Goal: Task Accomplishment & Management: Manage account settings

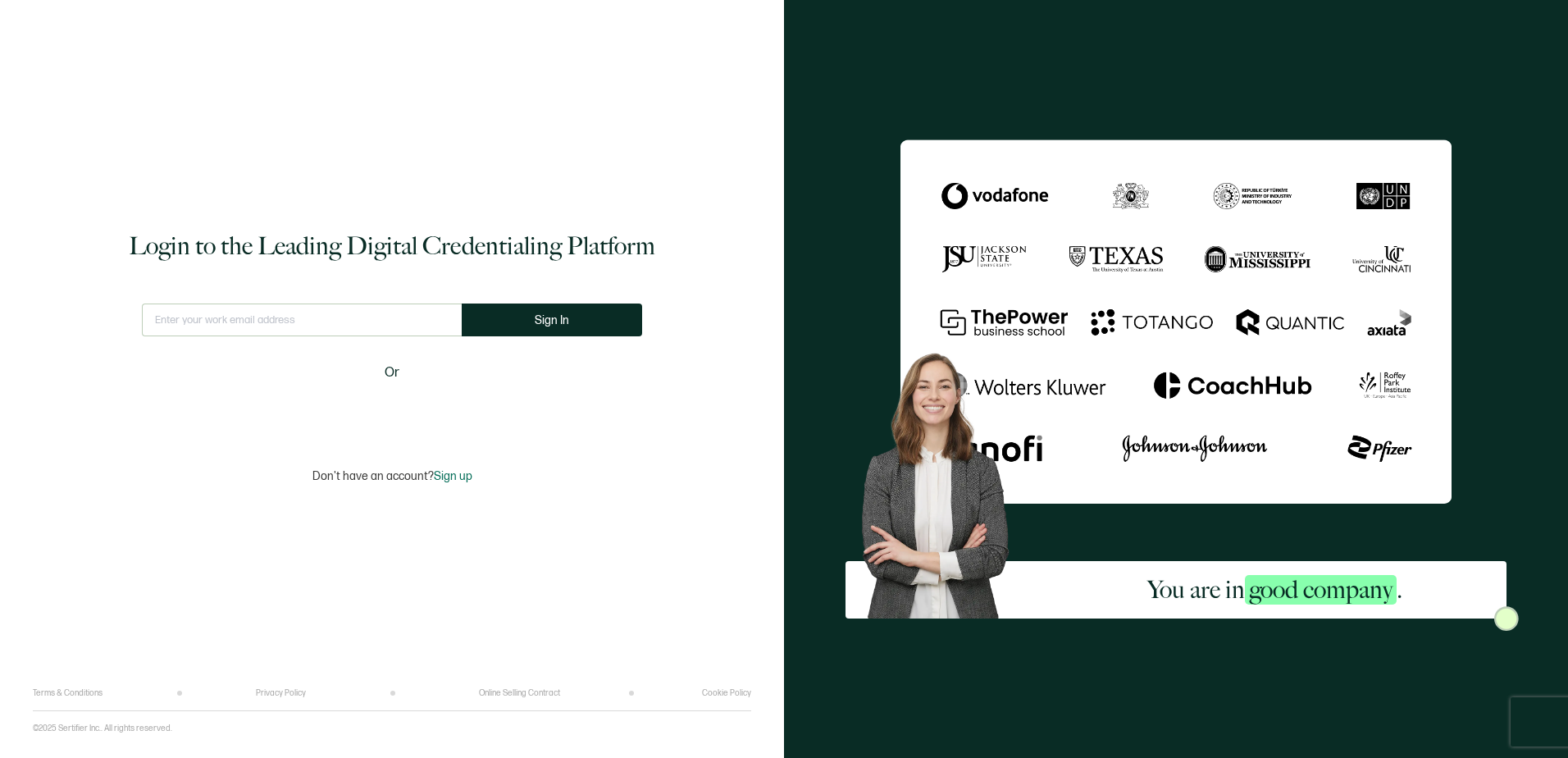
click at [299, 319] on input "text" at bounding box center [302, 320] width 320 height 33
type input "[EMAIL_ADDRESS][DOMAIN_NAME]"
click at [537, 316] on span "Sign In" at bounding box center [552, 320] width 35 height 12
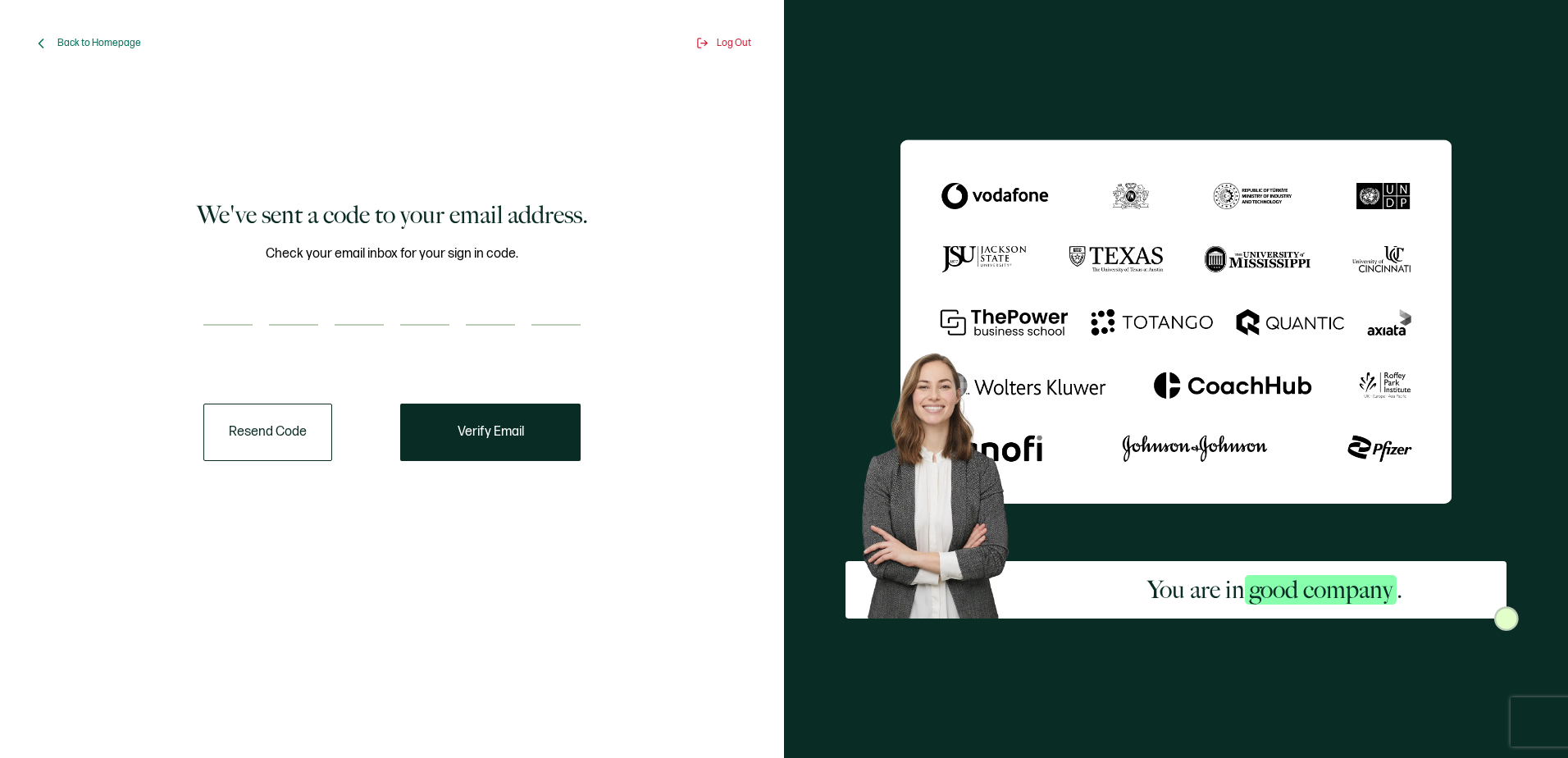
click at [221, 310] on input "number" at bounding box center [228, 309] width 49 height 33
paste input "1"
type input "1"
type input "3"
type input "7"
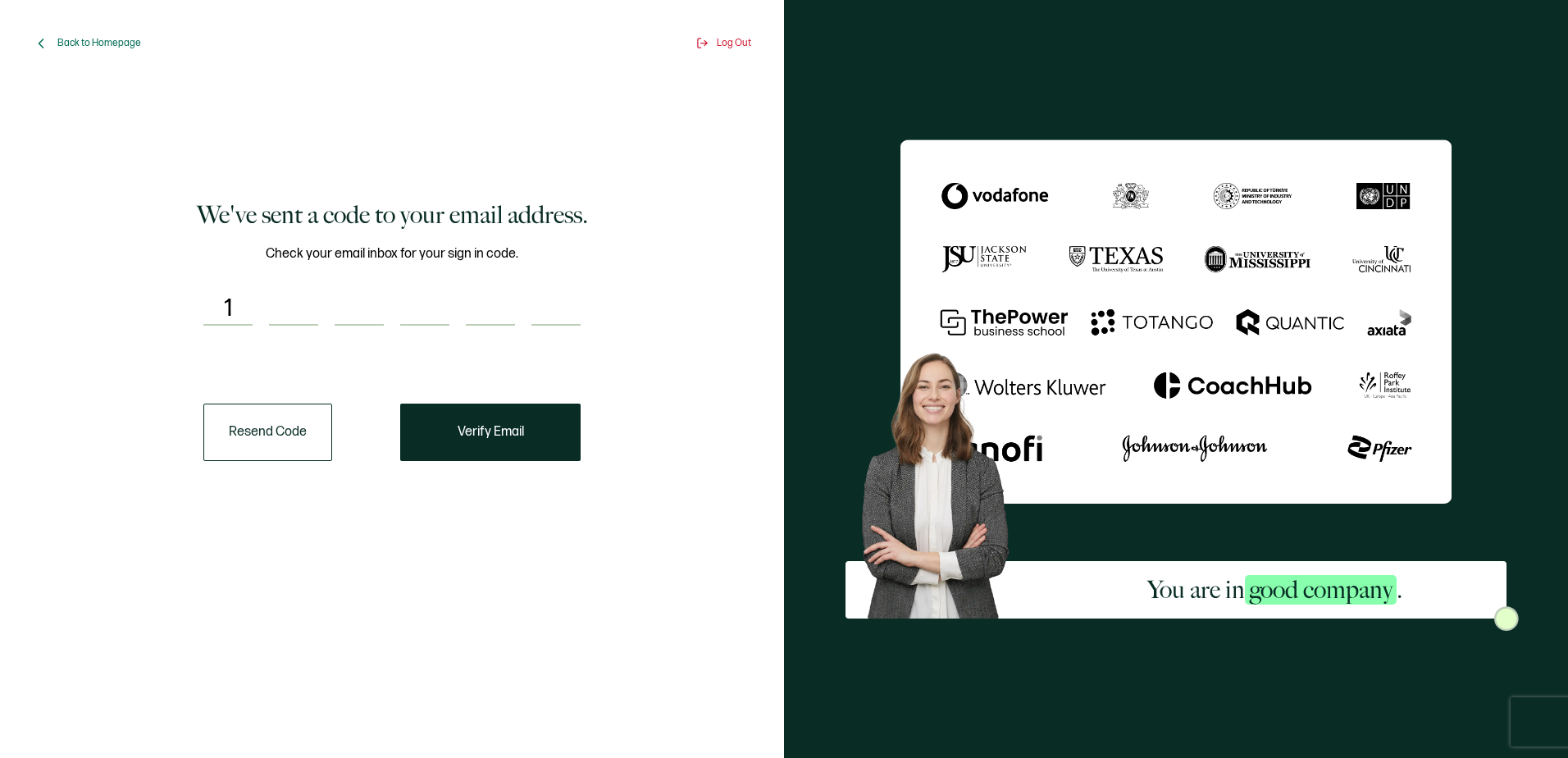
type input "3"
type input "4"
type input "9"
click at [452, 435] on button "Verify Email" at bounding box center [491, 432] width 181 height 58
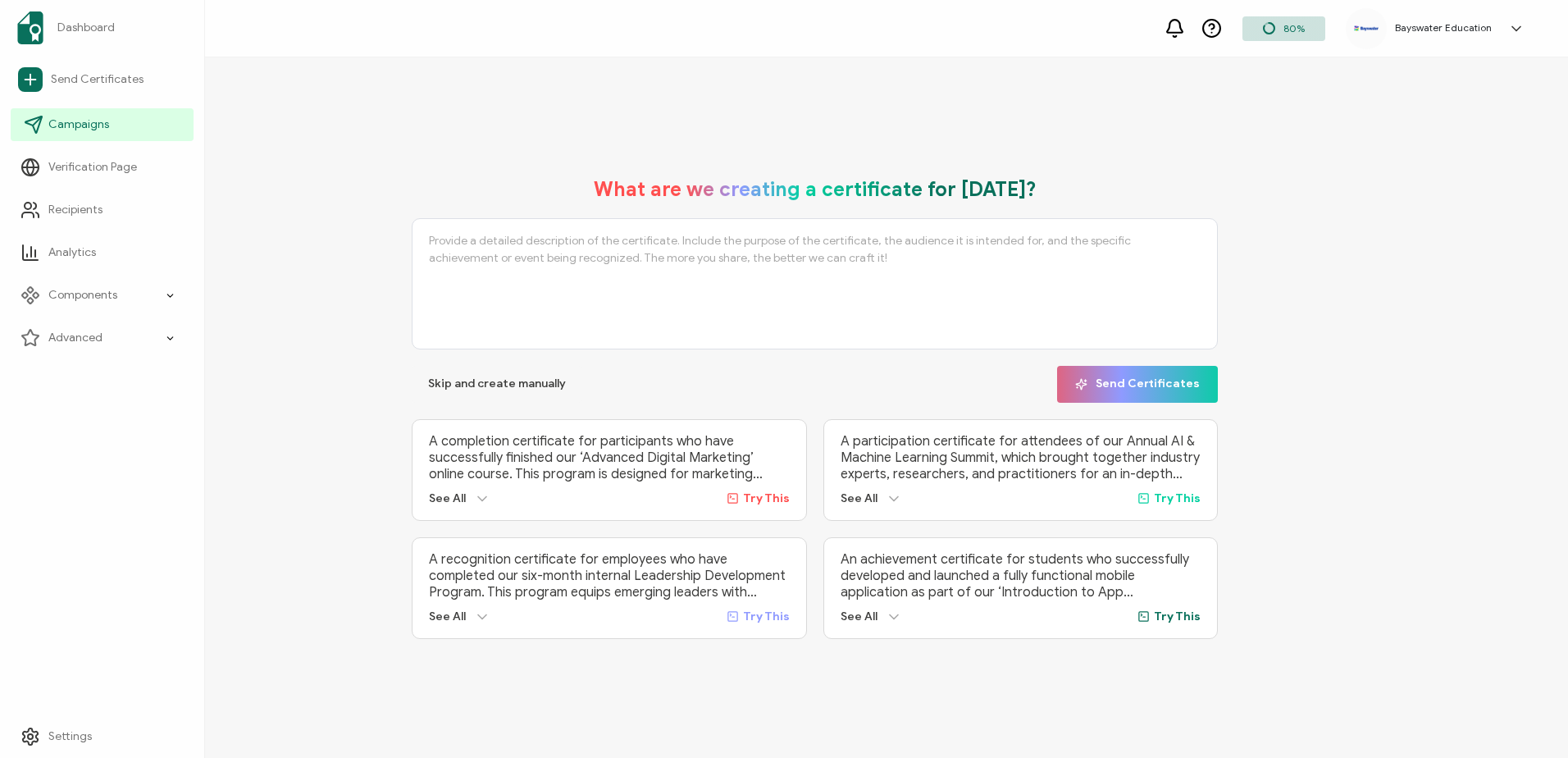
click at [27, 117] on icon at bounding box center [34, 125] width 20 height 20
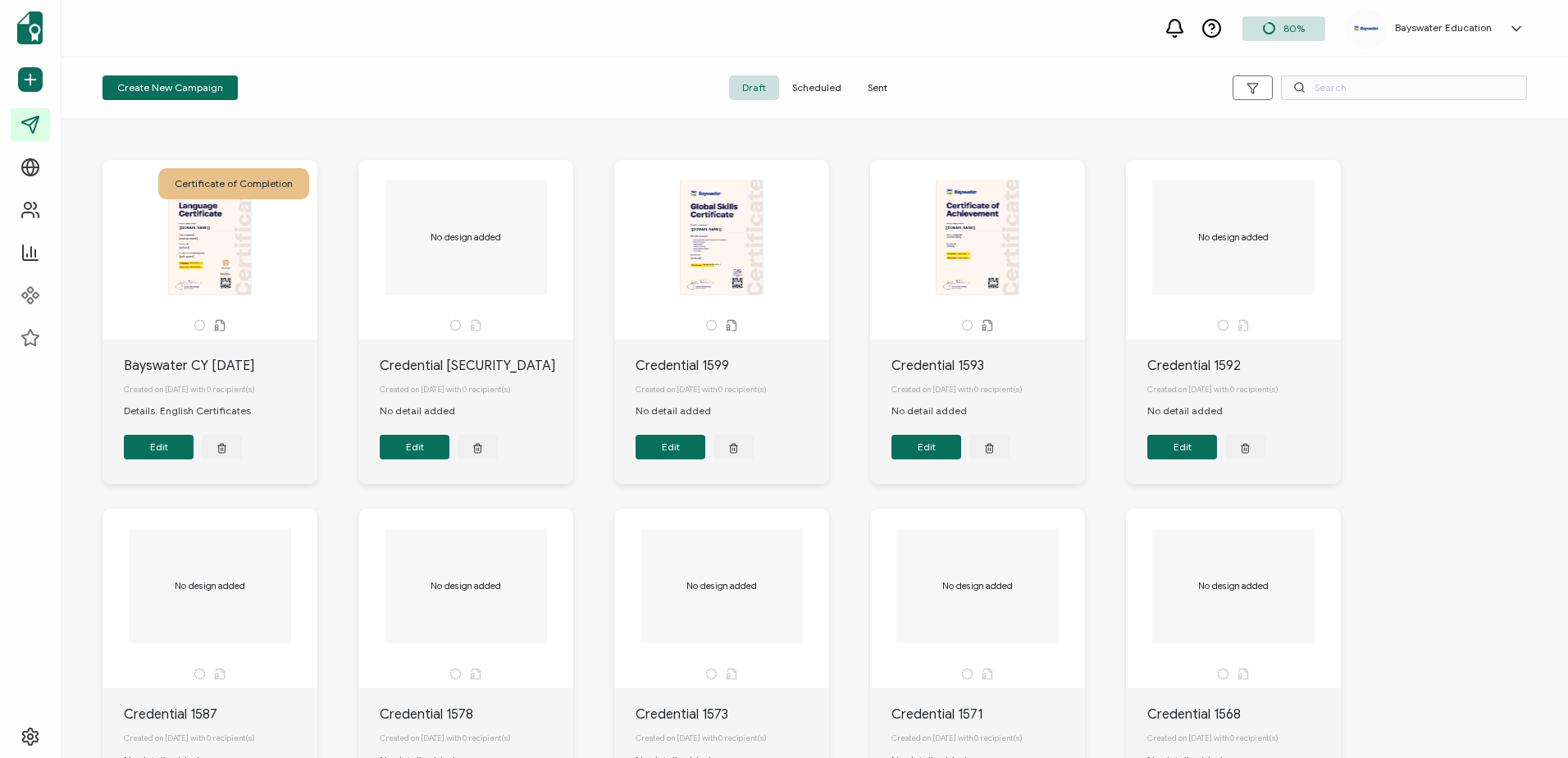
click at [824, 87] on span "Scheduled" at bounding box center [817, 88] width 76 height 25
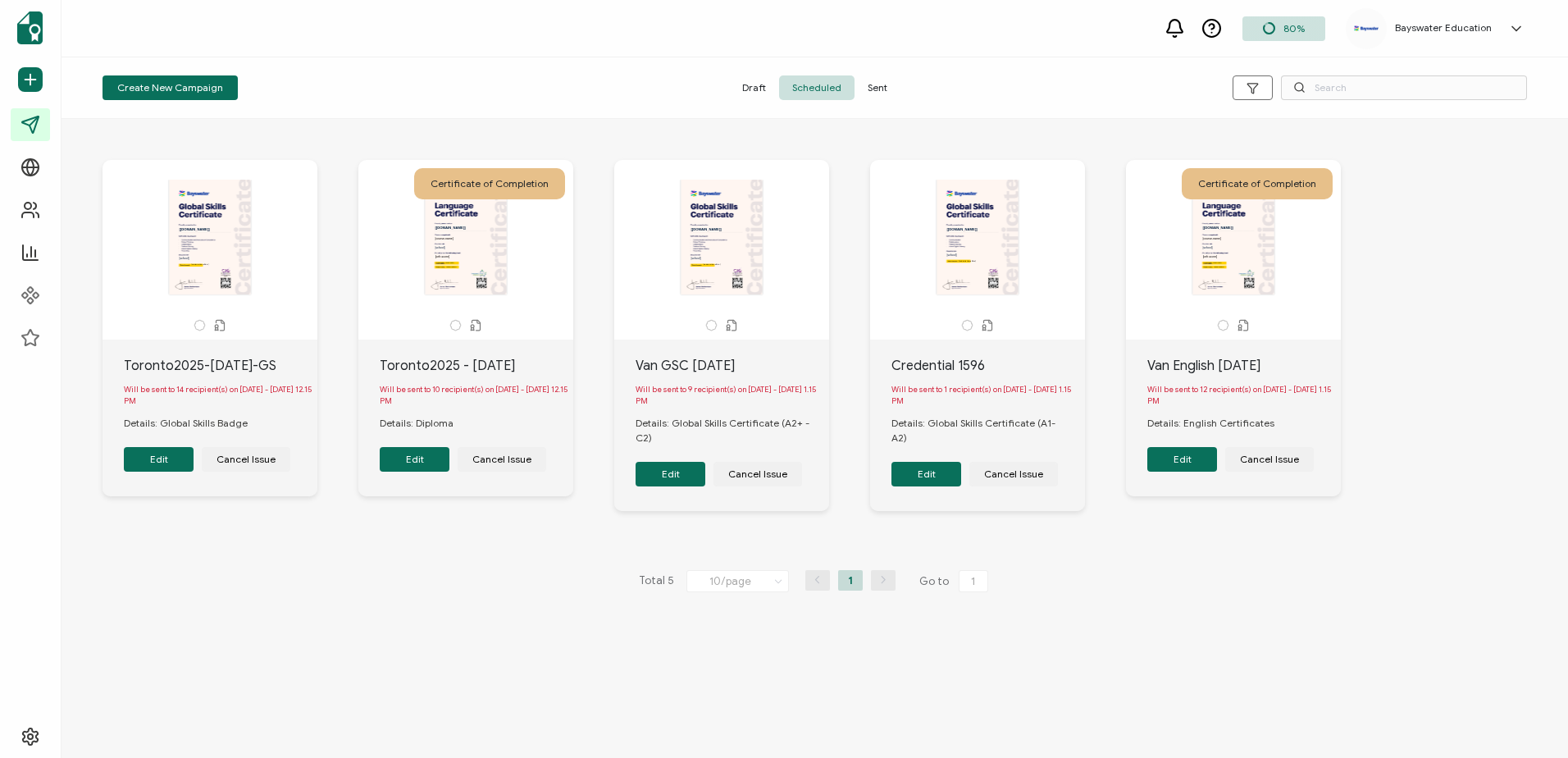
click at [419, 466] on button "Edit" at bounding box center [415, 459] width 70 height 25
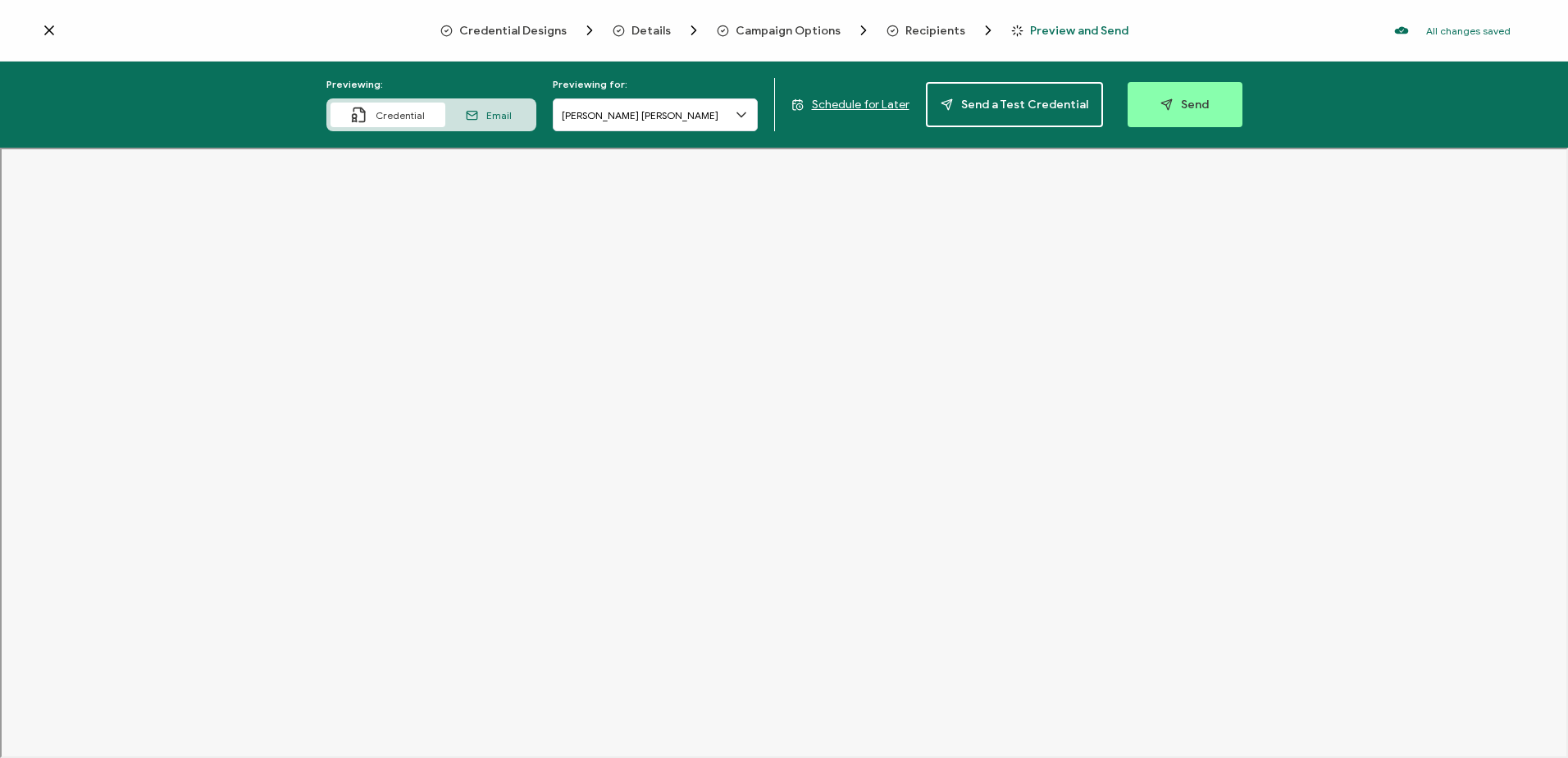
click at [905, 27] on span "Recipients" at bounding box center [935, 31] width 60 height 12
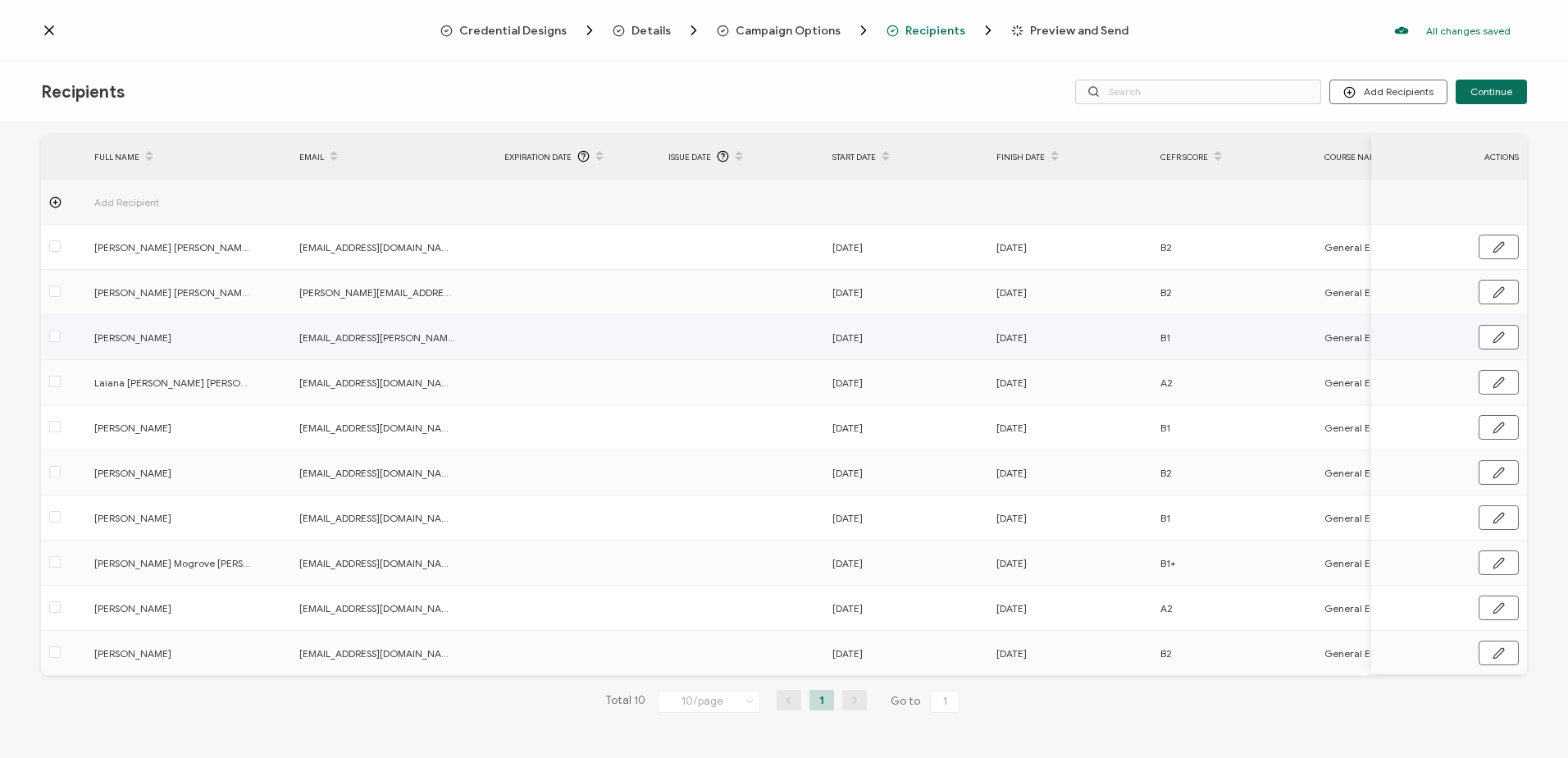
scroll to position [63, 0]
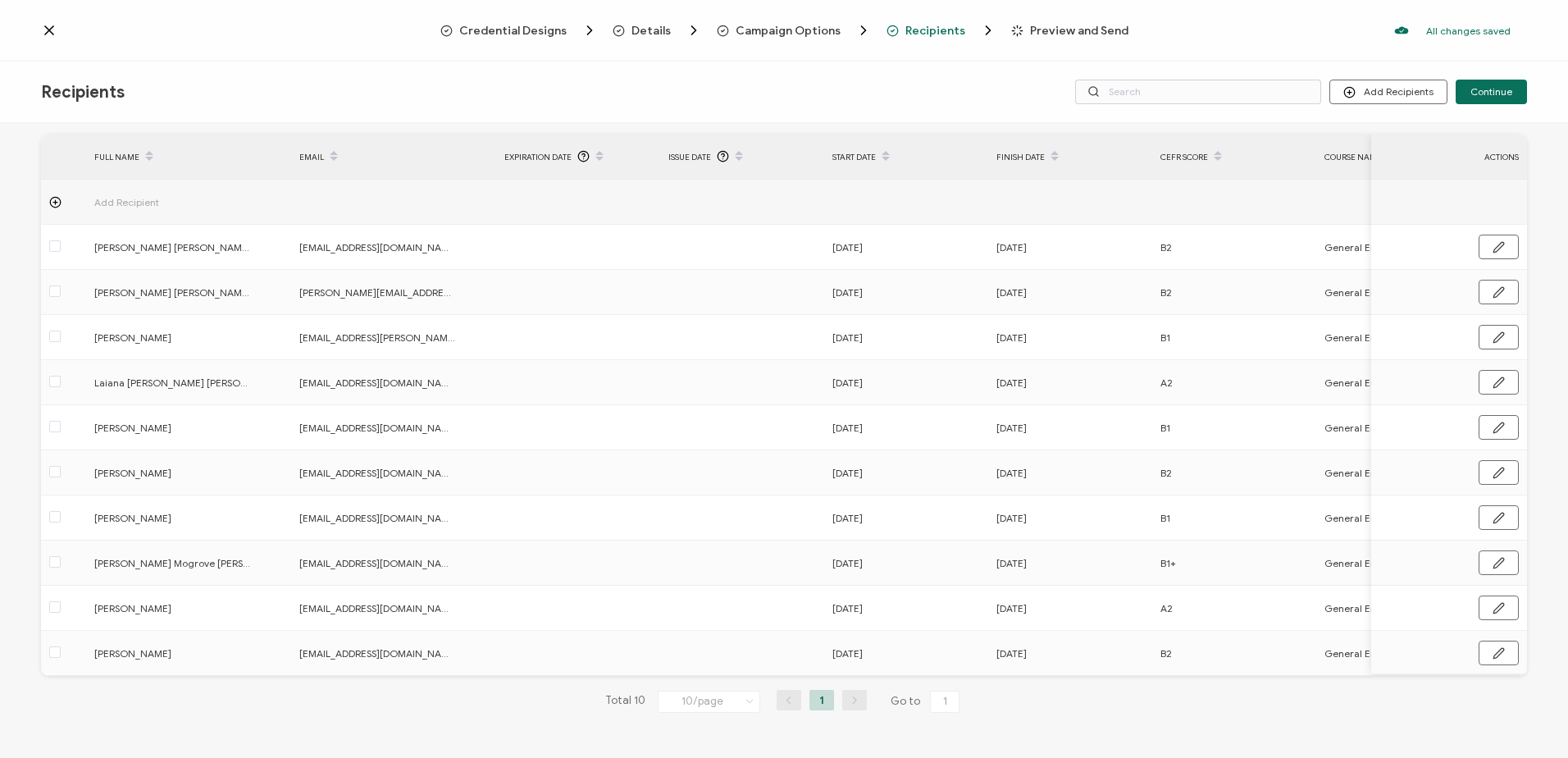
click at [54, 196] on icon at bounding box center [55, 202] width 12 height 12
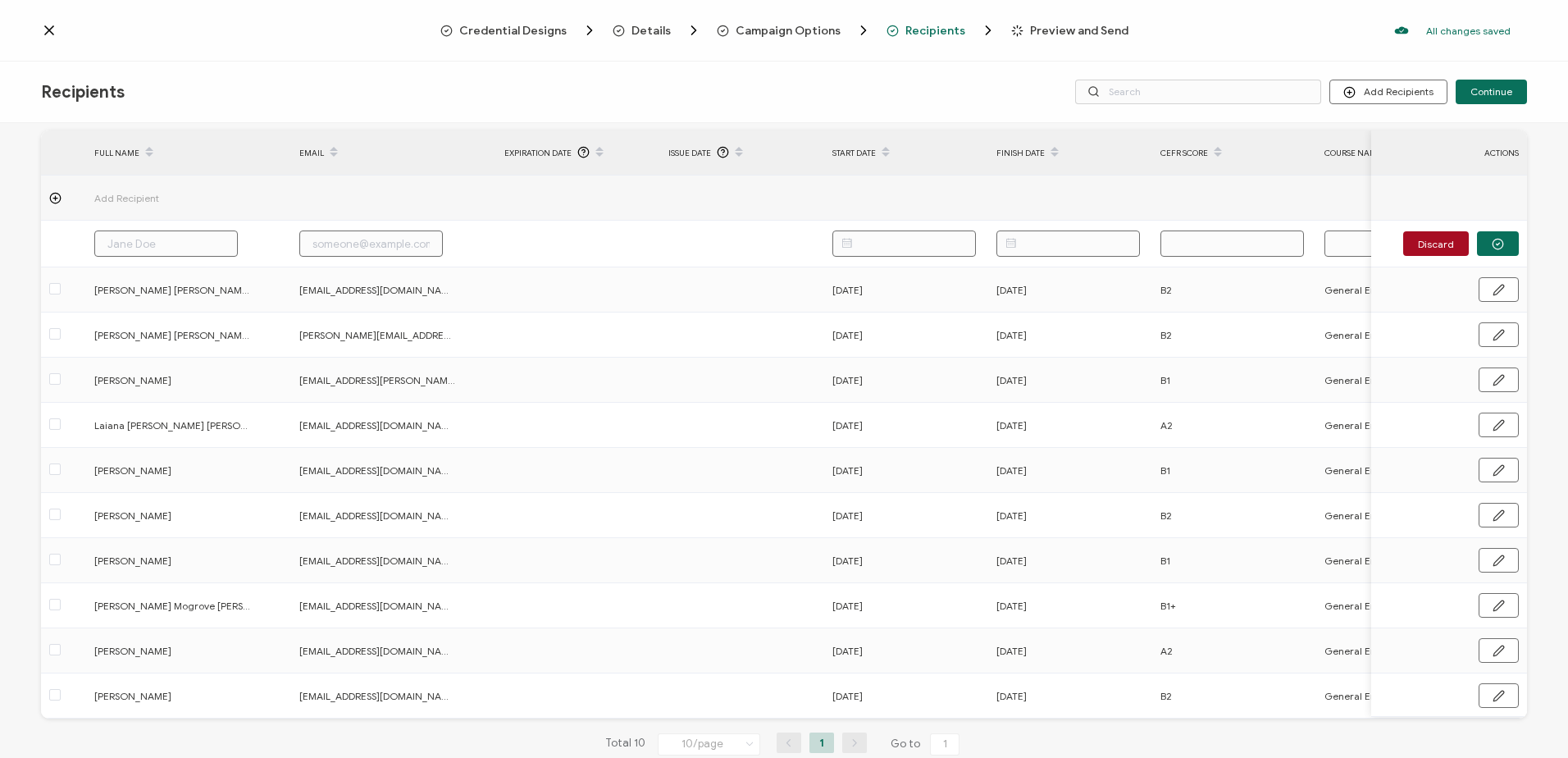
click at [48, 196] on div at bounding box center [63, 198] width 45 height 12
click at [961, 42] on div "Please enter a valid name." at bounding box center [823, 47] width 324 height 53
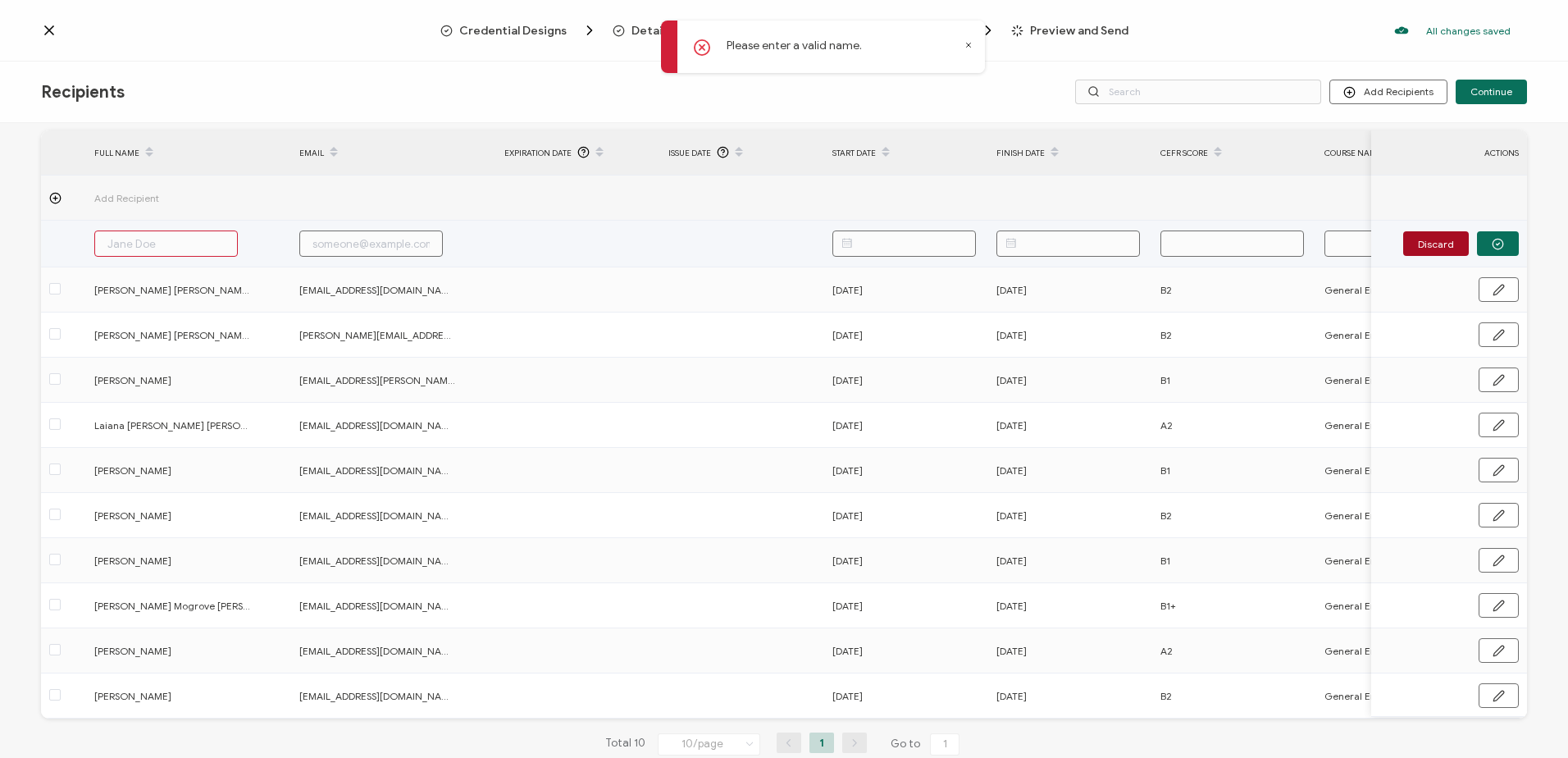
click at [1432, 238] on button "Discard" at bounding box center [1436, 244] width 66 height 25
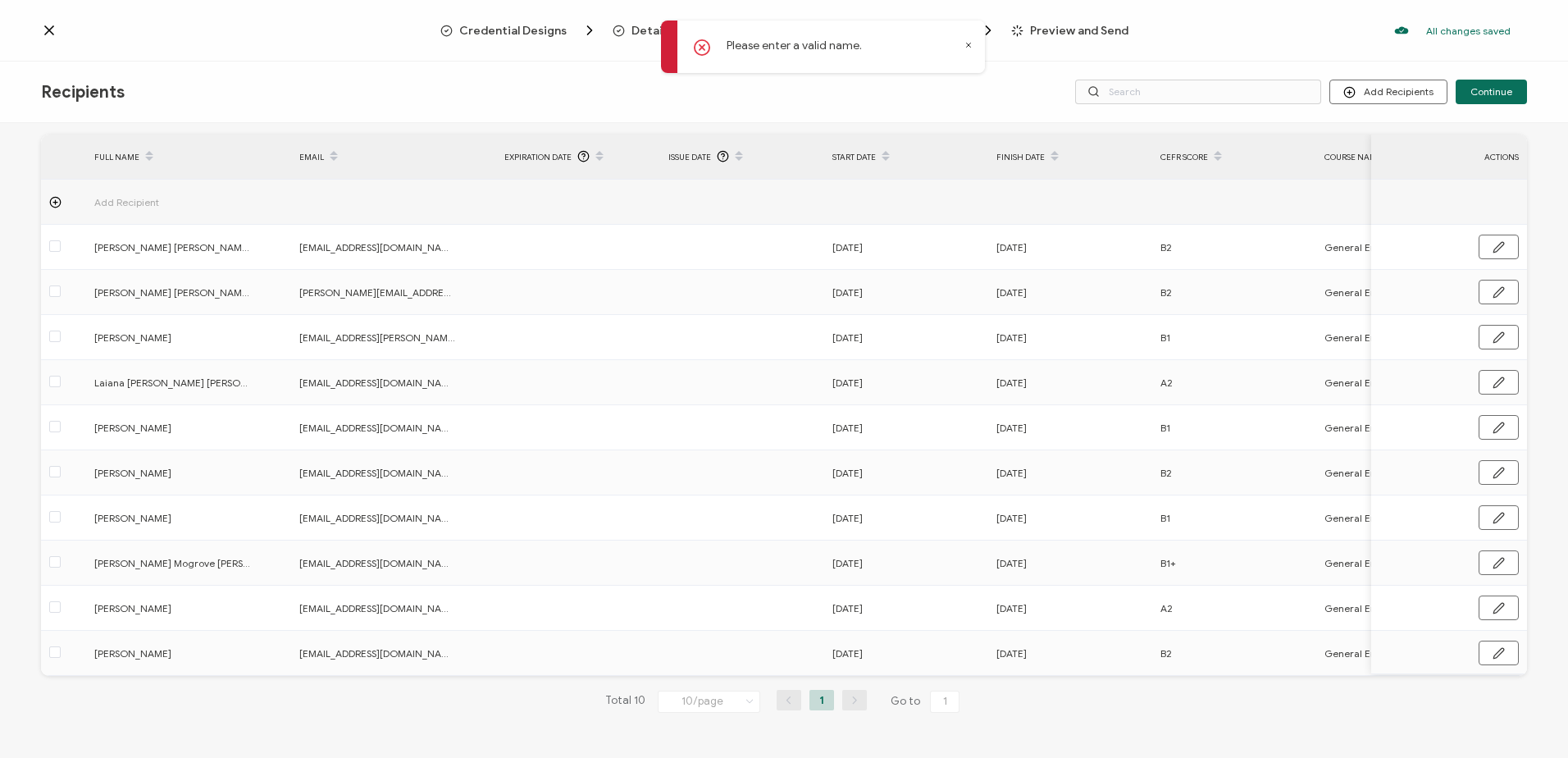
scroll to position [0, 0]
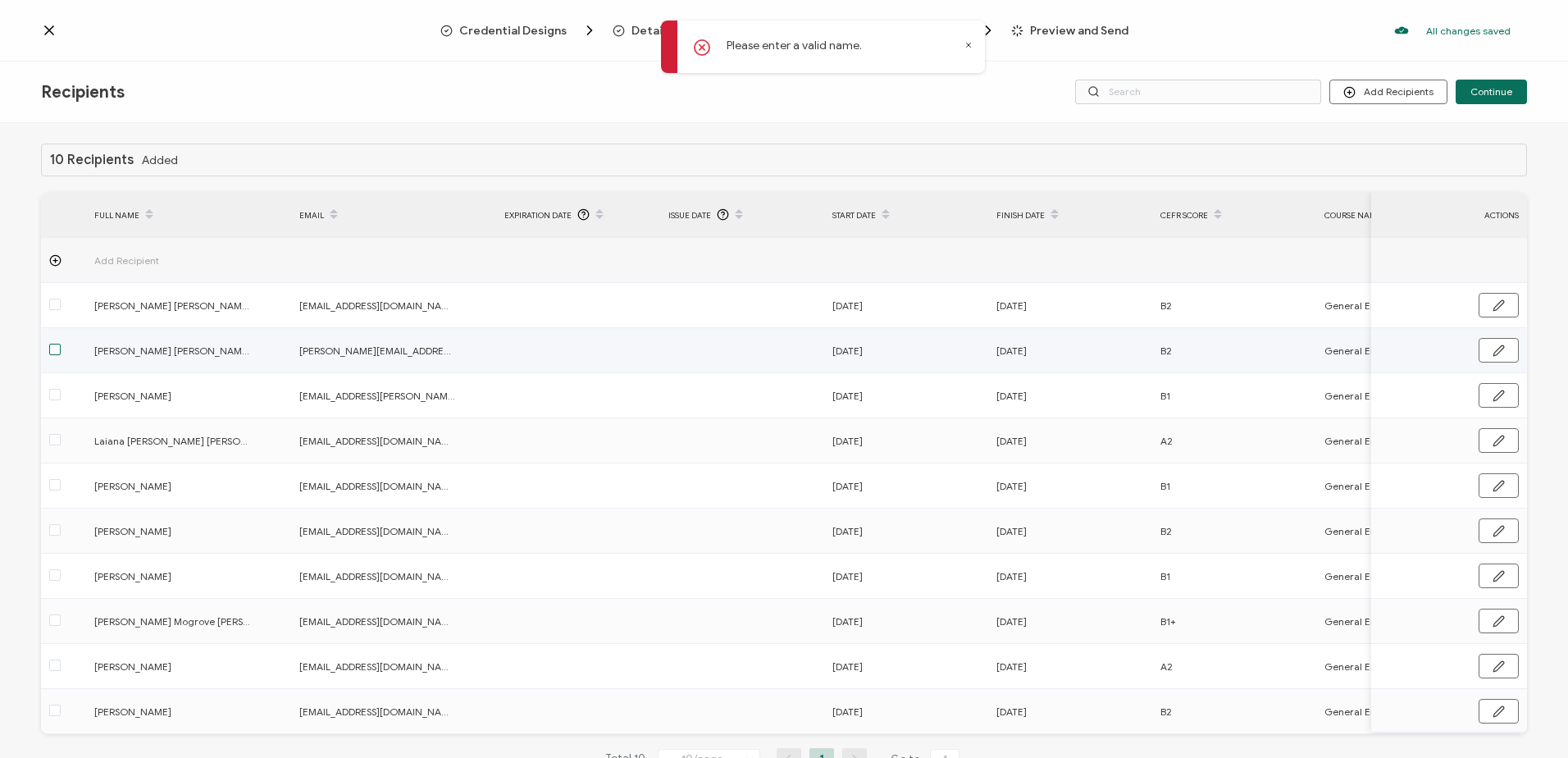
click at [50, 353] on span at bounding box center [55, 350] width 12 height 12
click at [61, 344] on input "checkbox" at bounding box center [61, 344] width 0 height 0
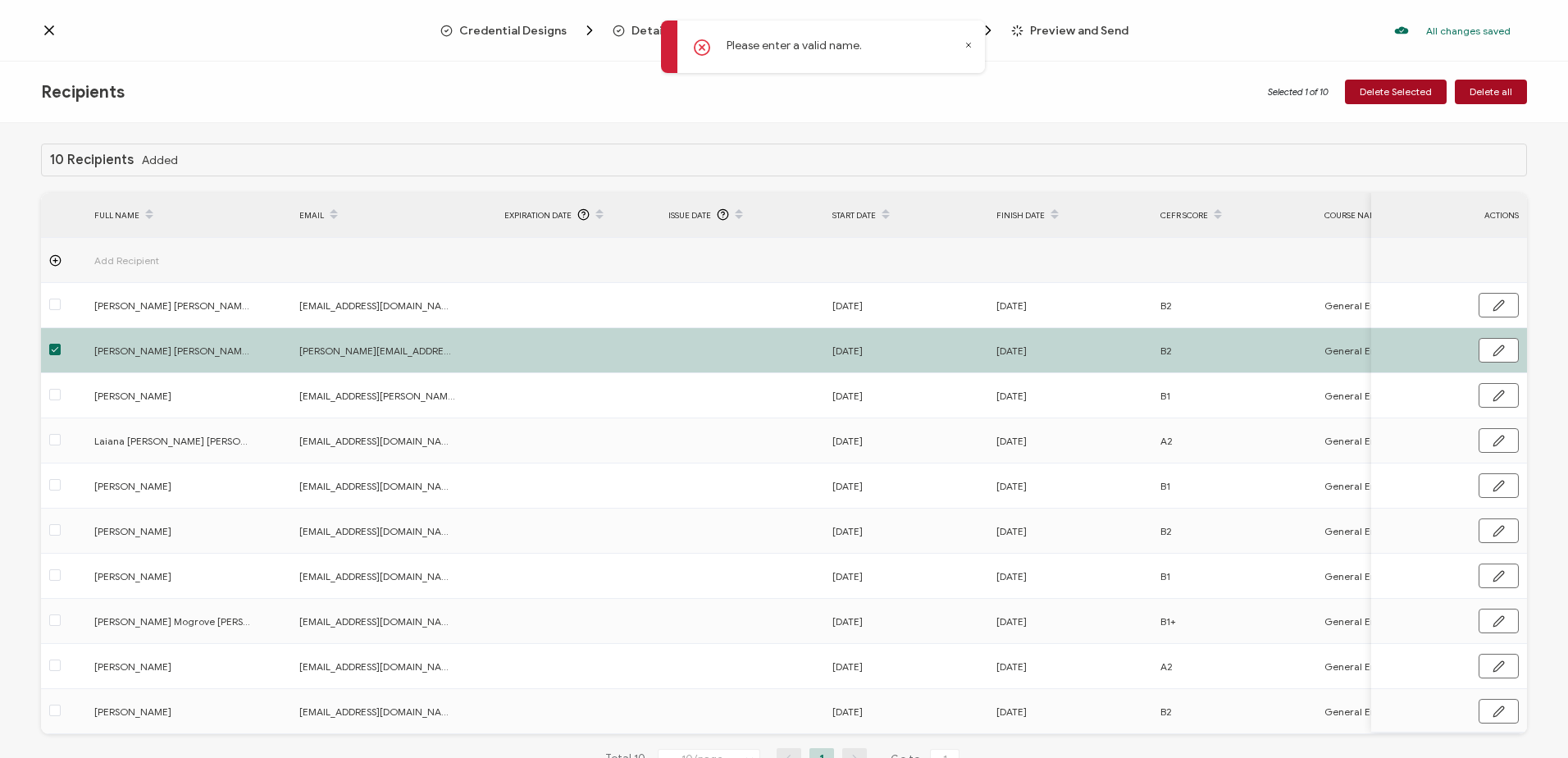
click at [1504, 97] on button "Delete all" at bounding box center [1491, 92] width 73 height 25
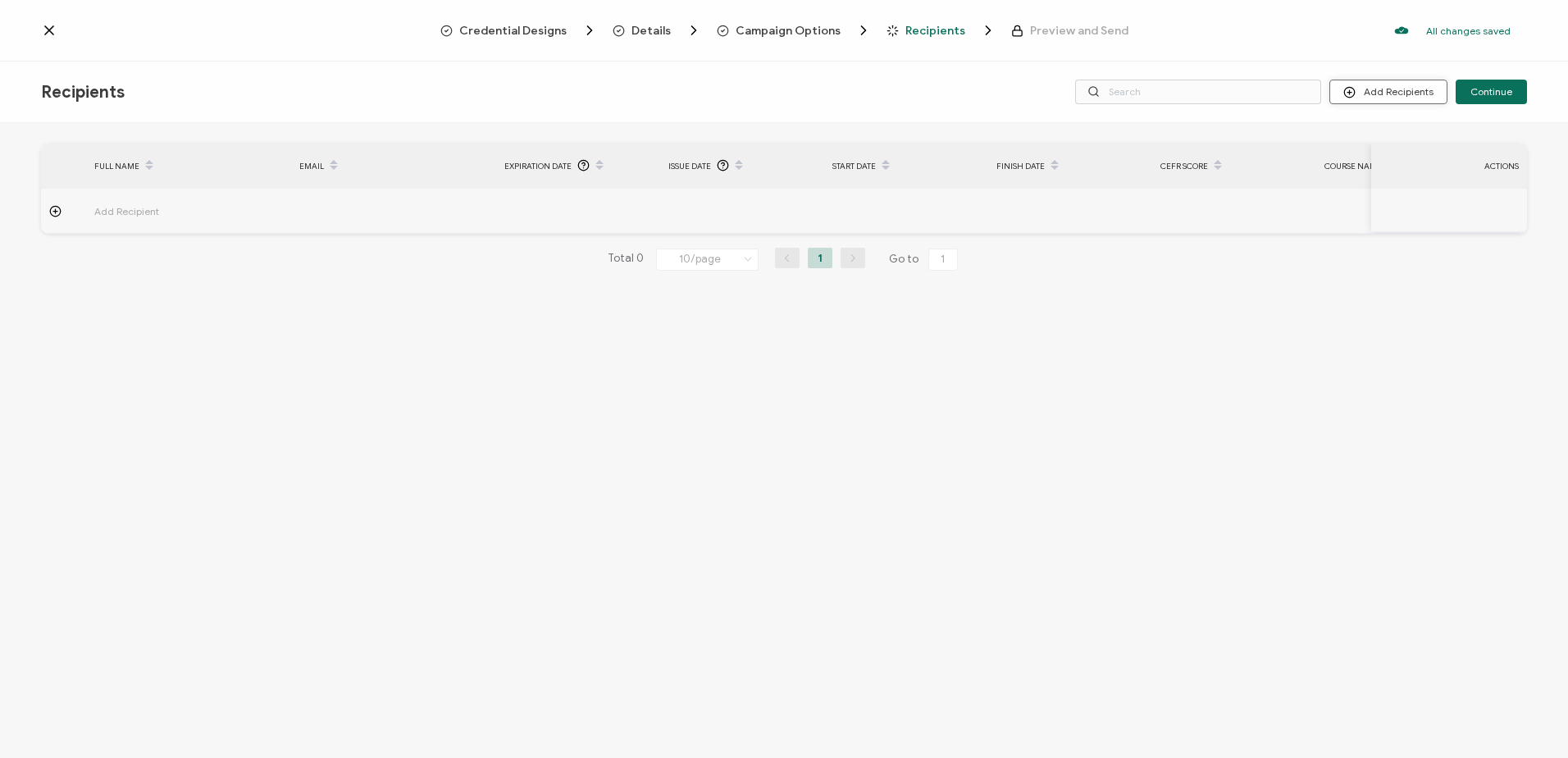
click at [1420, 97] on button "Add Recipients" at bounding box center [1388, 92] width 118 height 25
click at [1387, 138] on span "Upload Recipients" at bounding box center [1409, 135] width 82 height 12
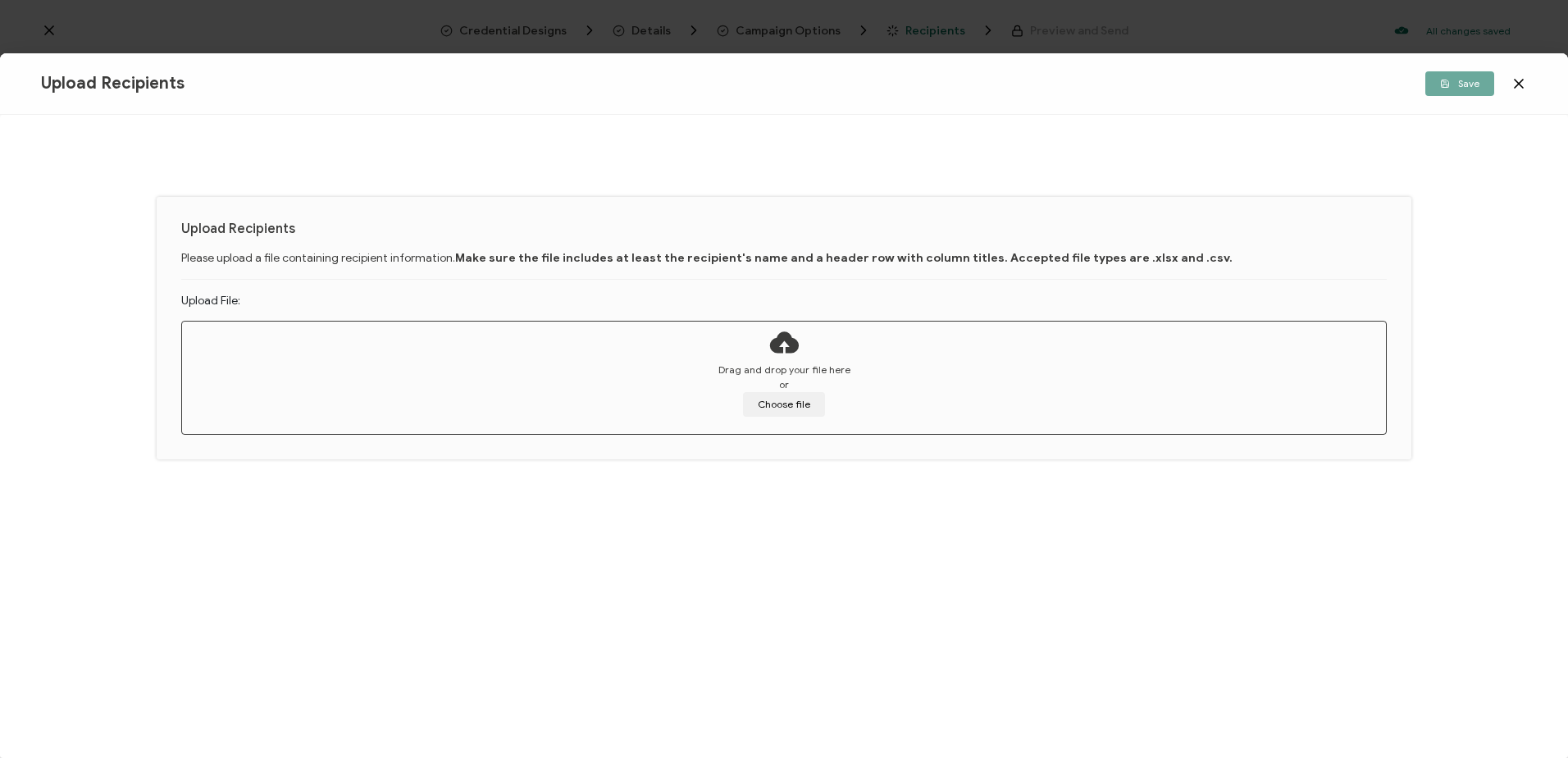
click at [753, 378] on div "Drag and drop your file here or Choose file" at bounding box center [784, 390] width 1204 height 54
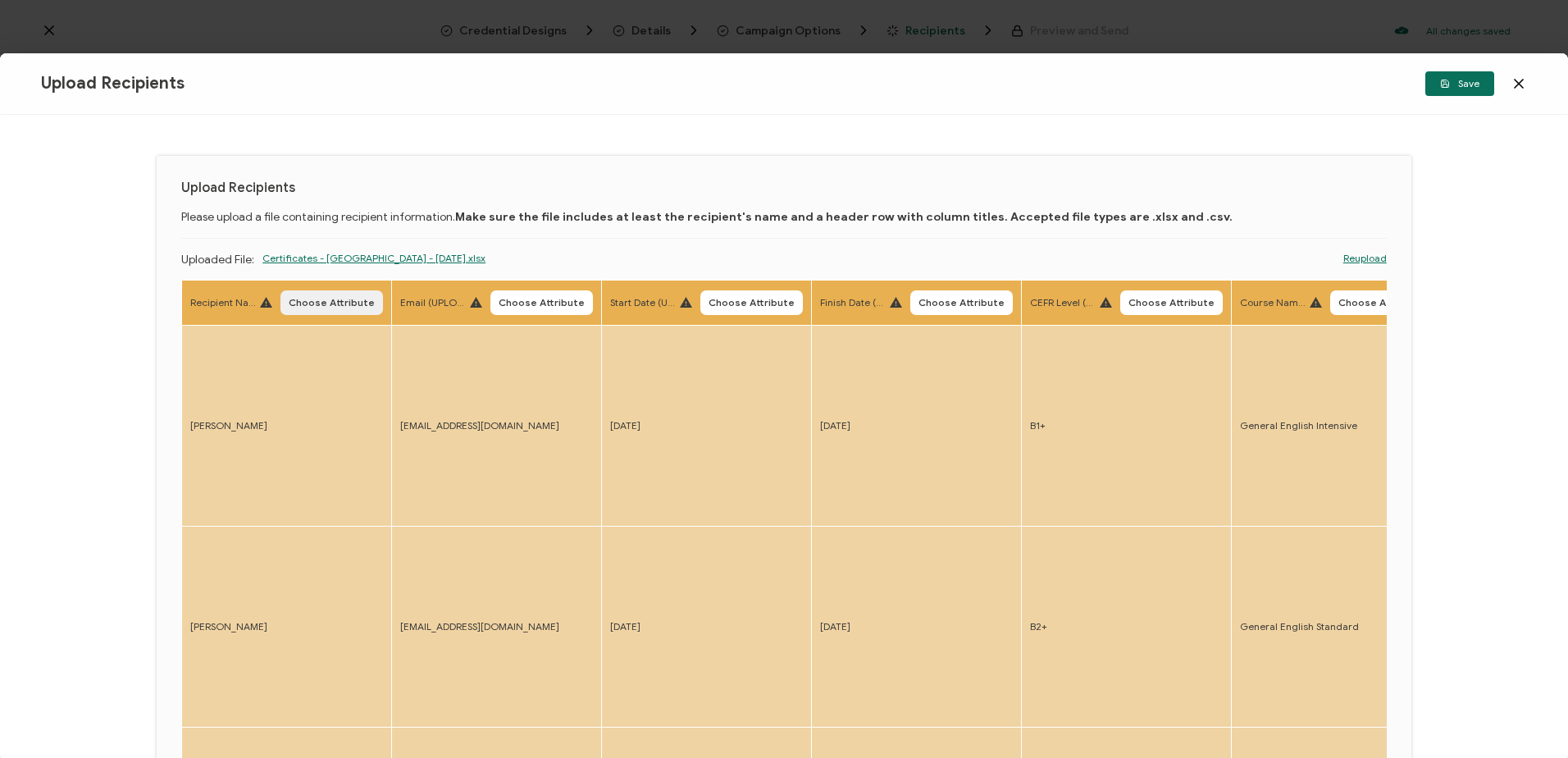
click at [307, 302] on span "Choose Attribute" at bounding box center [331, 303] width 86 height 10
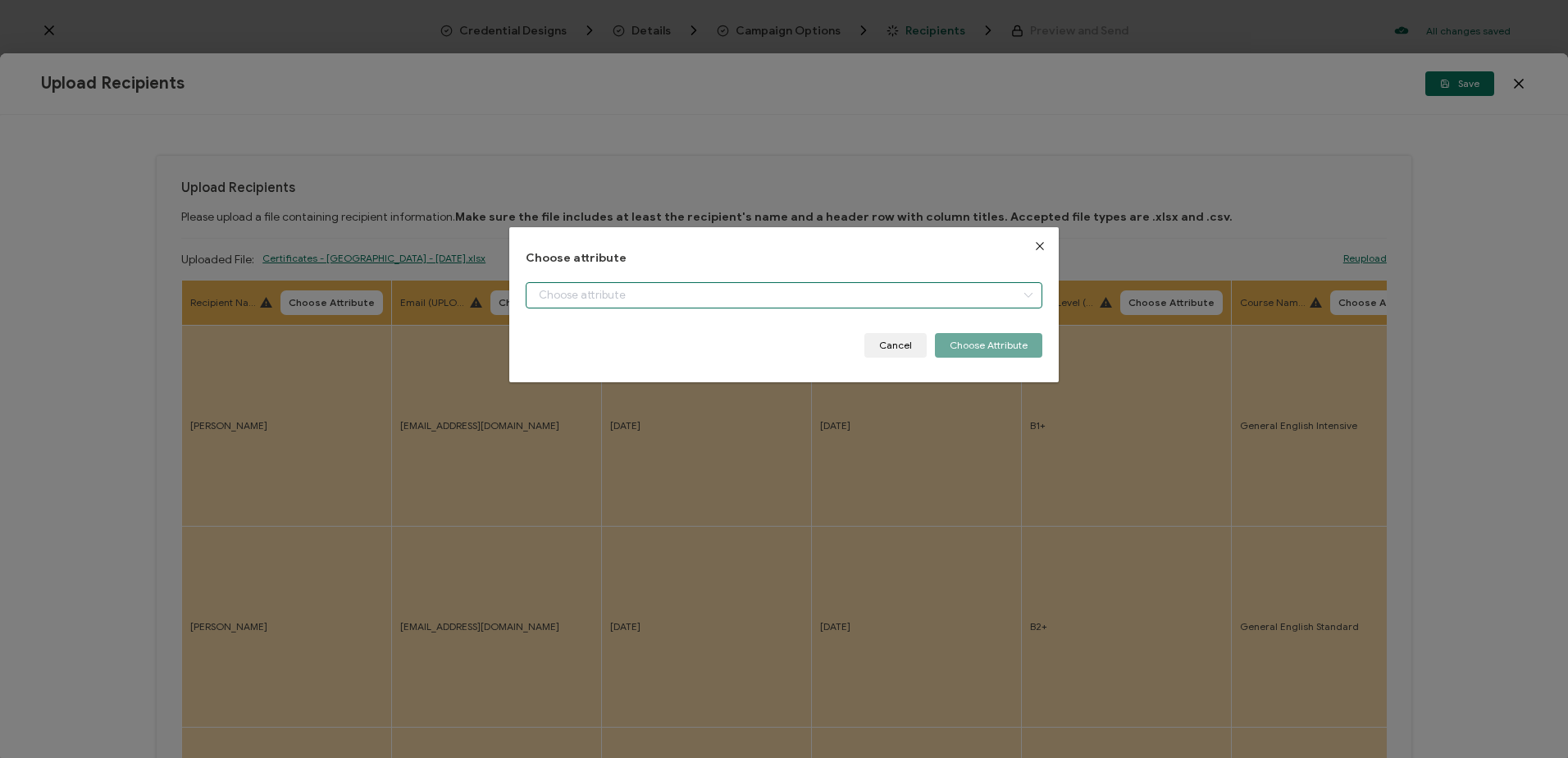
click at [562, 295] on input "dialog" at bounding box center [784, 295] width 516 height 26
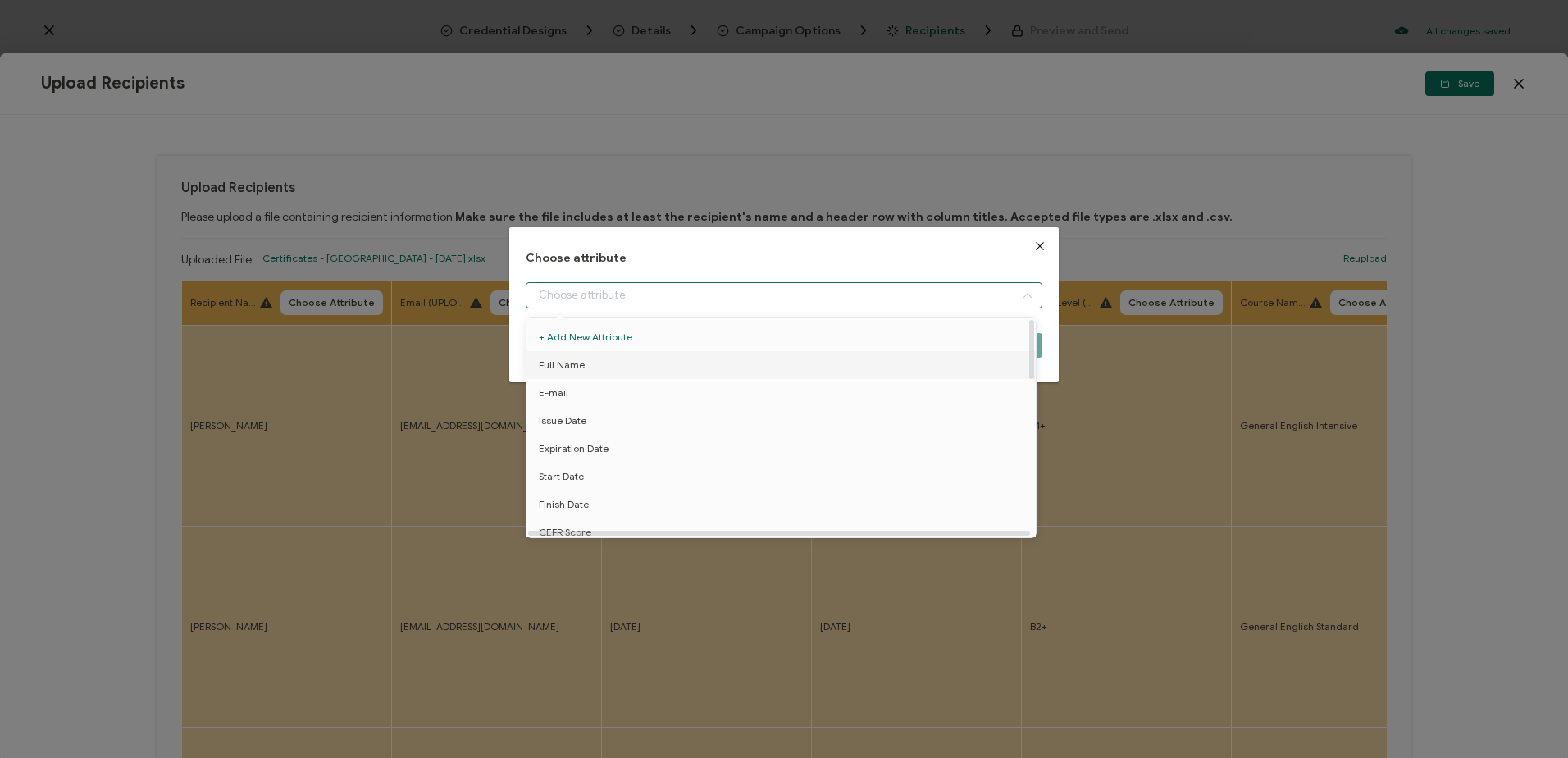
click at [586, 360] on li "Full Name" at bounding box center [784, 365] width 523 height 28
type input "Full Name"
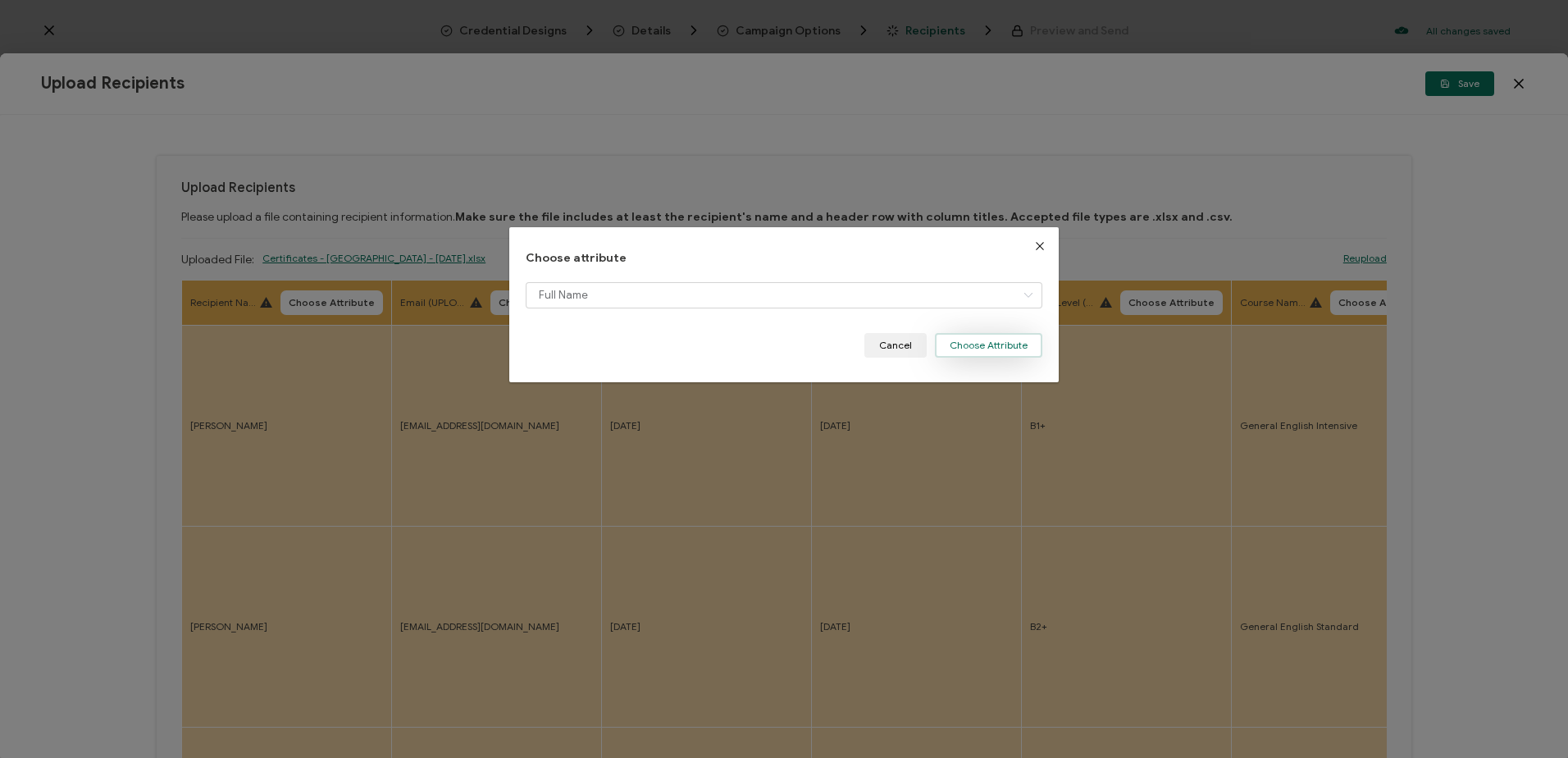
click at [951, 350] on button "Choose Attribute" at bounding box center [988, 346] width 107 height 25
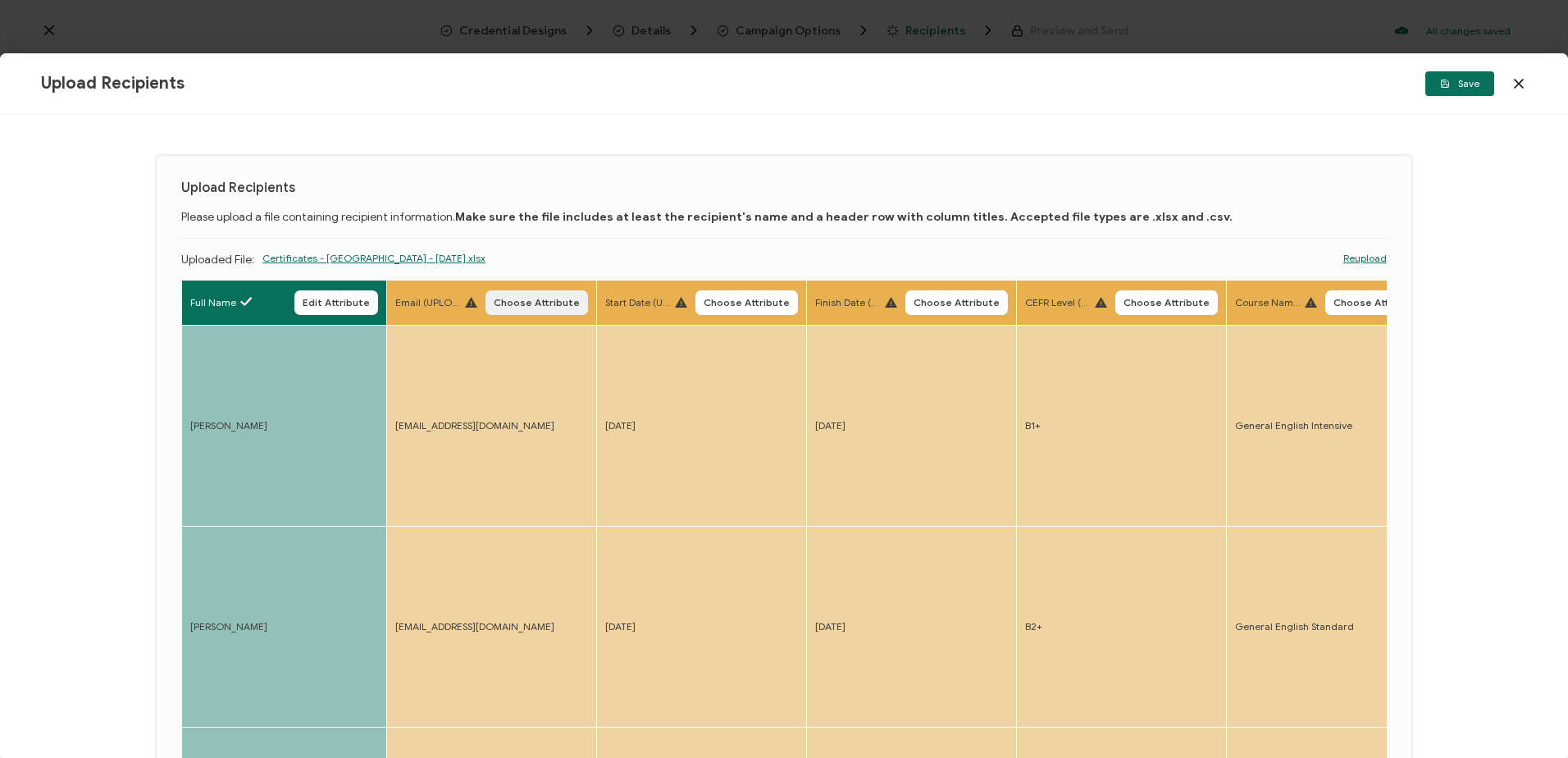
click at [533, 308] on span "Choose Attribute" at bounding box center [537, 303] width 86 height 10
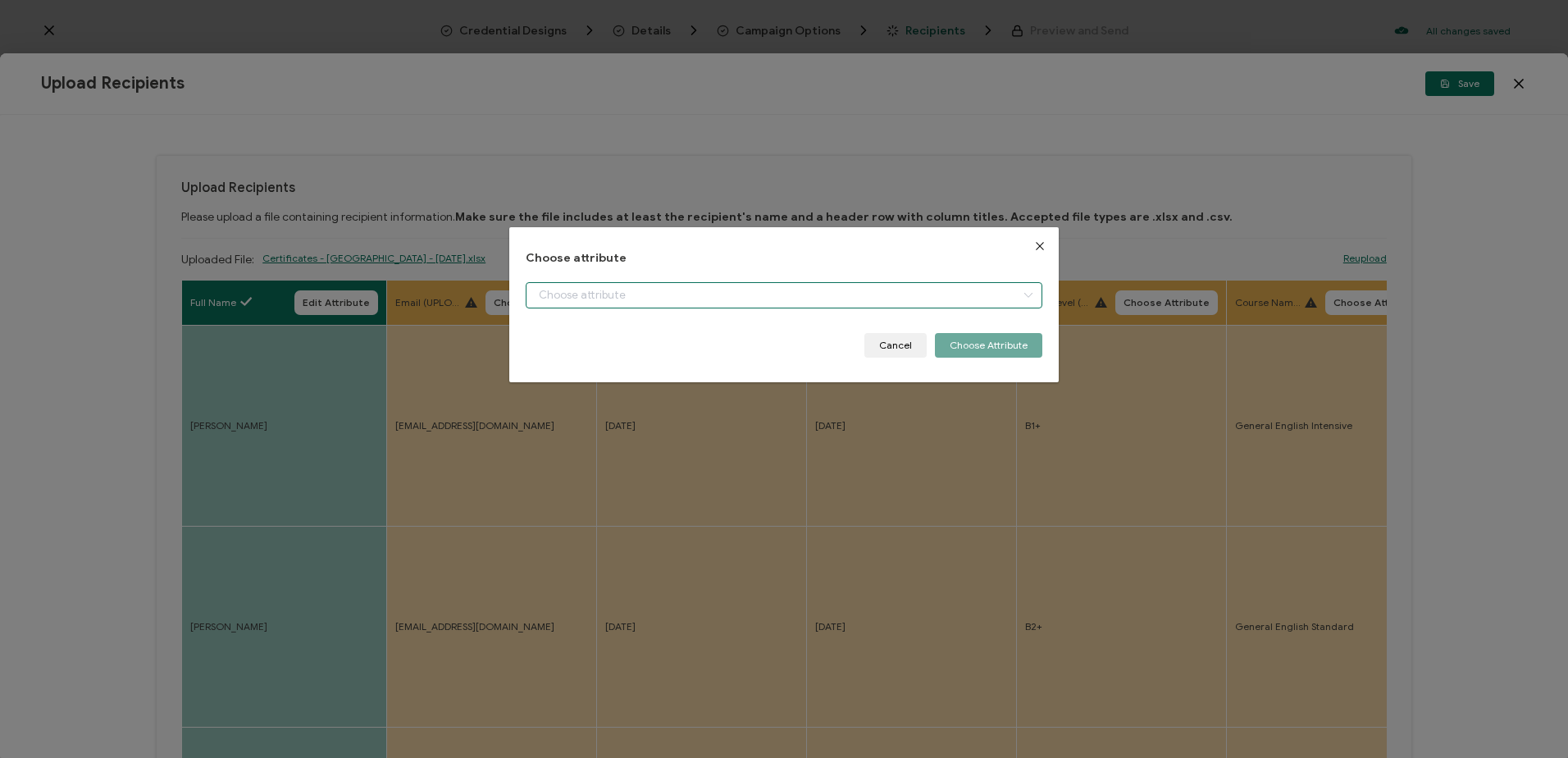
click at [590, 293] on input "dialog" at bounding box center [784, 295] width 516 height 26
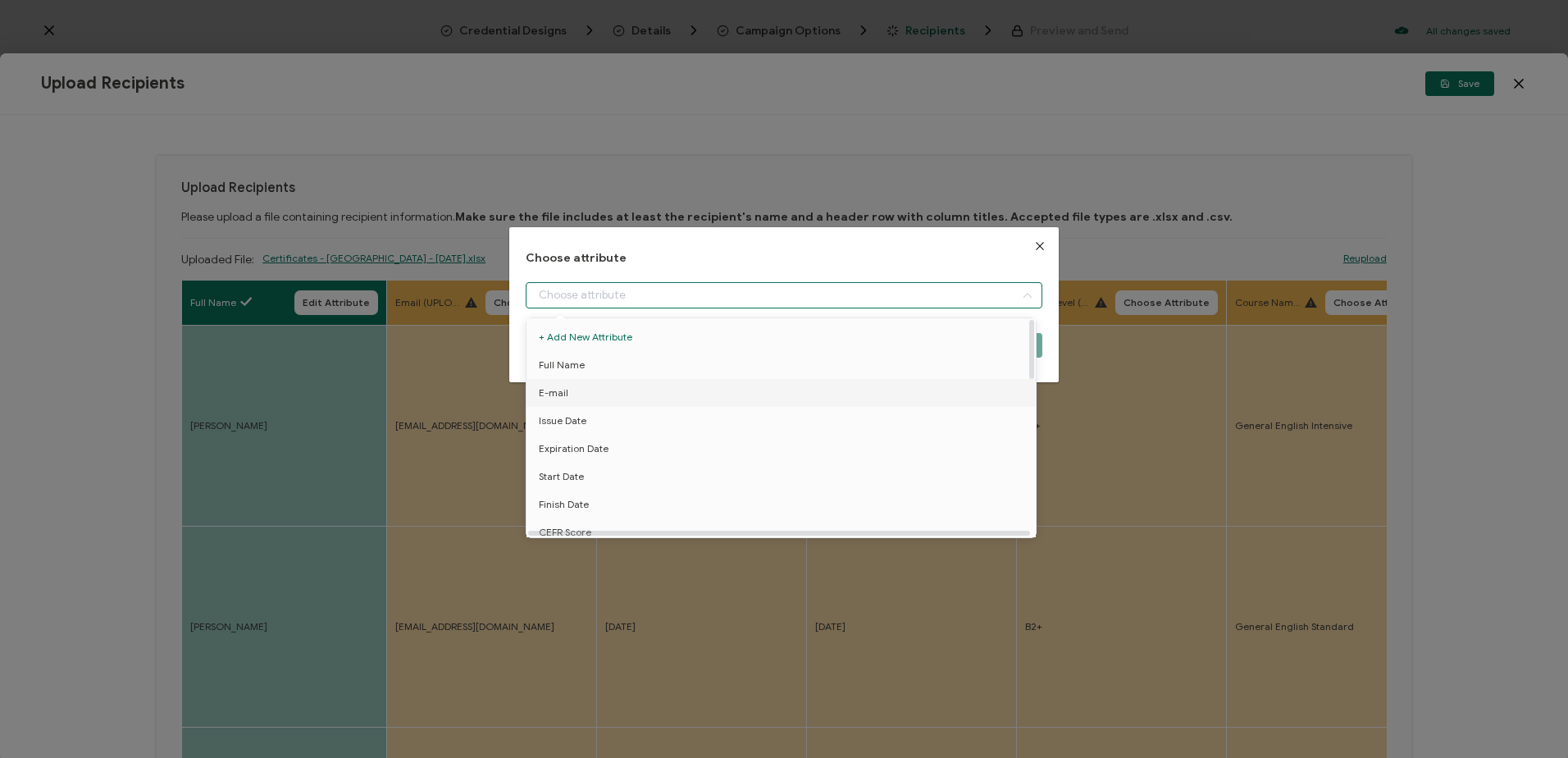
click at [615, 391] on li "E-mail" at bounding box center [784, 393] width 523 height 28
type input "E-mail"
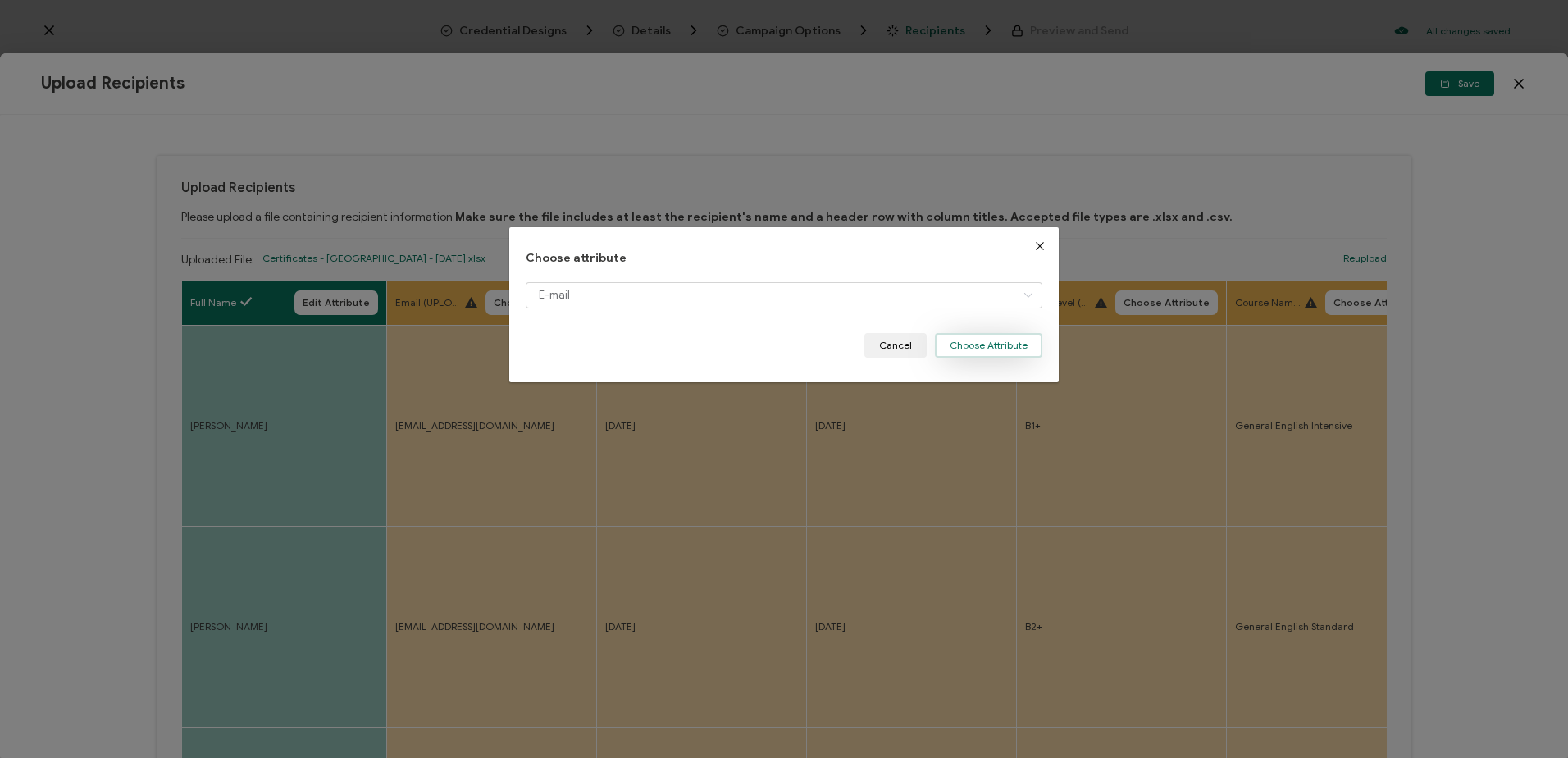
click at [948, 347] on button "Choose Attribute" at bounding box center [988, 346] width 107 height 25
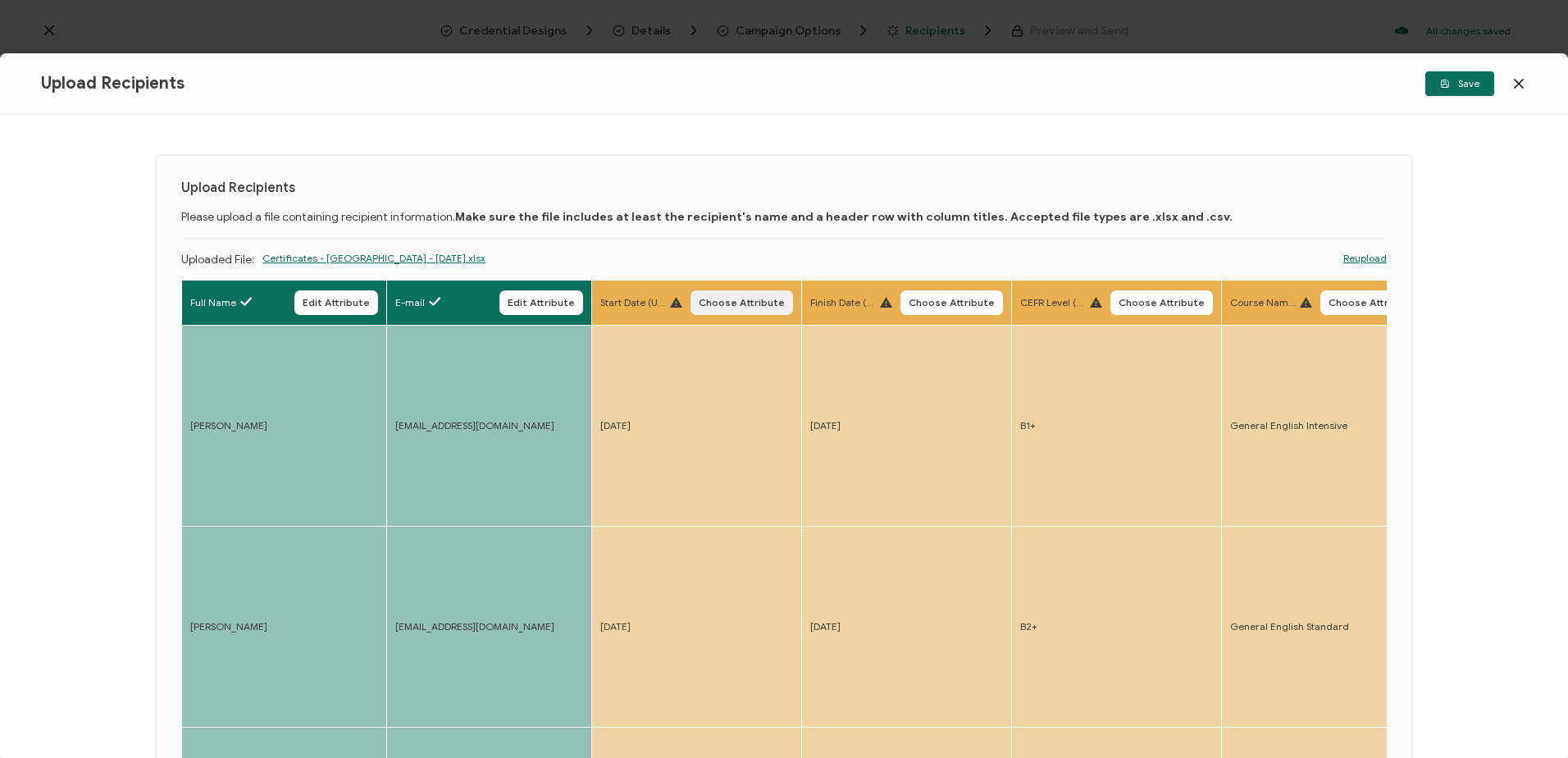
click at [737, 308] on button "Choose Attribute" at bounding box center [742, 303] width 102 height 25
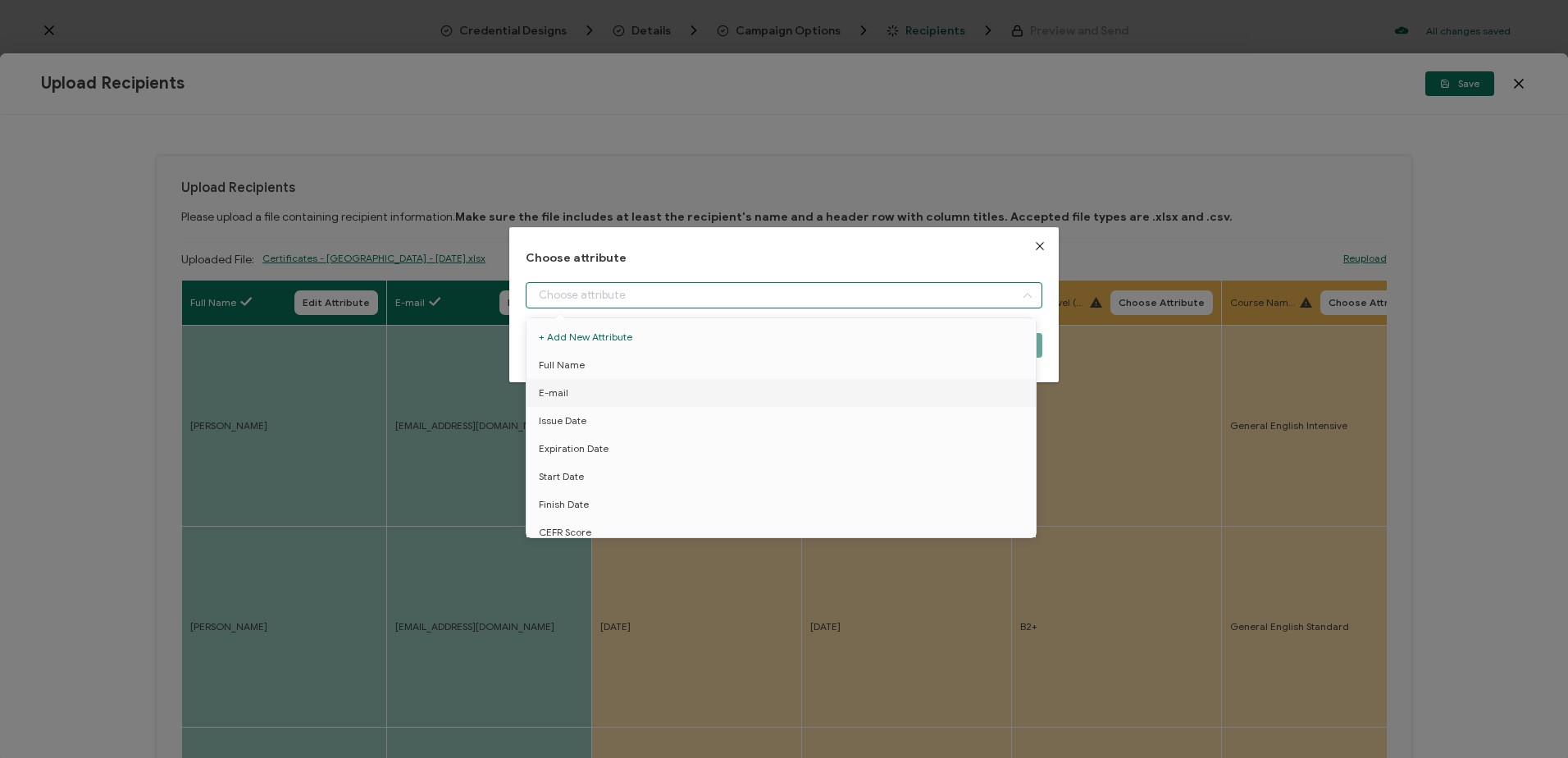
click at [694, 294] on input "dialog" at bounding box center [784, 295] width 516 height 26
click at [655, 465] on li "Start Date" at bounding box center [784, 477] width 523 height 28
type input "Start Date"
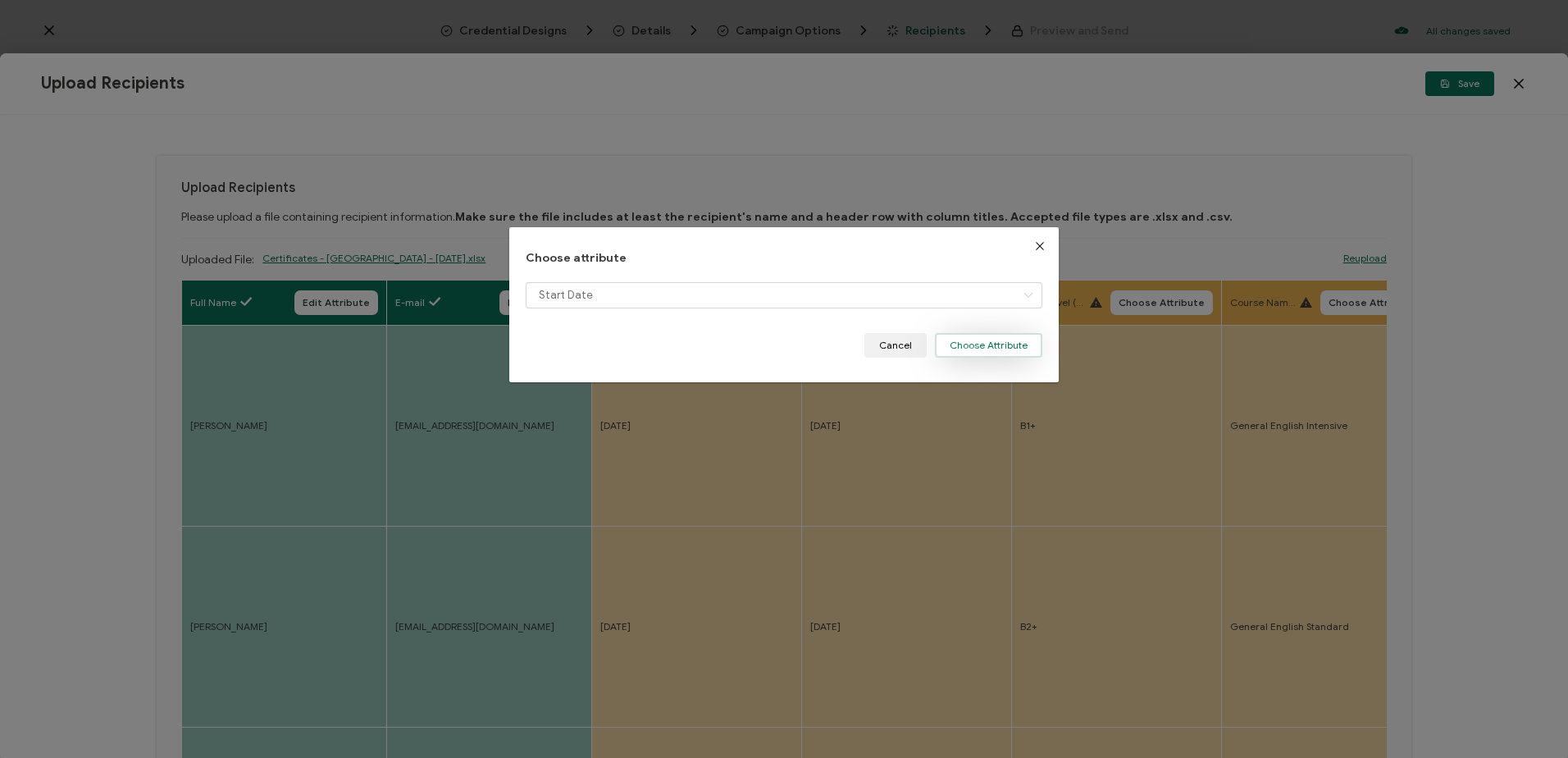
click at [1009, 337] on button "Choose Attribute" at bounding box center [988, 346] width 107 height 25
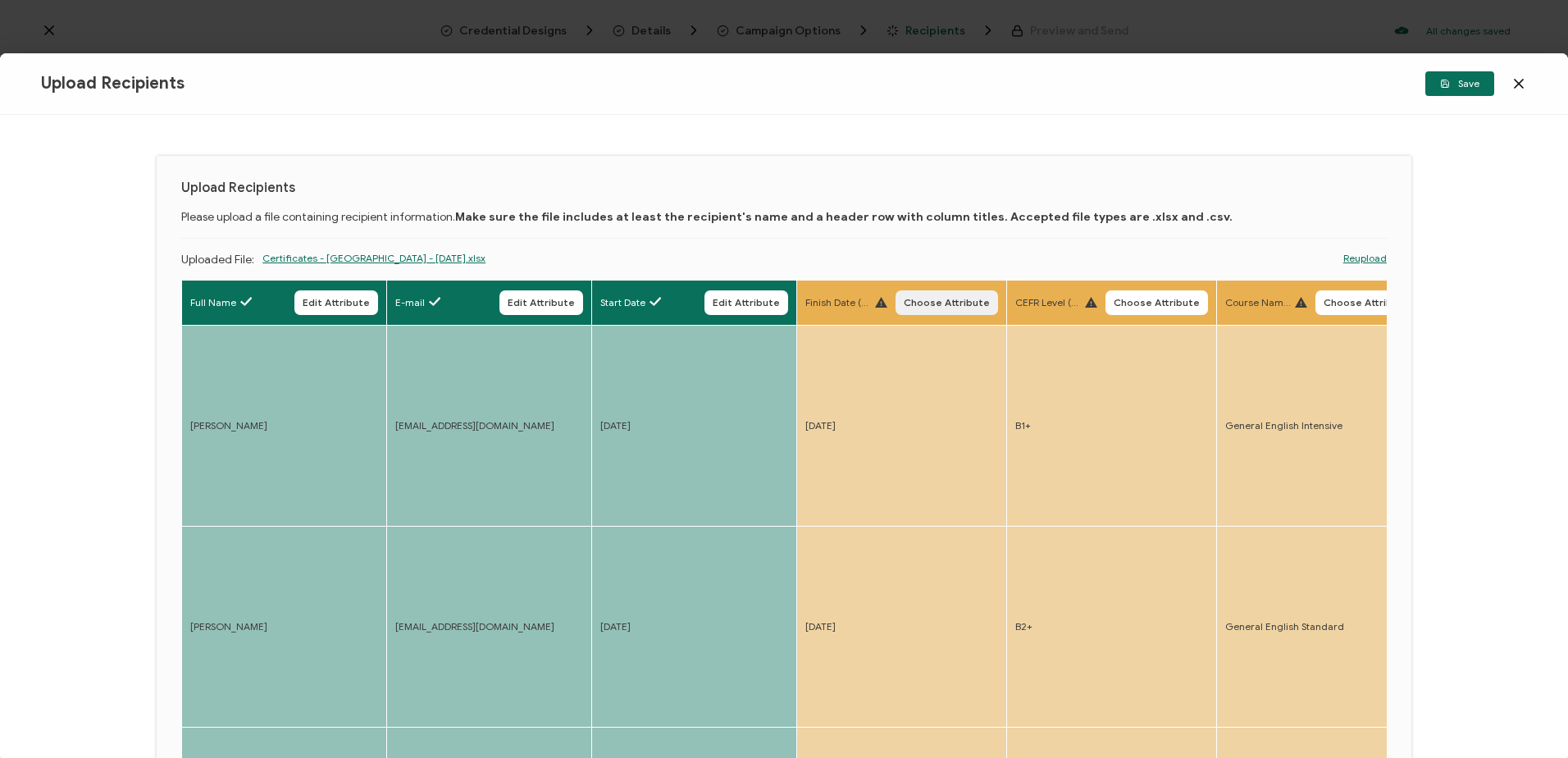
click at [932, 290] on button "Choose Attribute" at bounding box center [946, 303] width 102 height 25
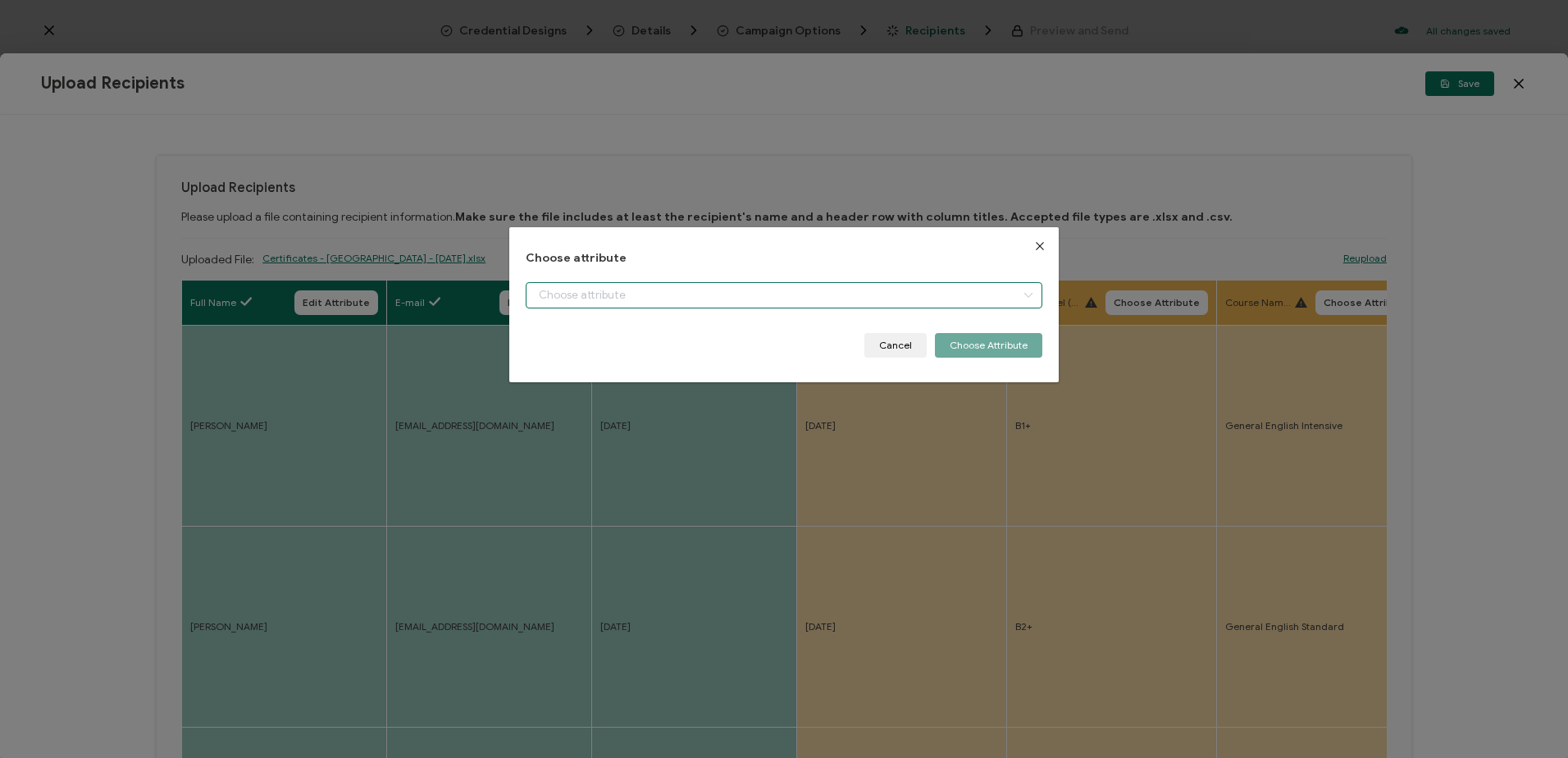
click at [642, 299] on input "dialog" at bounding box center [784, 295] width 516 height 26
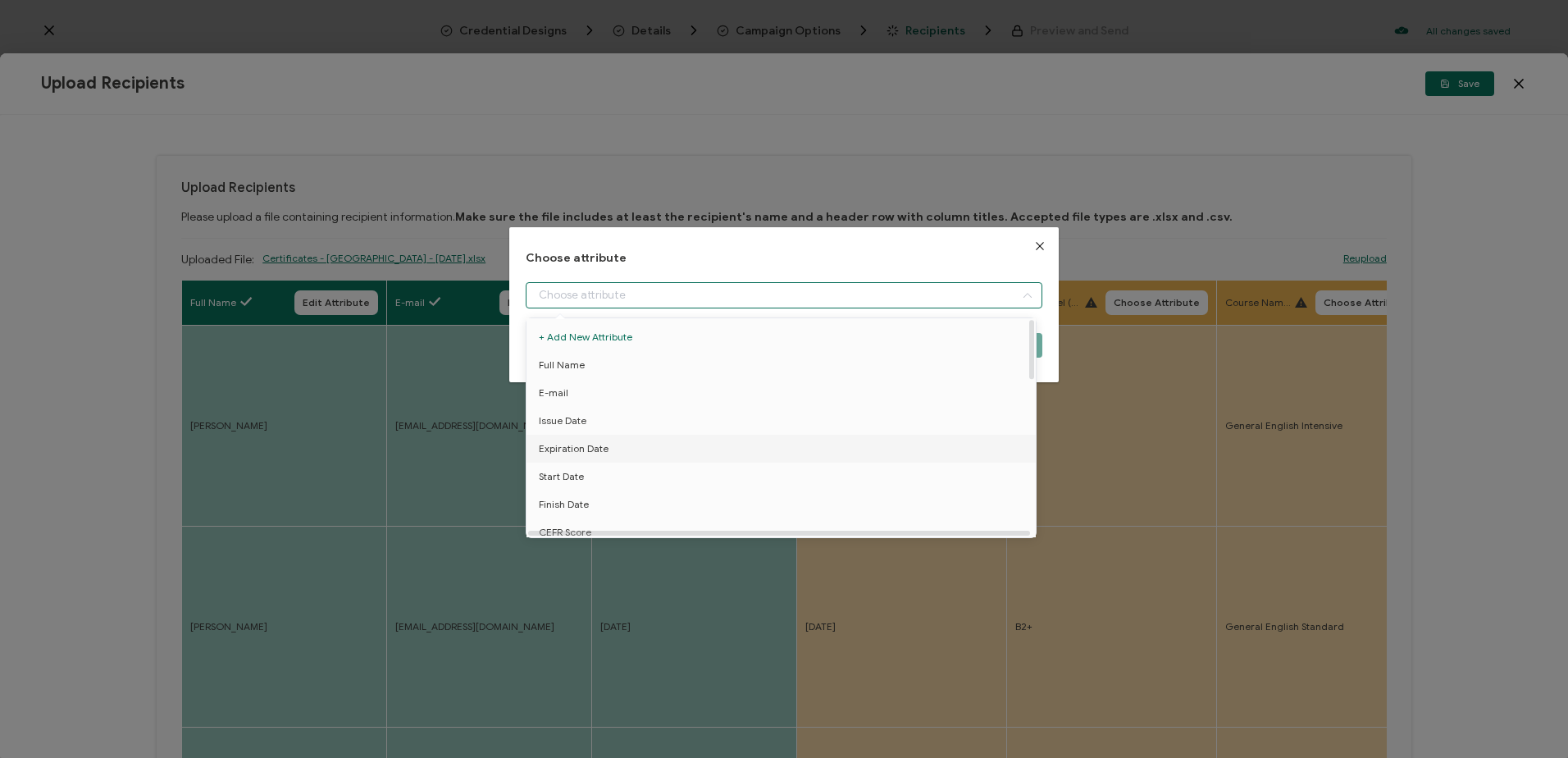
scroll to position [82, 0]
click at [577, 418] on span "Finish Date" at bounding box center [564, 422] width 50 height 28
type input "Finish Date"
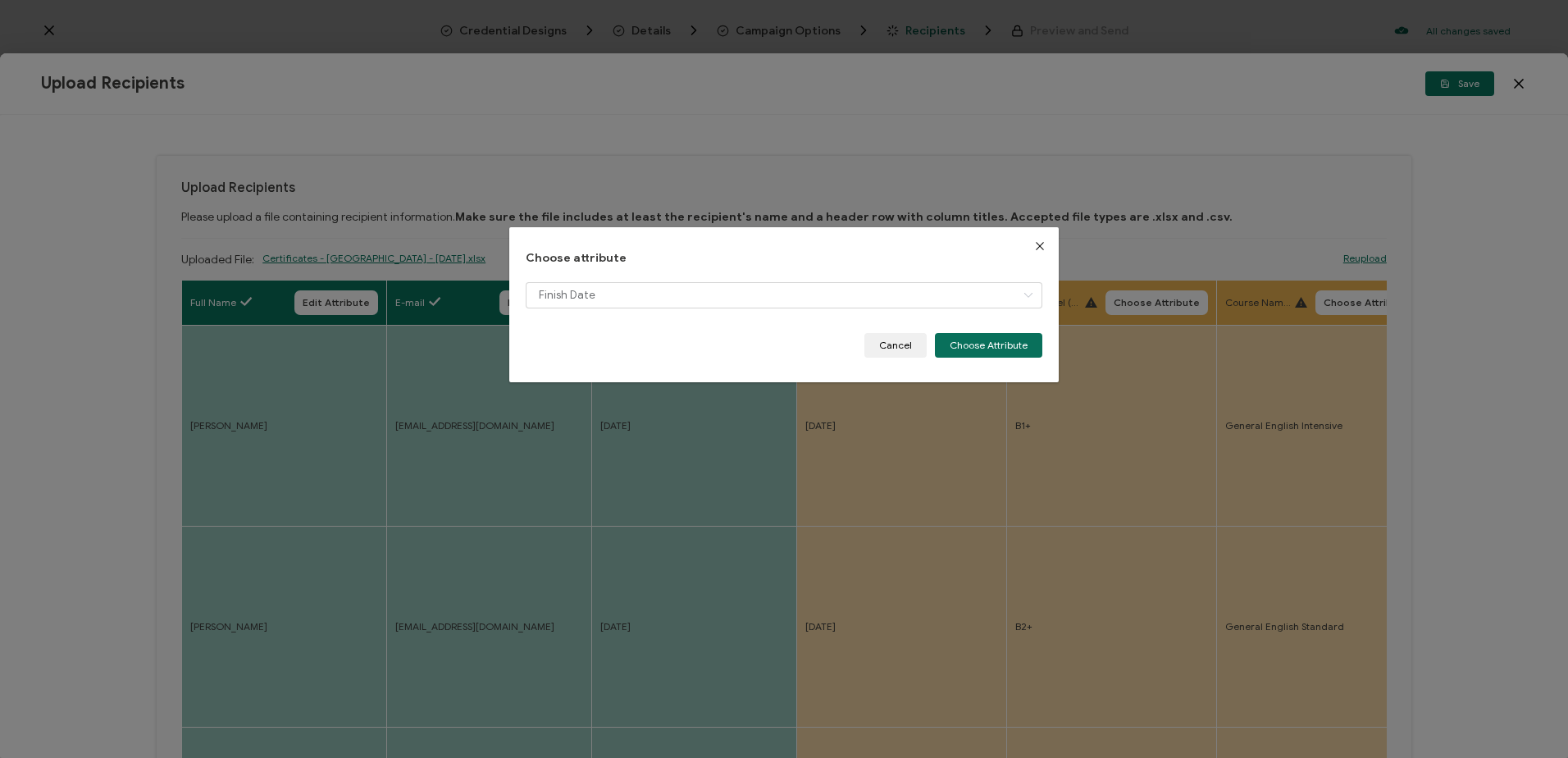
click at [1015, 329] on div "Finish Date" at bounding box center [784, 308] width 516 height 51
click at [996, 345] on button "Choose Attribute" at bounding box center [988, 346] width 107 height 25
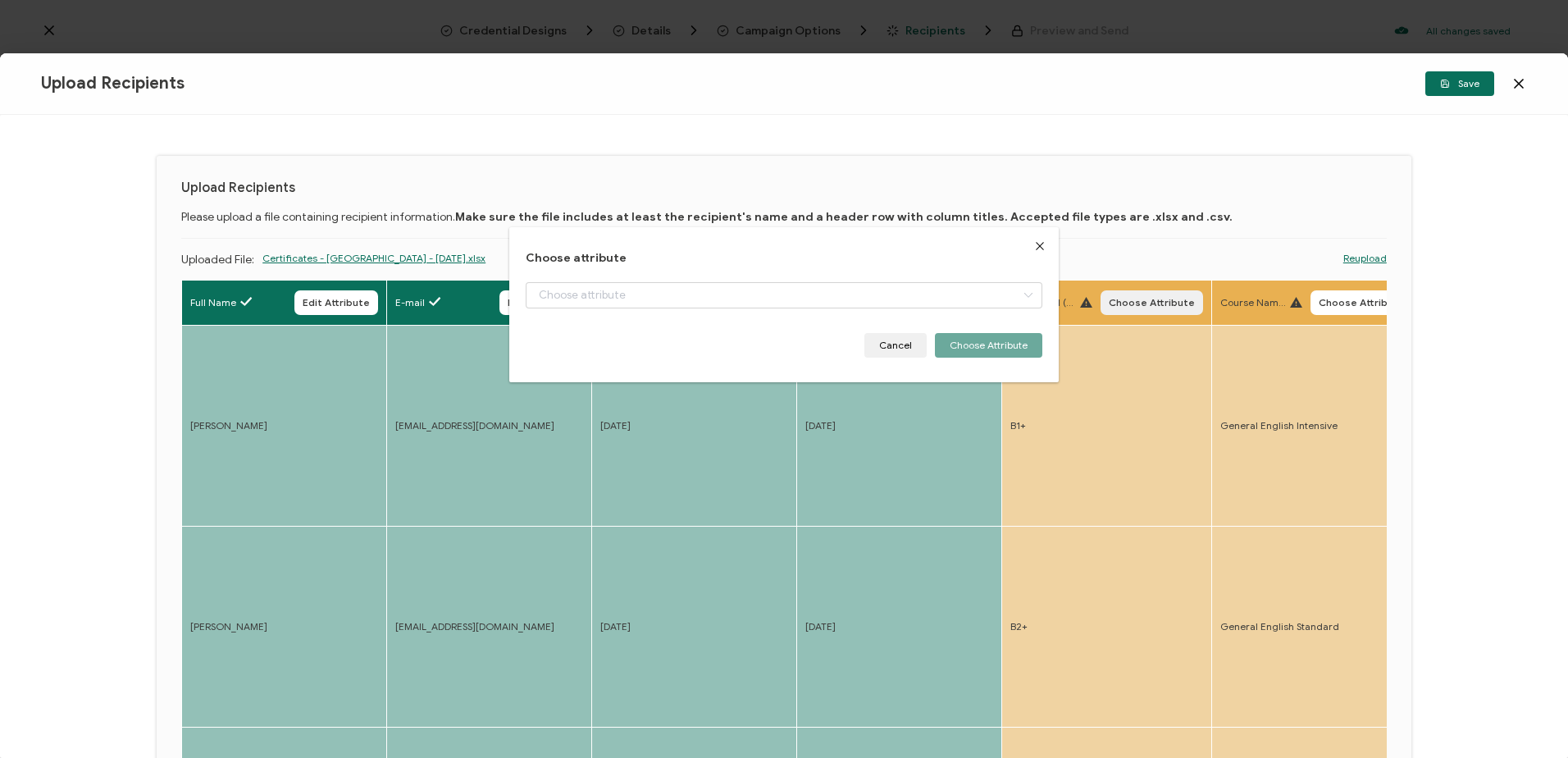
click at [1158, 307] on span "Choose Attribute" at bounding box center [1152, 303] width 86 height 10
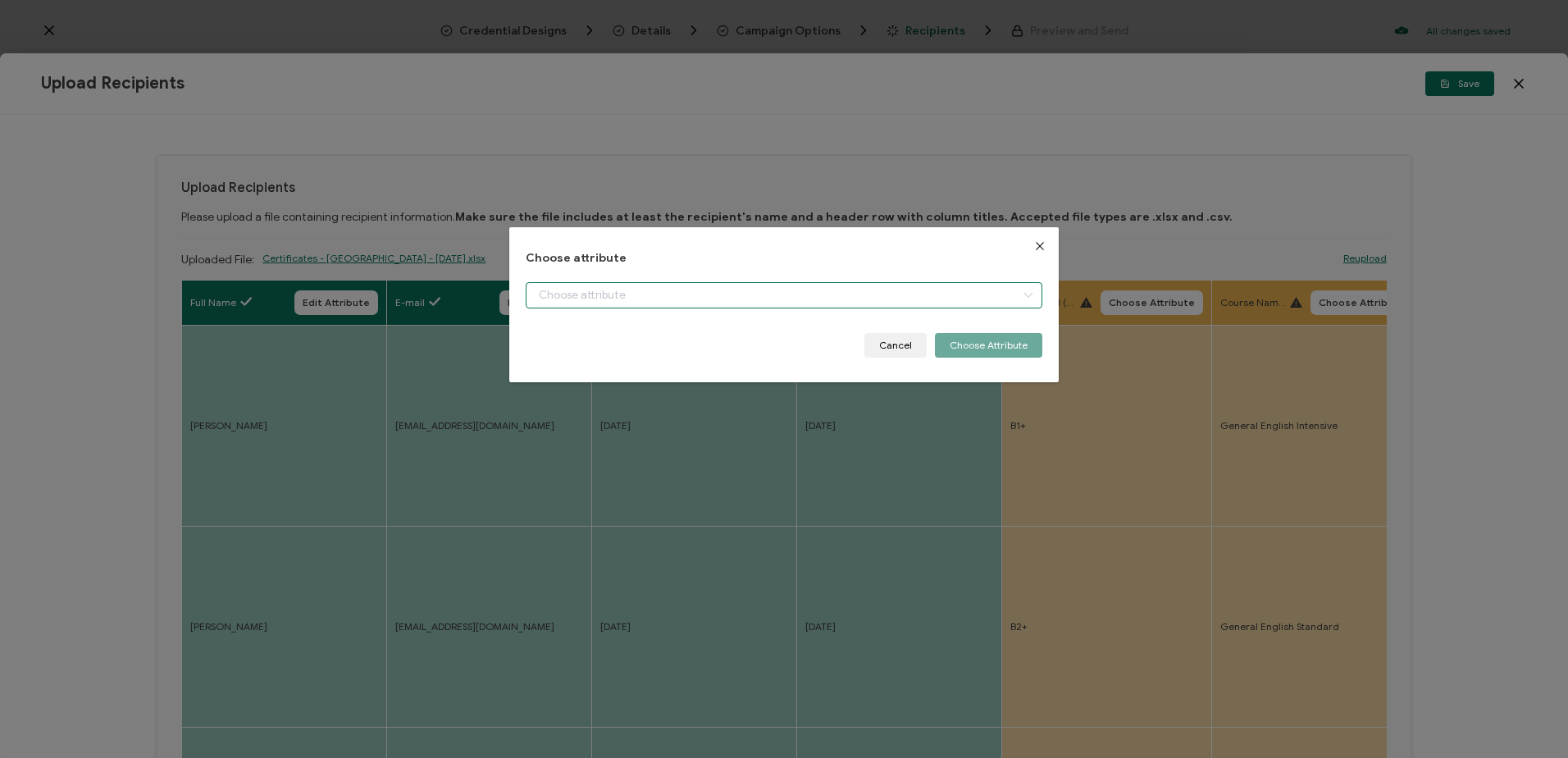
drag, startPoint x: 687, startPoint y: 296, endPoint x: 683, endPoint y: 304, distance: 8.9
click at [686, 296] on input "dialog" at bounding box center [784, 295] width 516 height 26
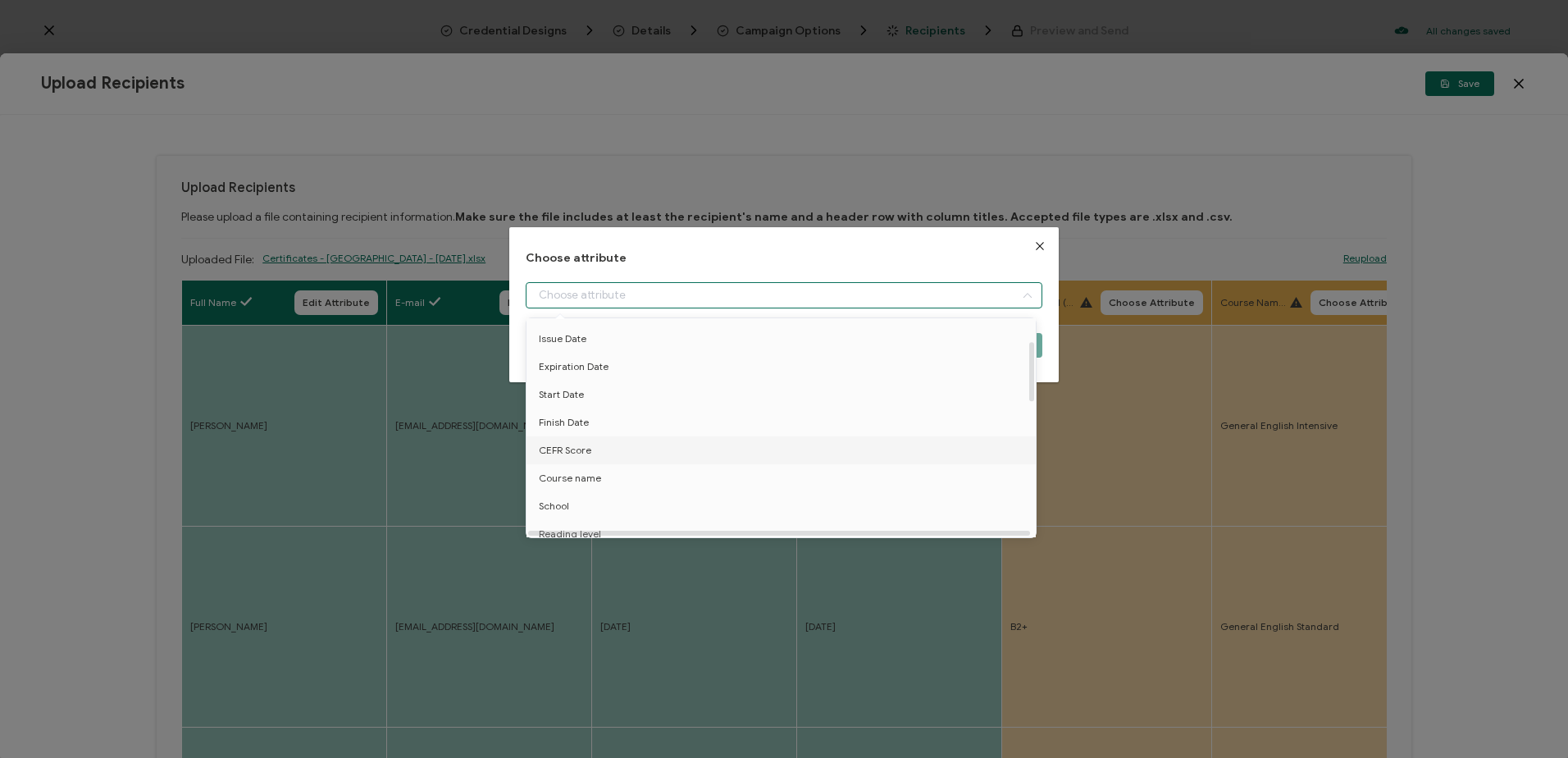
click at [589, 445] on span "CEFR Score" at bounding box center [566, 450] width 53 height 28
type input "CEFR Score"
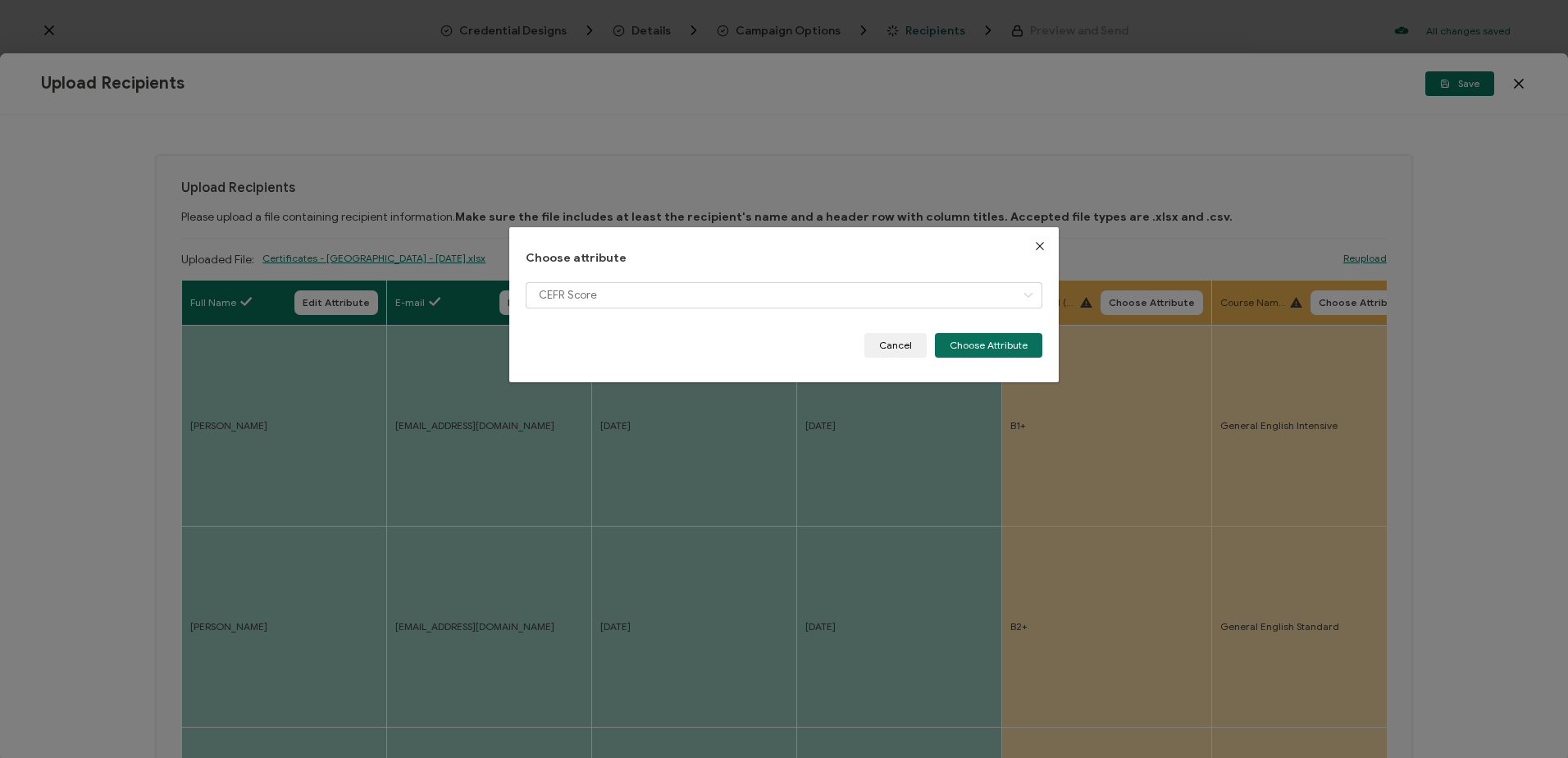
click at [976, 326] on div "CEFR Score" at bounding box center [784, 308] width 516 height 51
click at [975, 344] on button "Choose Attribute" at bounding box center [988, 346] width 107 height 25
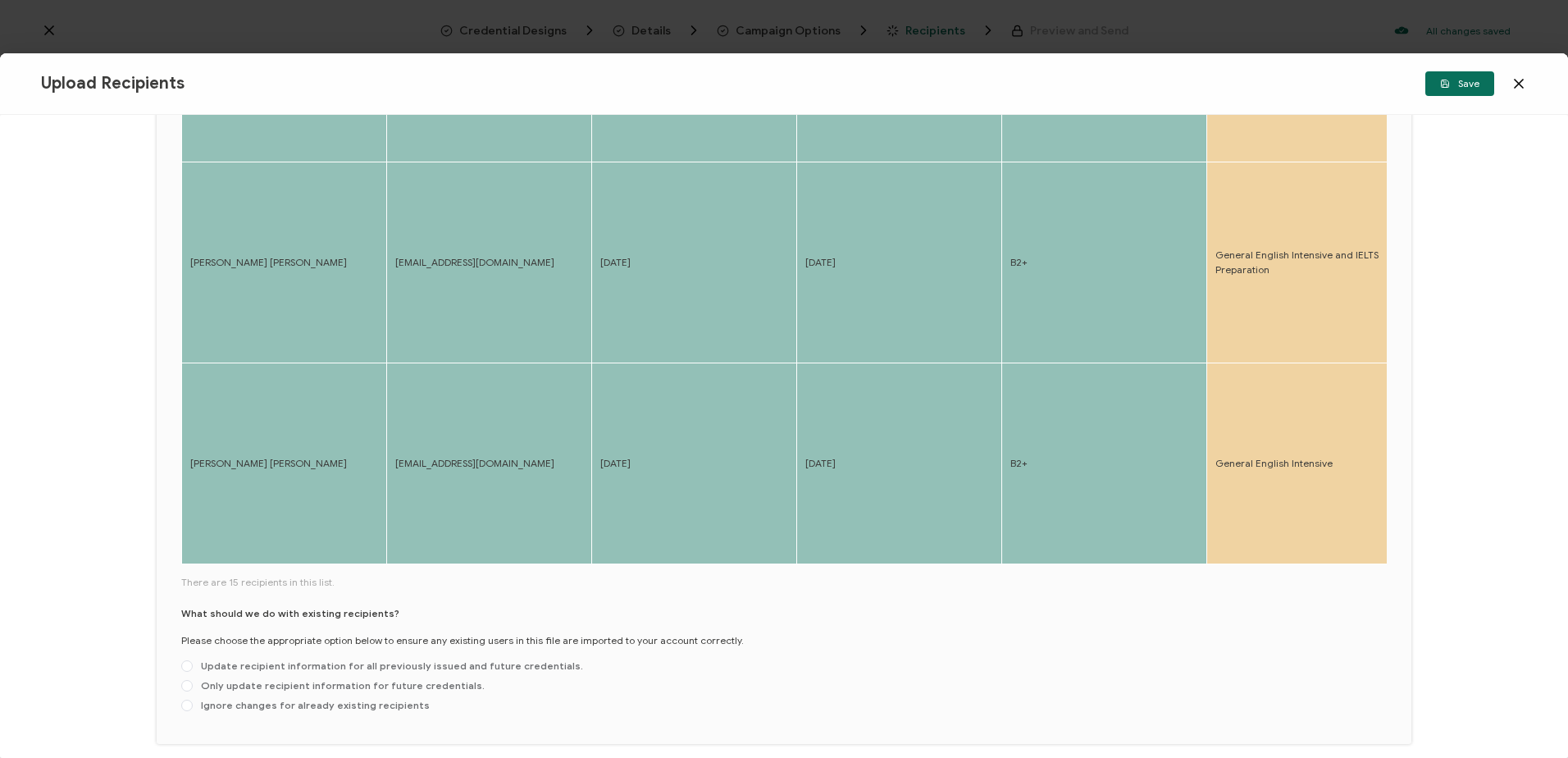
scroll to position [638, 0]
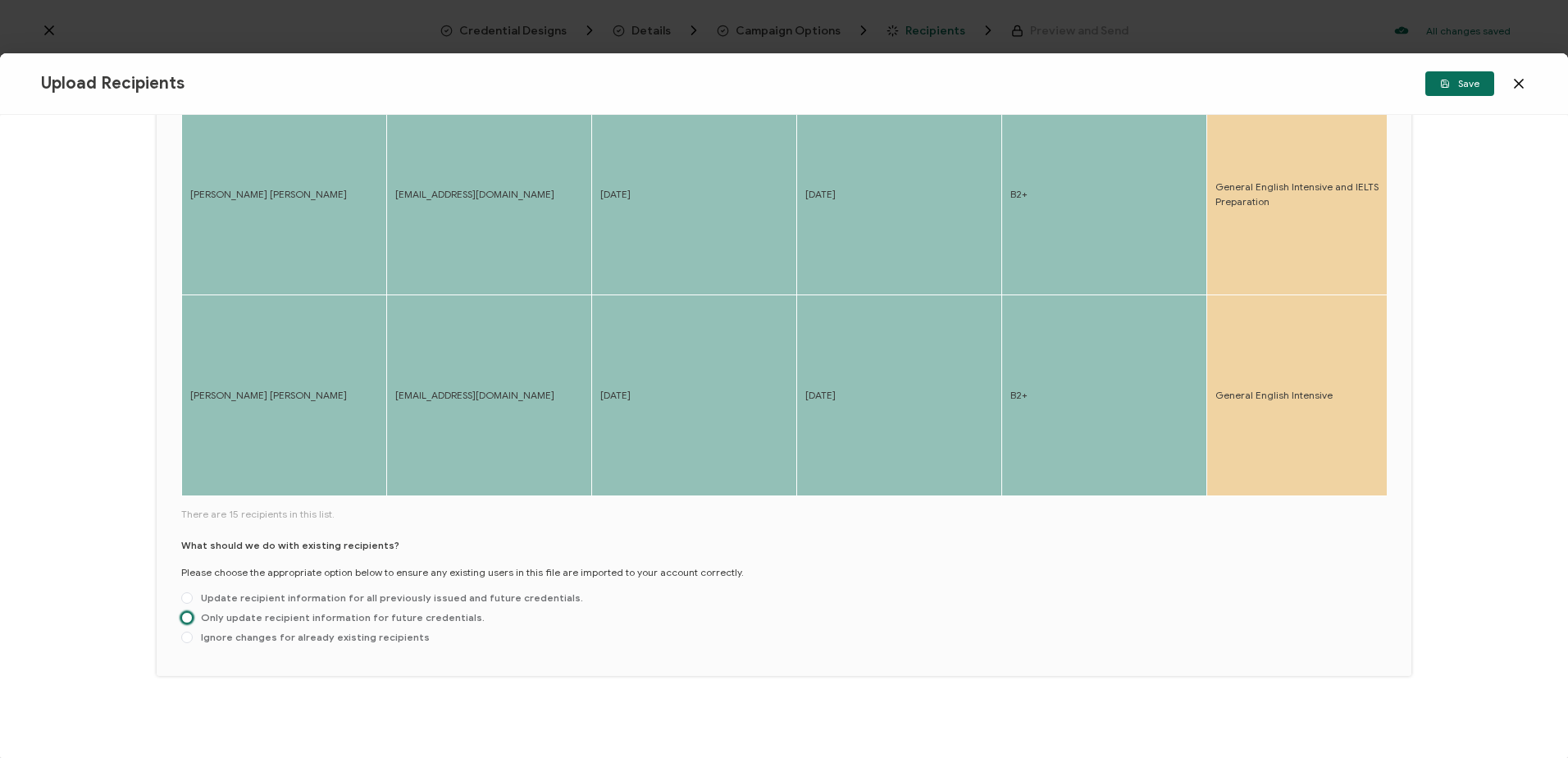
drag, startPoint x: 193, startPoint y: 622, endPoint x: 188, endPoint y: 612, distance: 11.2
click at [192, 622] on label "Only update recipient information for future credentials." at bounding box center [333, 619] width 303 height 13
click at [192, 622] on input "Only update recipient information for future credentials." at bounding box center [187, 619] width 12 height 13
radio input "true"
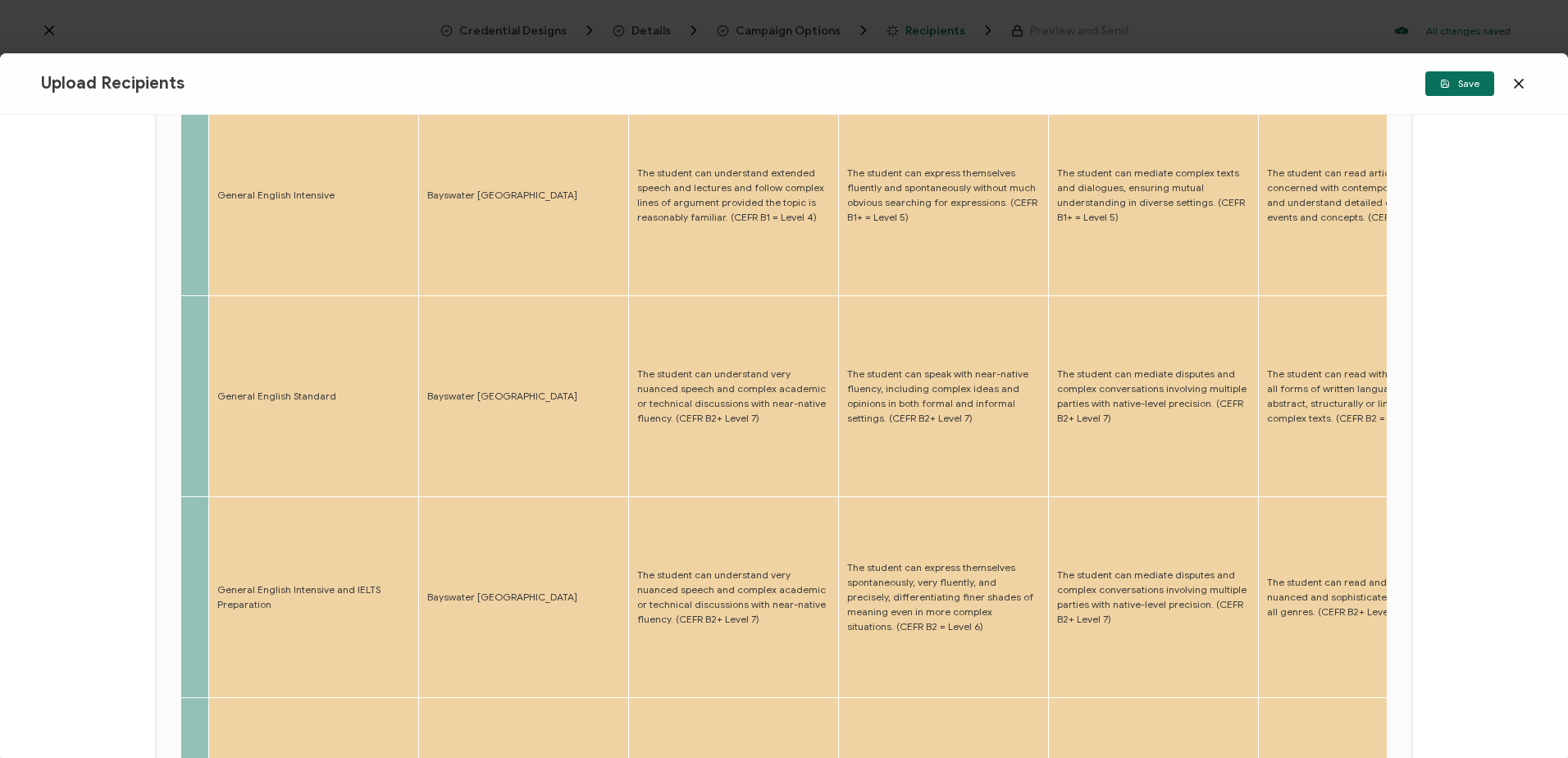
scroll to position [0, 0]
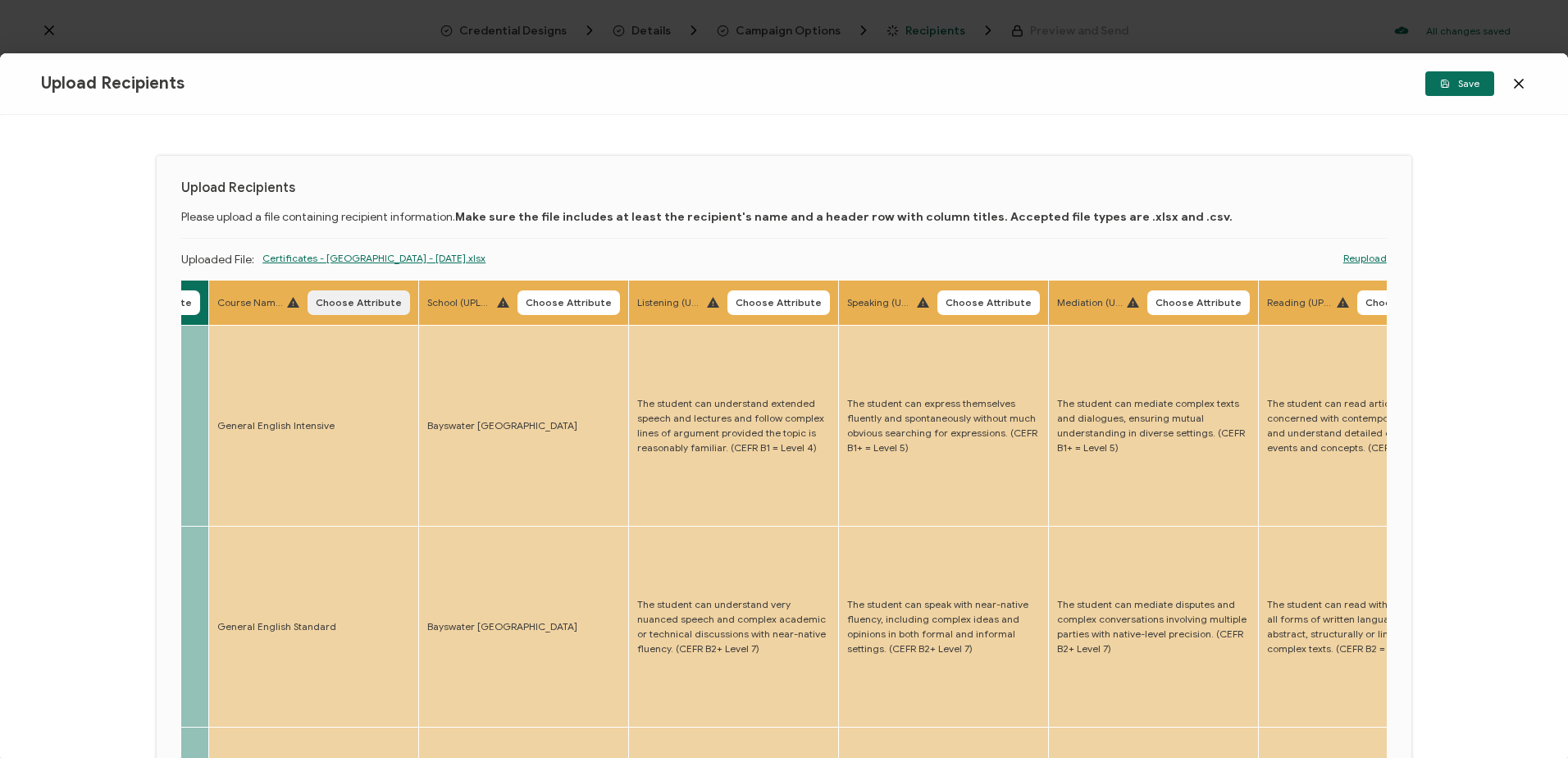
click at [350, 304] on span "Choose Attribute" at bounding box center [359, 303] width 86 height 10
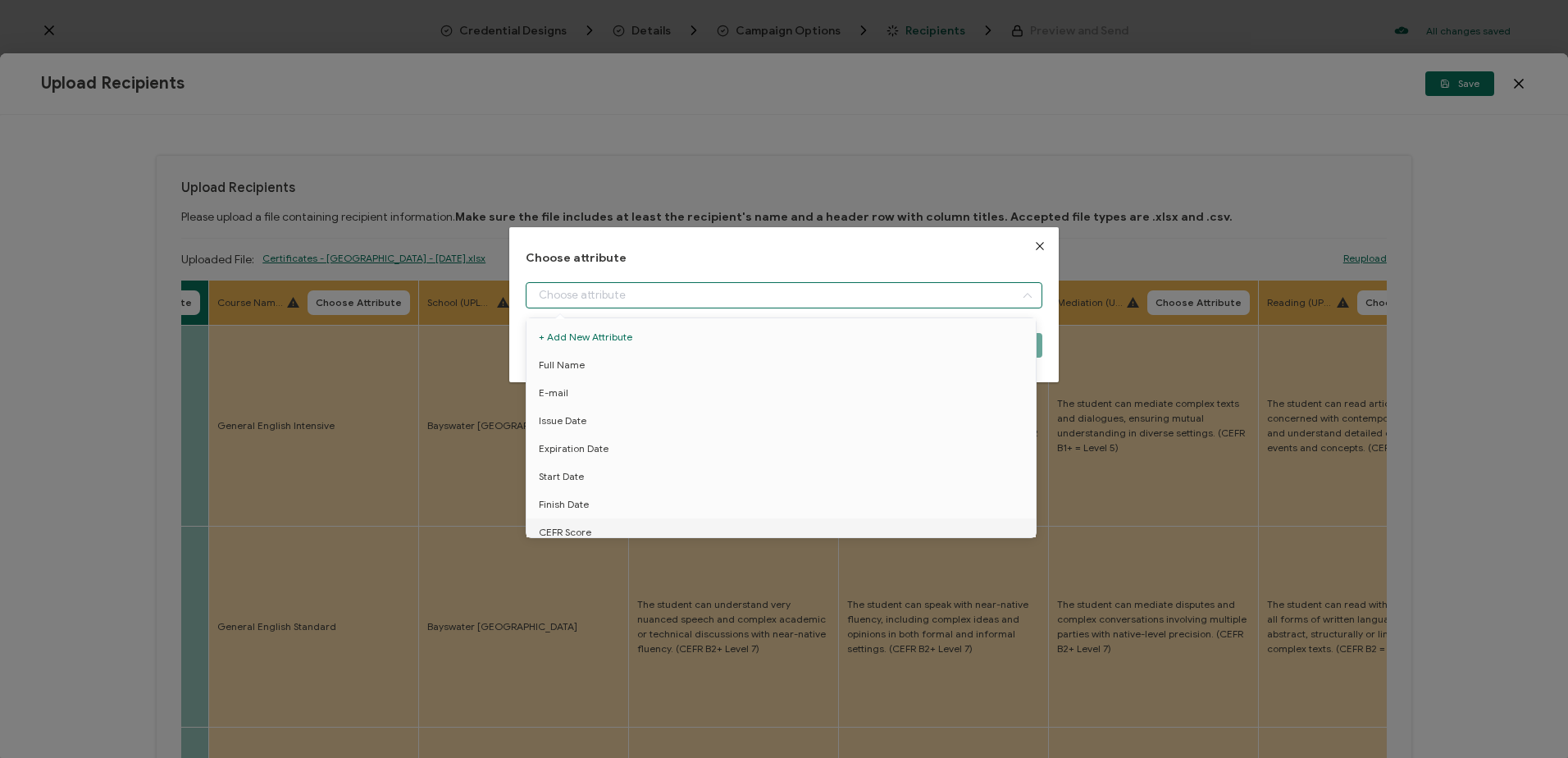
click at [635, 307] on input "dialog" at bounding box center [784, 295] width 516 height 26
click at [598, 390] on span "Course name" at bounding box center [570, 397] width 63 height 28
type input "Course name"
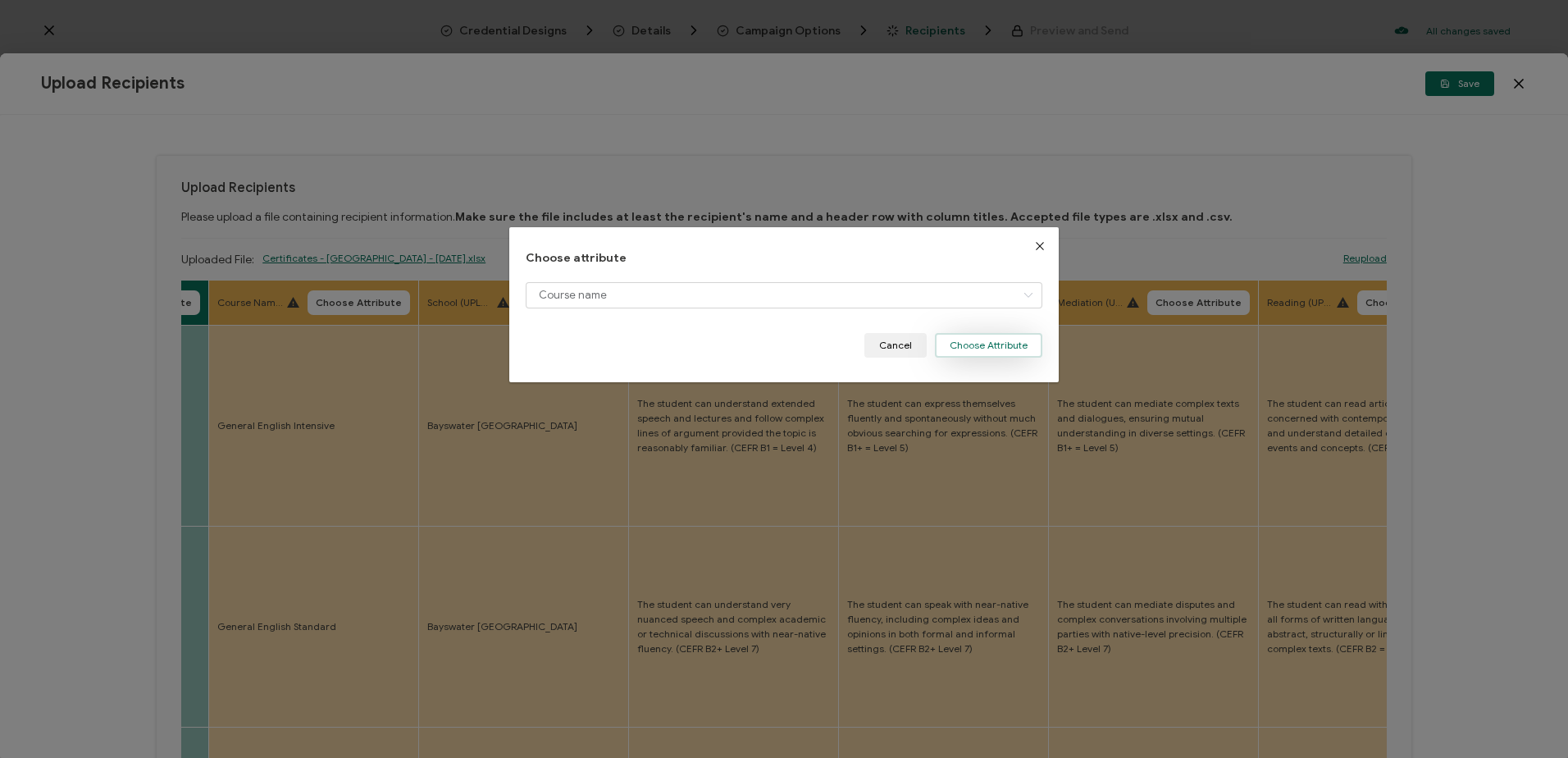
click at [965, 351] on button "Choose Attribute" at bounding box center [988, 346] width 107 height 25
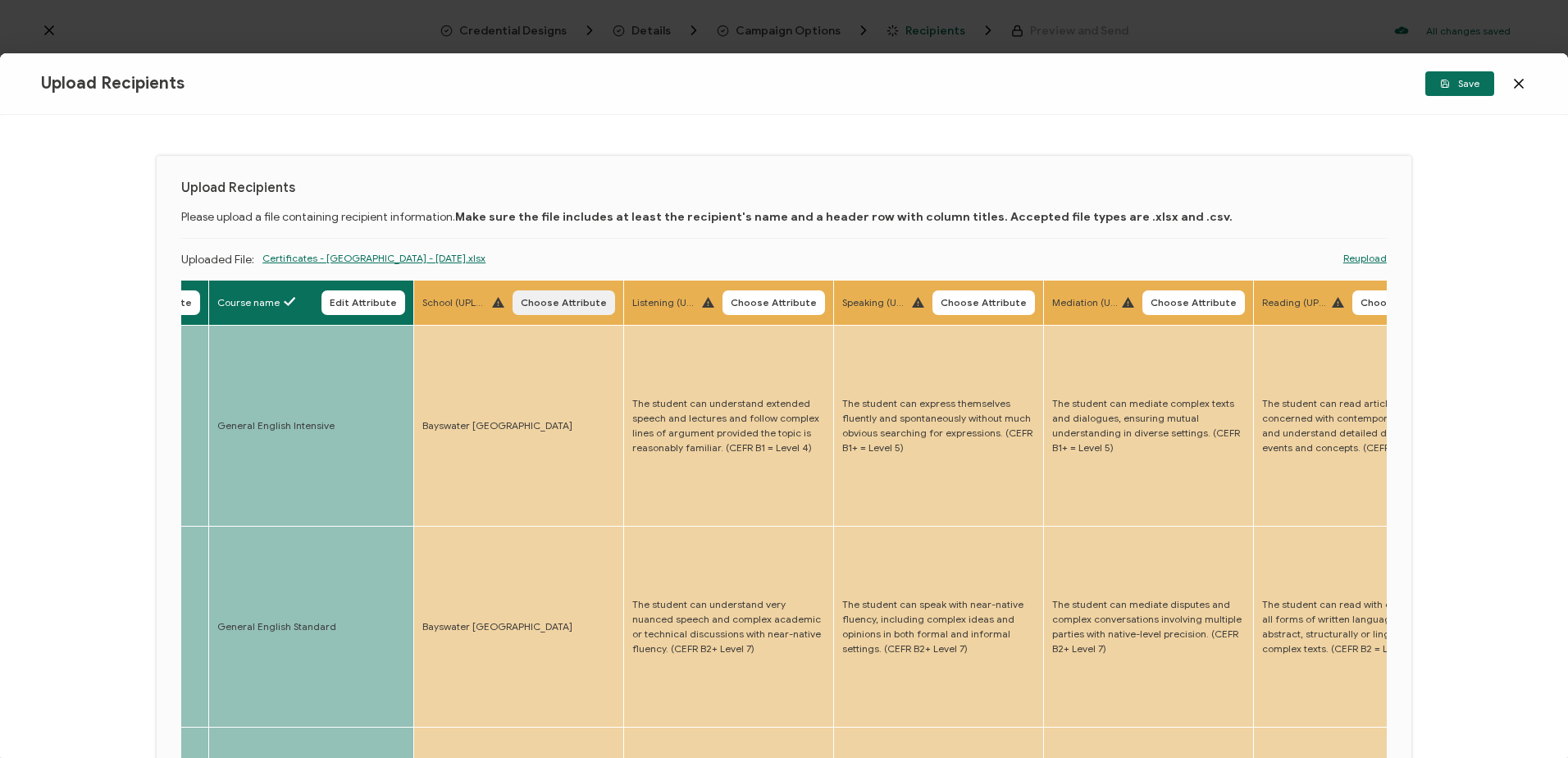
click at [556, 298] on span "Choose Attribute" at bounding box center [564, 303] width 86 height 10
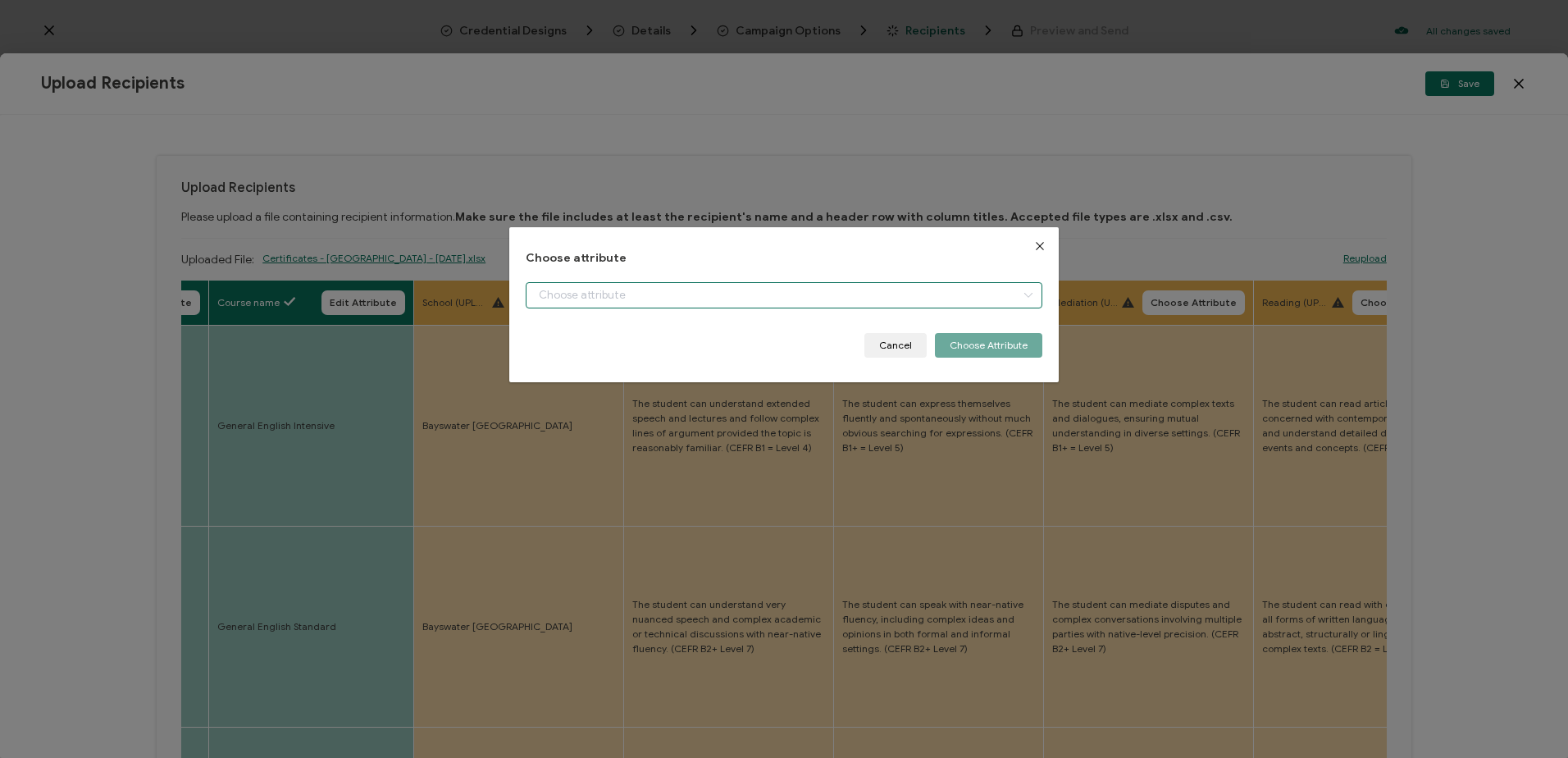
click at [649, 298] on input "dialog" at bounding box center [784, 295] width 516 height 26
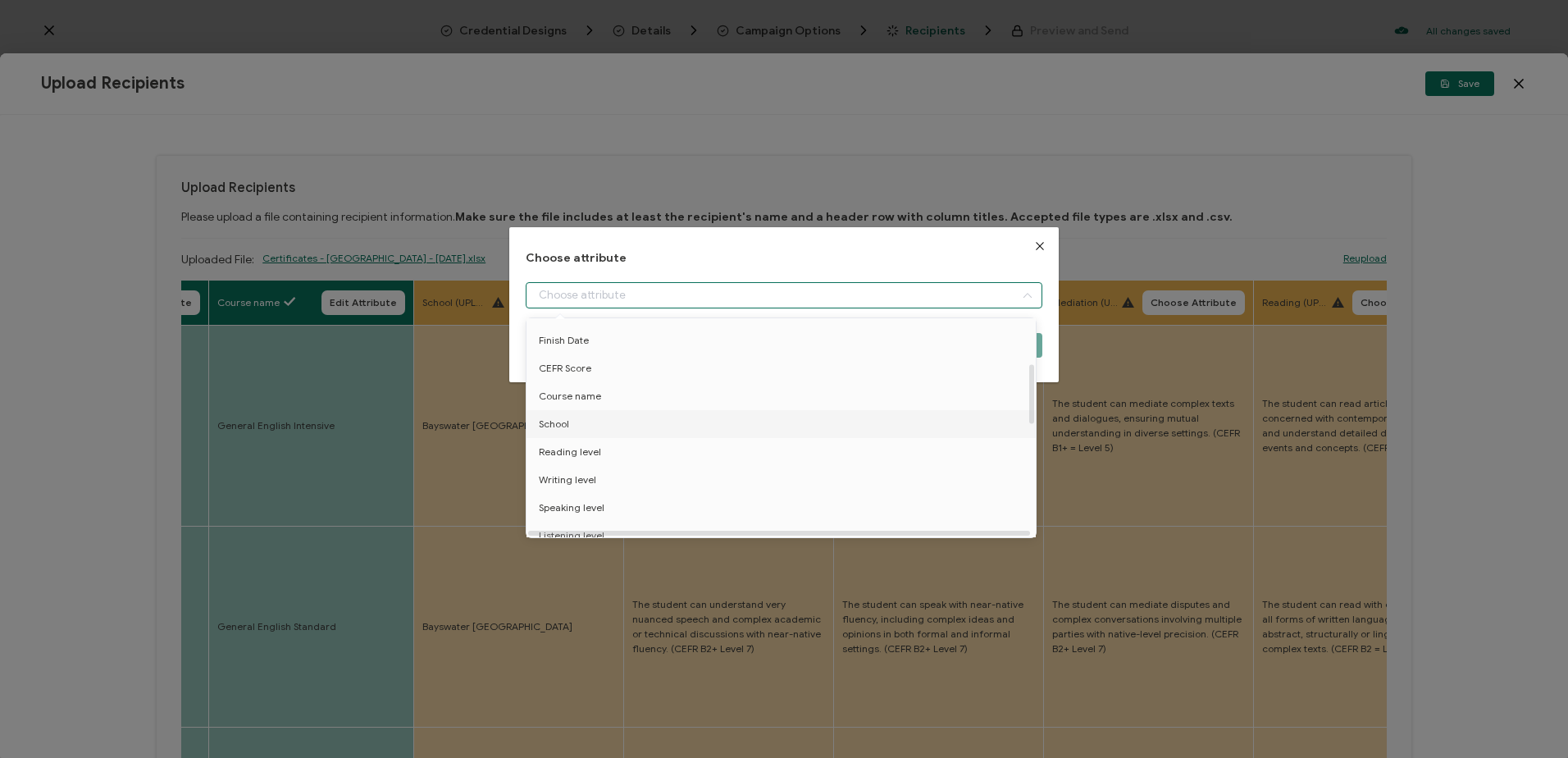
click at [631, 432] on li "School" at bounding box center [784, 424] width 523 height 28
type input "School"
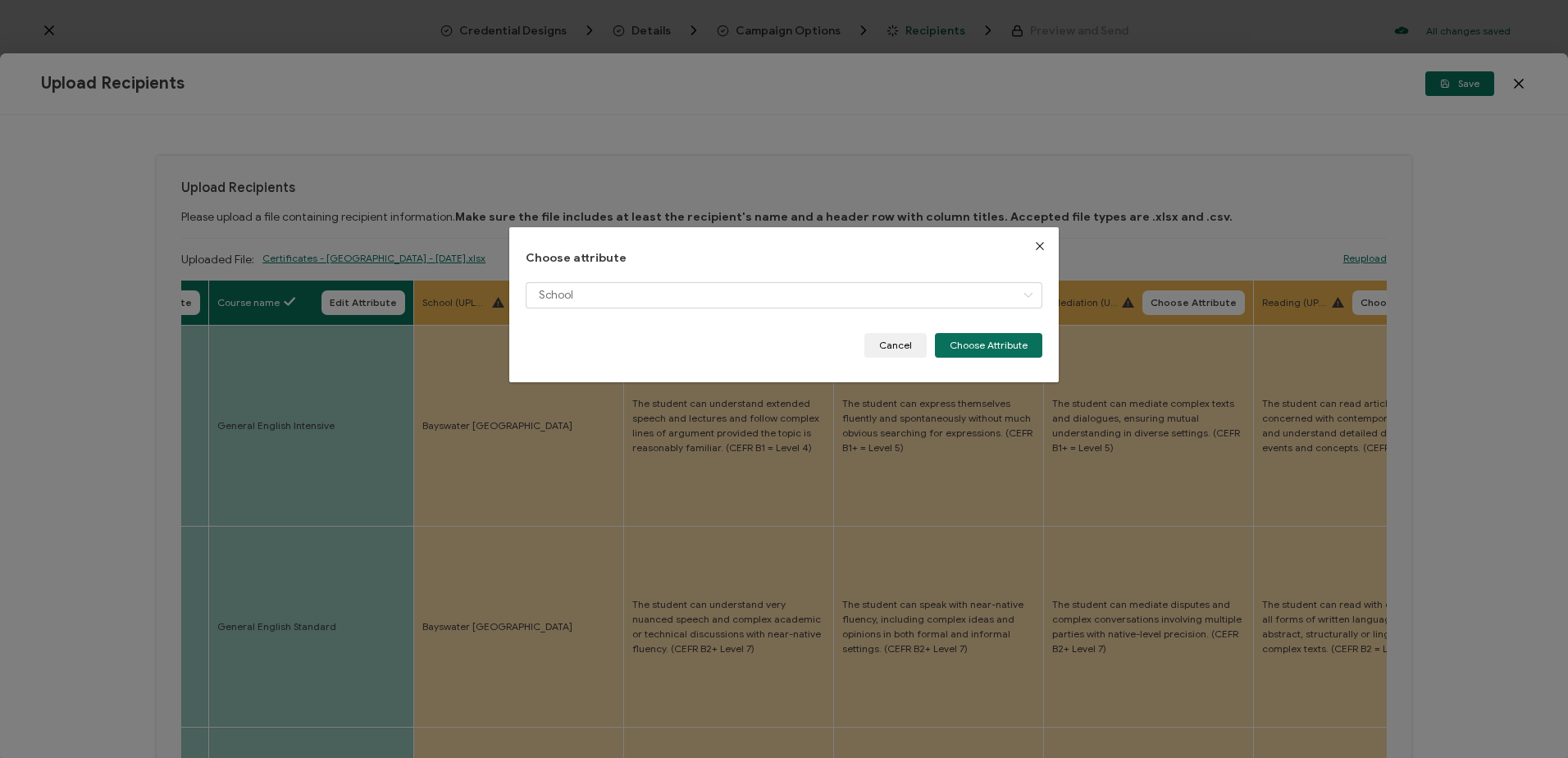
click at [1062, 340] on div "Choose attribute School Cancel Choose Attribute" at bounding box center [784, 379] width 1568 height 758
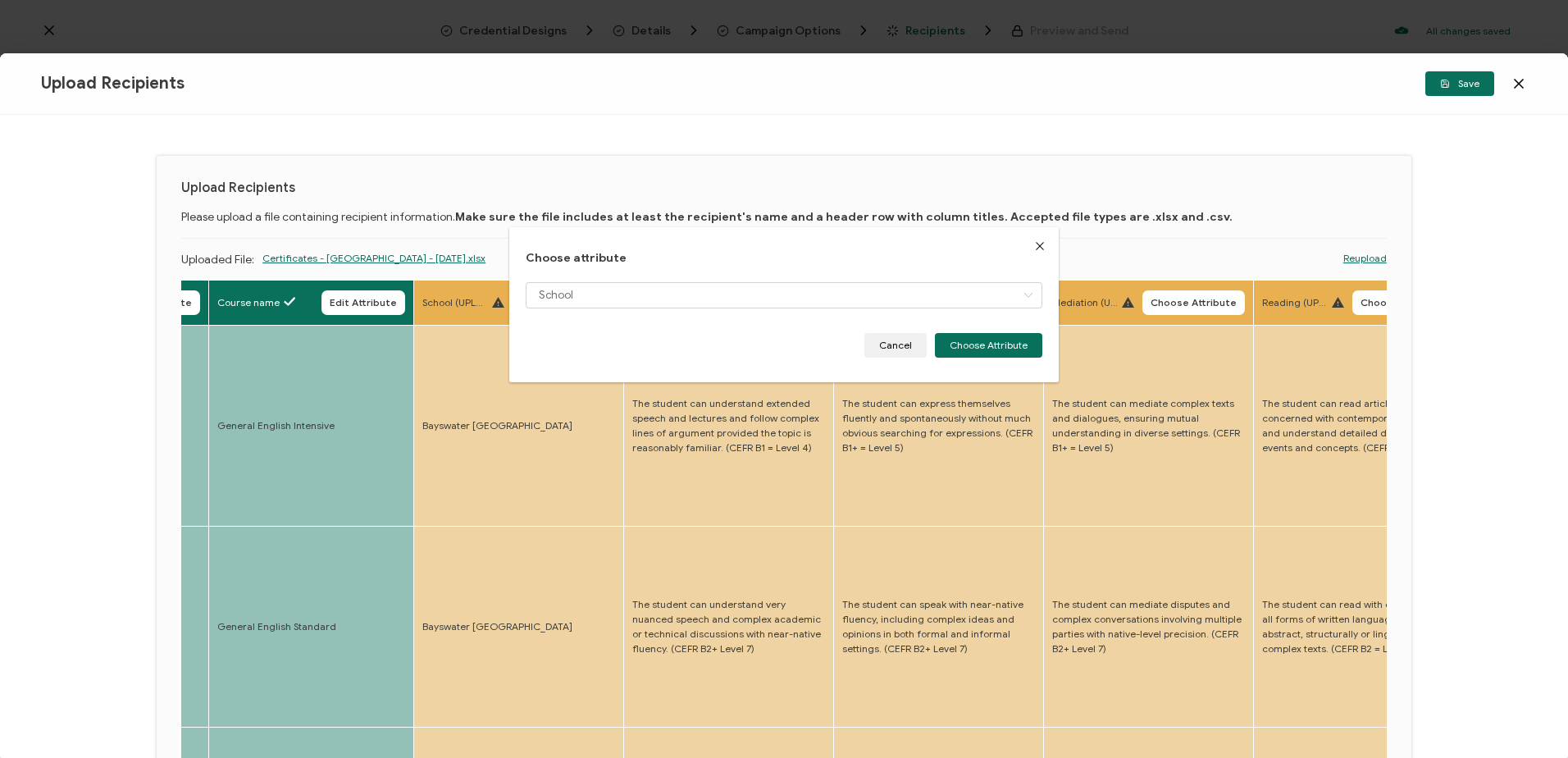
click at [985, 342] on body "Credential Designs Details Campaign Options Recipients Preview and Send All cha…" at bounding box center [784, 379] width 1568 height 758
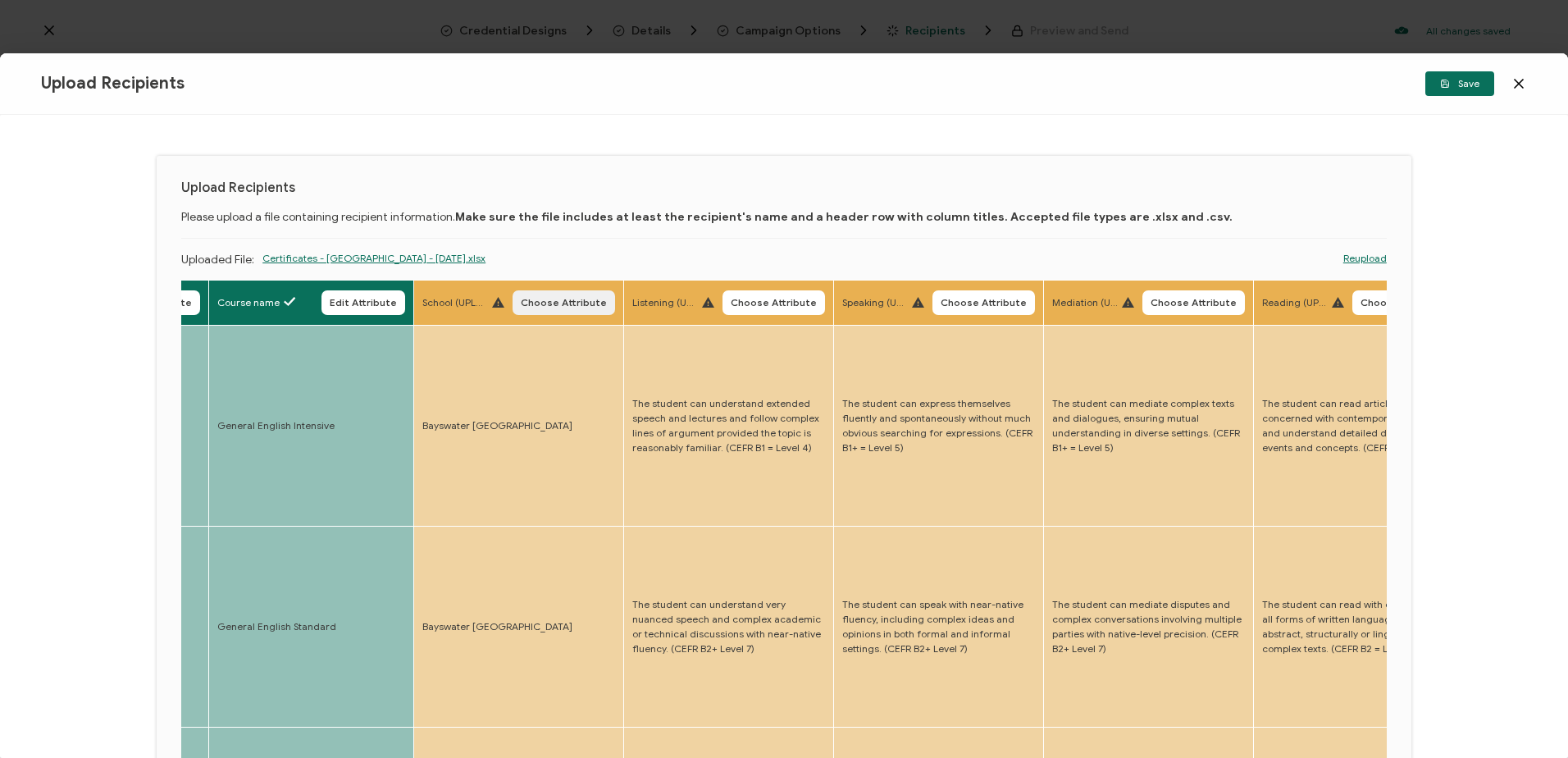
click at [560, 294] on button "Choose Attribute" at bounding box center [564, 303] width 102 height 25
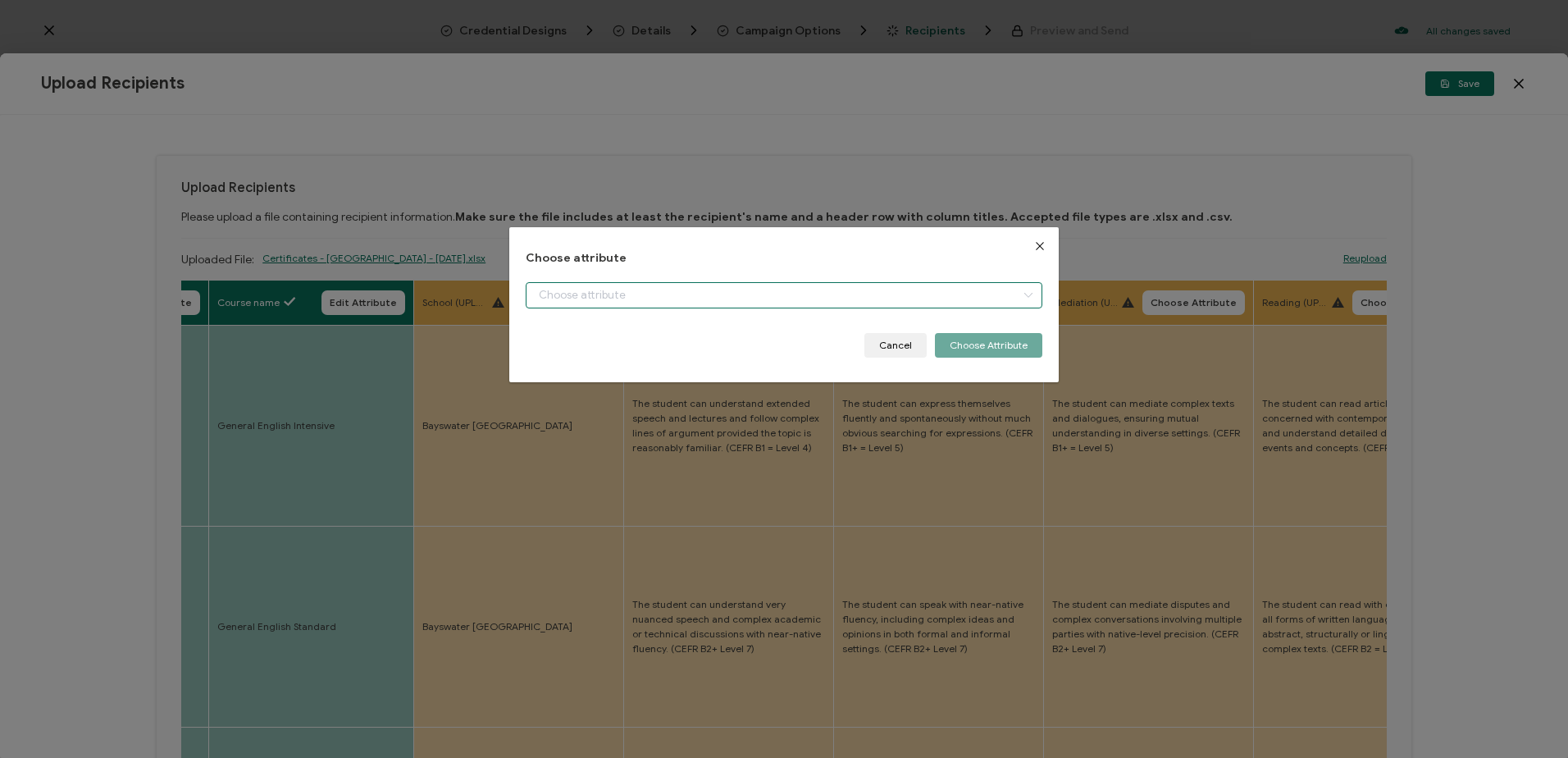
click at [688, 307] on input "dialog" at bounding box center [784, 295] width 516 height 26
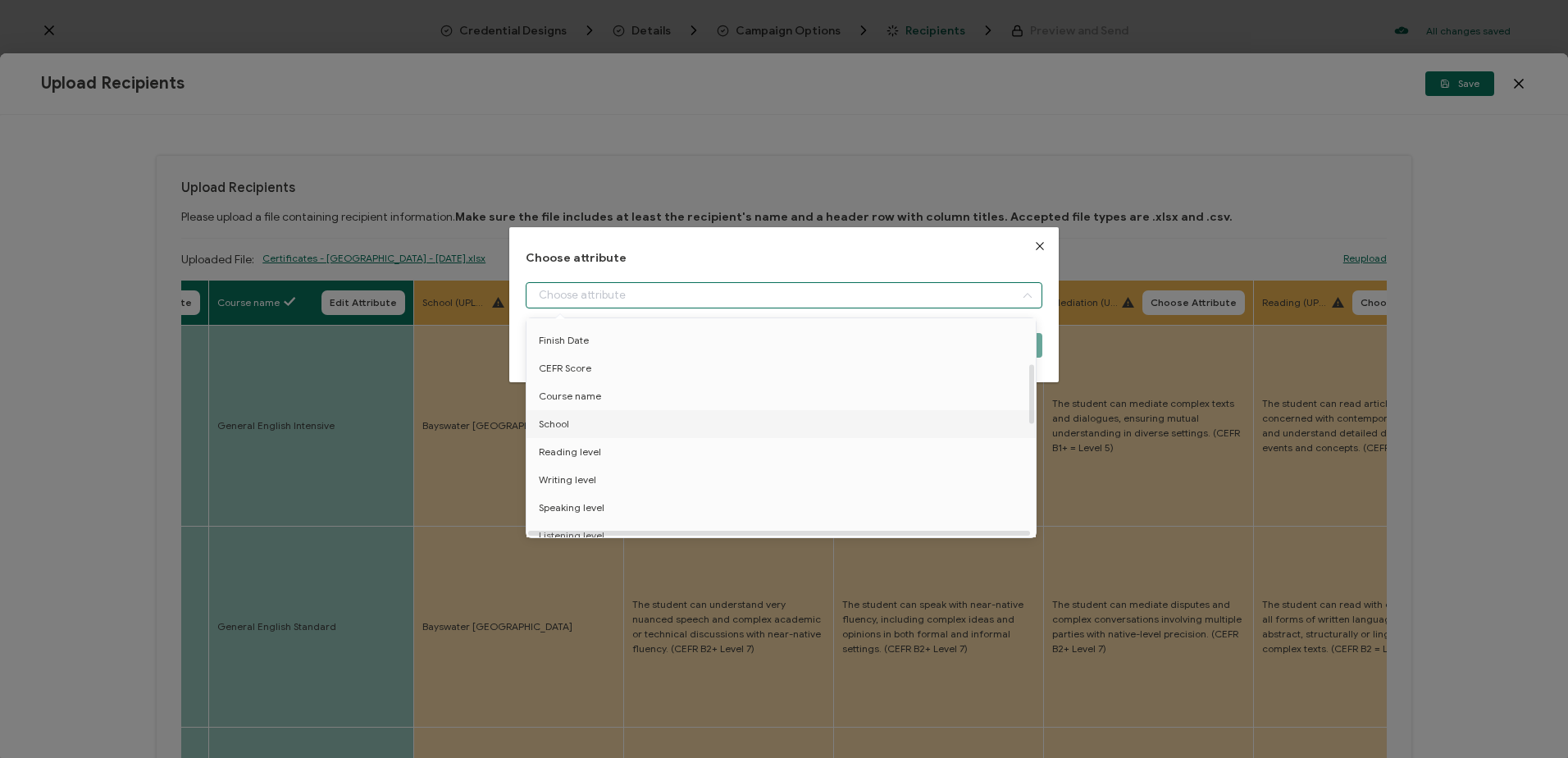
click at [606, 422] on li "School" at bounding box center [784, 424] width 523 height 28
type input "School"
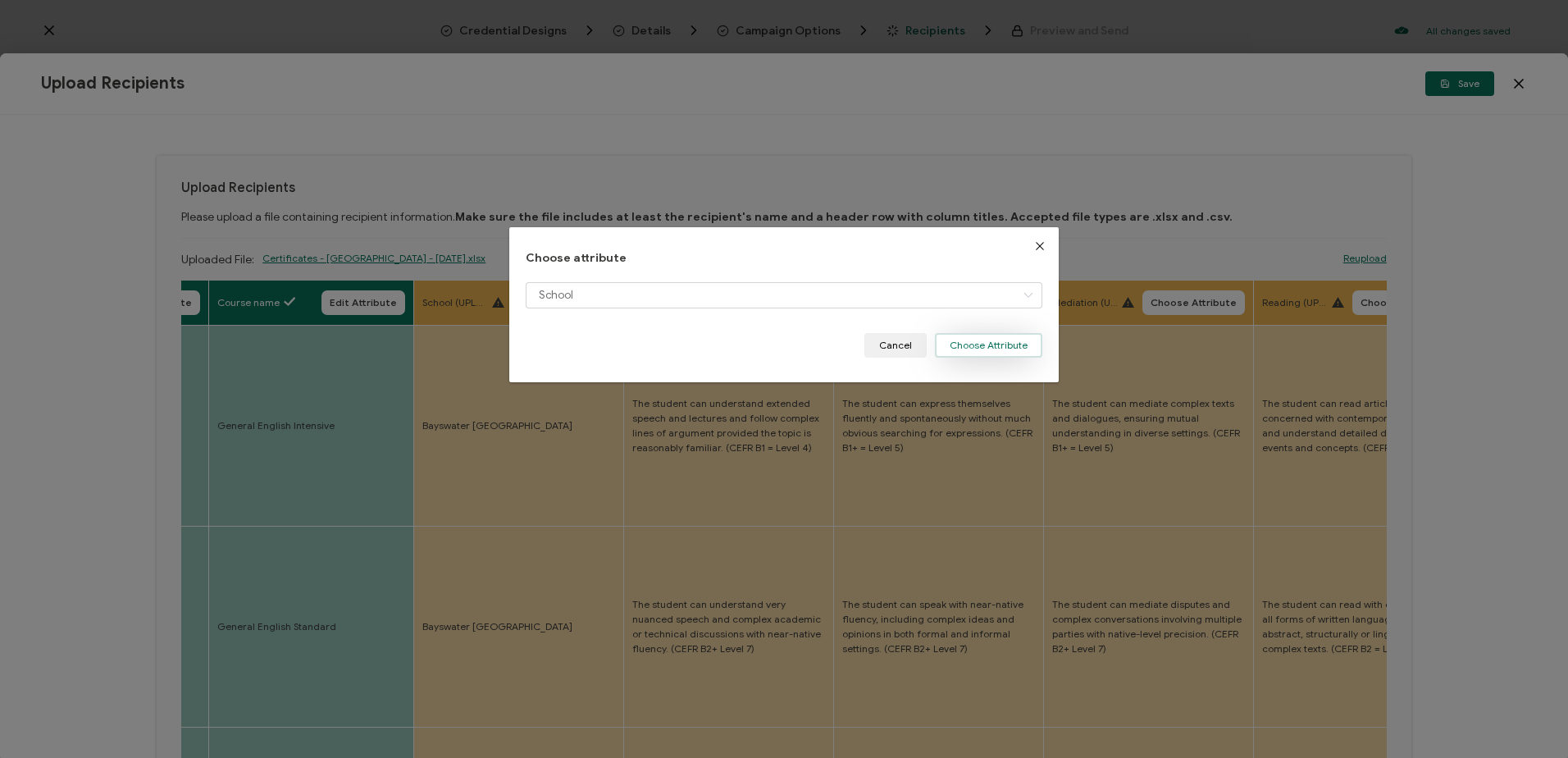
click at [949, 350] on button "Choose Attribute" at bounding box center [988, 346] width 107 height 25
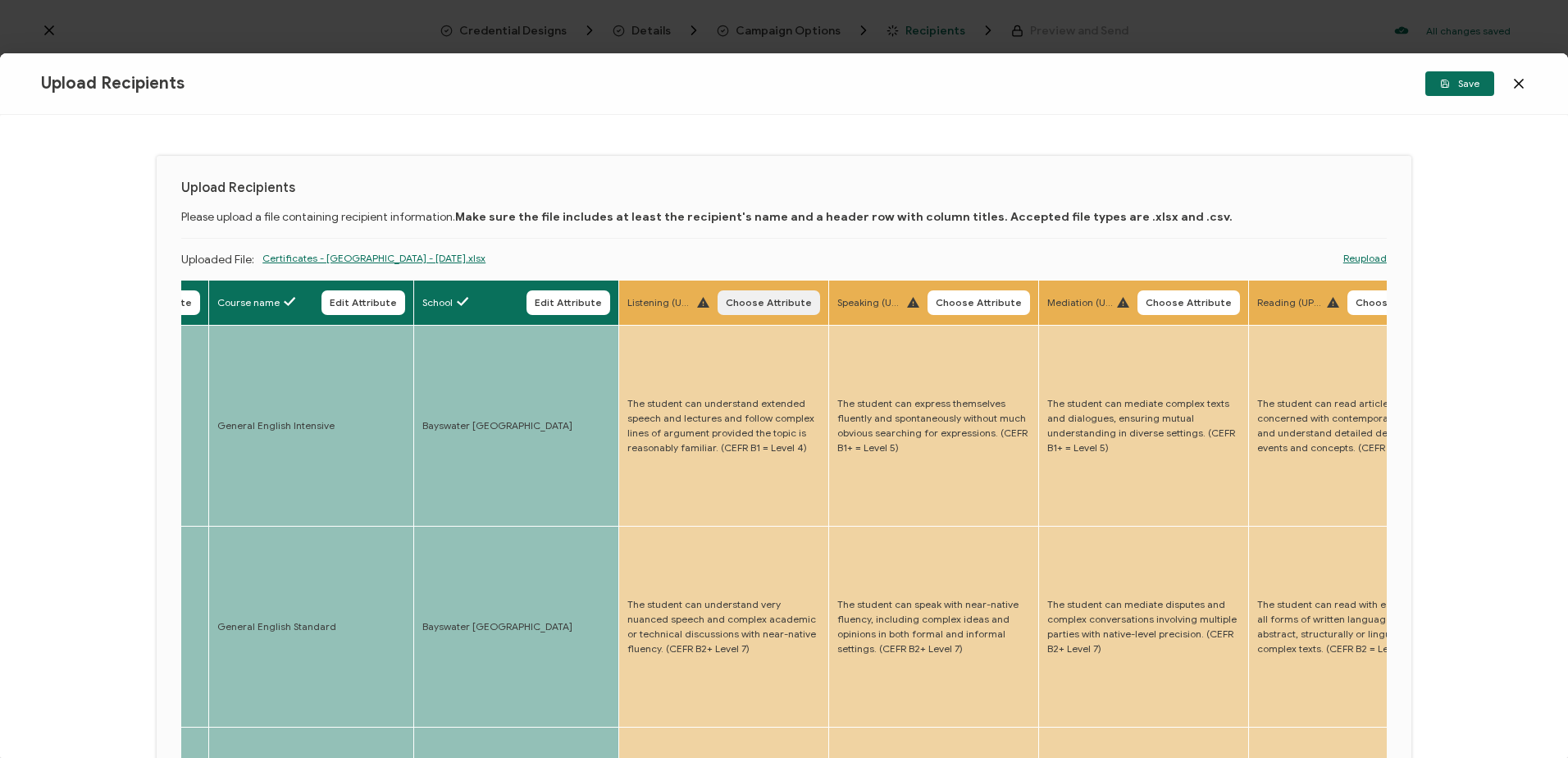
click at [792, 298] on span "Choose Attribute" at bounding box center [768, 303] width 86 height 10
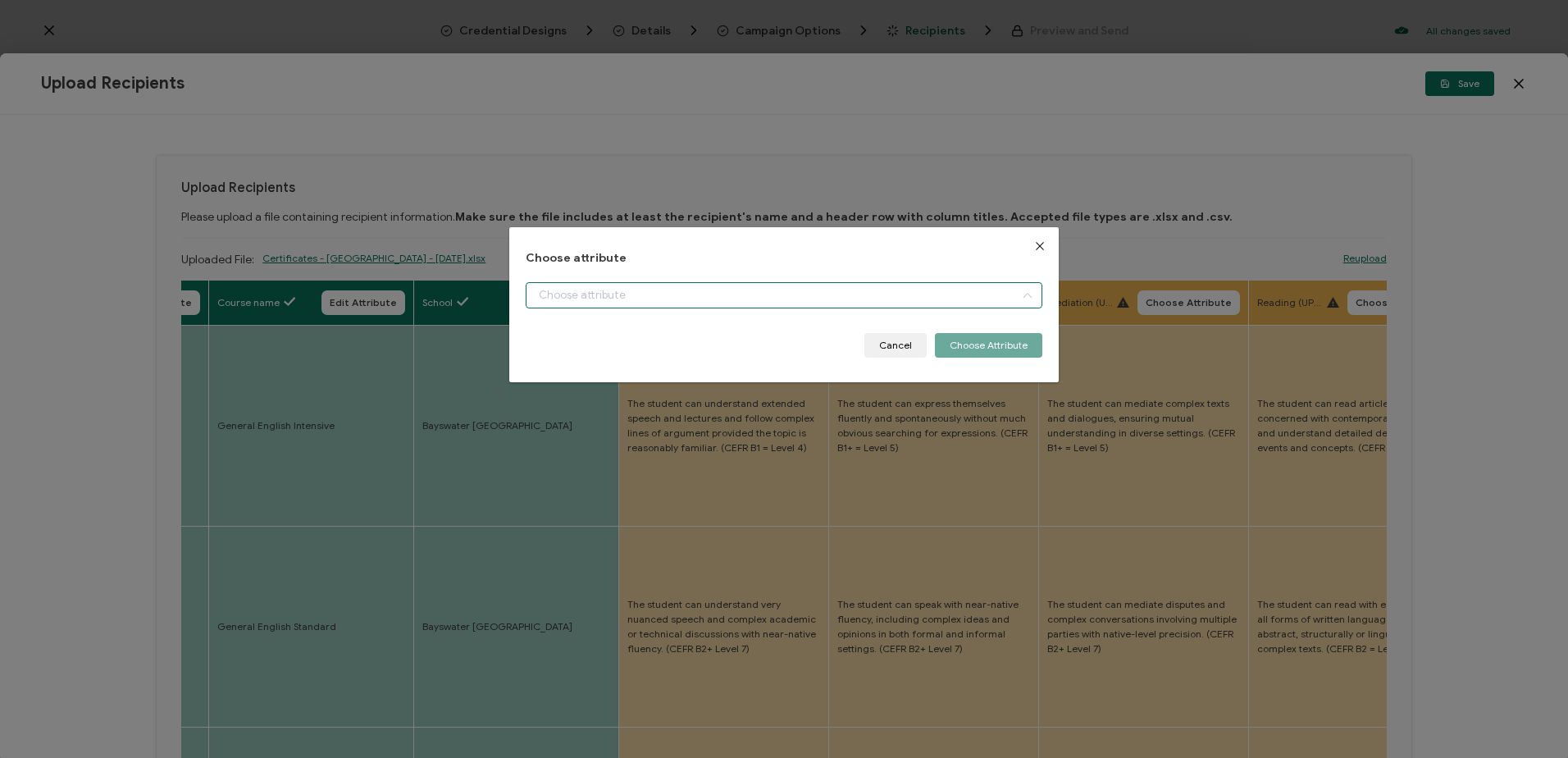
click at [650, 296] on input "dialog" at bounding box center [784, 295] width 516 height 26
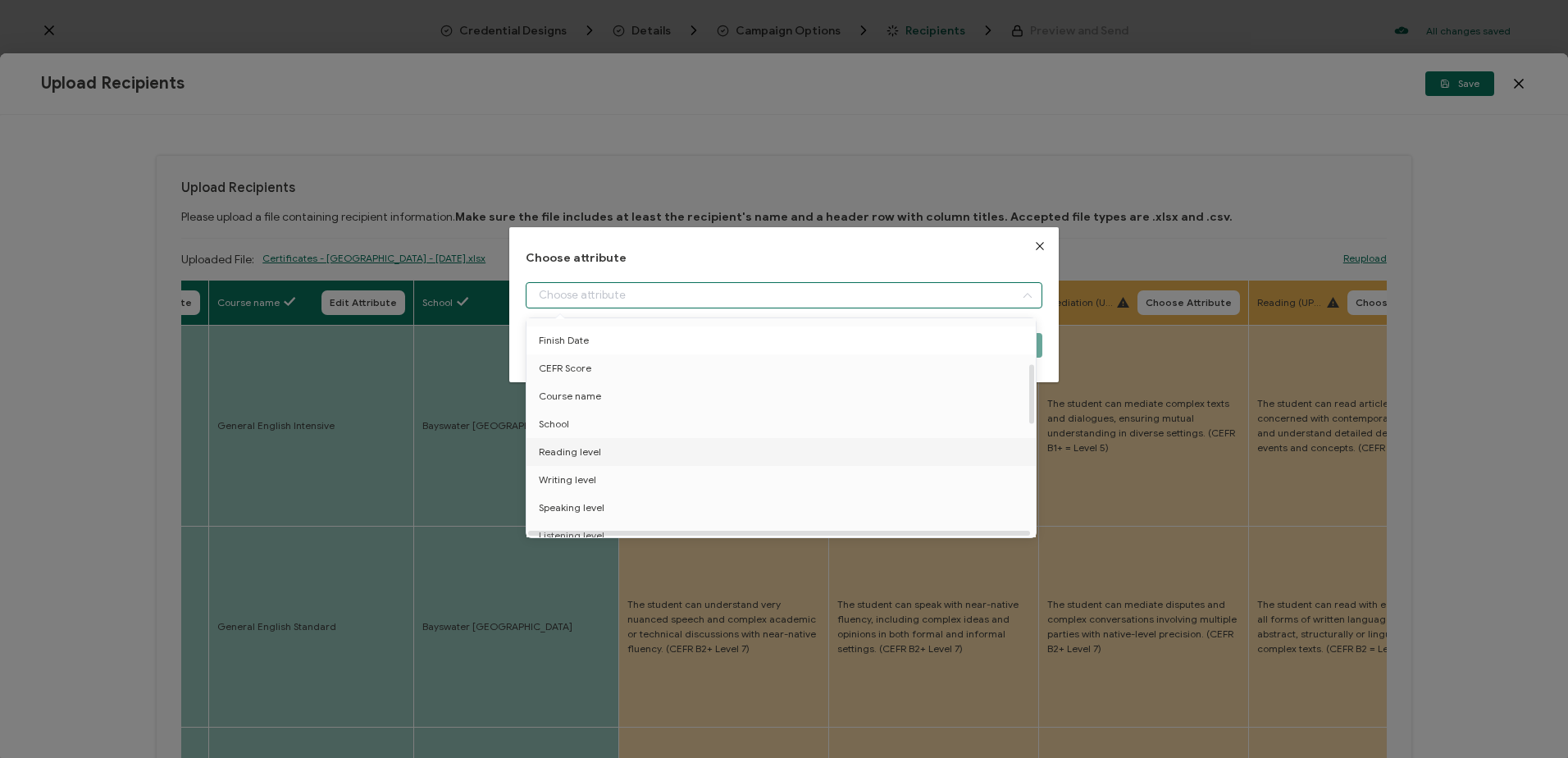
scroll to position [246, 0]
click at [594, 448] on span "Listening level" at bounding box center [572, 454] width 66 height 28
type input "Listening level"
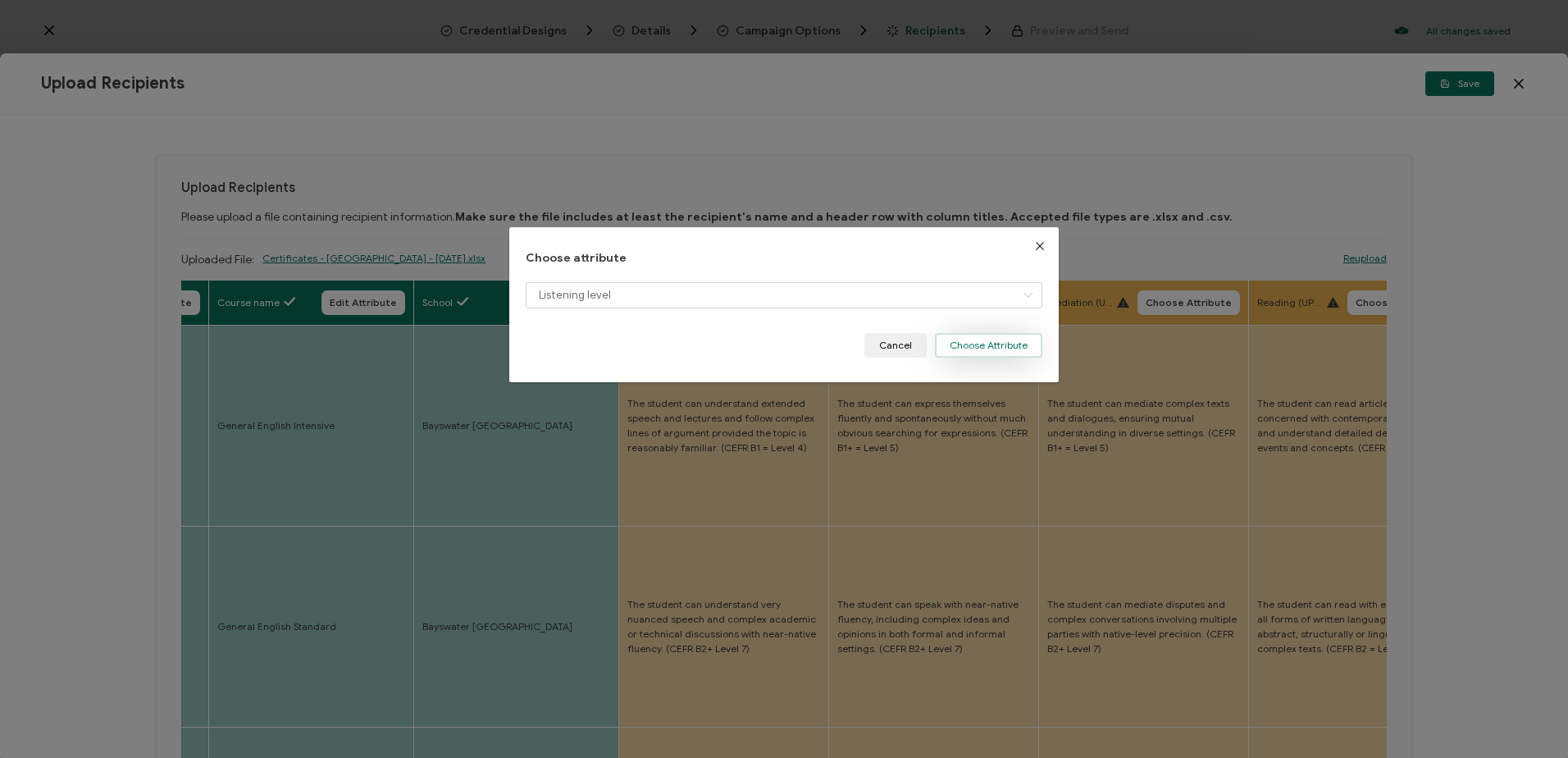
click at [968, 346] on button "Choose Attribute" at bounding box center [988, 346] width 107 height 25
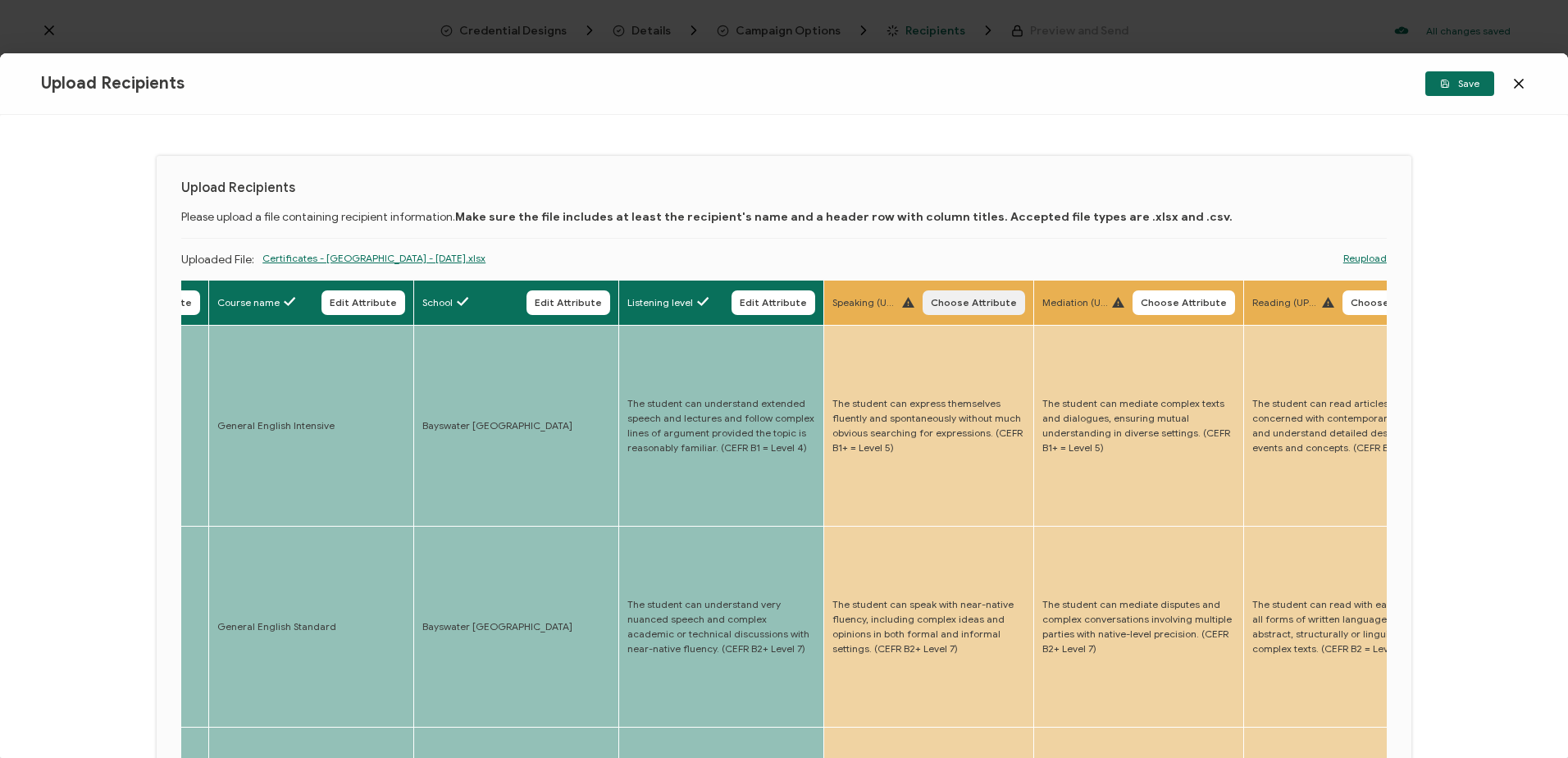
click at [946, 305] on span "Choose Attribute" at bounding box center [974, 303] width 86 height 10
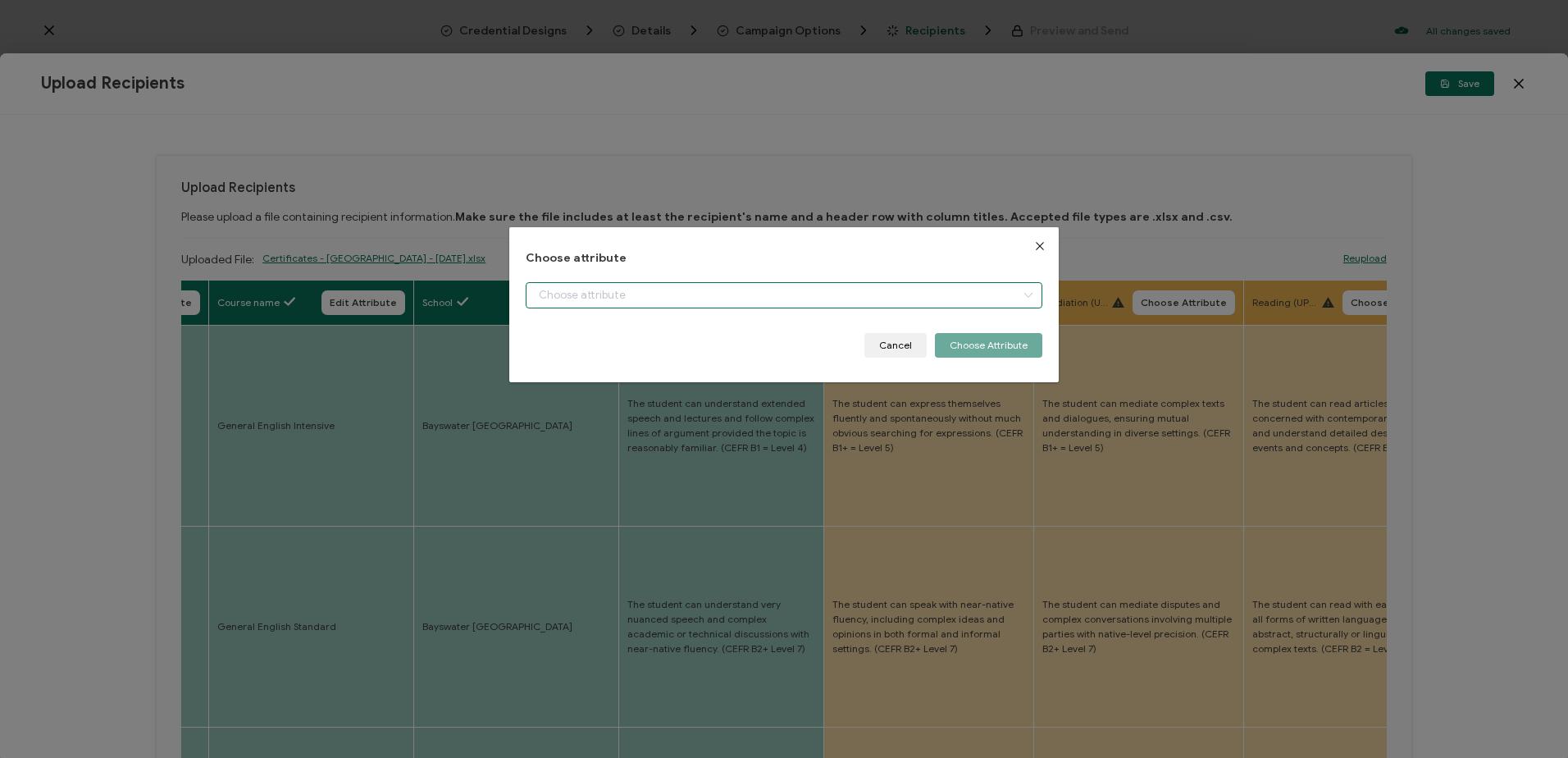
click at [615, 286] on input "dialog" at bounding box center [784, 295] width 516 height 26
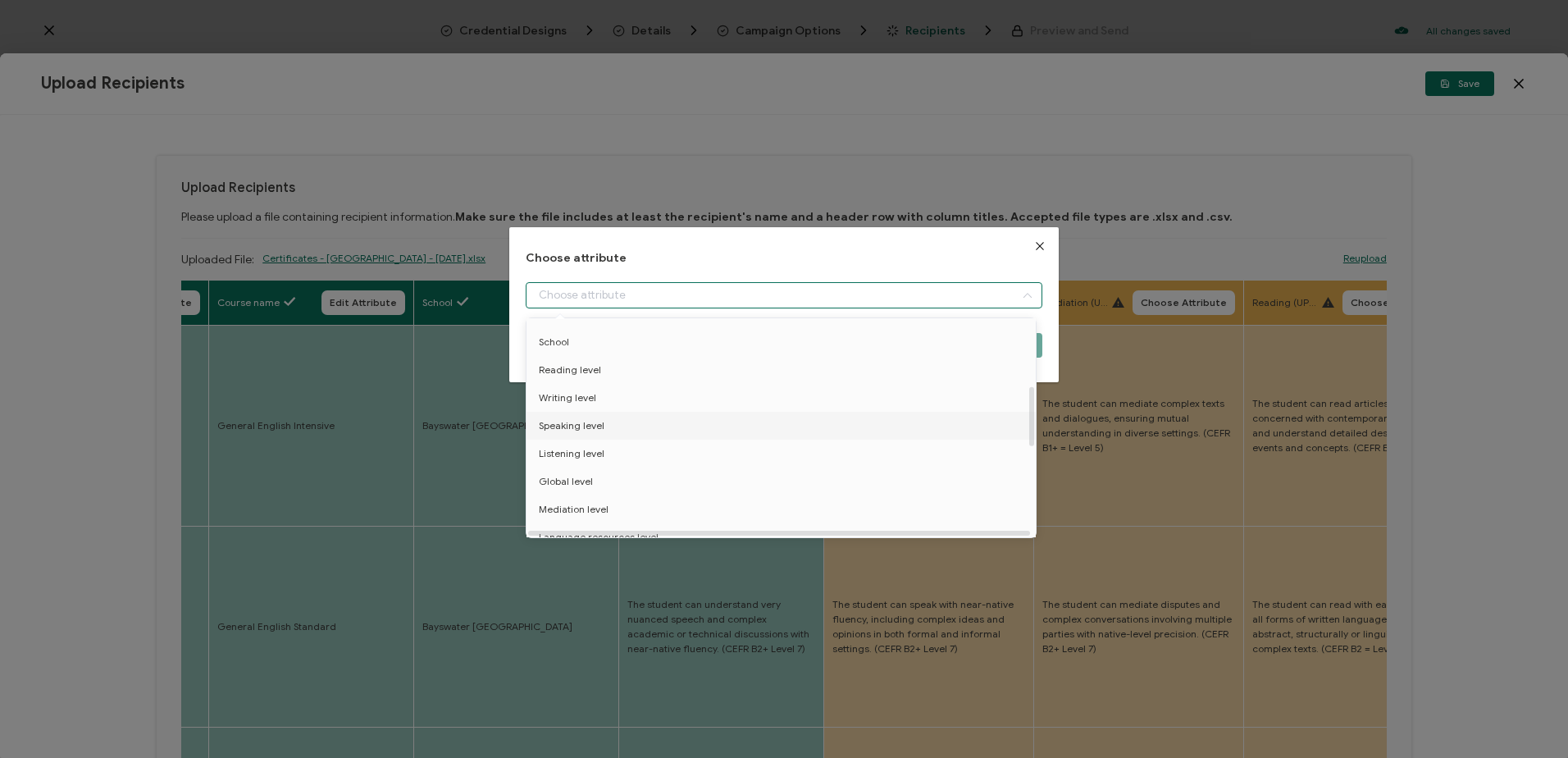
click at [591, 426] on span "Speaking level" at bounding box center [572, 426] width 66 height 28
type input "Speaking level"
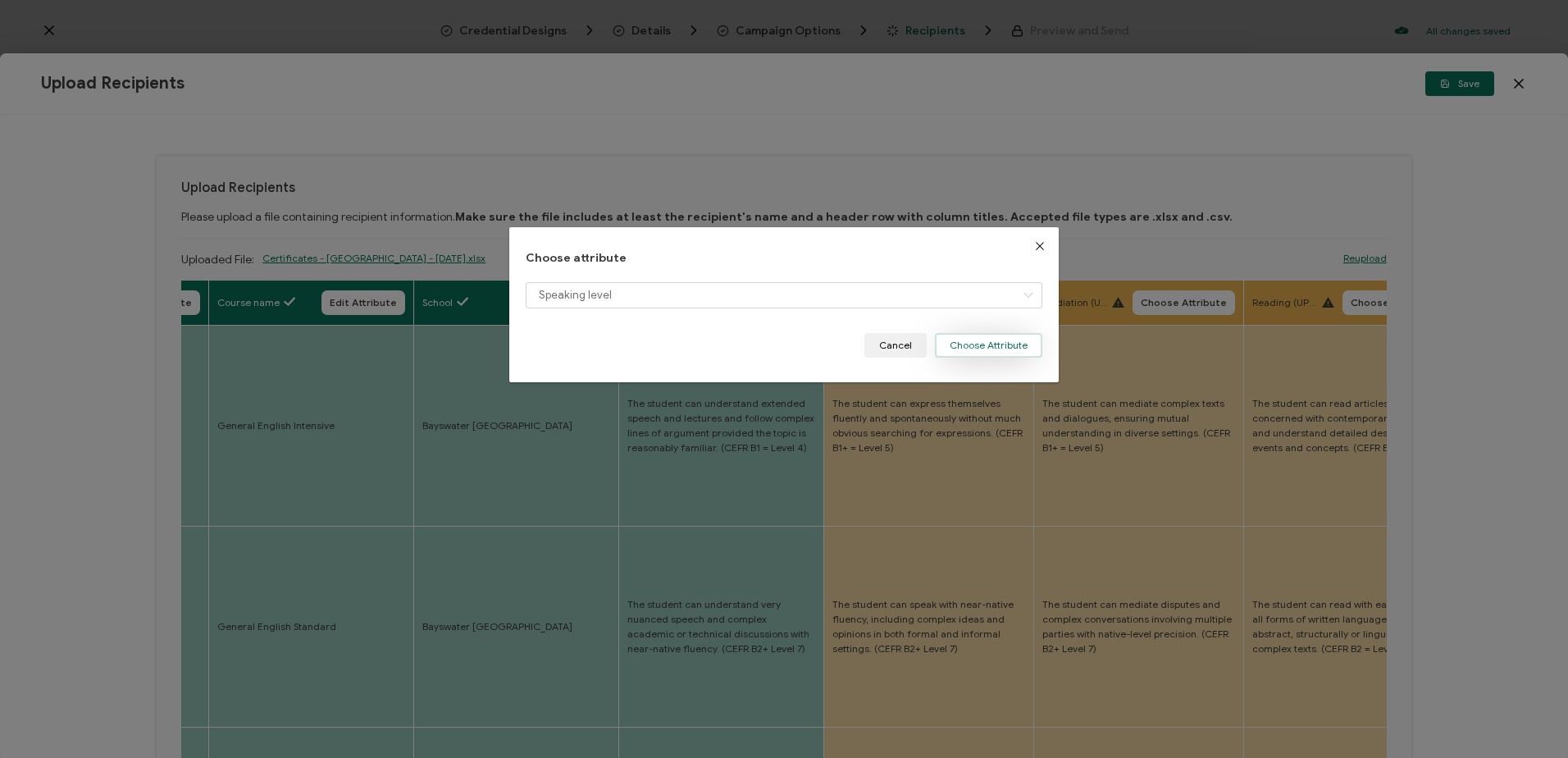
click at [995, 341] on button "Choose Attribute" at bounding box center [988, 346] width 107 height 25
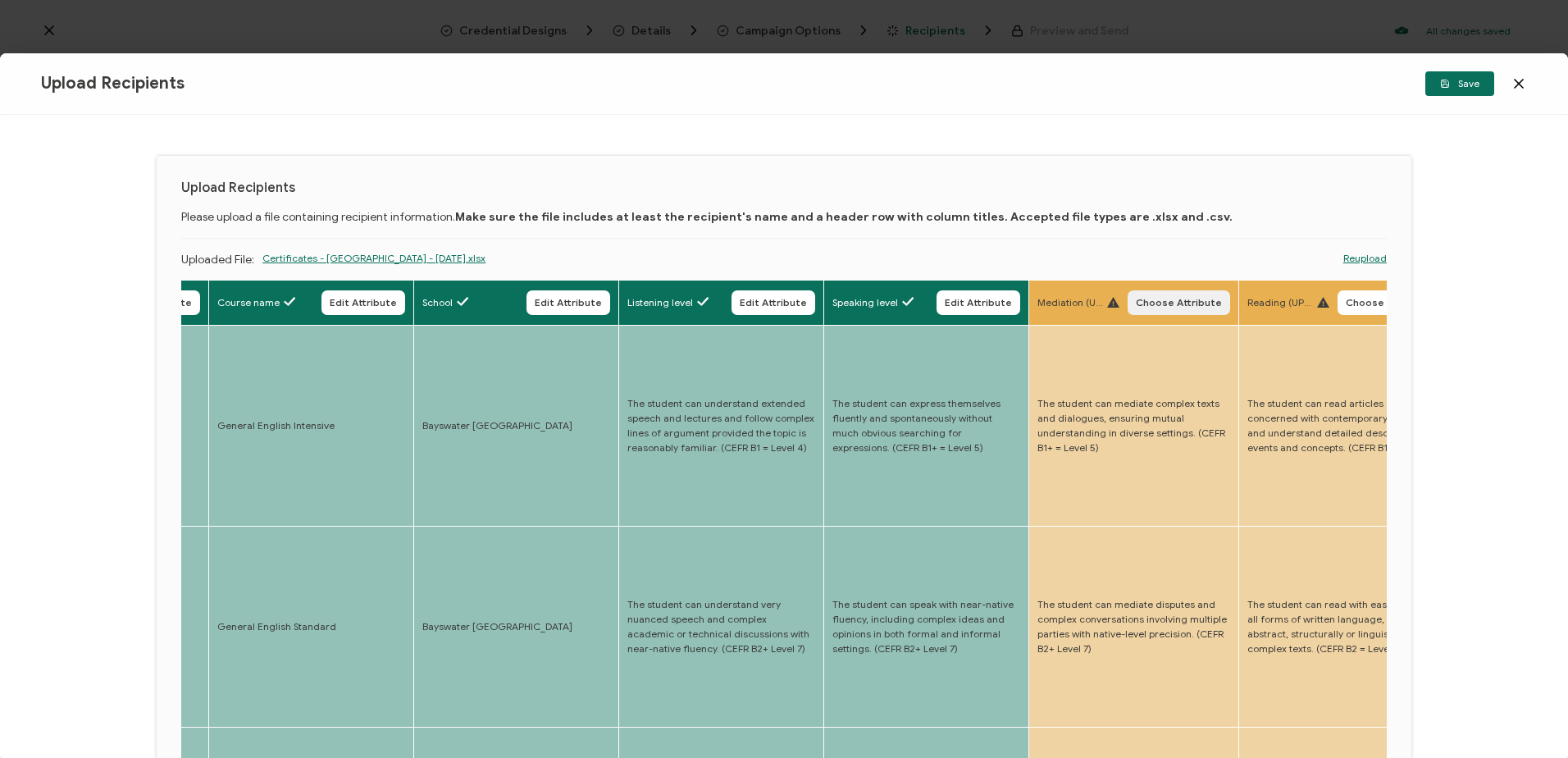
click at [1170, 304] on span "Choose Attribute" at bounding box center [1179, 303] width 86 height 10
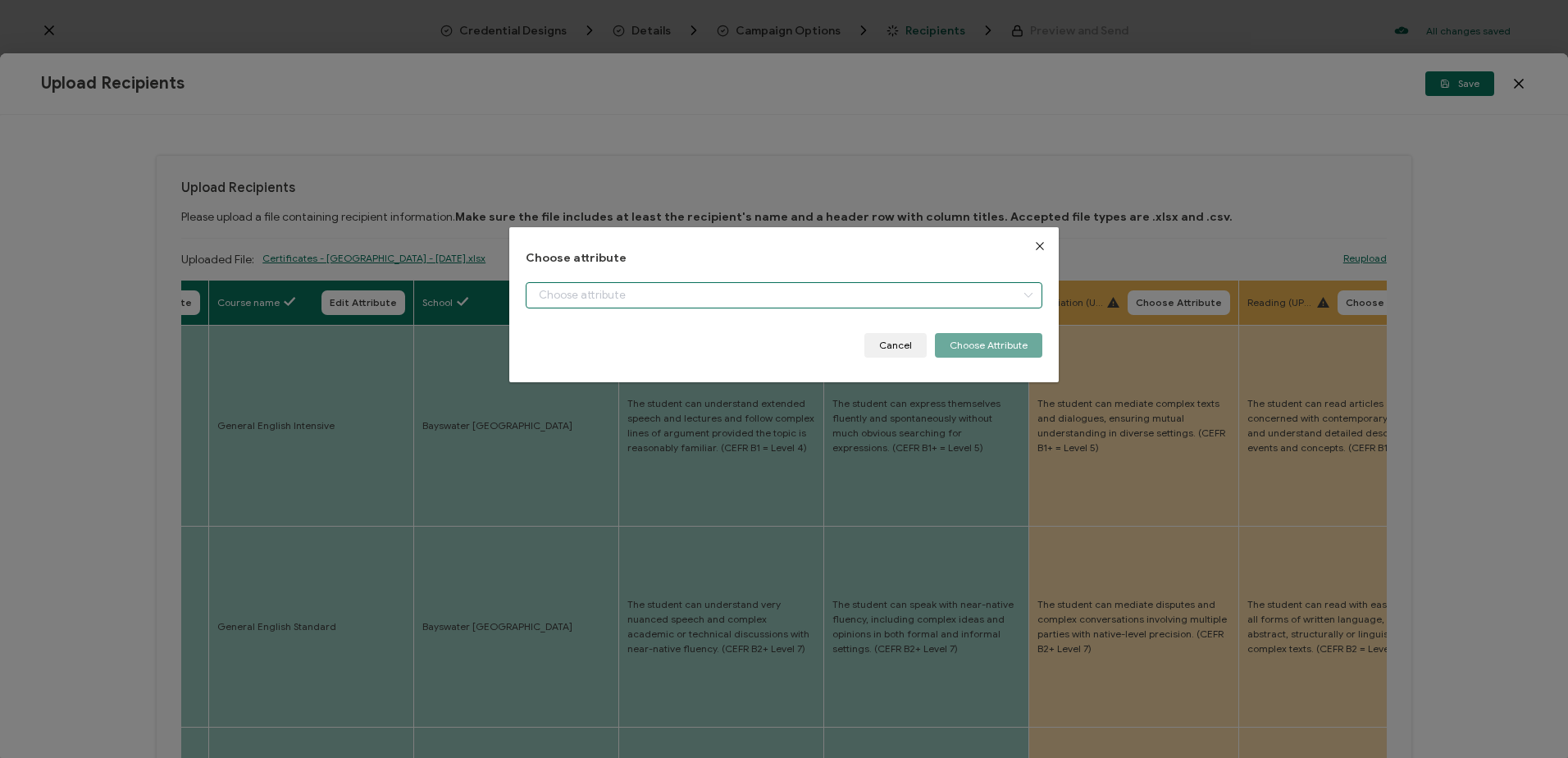
click at [684, 295] on input "dialog" at bounding box center [784, 295] width 516 height 26
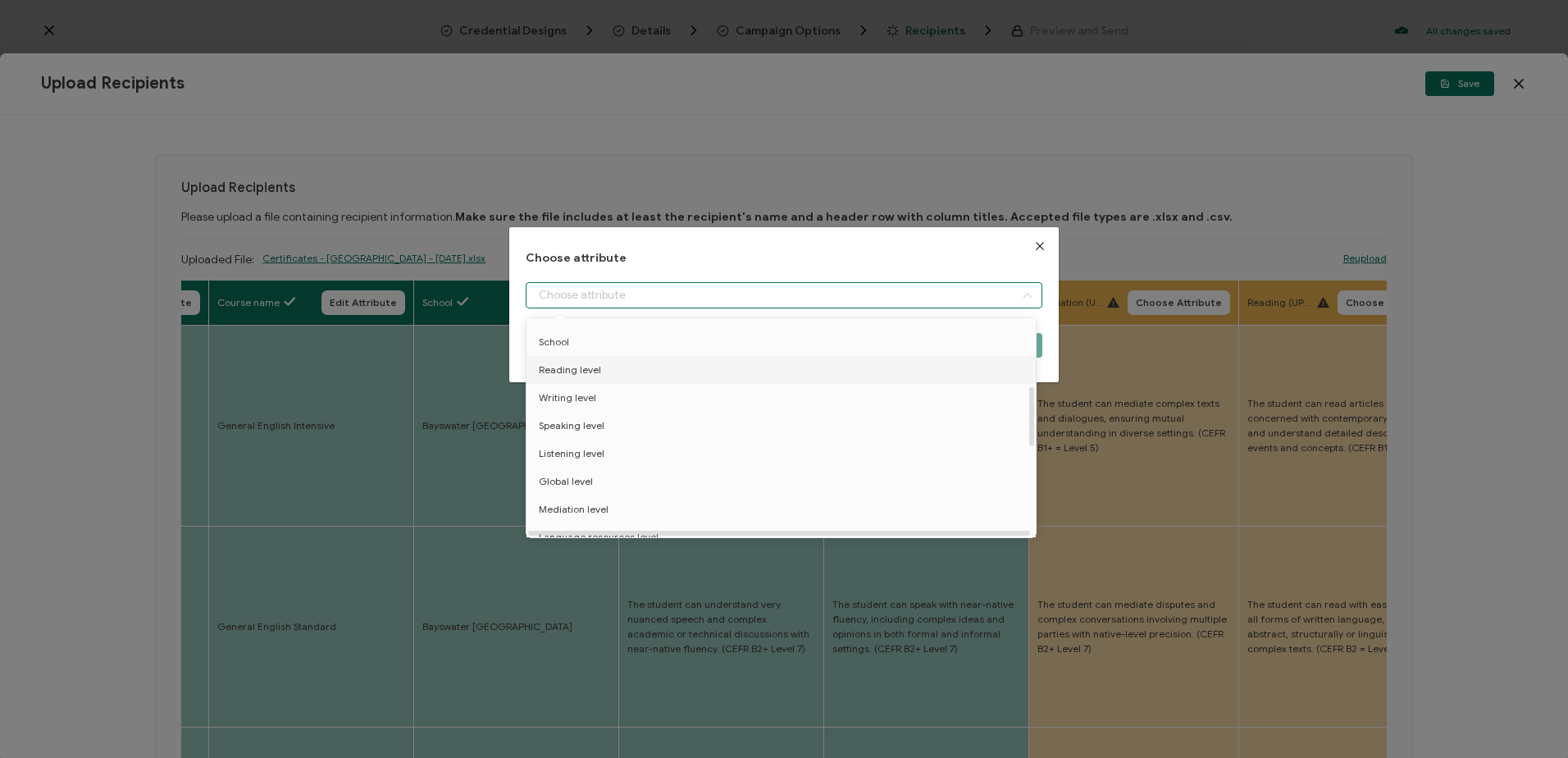
scroll to position [328, 0]
click at [576, 421] on span "Mediation level" at bounding box center [574, 427] width 70 height 28
type input "Mediation level"
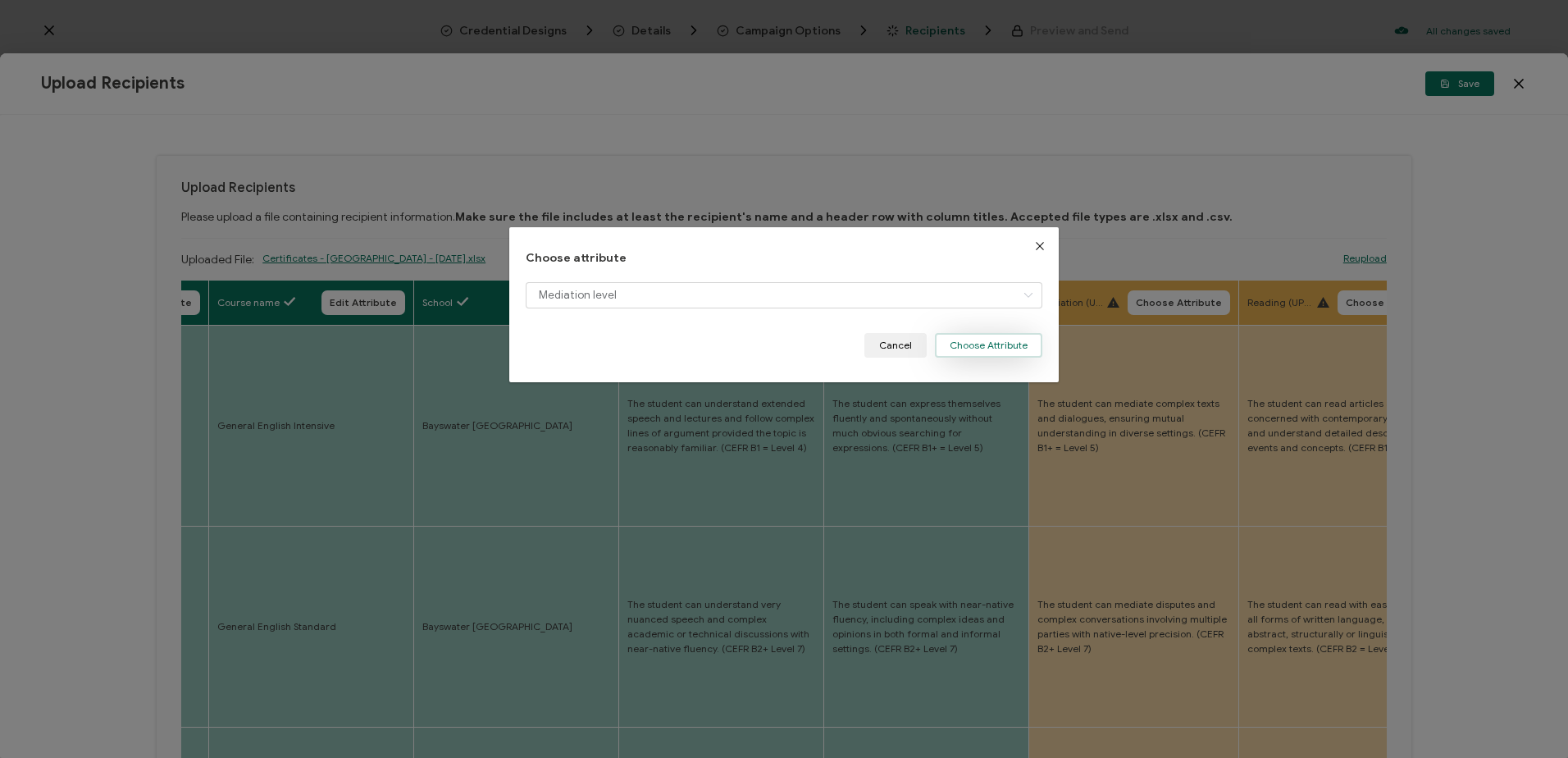
click at [1005, 344] on button "Choose Attribute" at bounding box center [988, 346] width 107 height 25
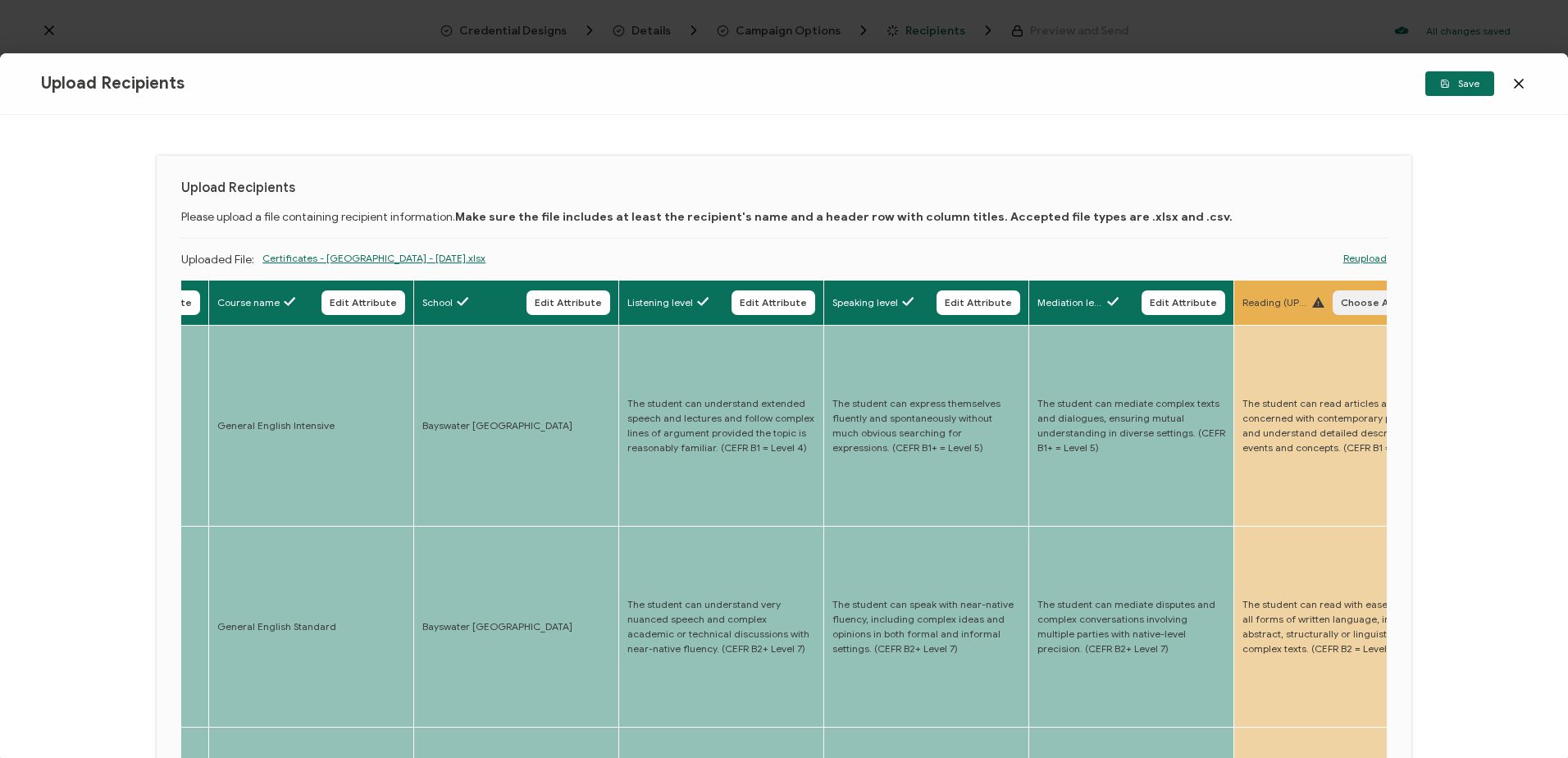
click at [1356, 298] on span "Choose Attribute" at bounding box center [1384, 303] width 86 height 10
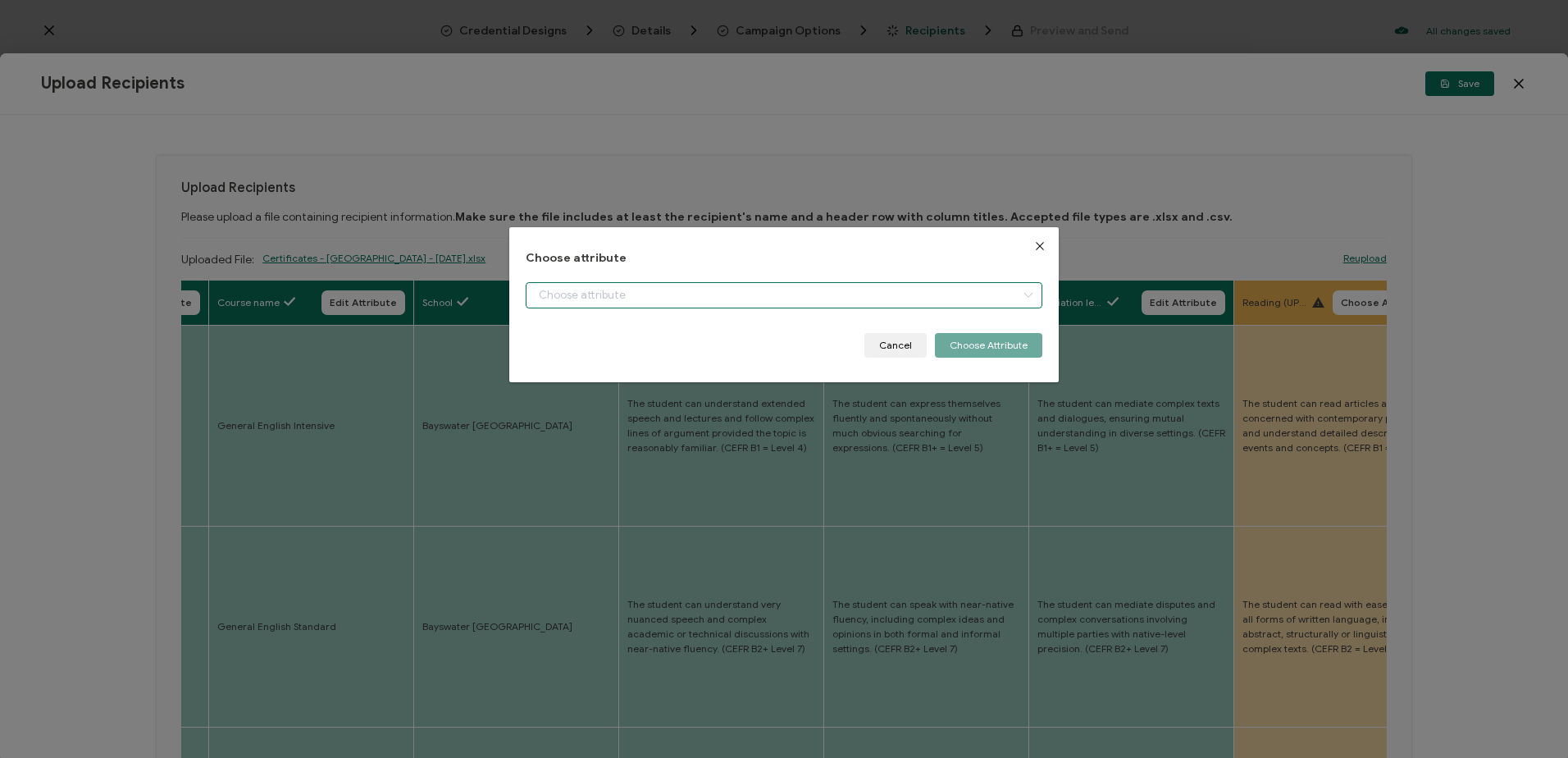
drag, startPoint x: 627, startPoint y: 292, endPoint x: 599, endPoint y: 324, distance: 42.5
click at [624, 292] on input "dialog" at bounding box center [784, 295] width 516 height 26
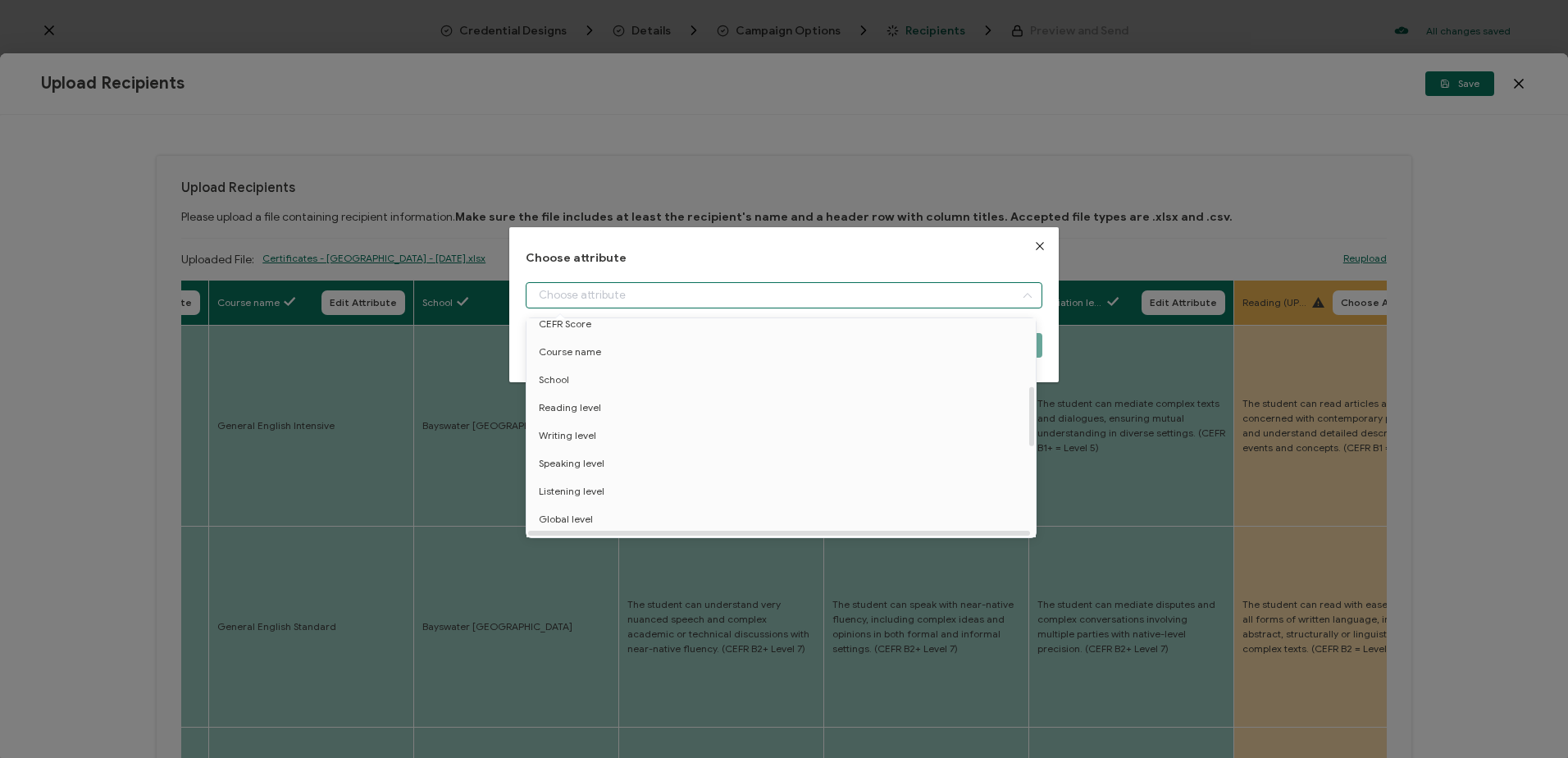
scroll to position [246, 0]
click at [592, 375] on span "Reading level" at bounding box center [570, 370] width 63 height 28
type input "Reading level"
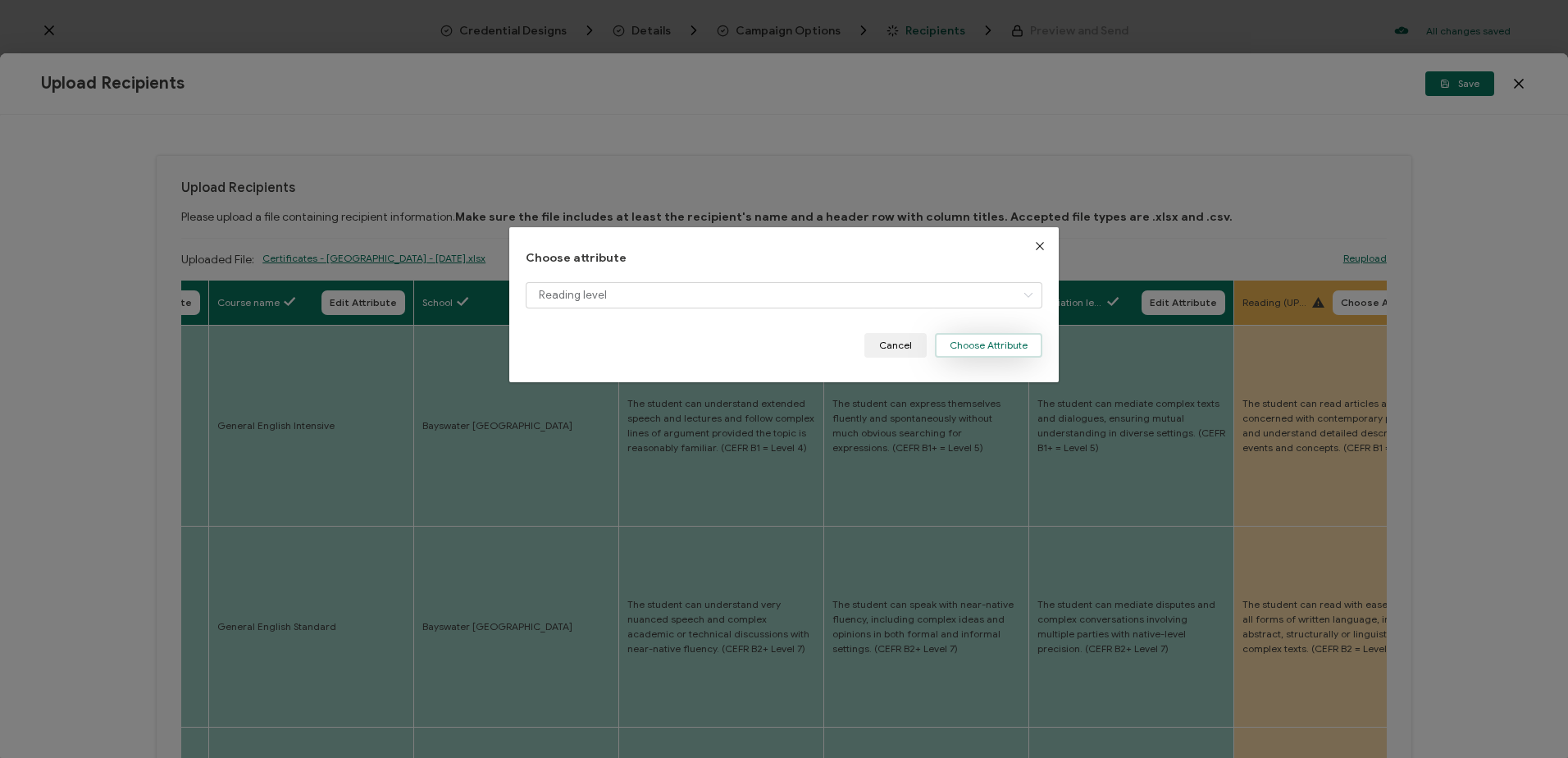
click at [960, 347] on button "Choose Attribute" at bounding box center [988, 346] width 107 height 25
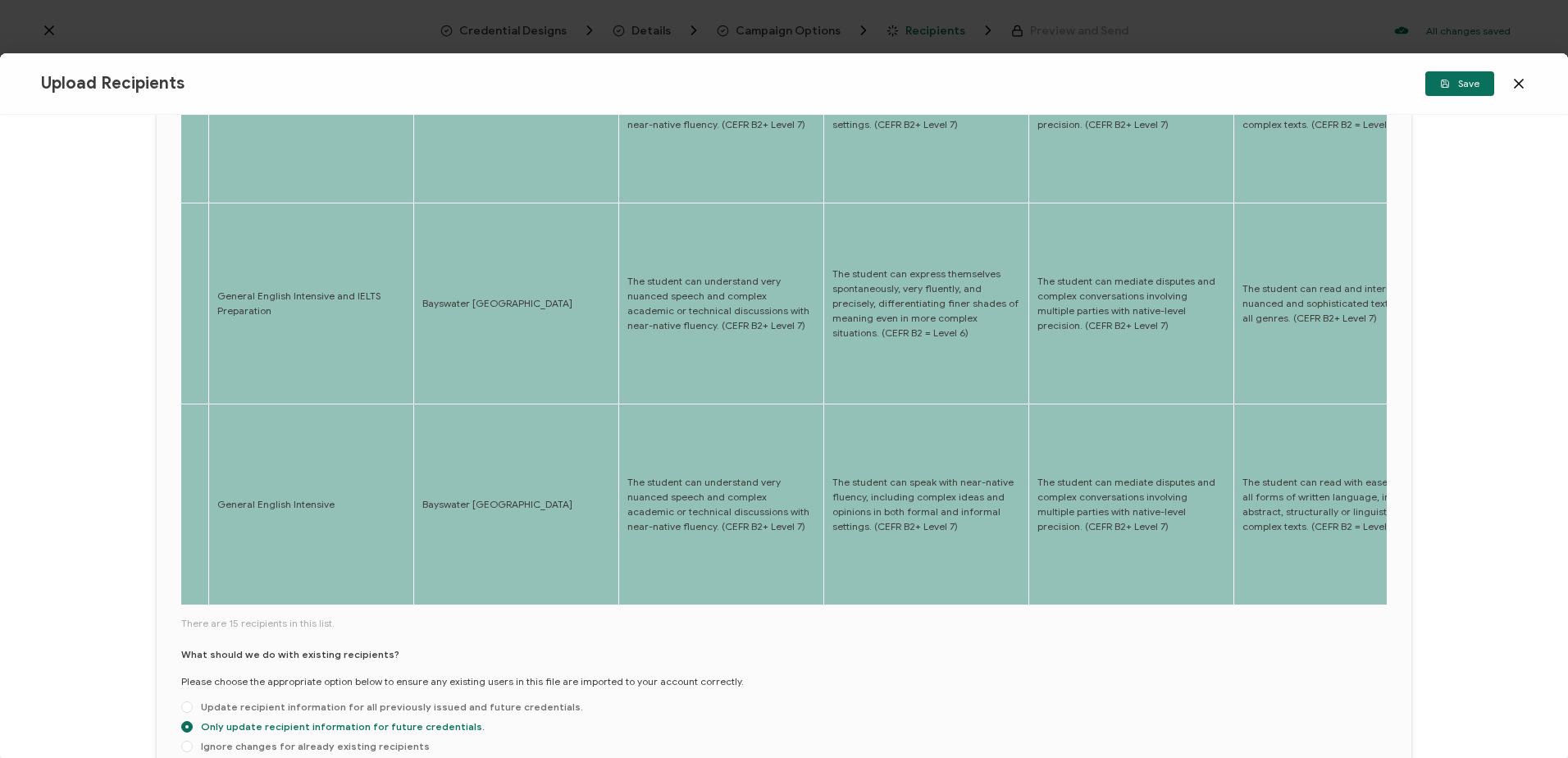
scroll to position [574, 0]
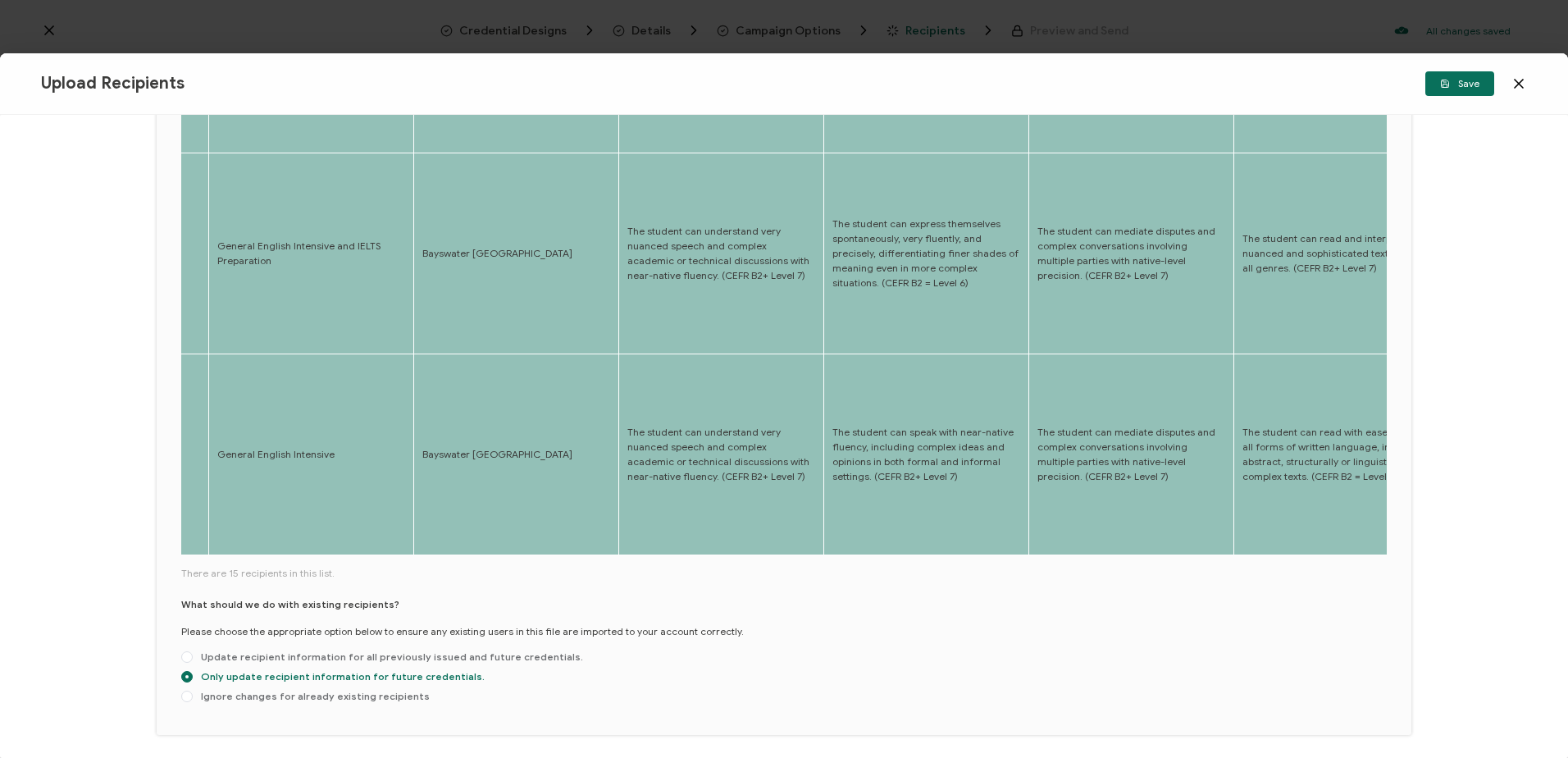
drag, startPoint x: 319, startPoint y: 563, endPoint x: 339, endPoint y: 563, distance: 20.0
click at [340, 564] on div "Full Name Edit Attribute E-mail Edit Attribute Start Date Edit Attribute Finish…" at bounding box center [784, 208] width 1205 height 1005
drag, startPoint x: 337, startPoint y: 556, endPoint x: 371, endPoint y: 562, distance: 34.5
click at [371, 558] on div "Full Name Edit Attribute E-mail Edit Attribute Start Date Edit Attribute Finish…" at bounding box center [784, 132] width 1205 height 853
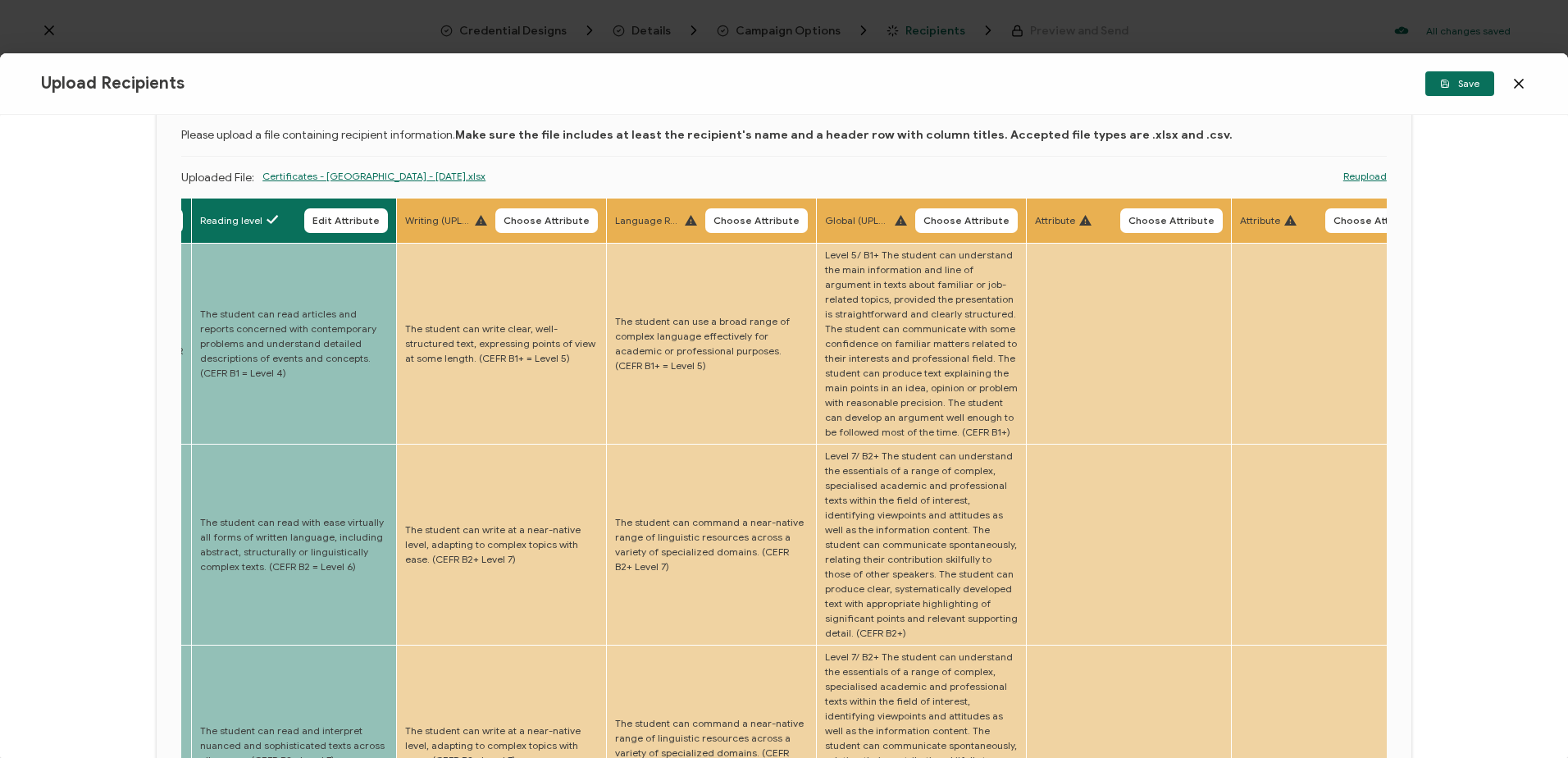
scroll to position [0, 0]
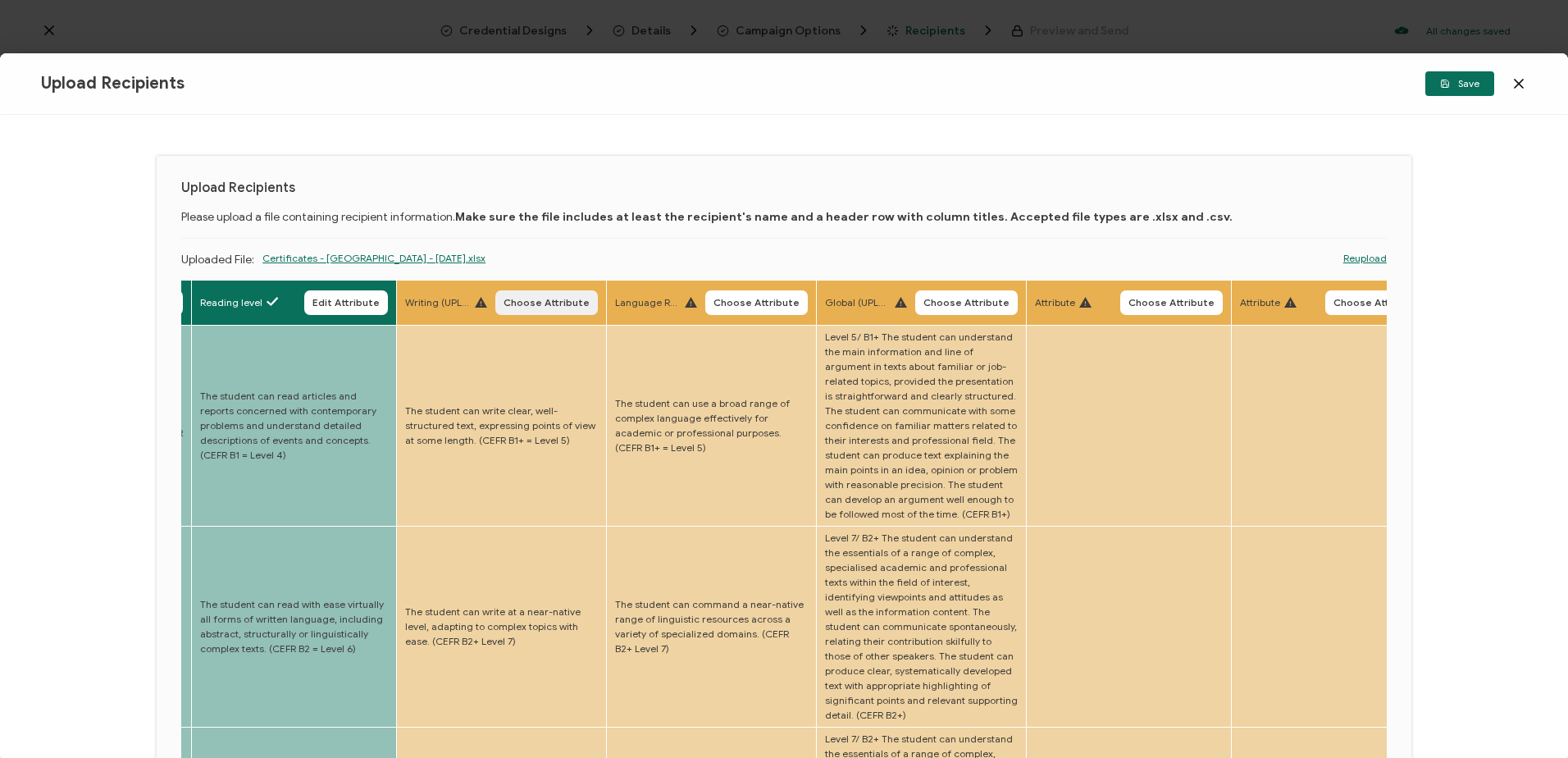
click at [514, 301] on span "Choose Attribute" at bounding box center [547, 303] width 86 height 10
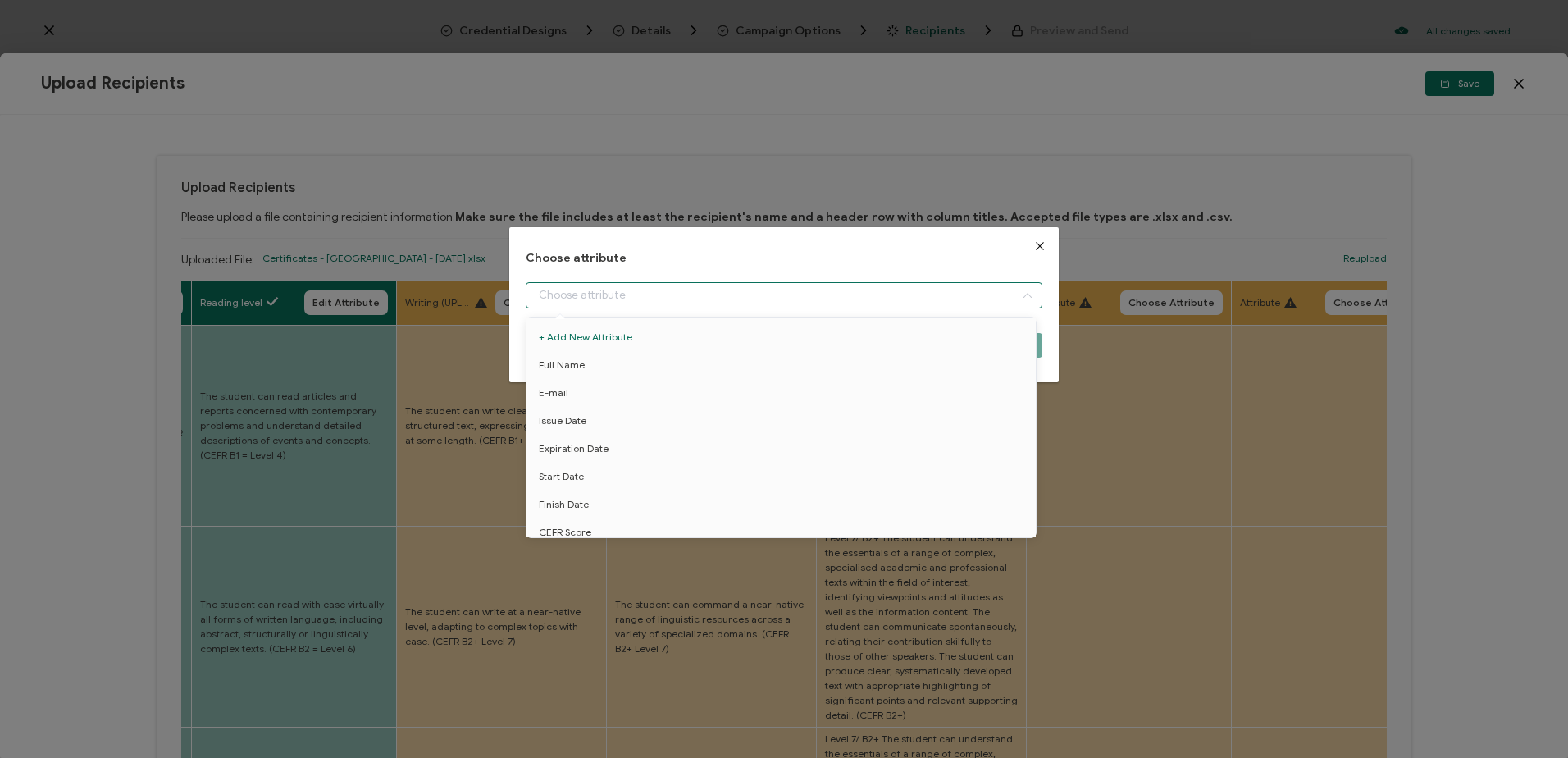
click at [619, 294] on input "dialog" at bounding box center [784, 295] width 516 height 26
click at [615, 479] on li "Writing level" at bounding box center [784, 480] width 523 height 28
type input "Writing level"
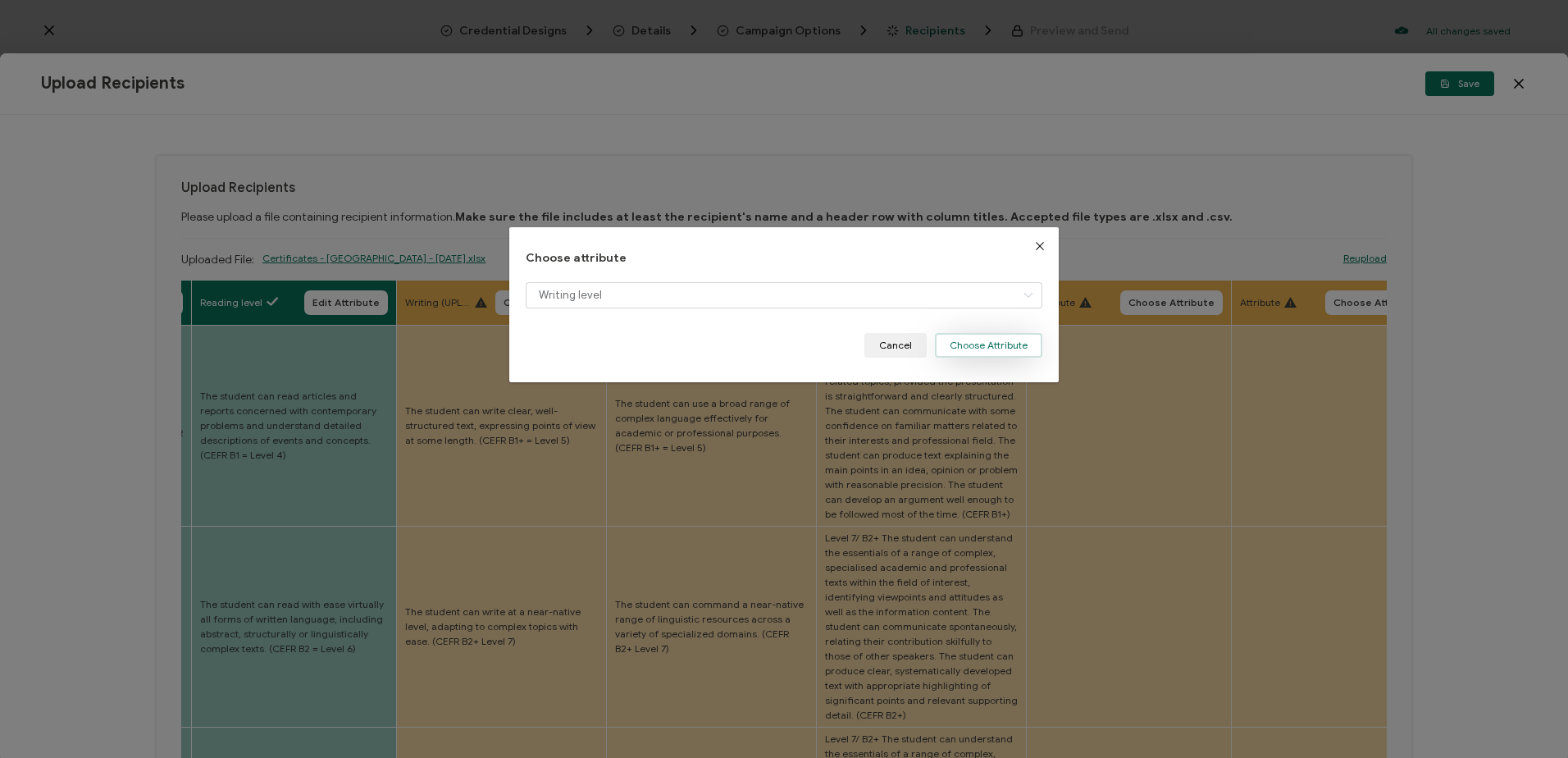
click at [974, 340] on button "Choose Attribute" at bounding box center [988, 346] width 107 height 25
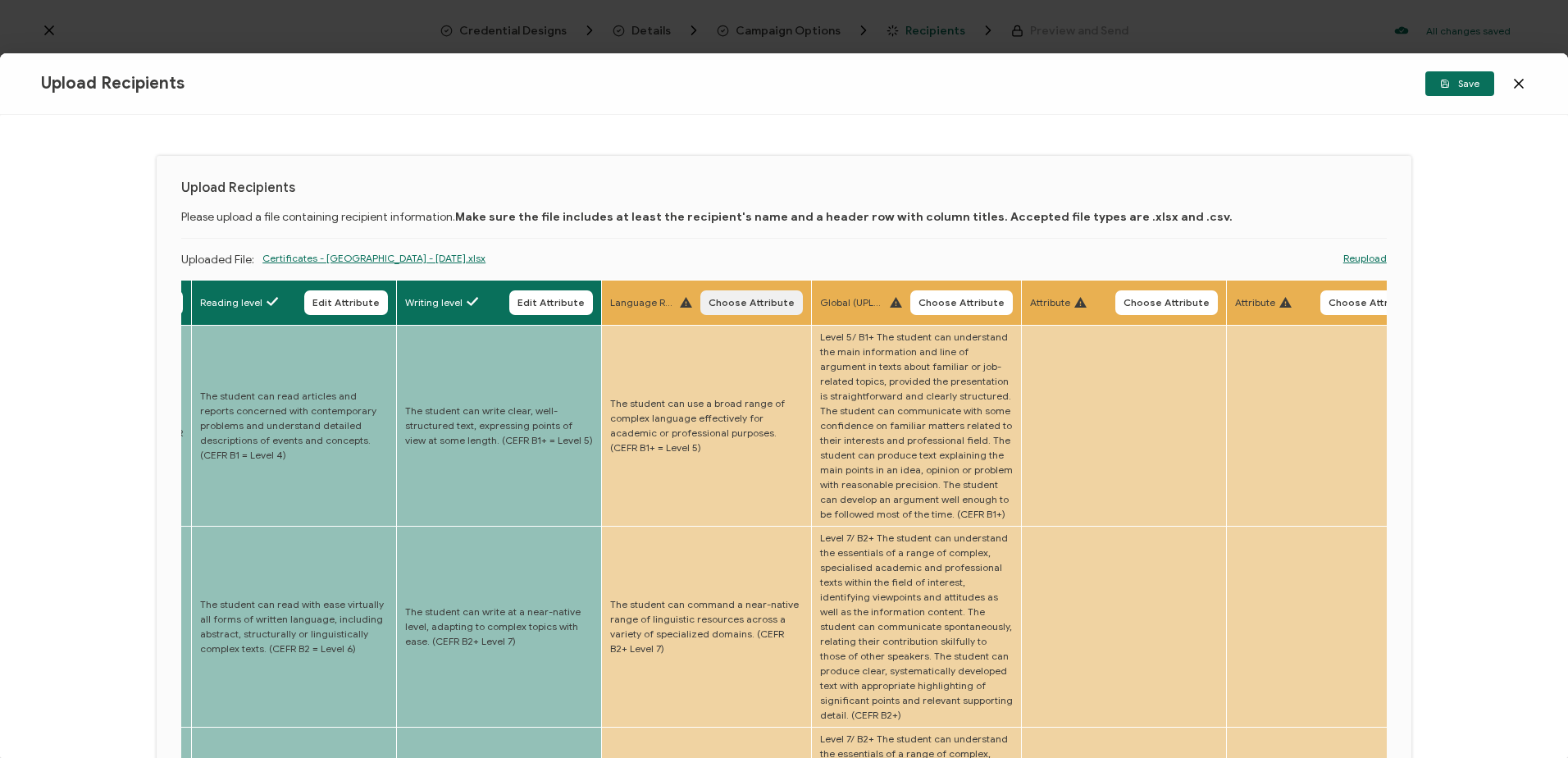
click at [732, 295] on button "Choose Attribute" at bounding box center [752, 303] width 102 height 25
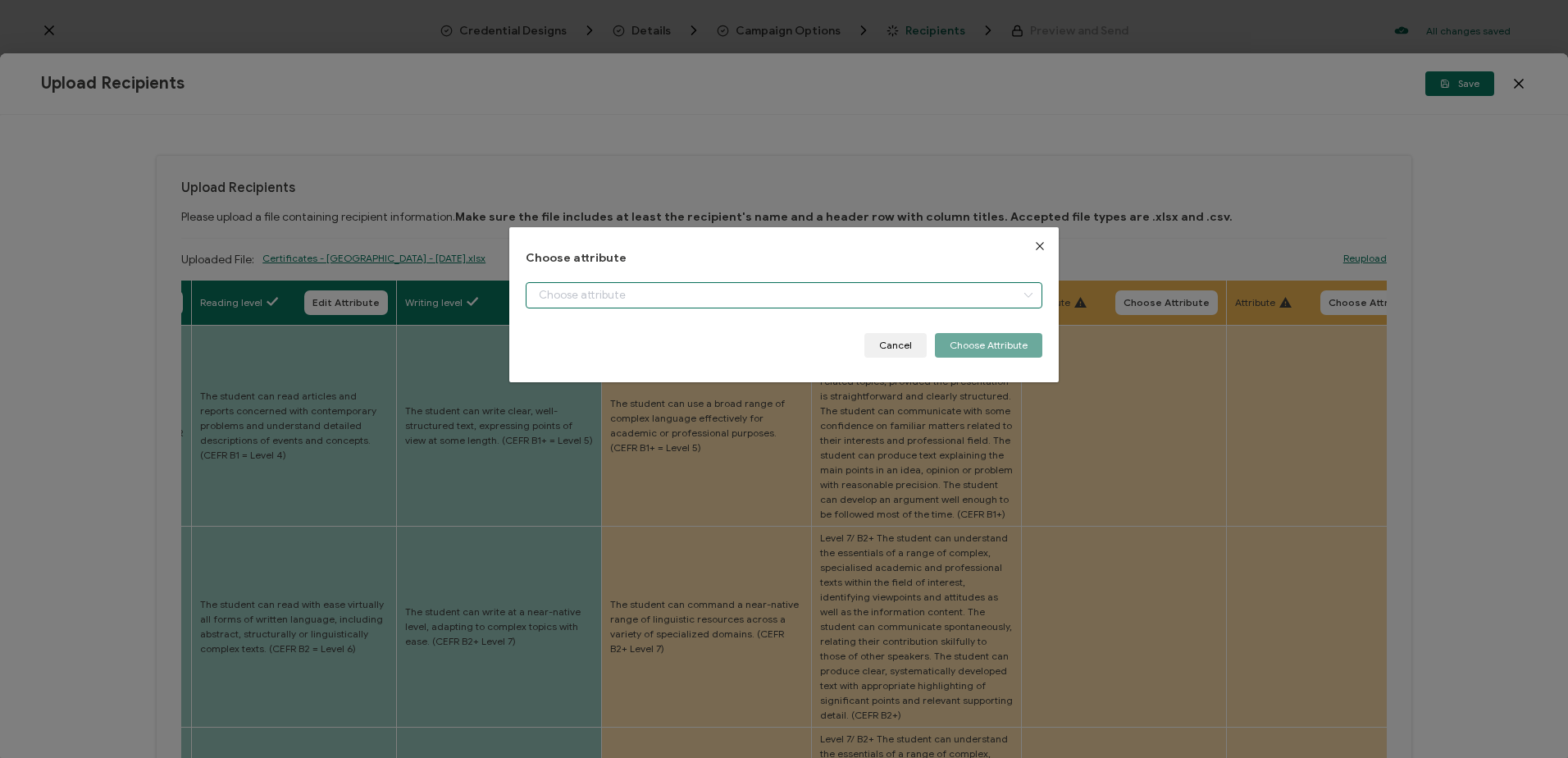
click at [673, 304] on input "dialog" at bounding box center [784, 295] width 516 height 26
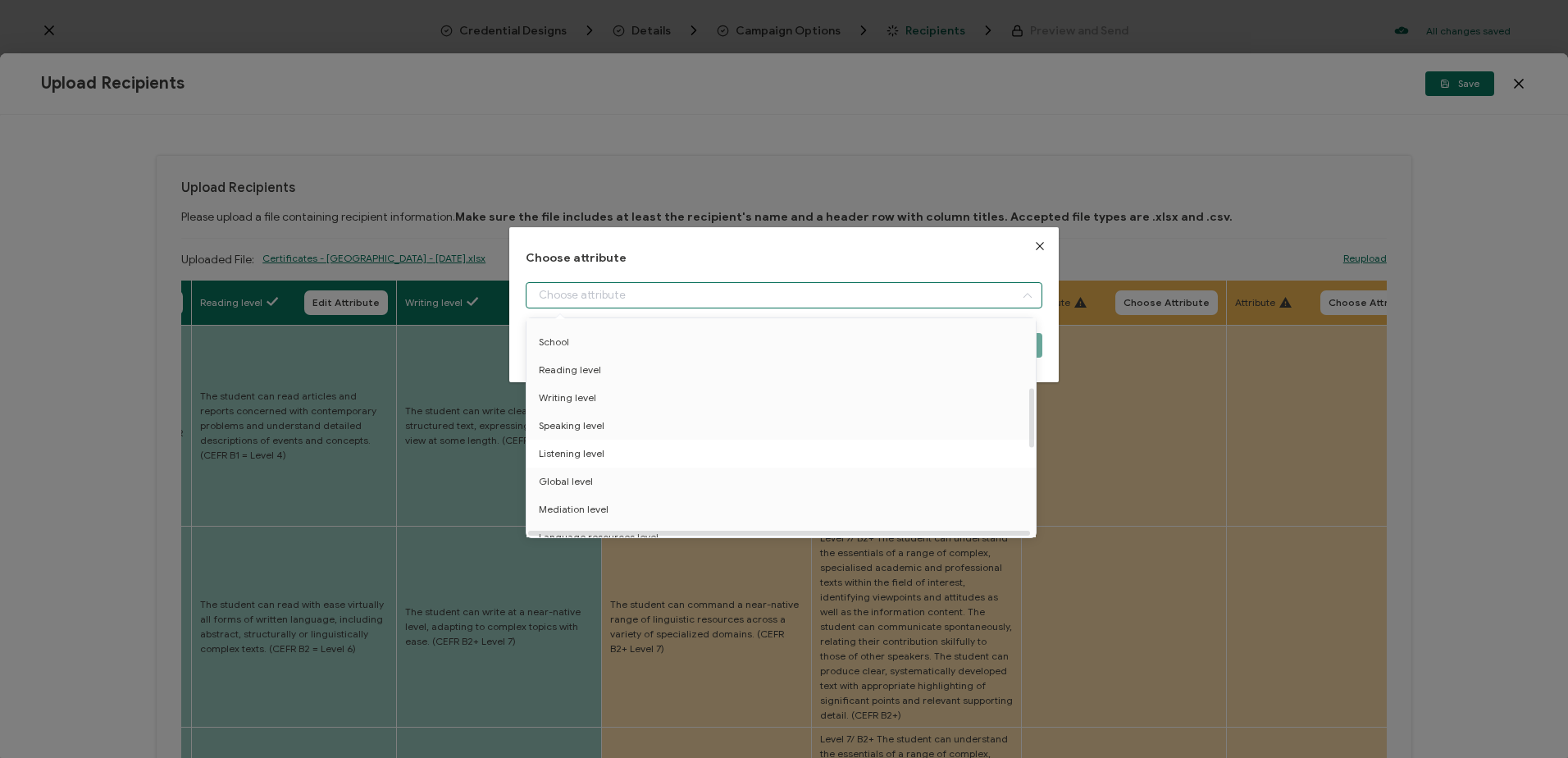
scroll to position [328, 0]
click at [660, 454] on li "Language resources level" at bounding box center [784, 455] width 523 height 28
type input "Language resources level"
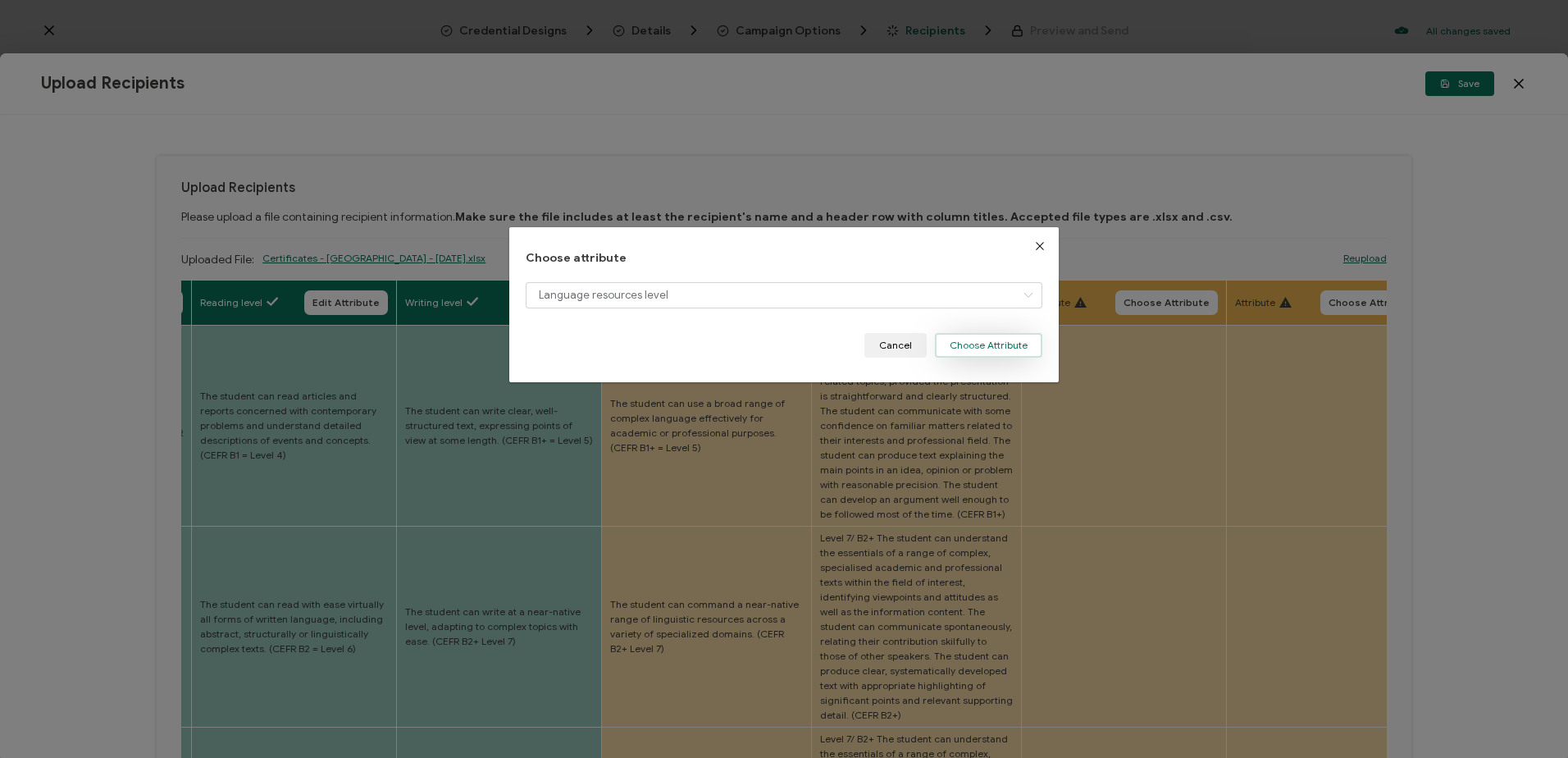
click at [1001, 344] on button "Choose Attribute" at bounding box center [988, 346] width 107 height 25
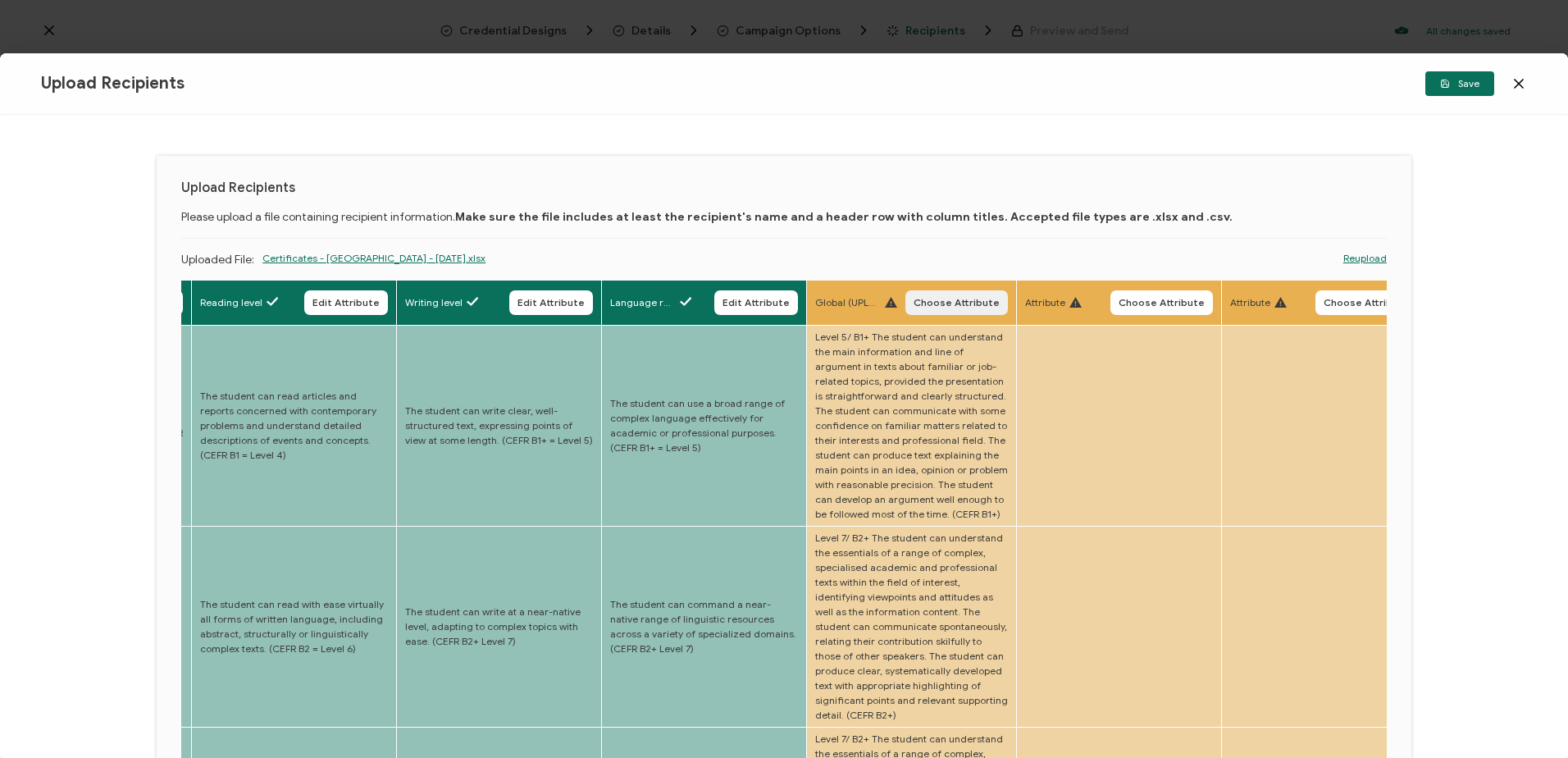
click at [956, 298] on span "Choose Attribute" at bounding box center [956, 303] width 86 height 10
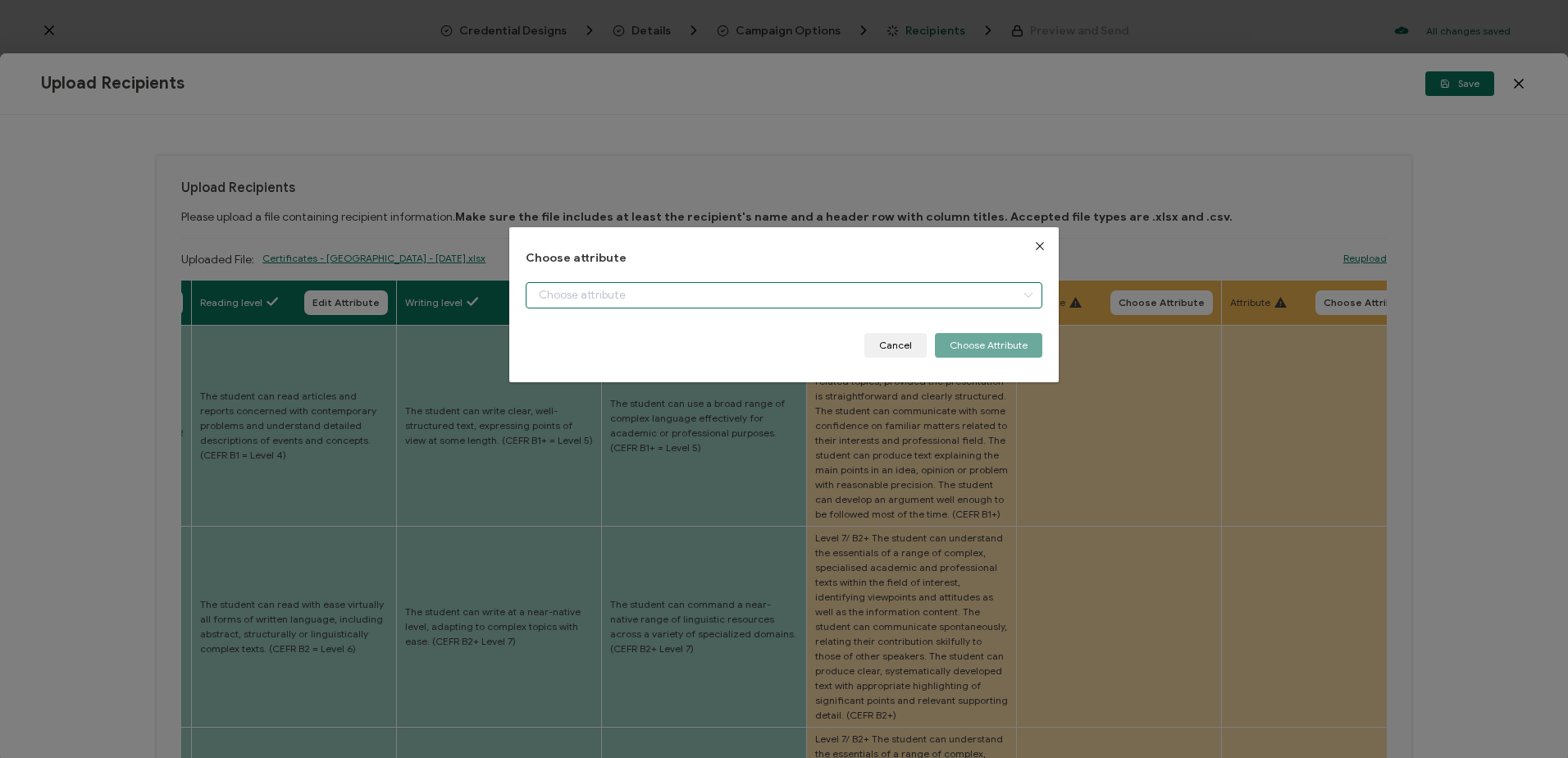
click at [686, 294] on input "dialog" at bounding box center [784, 295] width 516 height 26
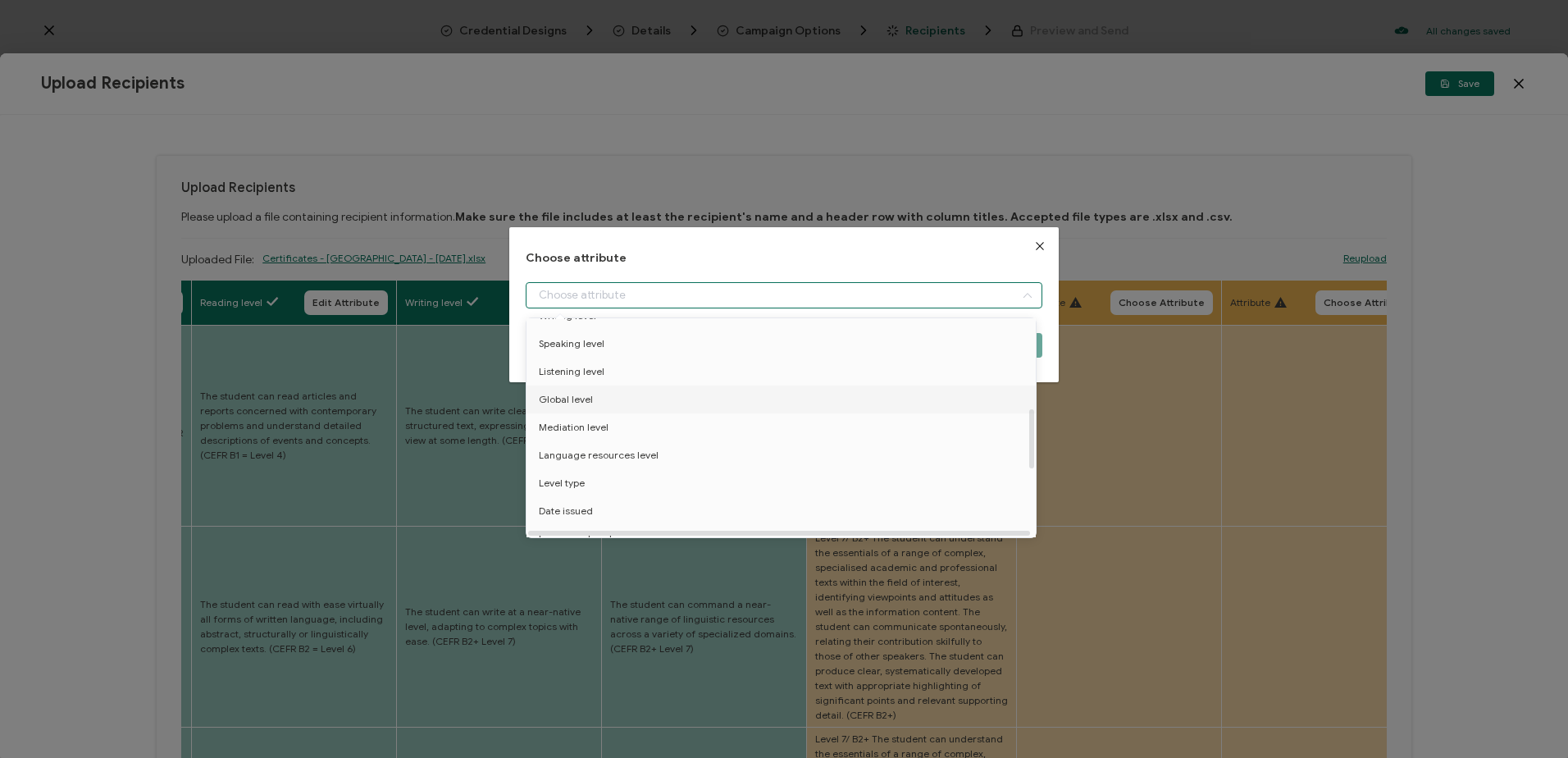
click at [583, 403] on span "Global level" at bounding box center [566, 400] width 54 height 28
type input "Global level"
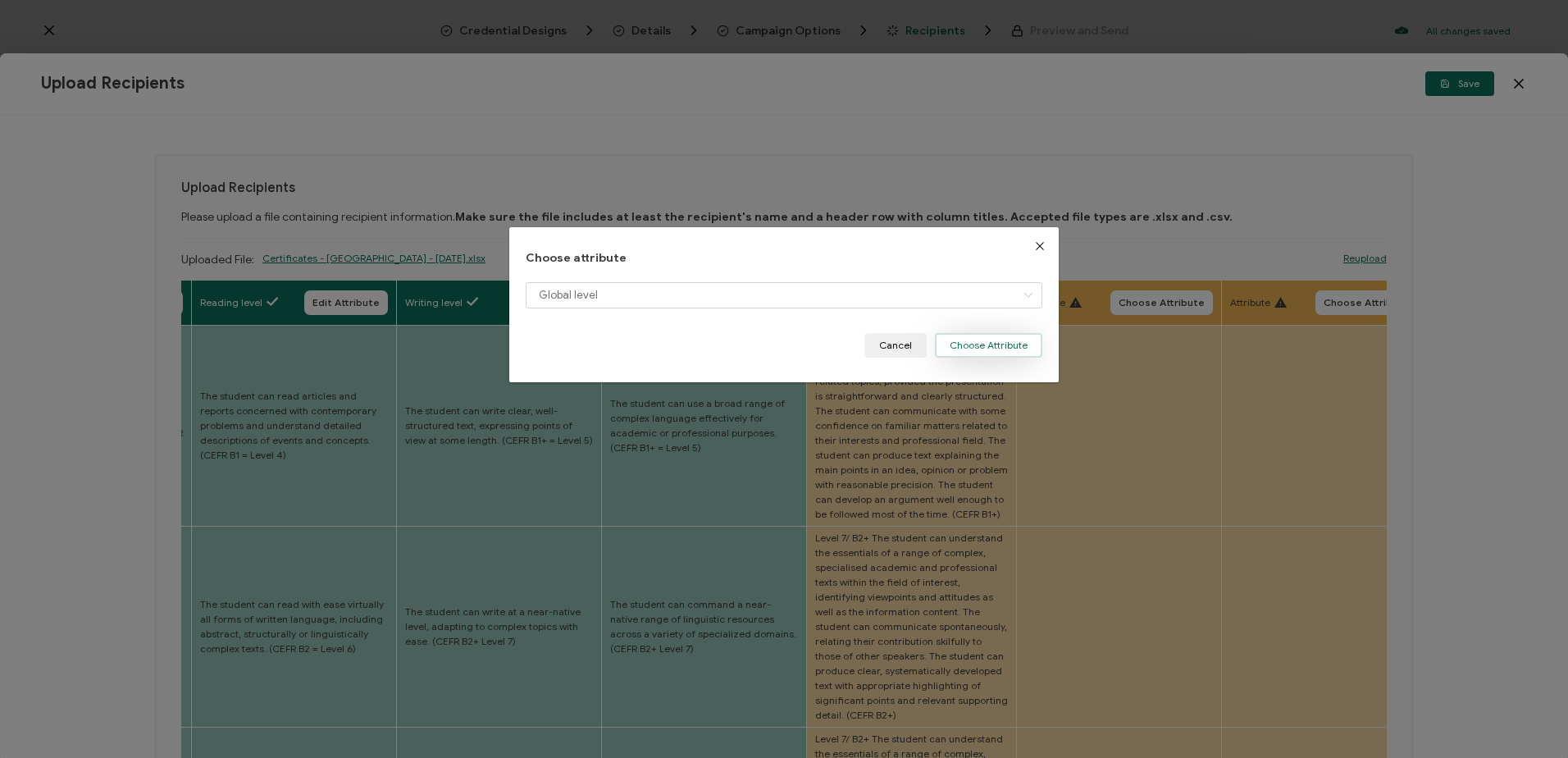
click at [974, 343] on button "Choose Attribute" at bounding box center [988, 346] width 107 height 25
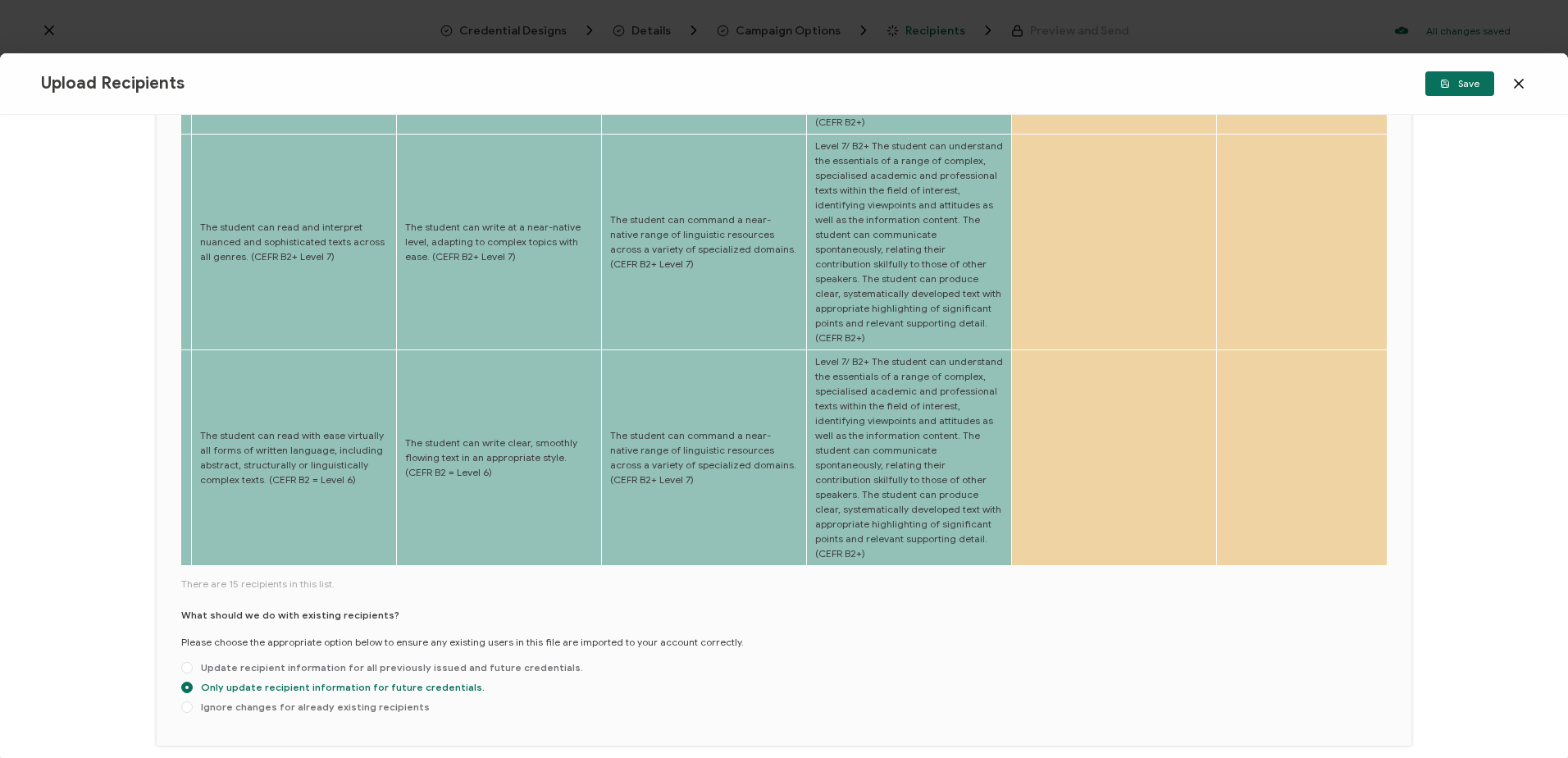
scroll to position [0, 0]
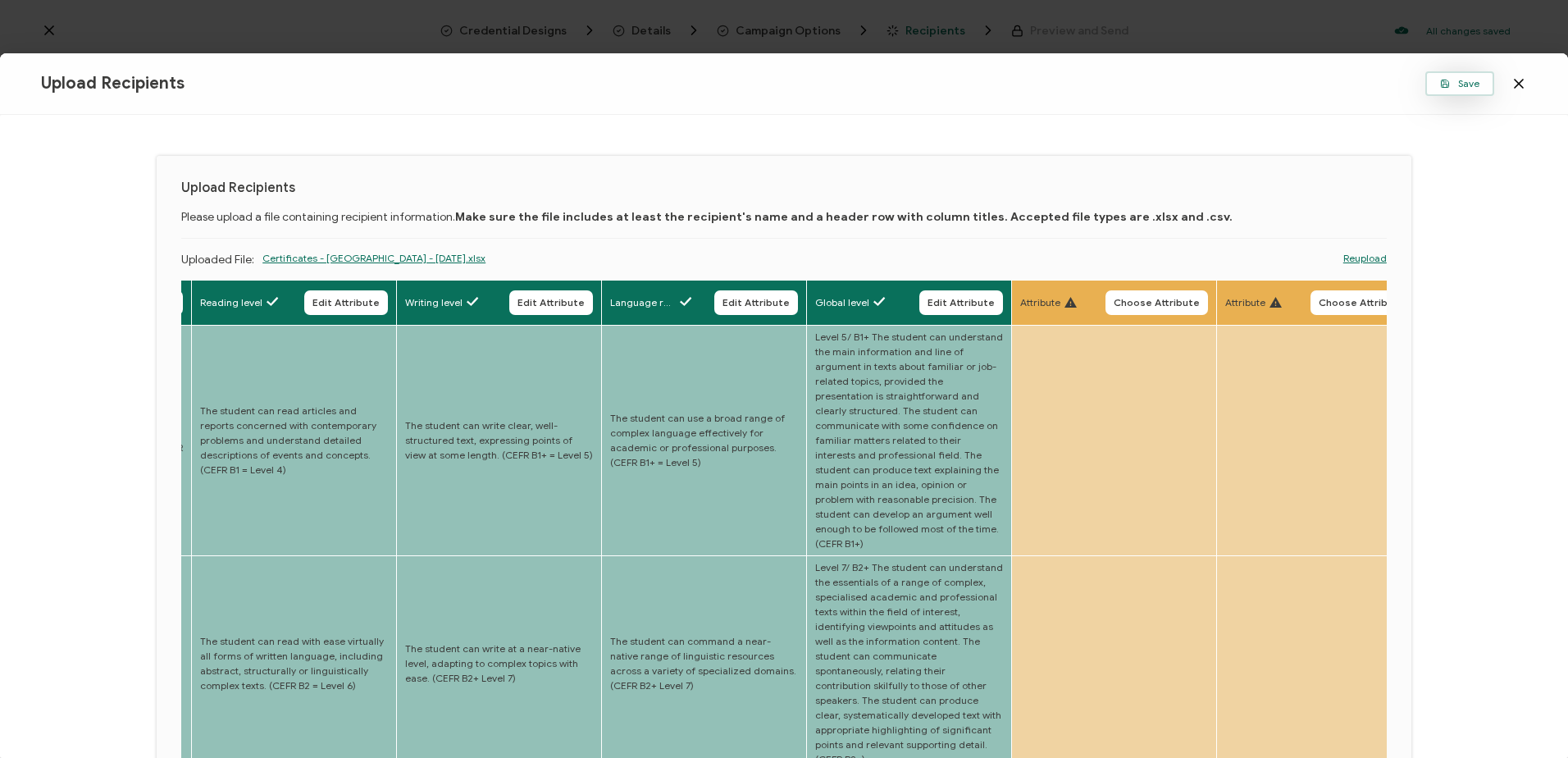
click at [1437, 83] on button "Save" at bounding box center [1460, 84] width 69 height 25
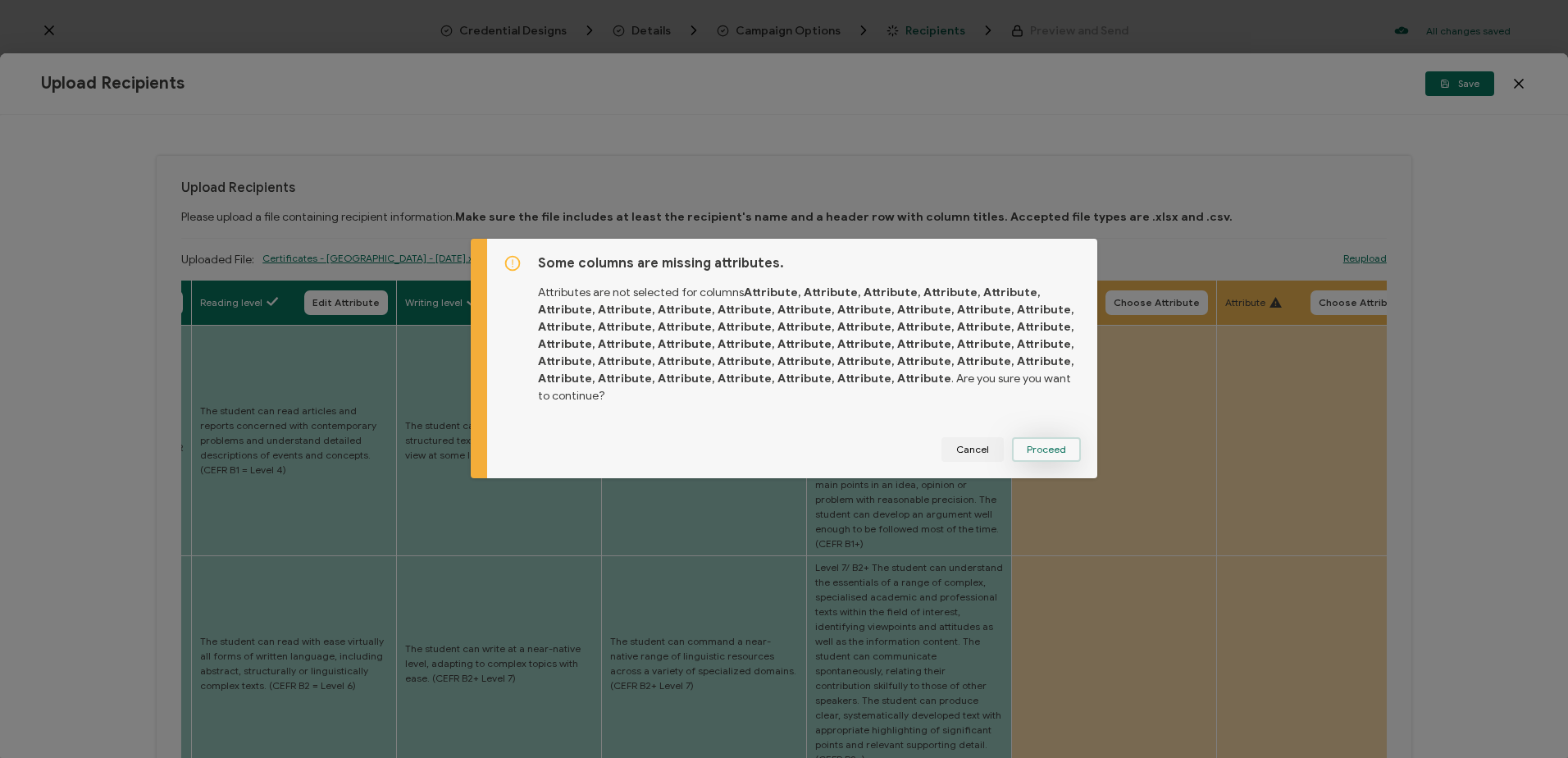
click at [1045, 445] on span "Proceed" at bounding box center [1047, 450] width 40 height 10
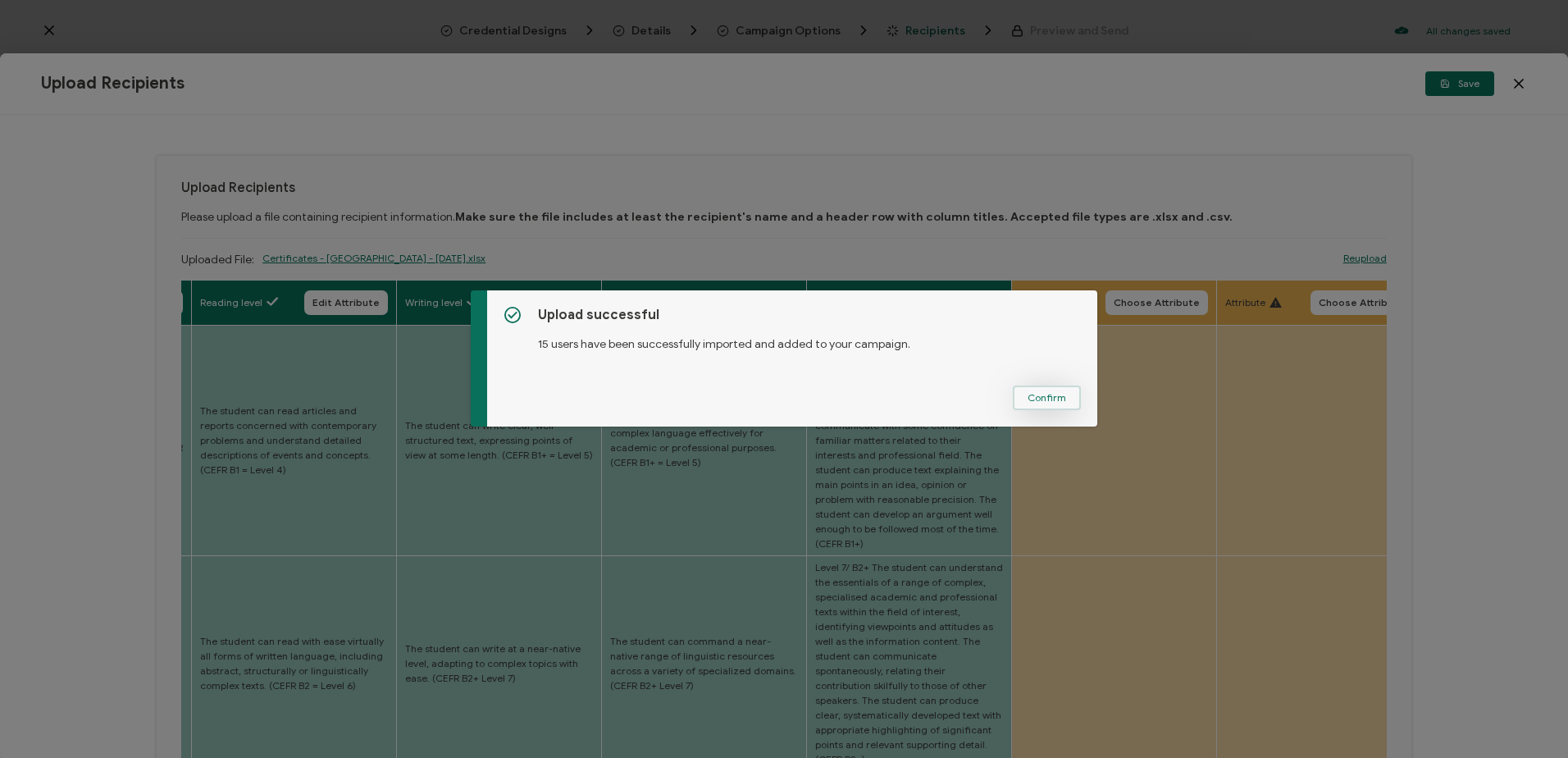
click at [1044, 394] on span "Confirm" at bounding box center [1047, 398] width 39 height 10
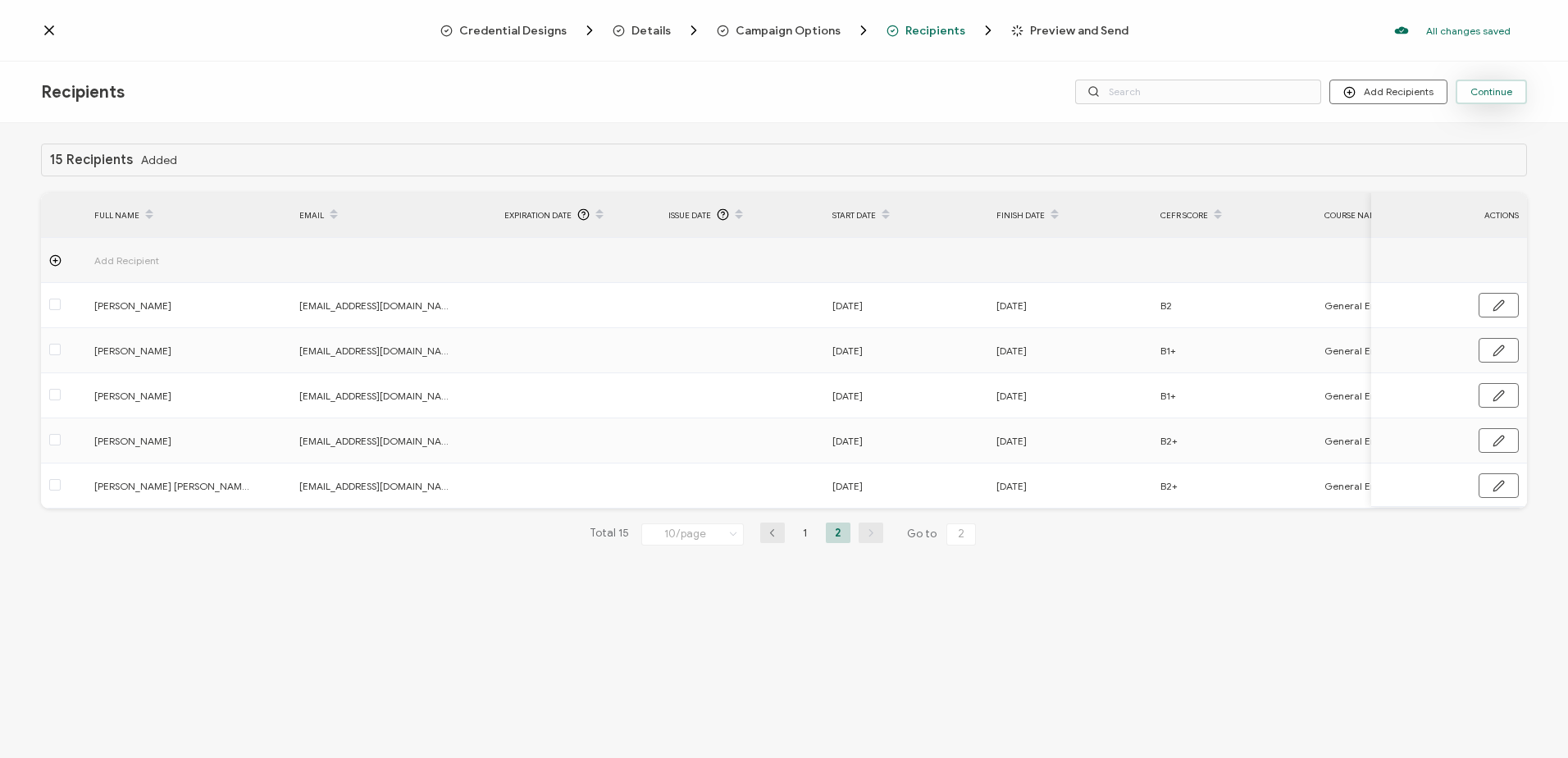
click at [1483, 83] on button "Continue" at bounding box center [1491, 92] width 72 height 25
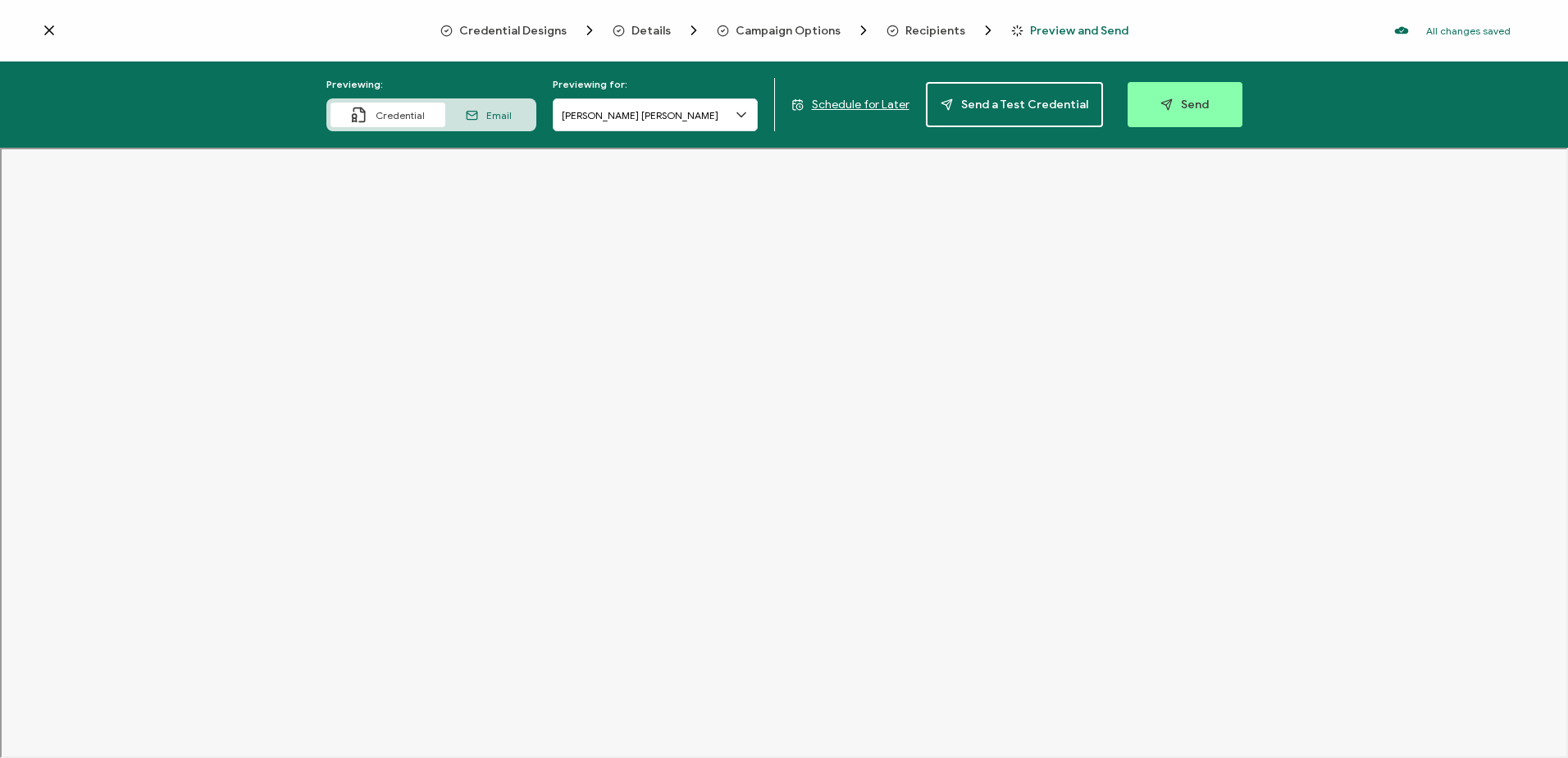
click at [858, 105] on span "Schedule for Later" at bounding box center [861, 104] width 97 height 14
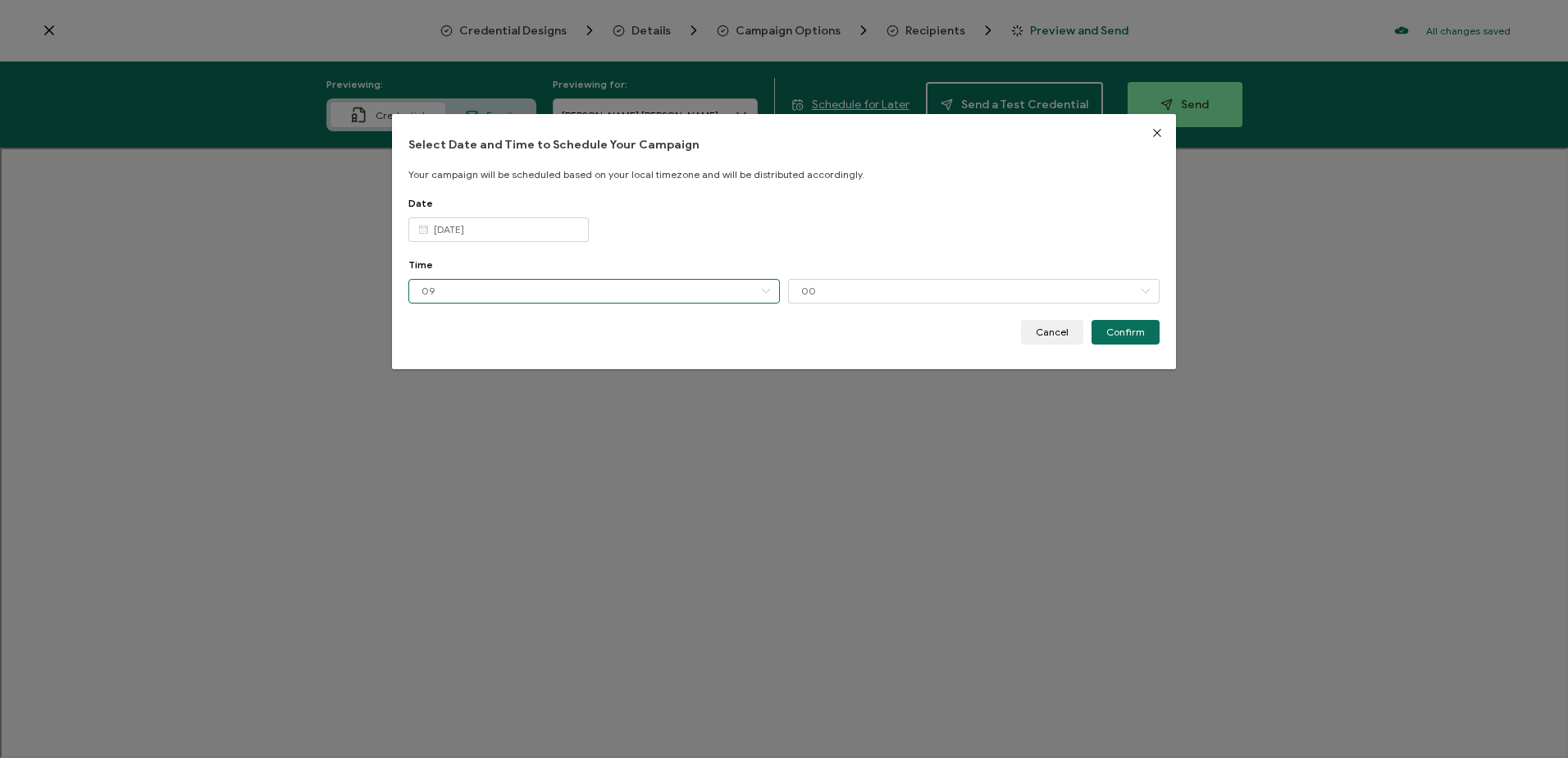
click at [683, 290] on input "09" at bounding box center [594, 291] width 372 height 25
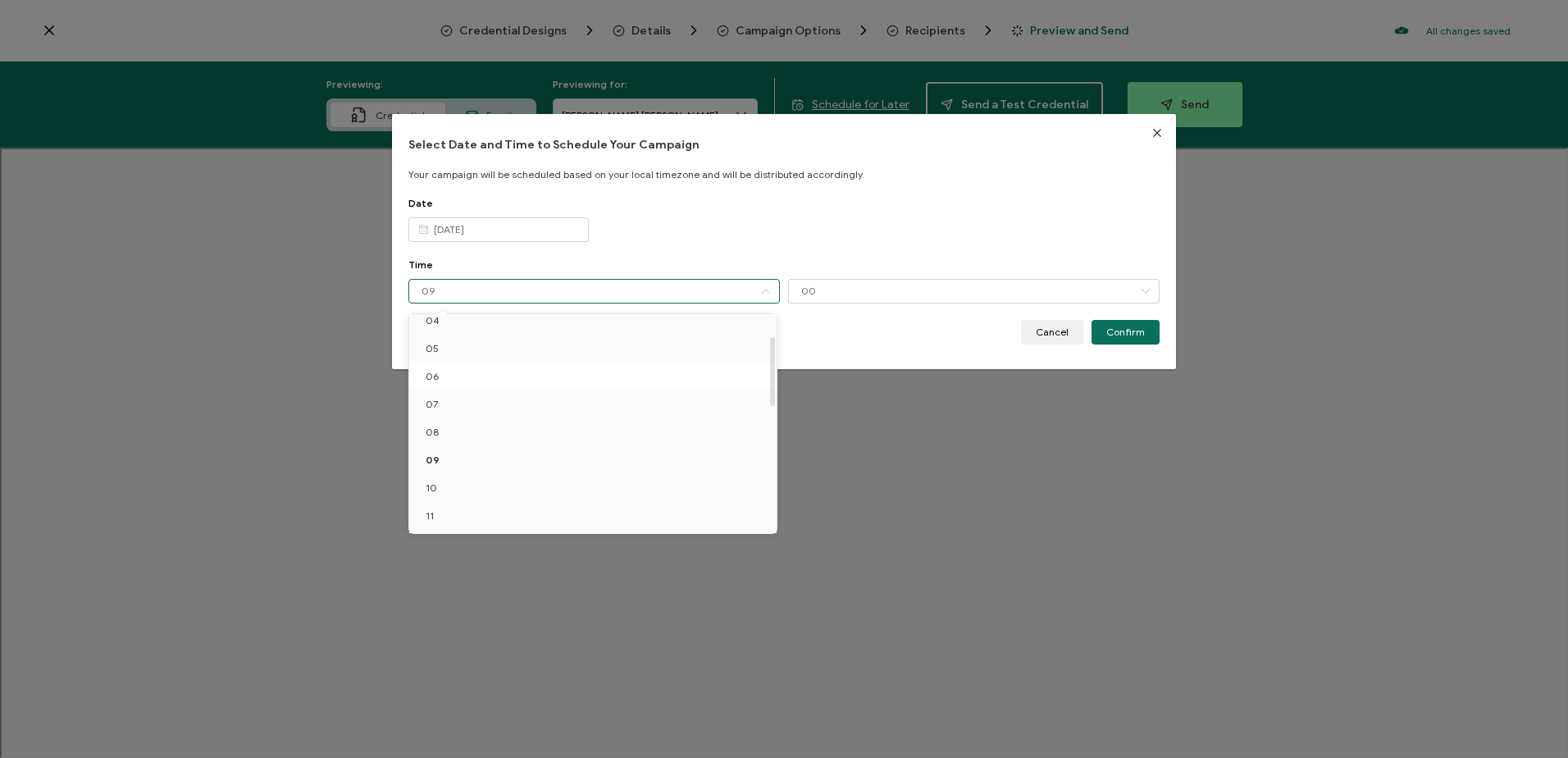
scroll to position [232, 0]
click at [462, 435] on li "12" at bounding box center [595, 436] width 373 height 28
type input "12"
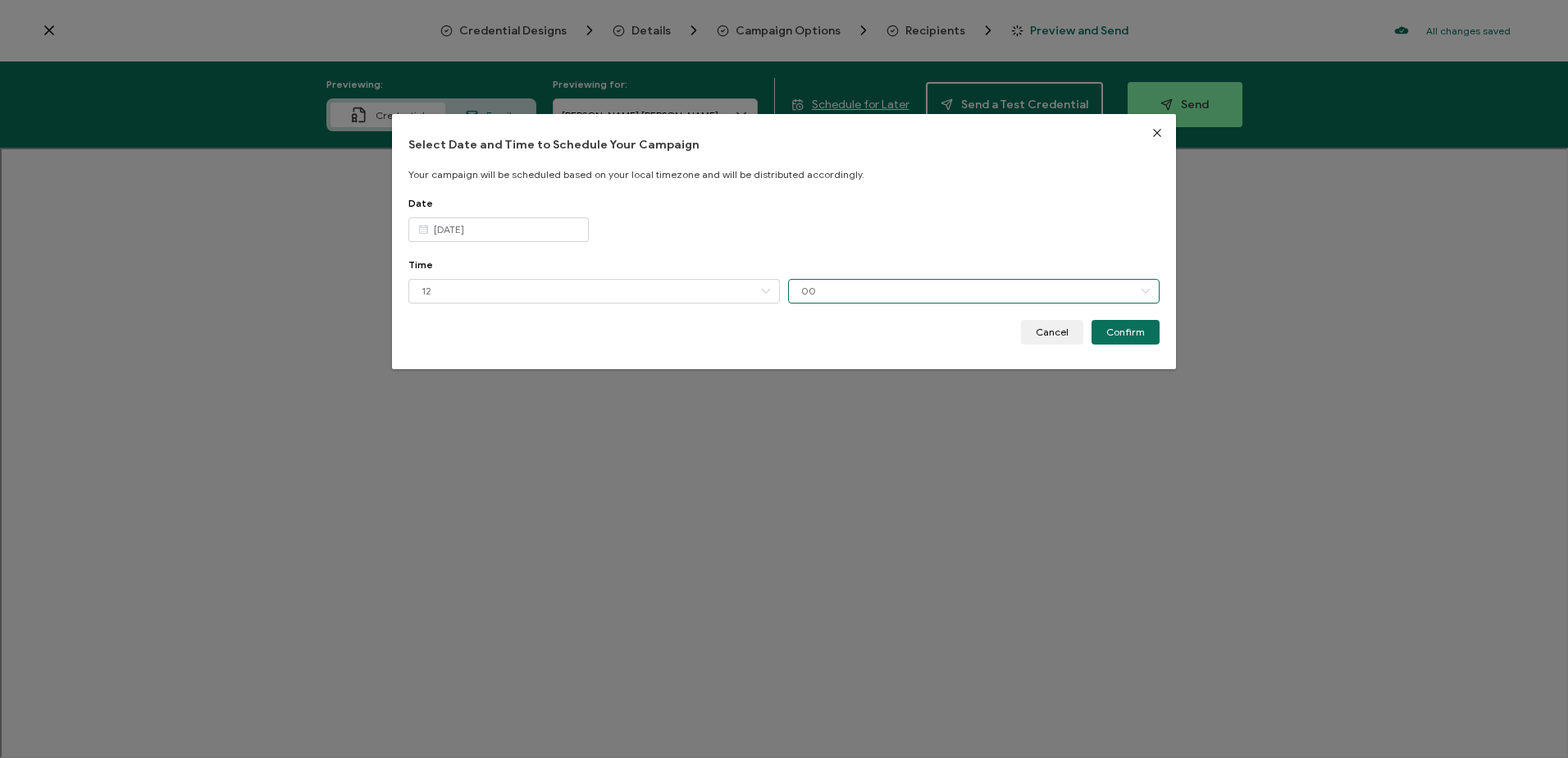
click at [830, 299] on input "00" at bounding box center [974, 291] width 372 height 25
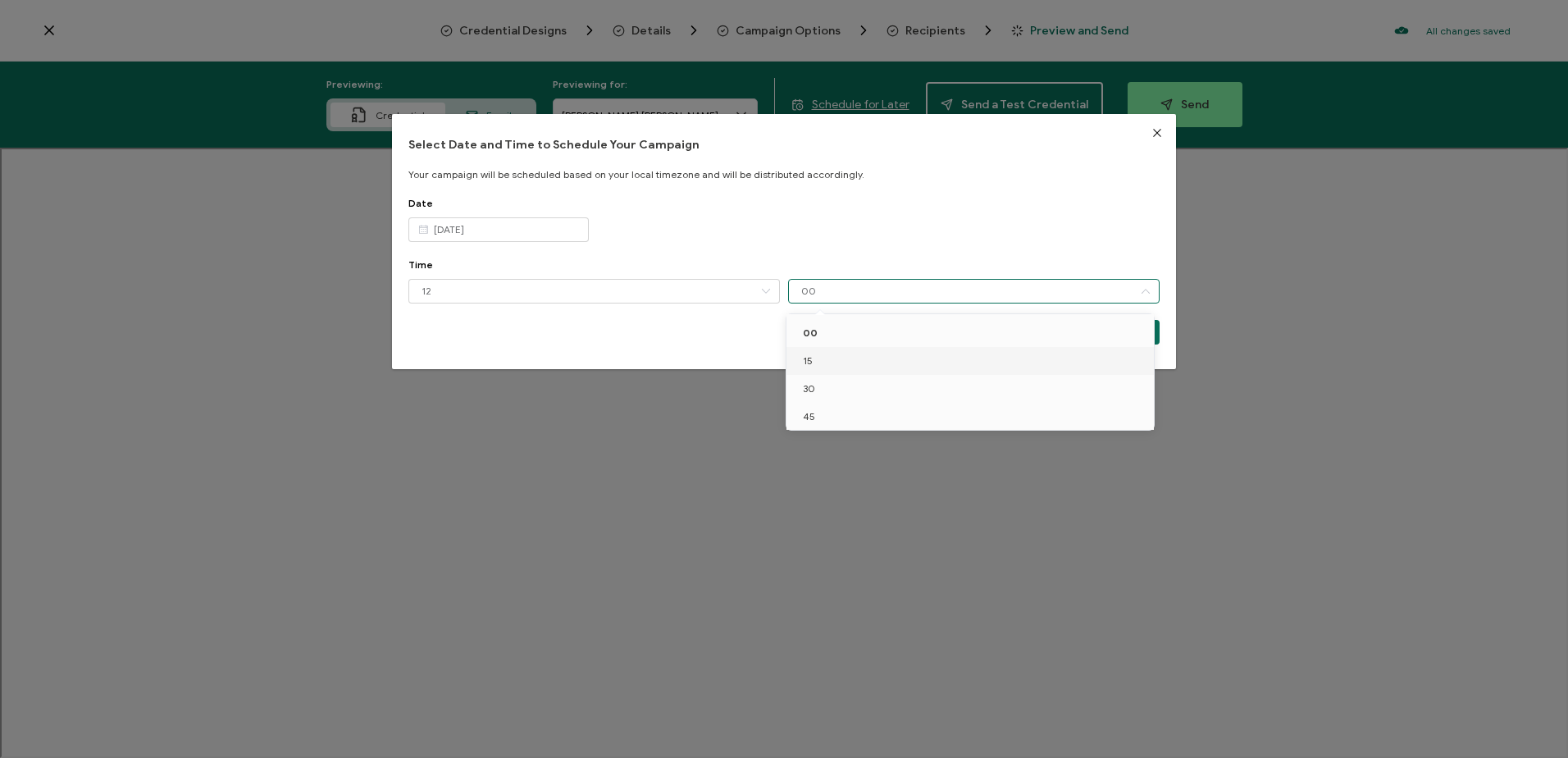
click at [834, 361] on li "15" at bounding box center [973, 361] width 373 height 28
type input "15"
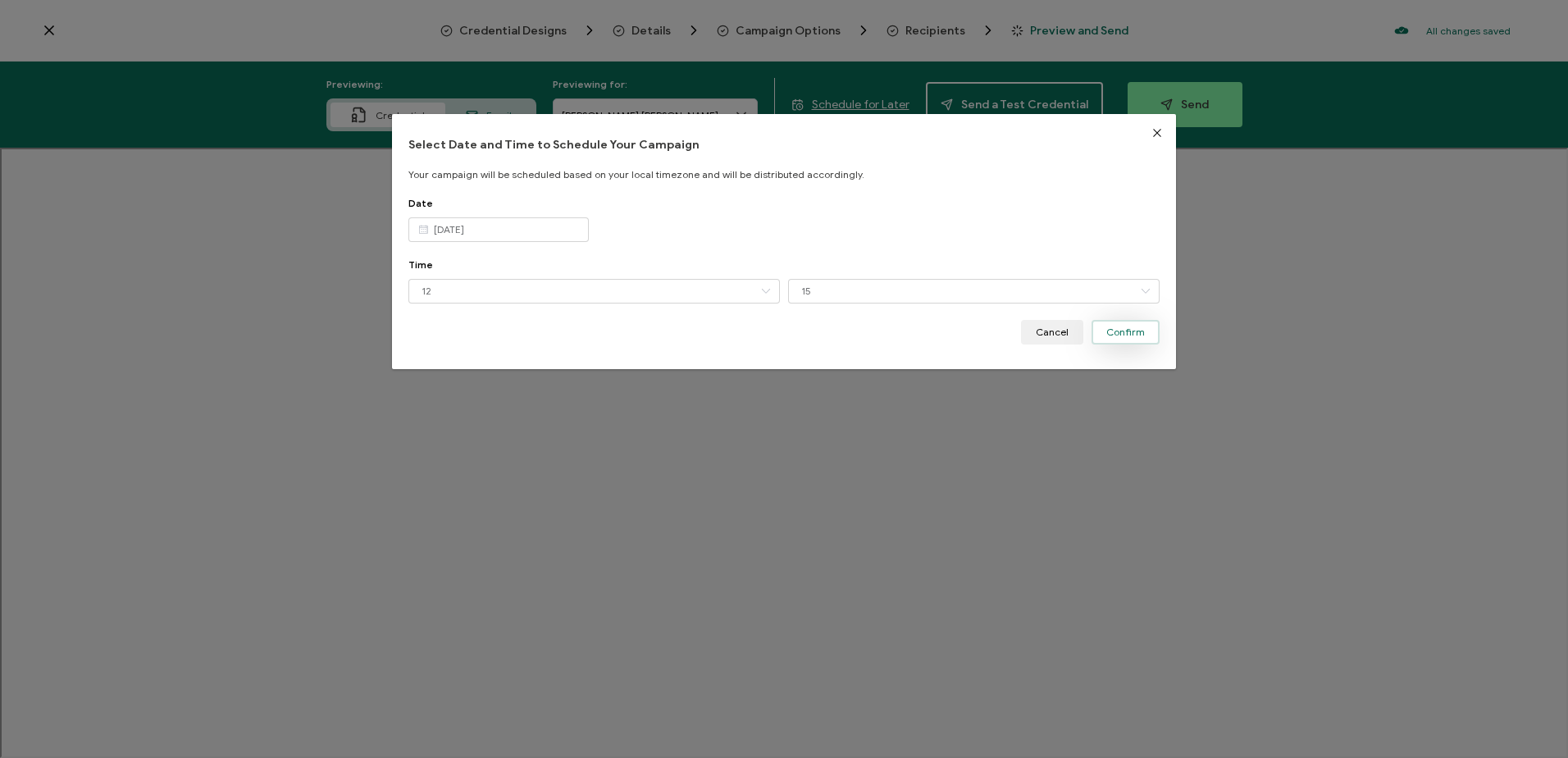
click at [1123, 330] on span "Confirm" at bounding box center [1125, 332] width 39 height 10
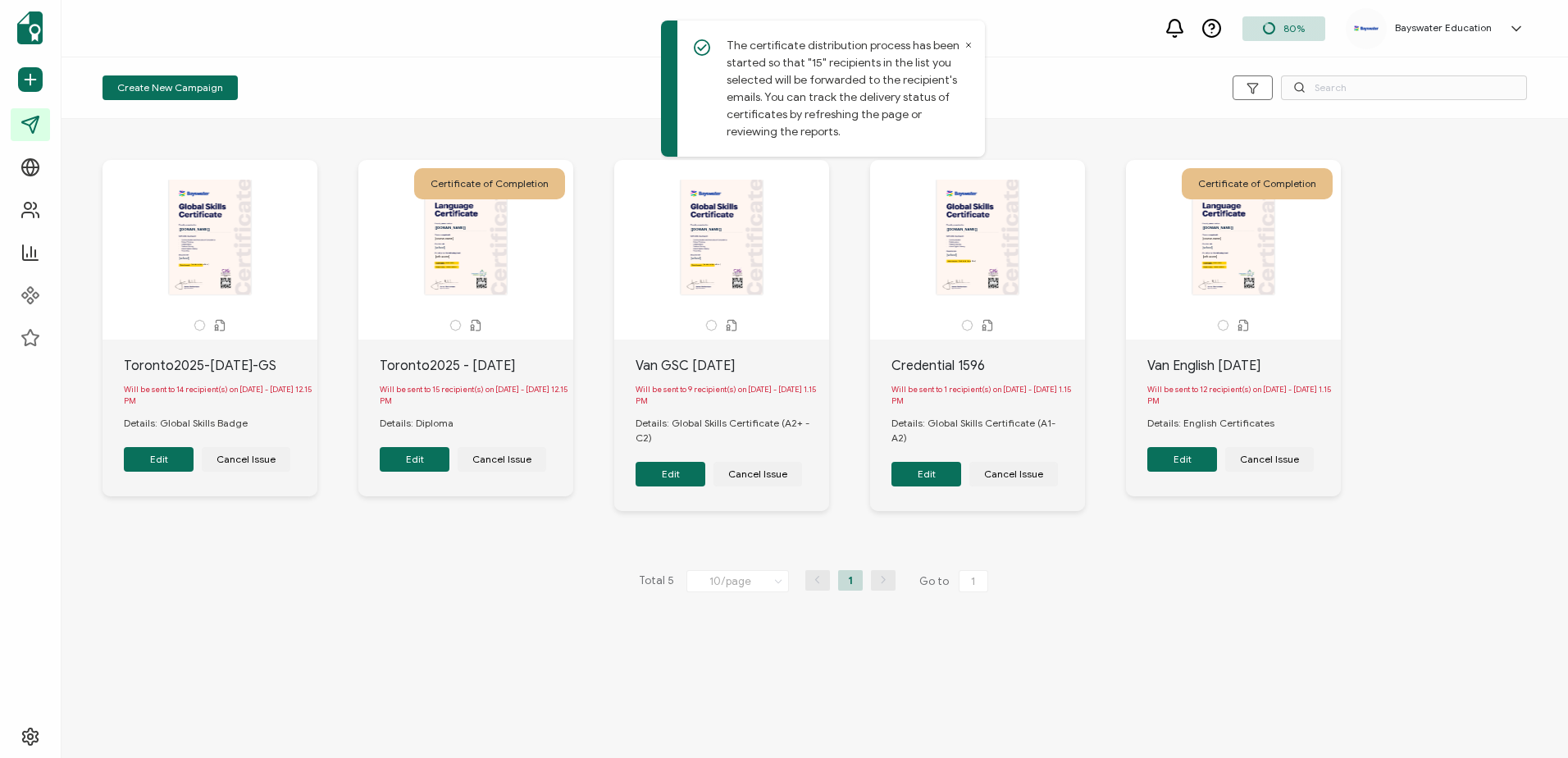
click at [173, 464] on button "Edit" at bounding box center [158, 459] width 70 height 25
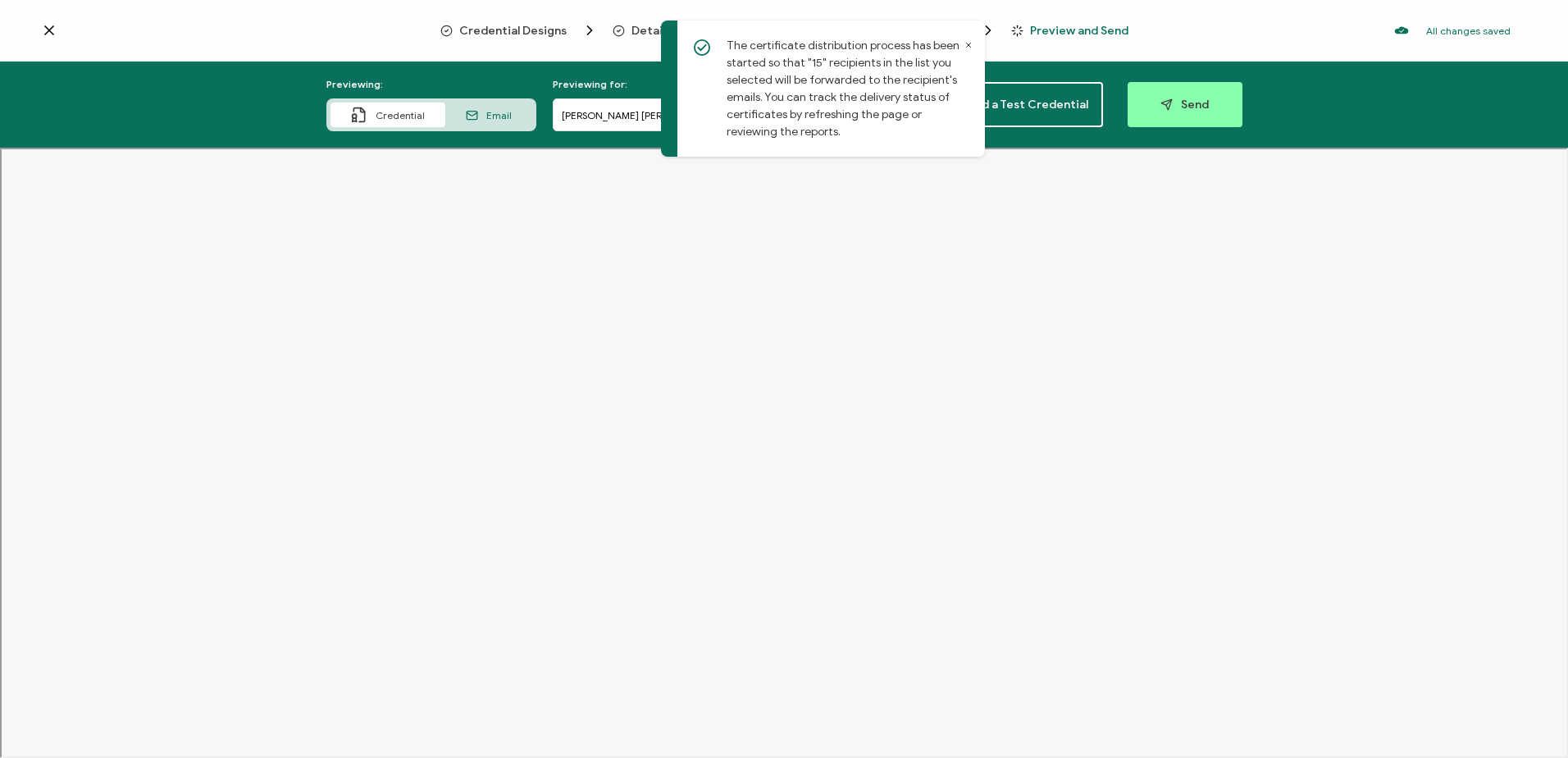
click at [966, 45] on icon at bounding box center [969, 45] width 8 height 8
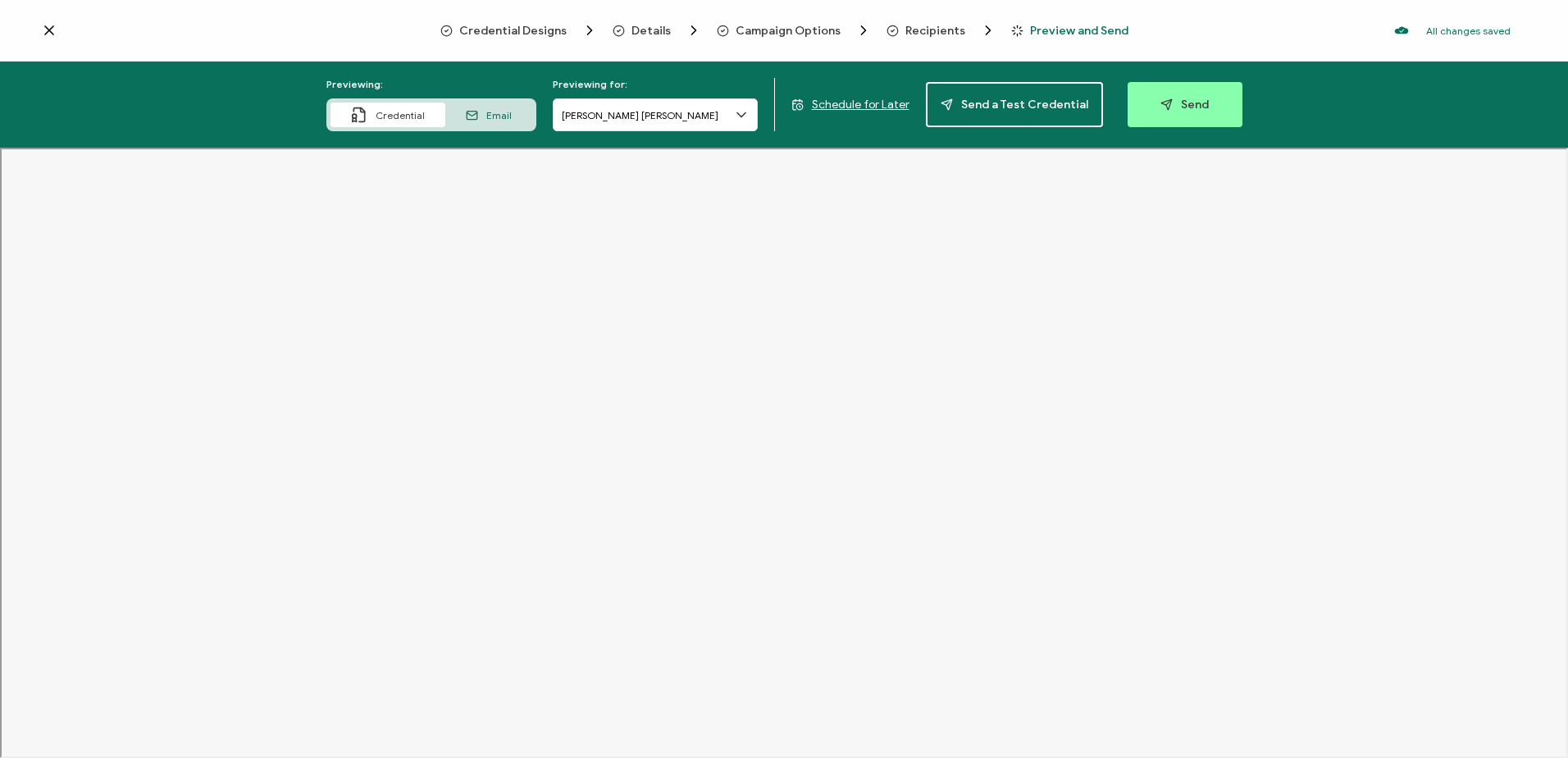
click at [909, 28] on span "Recipients" at bounding box center [935, 31] width 60 height 12
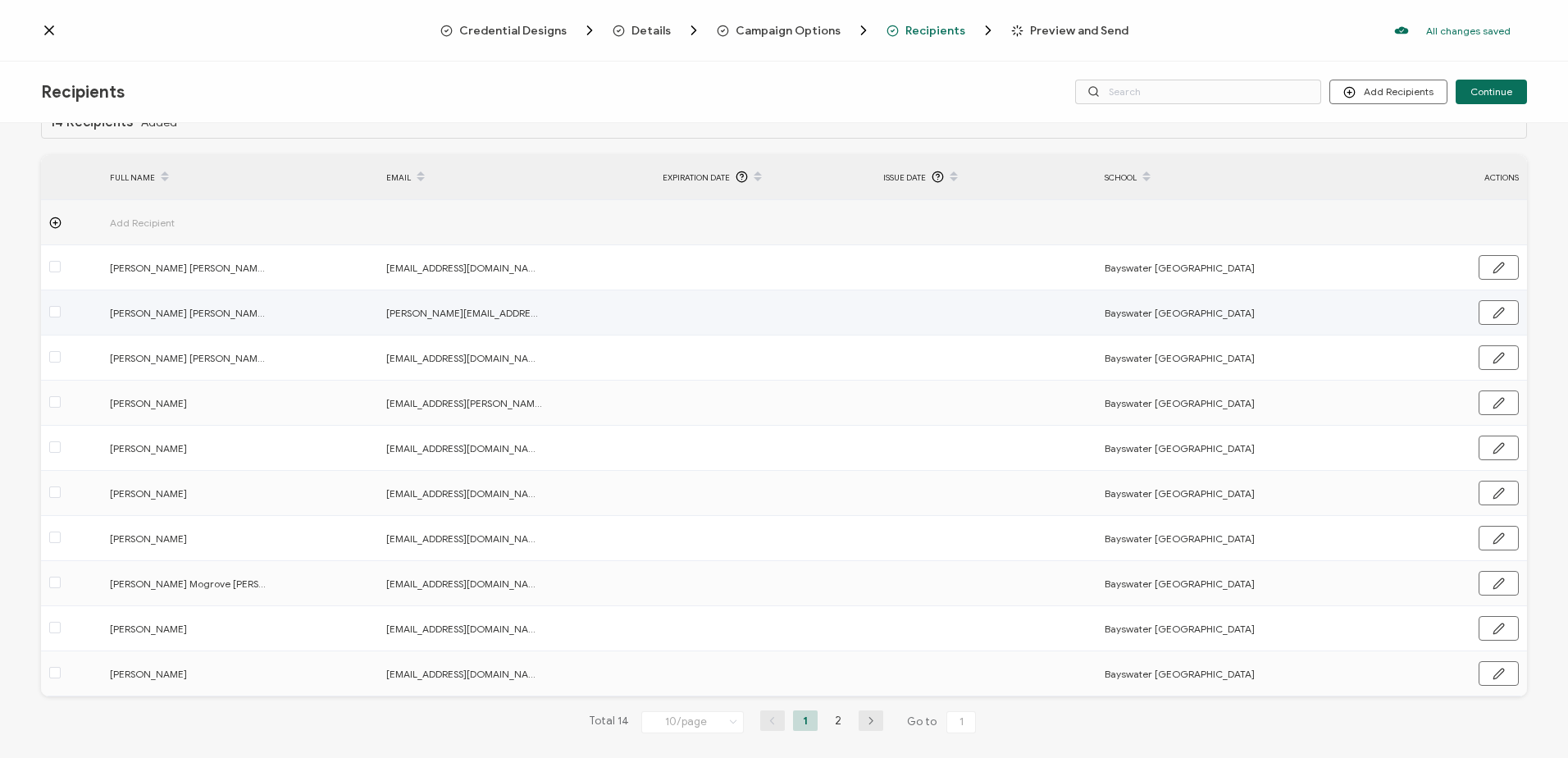
scroll to position [59, 0]
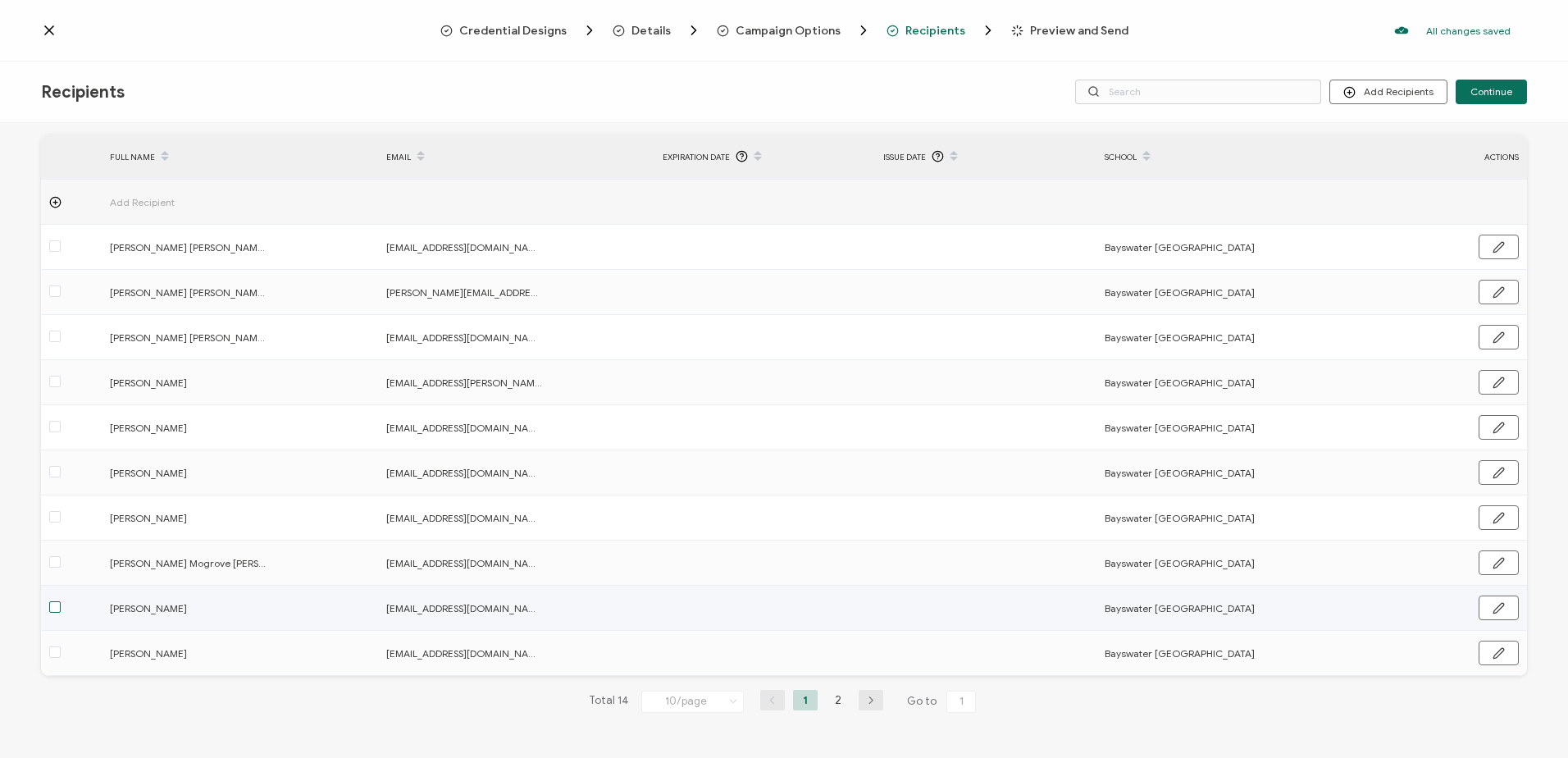
click at [56, 606] on span at bounding box center [55, 607] width 12 height 12
click at [61, 601] on input "checkbox" at bounding box center [61, 601] width 0 height 0
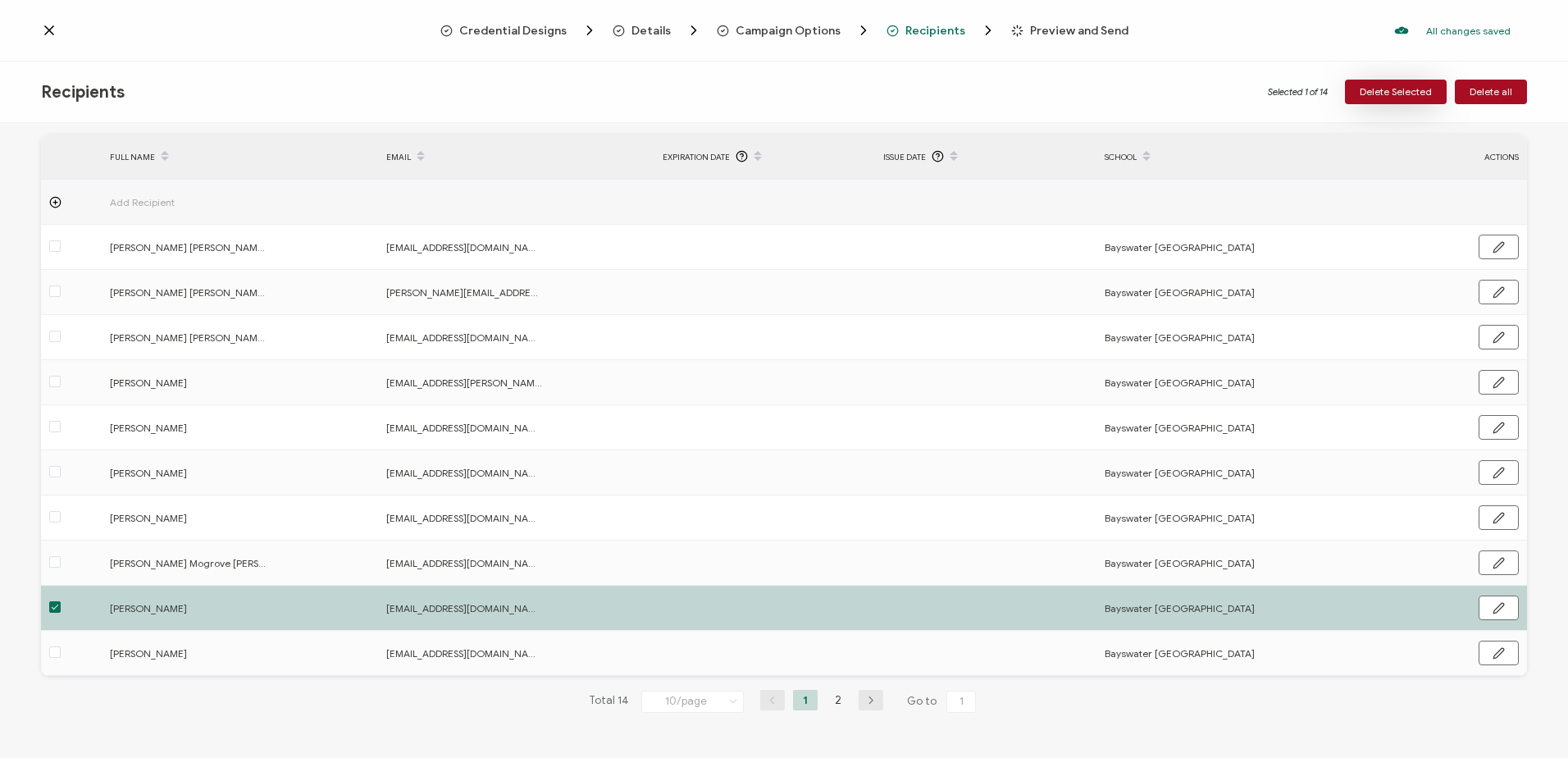
click at [1409, 95] on span "Delete Selected" at bounding box center [1397, 92] width 73 height 10
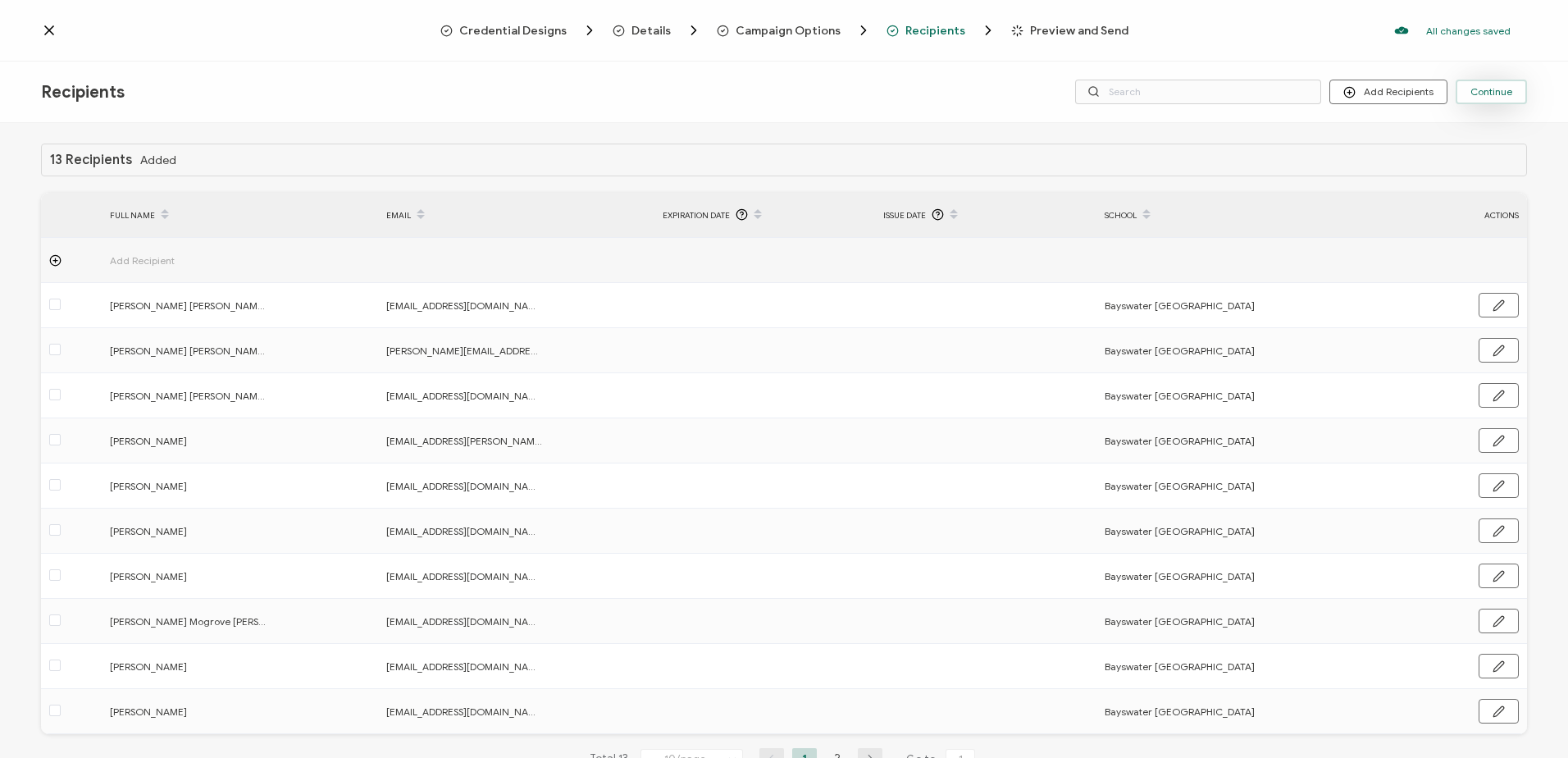
click at [1476, 91] on span "Continue" at bounding box center [1491, 92] width 42 height 10
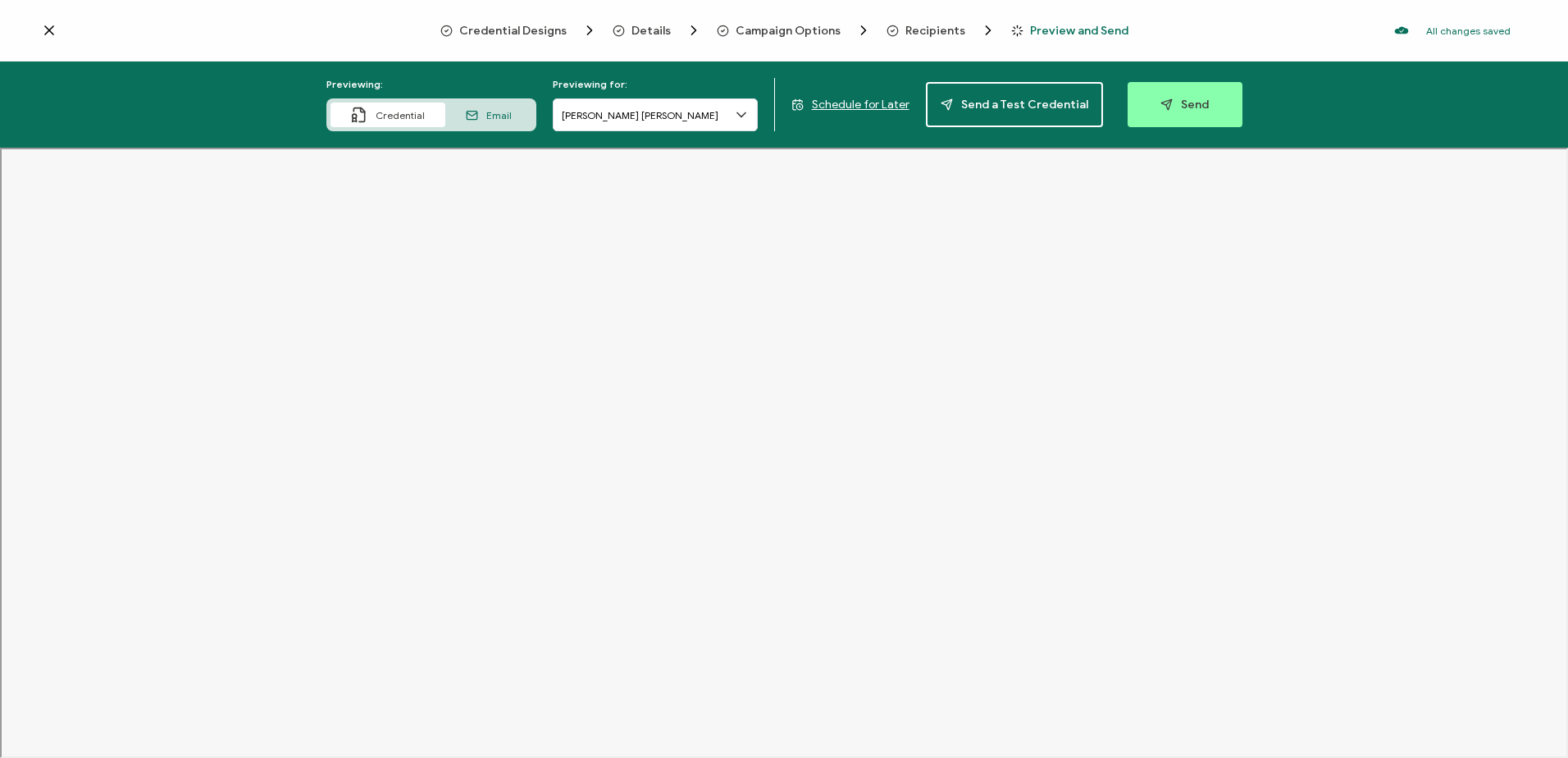
click at [847, 106] on span "Schedule for Later" at bounding box center [861, 104] width 97 height 14
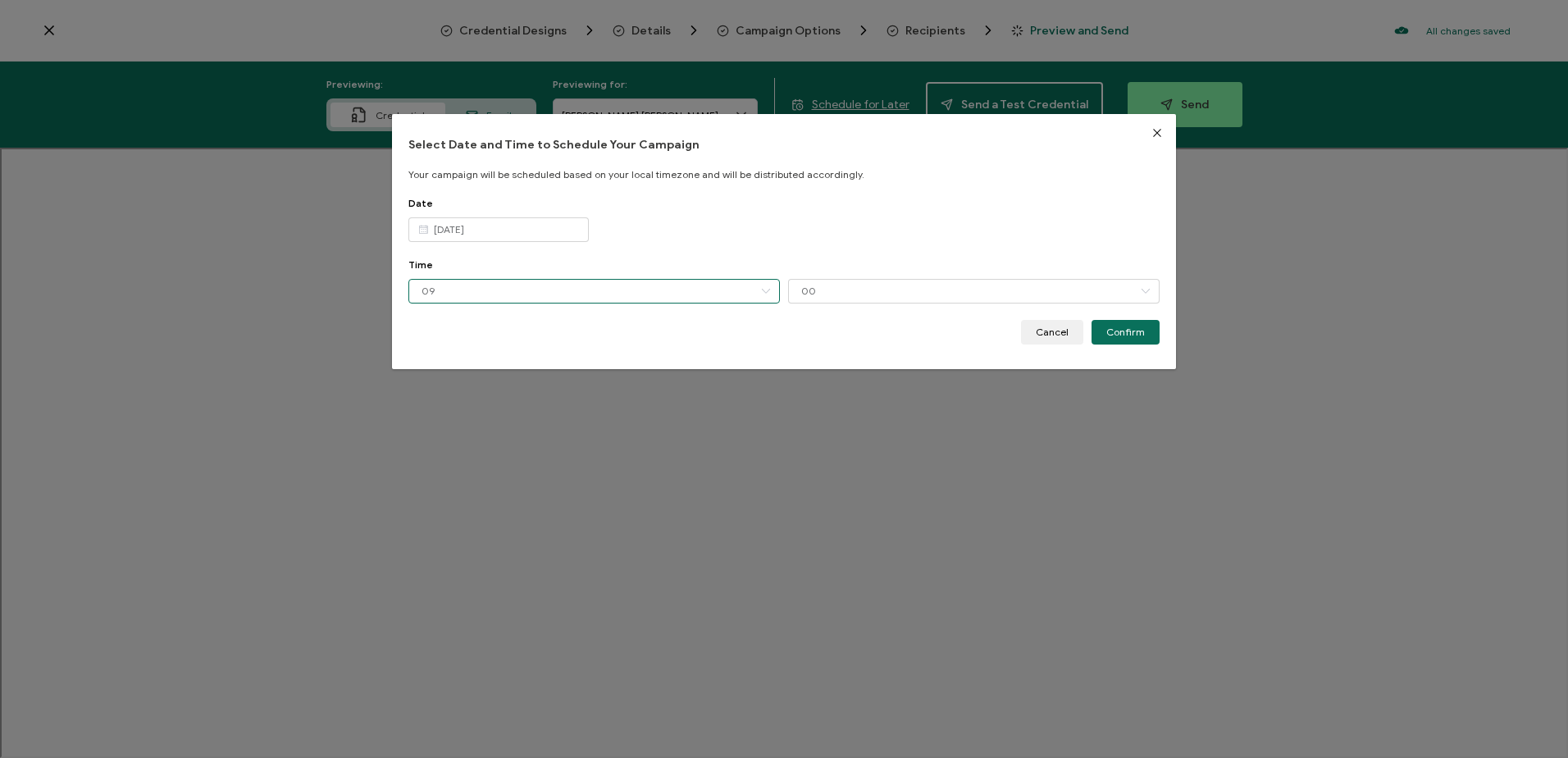
click at [614, 290] on input "09" at bounding box center [594, 291] width 372 height 25
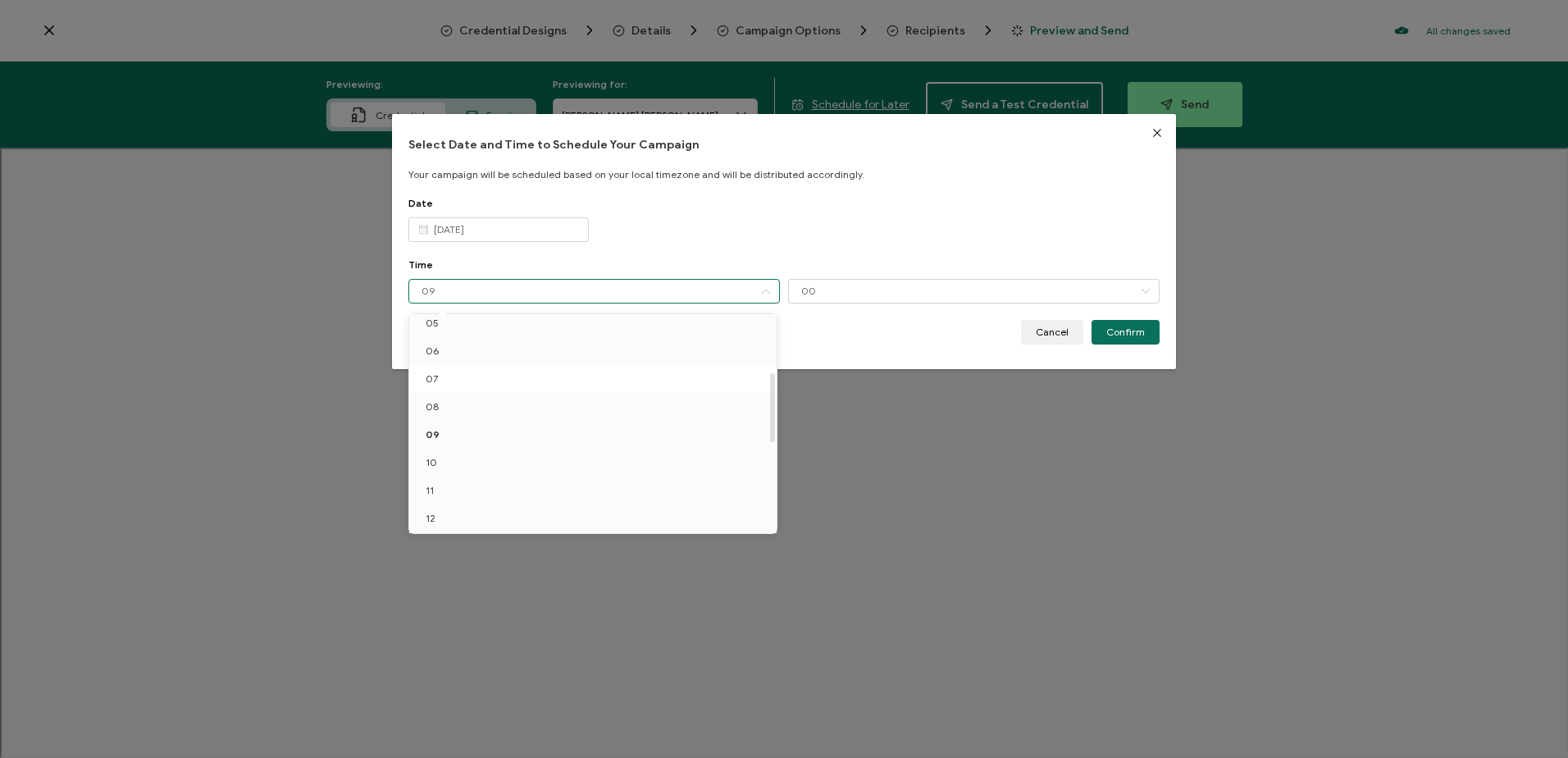
scroll to position [232, 0]
click at [492, 442] on li "12" at bounding box center [595, 436] width 373 height 28
type input "12"
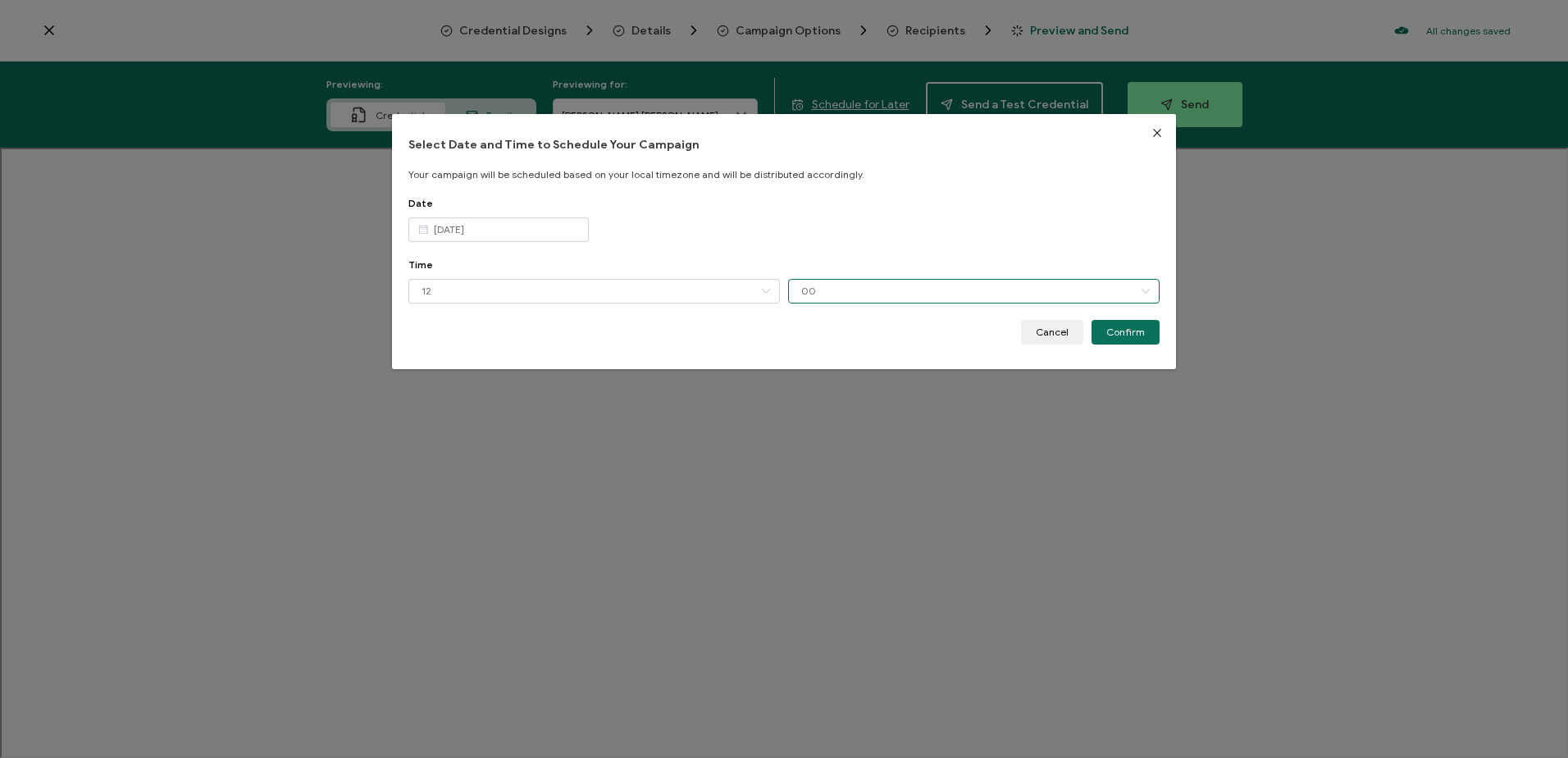
click at [823, 287] on input "00" at bounding box center [974, 291] width 372 height 25
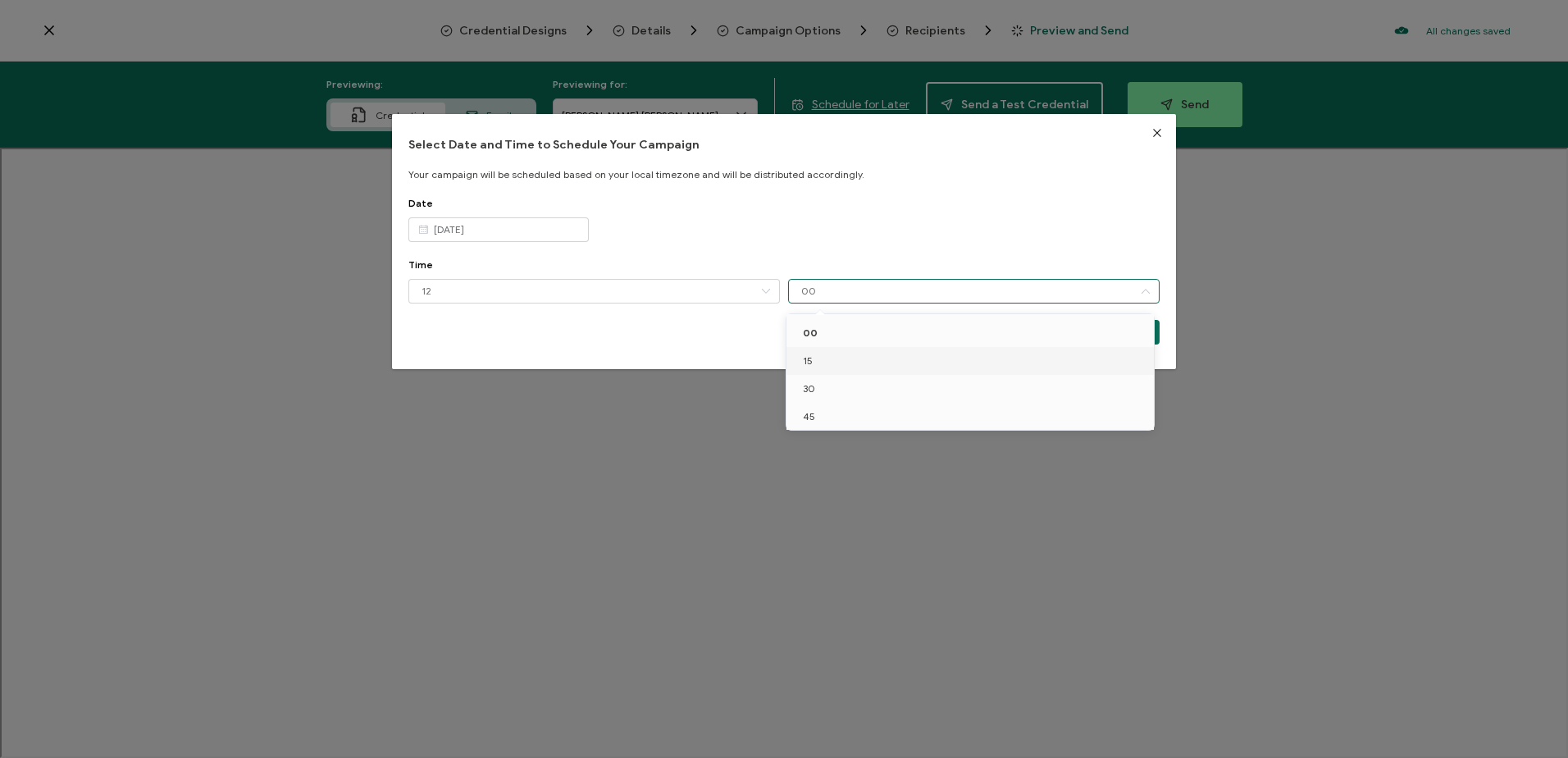
click at [845, 368] on li "15" at bounding box center [973, 361] width 373 height 28
type input "15"
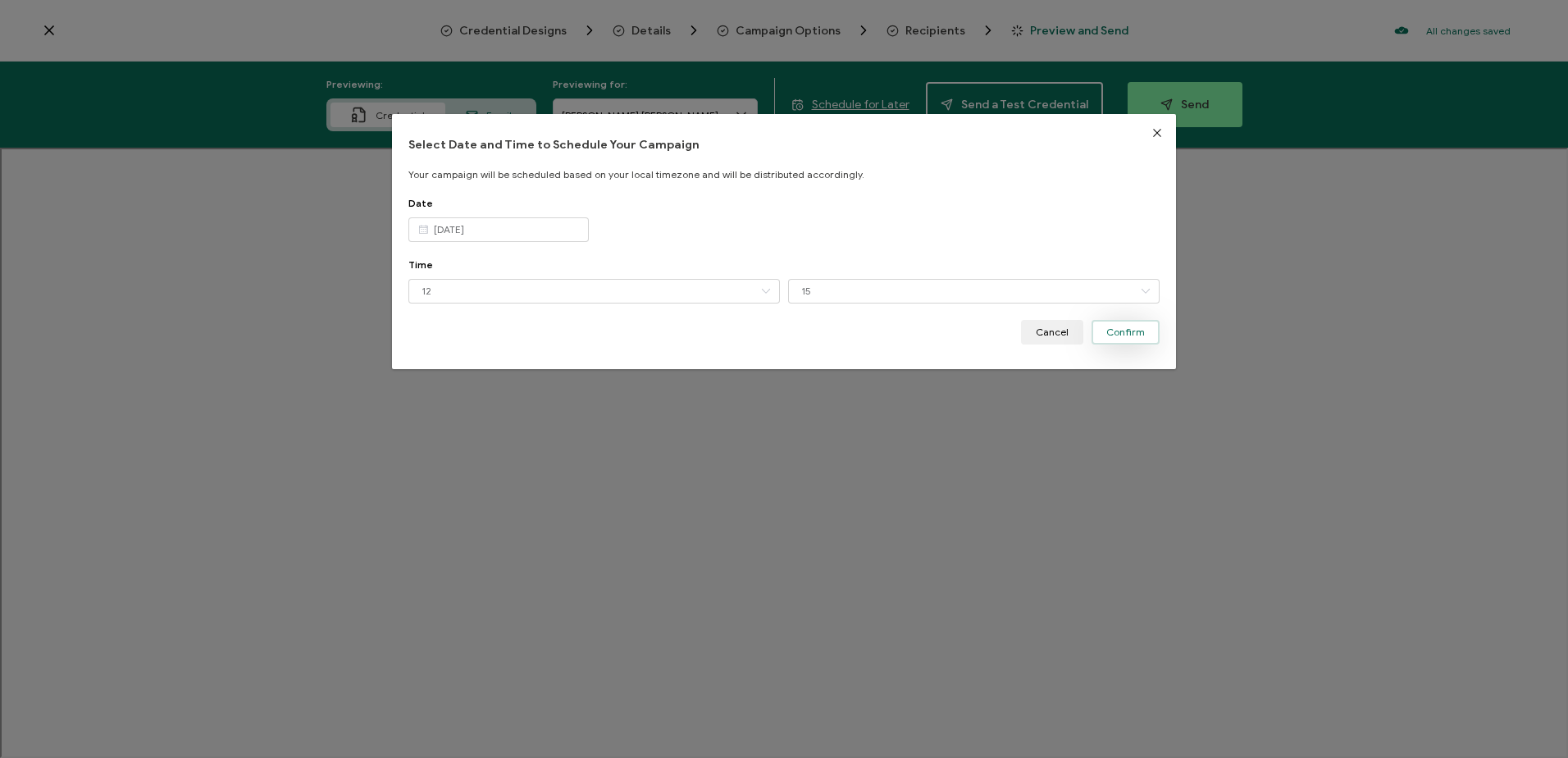
click at [1106, 337] on span "Confirm" at bounding box center [1125, 332] width 39 height 10
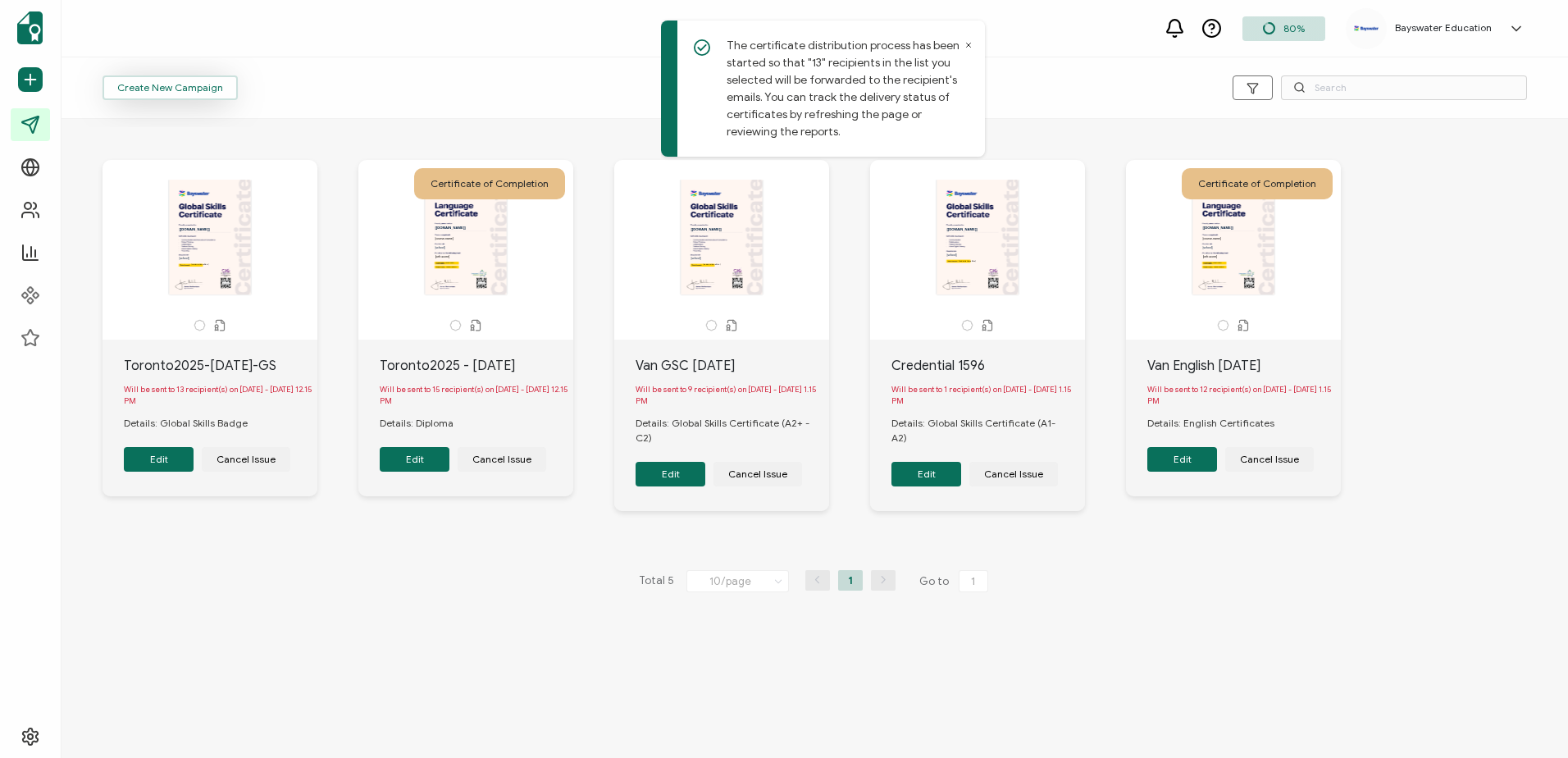
click at [149, 82] on span "Create New Campaign" at bounding box center [170, 87] width 106 height 10
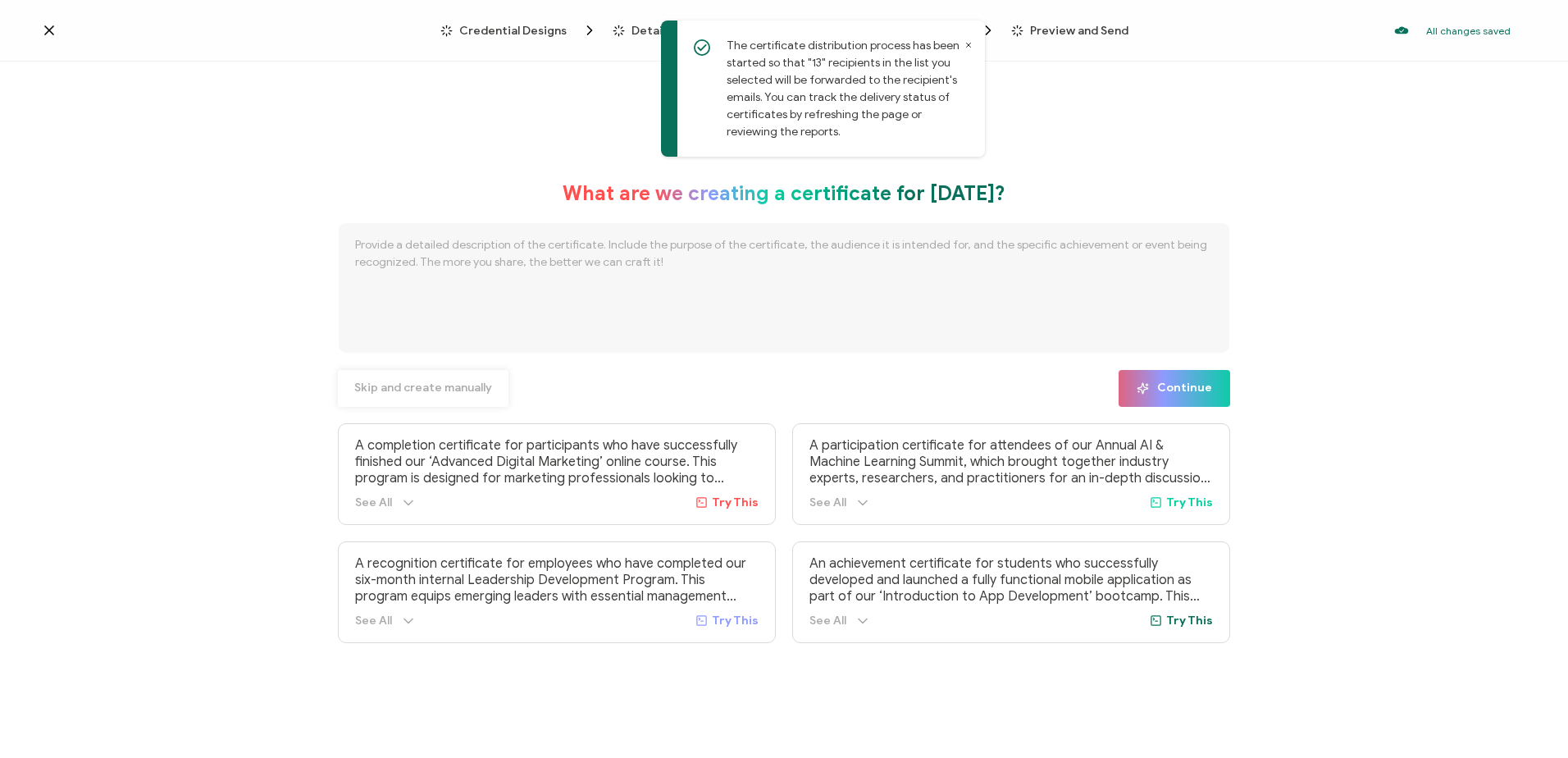
click at [437, 393] on span "Skip and create manually" at bounding box center [423, 388] width 138 height 12
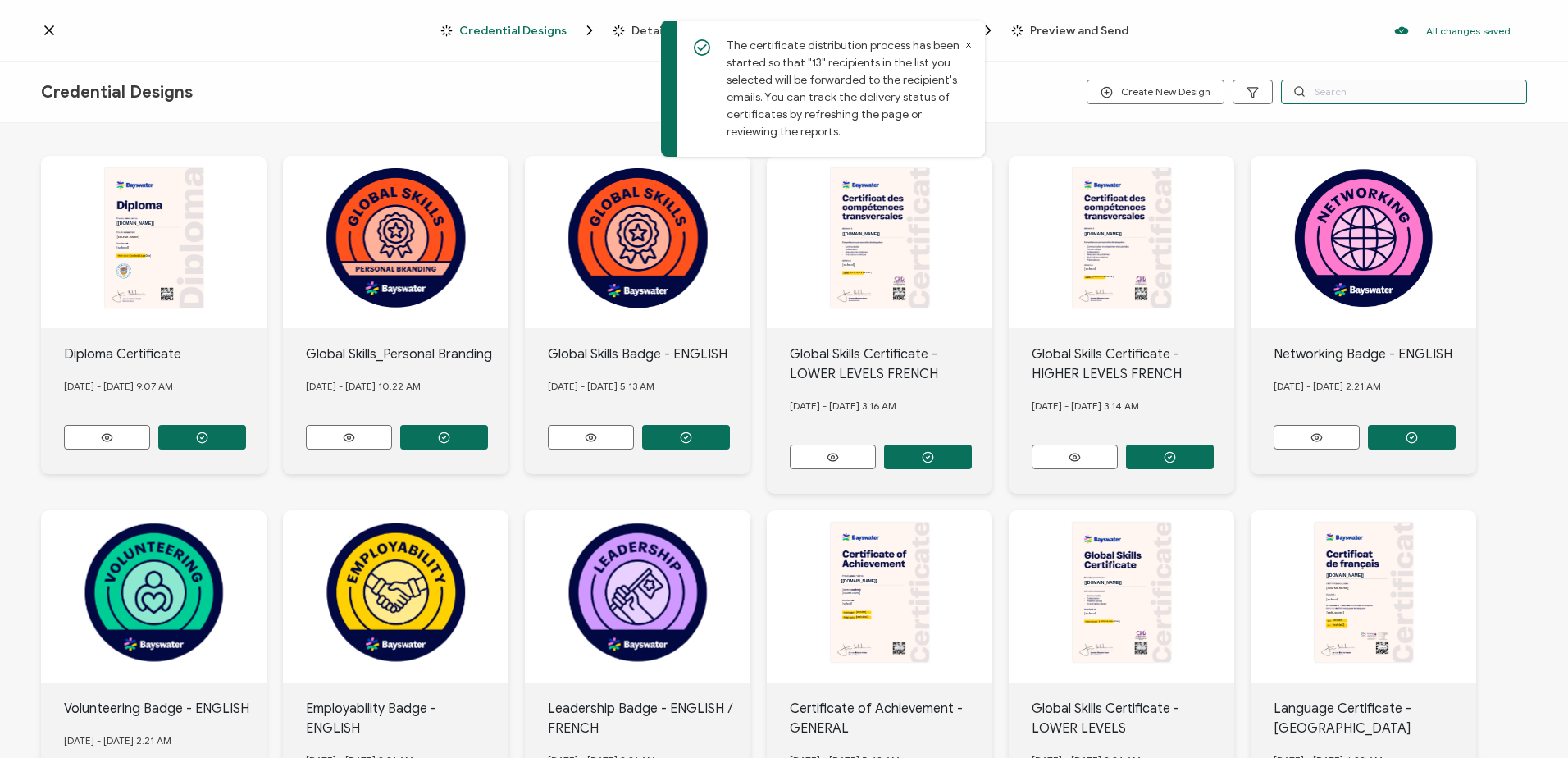
click at [1366, 93] on input "text" at bounding box center [1404, 92] width 246 height 25
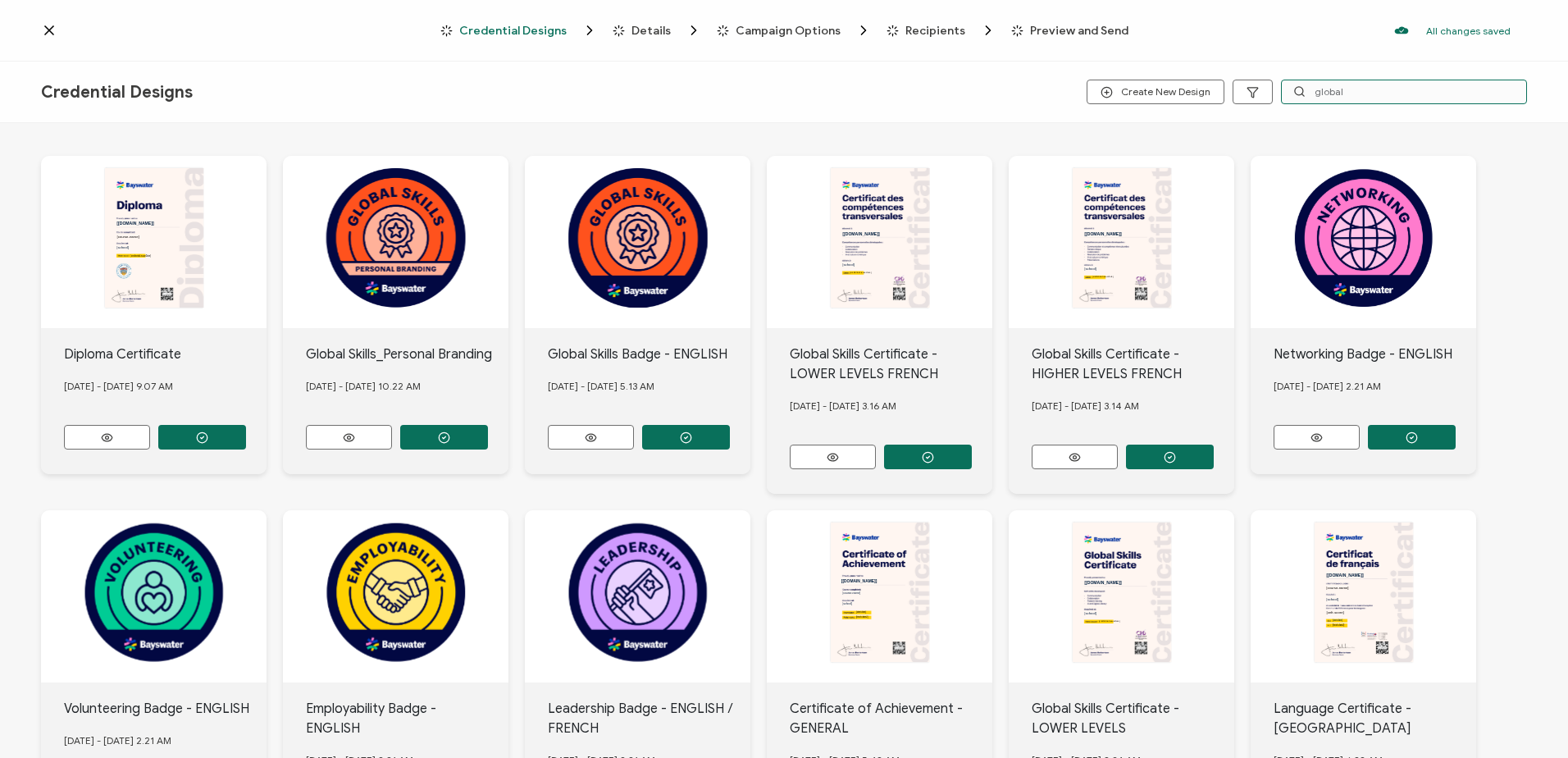
type input "global"
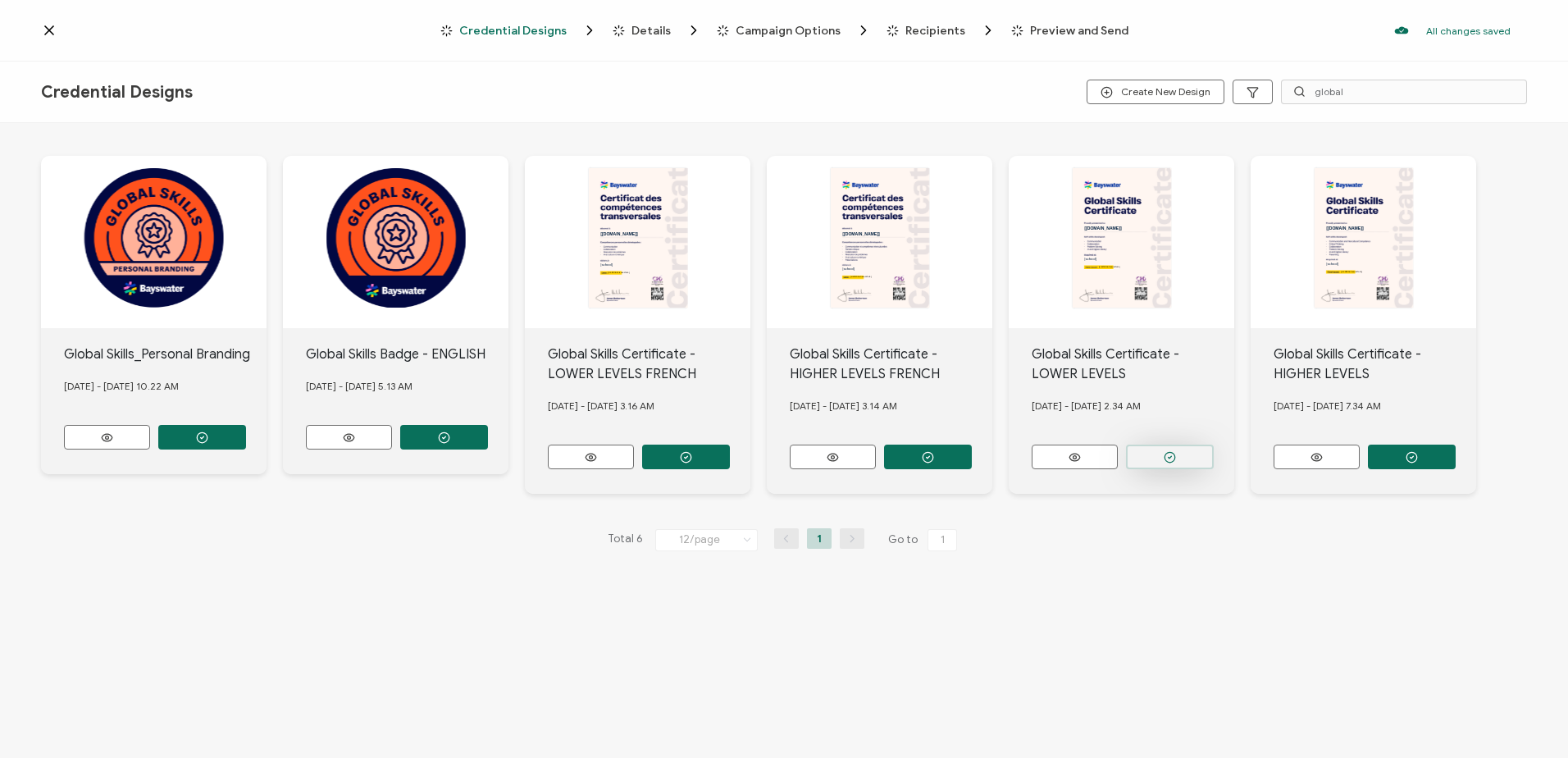
click at [1143, 450] on button "button" at bounding box center [1170, 457] width 87 height 25
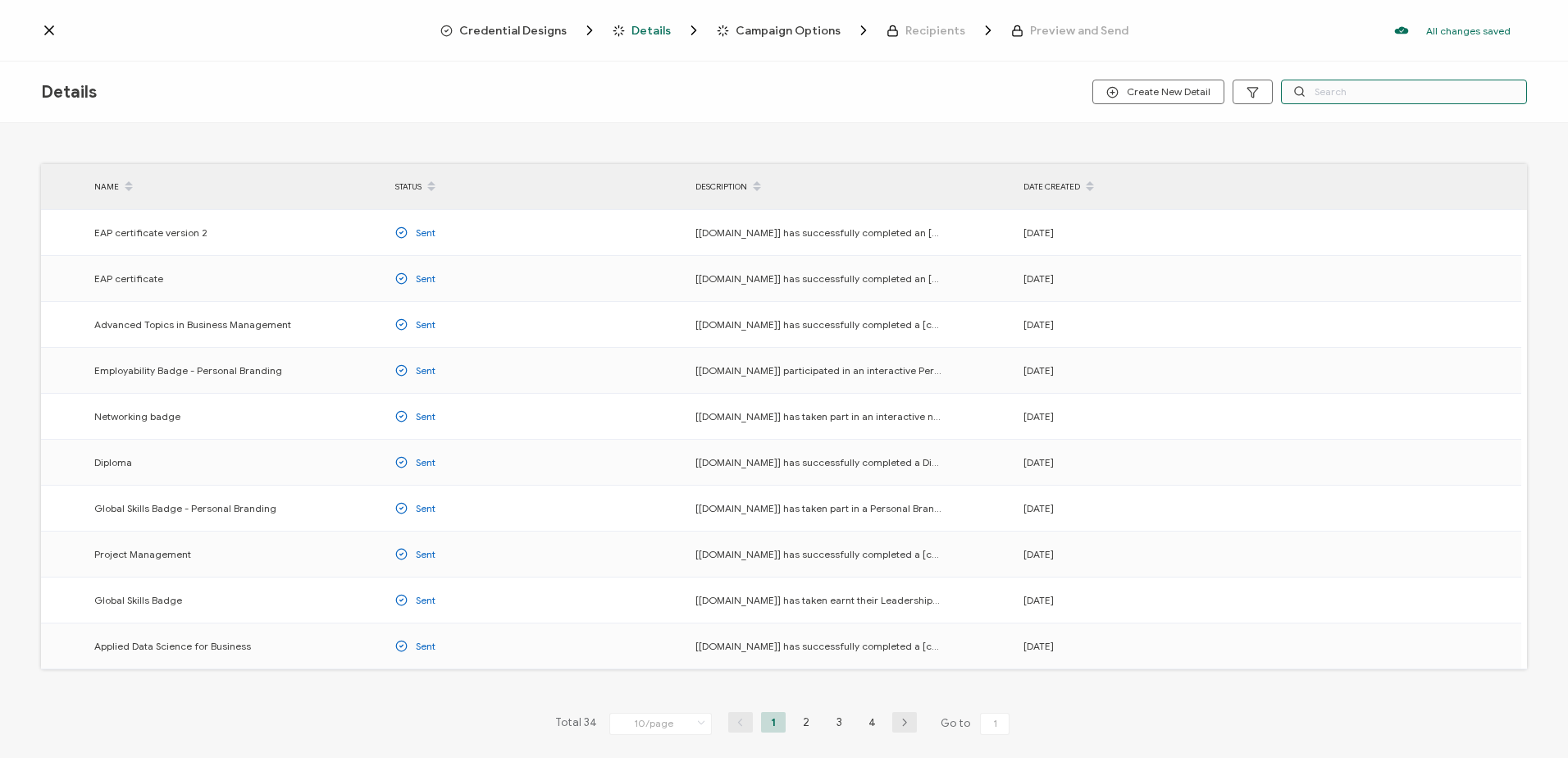
click at [1327, 97] on input "text" at bounding box center [1404, 92] width 246 height 25
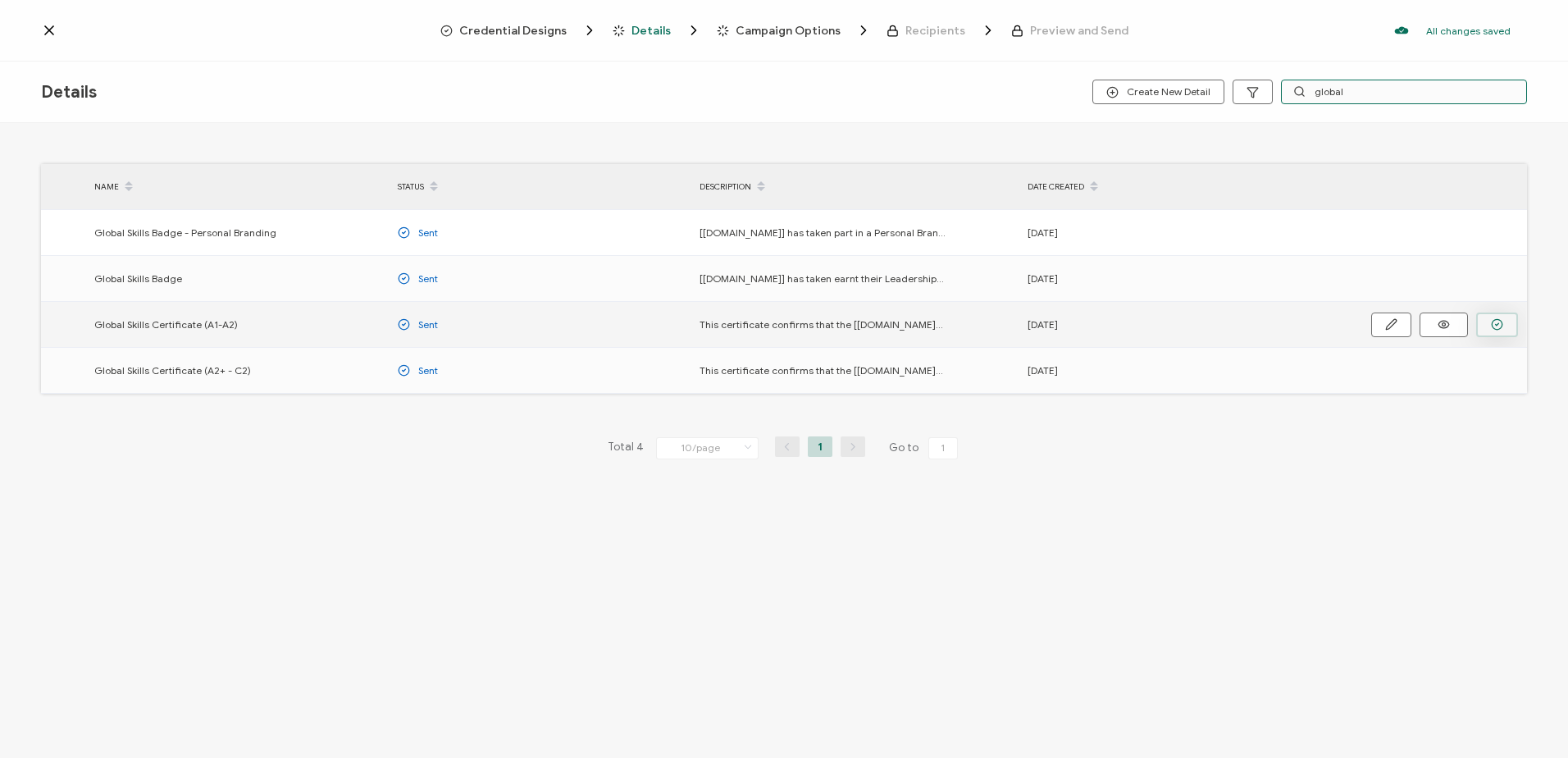
type input "global"
click at [1507, 318] on button "button" at bounding box center [1497, 325] width 42 height 25
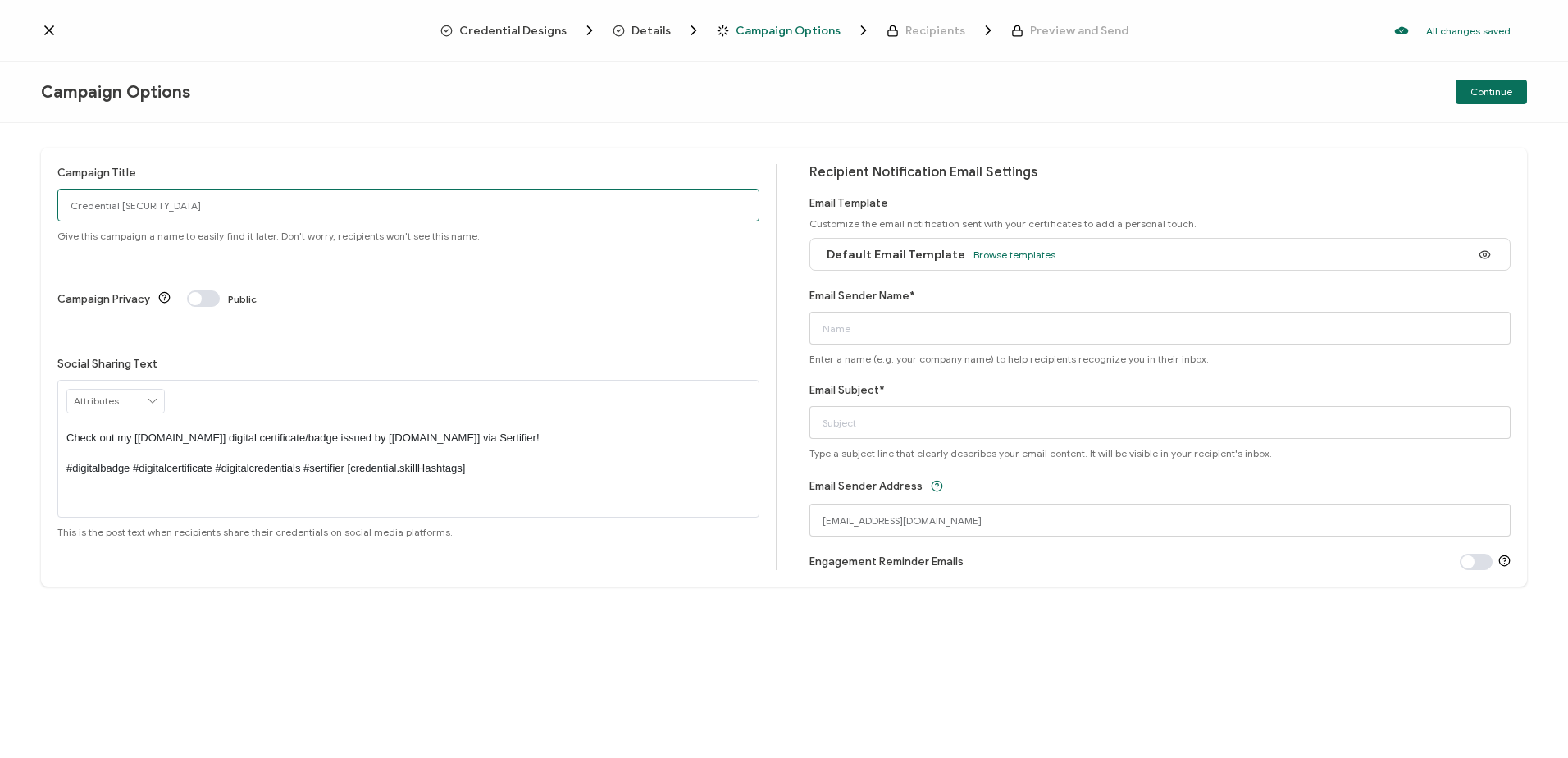
click at [271, 211] on input "Credential [SECURITY_DATA]" at bounding box center [409, 205] width 702 height 33
type input "Toronto2025-GS-A1"
click at [886, 323] on input "Email Sender Name*" at bounding box center [1161, 328] width 702 height 33
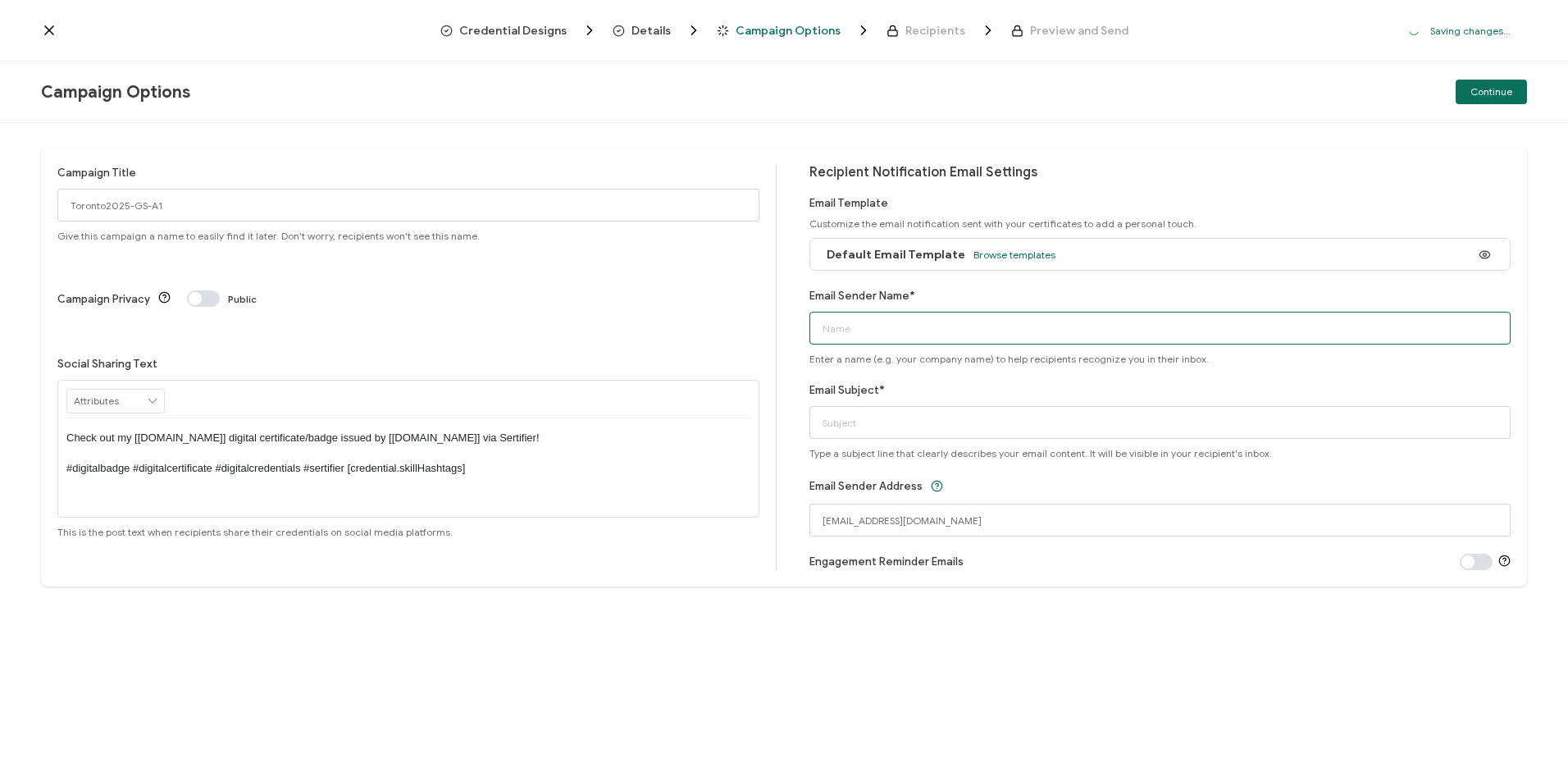
type input "Bayswater [GEOGRAPHIC_DATA]"
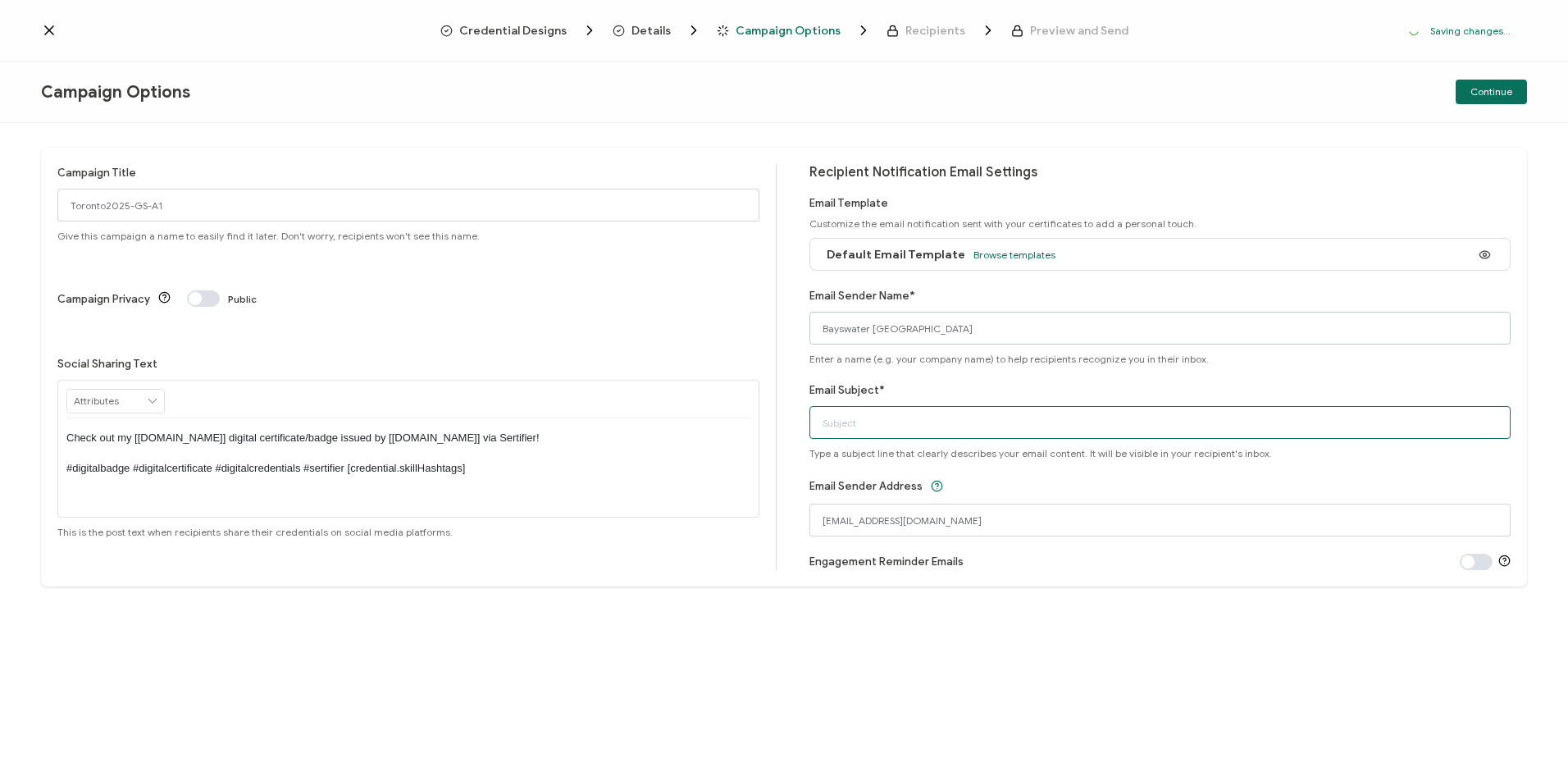
type input "Bayswater Global Skills Certificate"
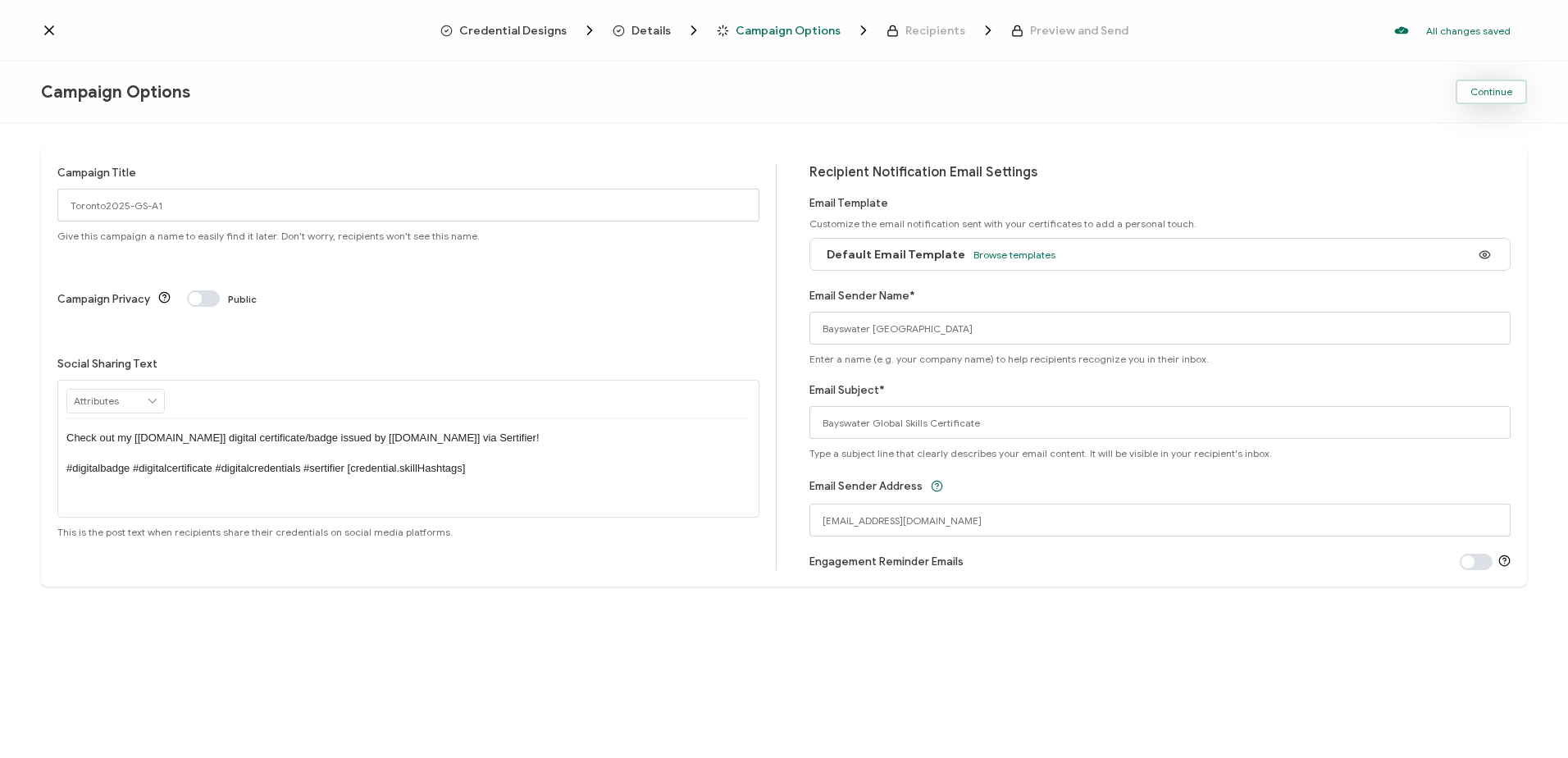
click at [1472, 91] on span "Continue" at bounding box center [1491, 92] width 42 height 10
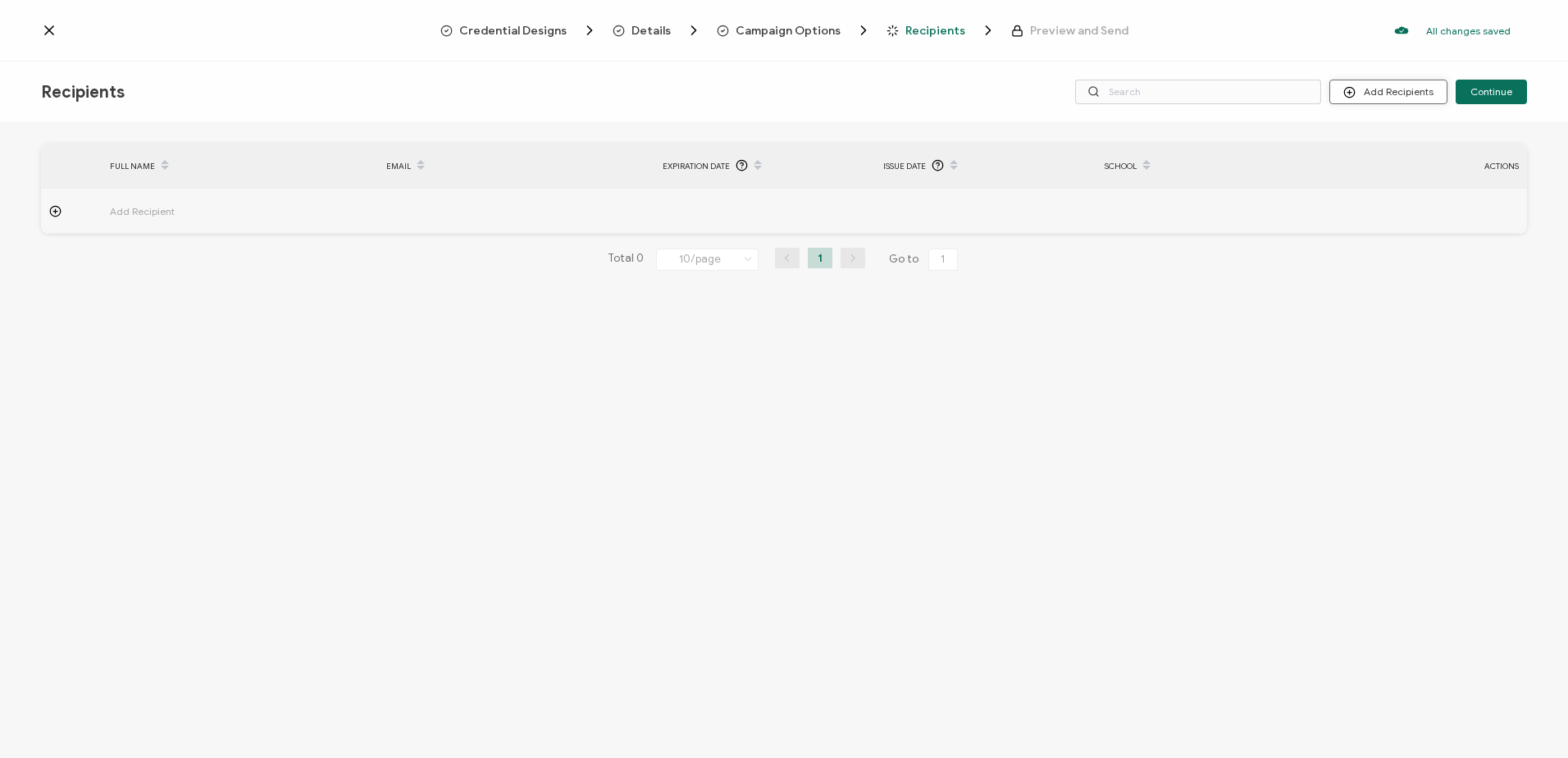
click at [1397, 93] on button "Add Recipients" at bounding box center [1388, 92] width 118 height 25
click at [1386, 96] on button "Add Recipients" at bounding box center [1388, 92] width 118 height 25
click at [1387, 91] on button "Add Recipients" at bounding box center [1388, 92] width 118 height 25
click at [1403, 133] on span "Upload Recipients" at bounding box center [1409, 135] width 82 height 12
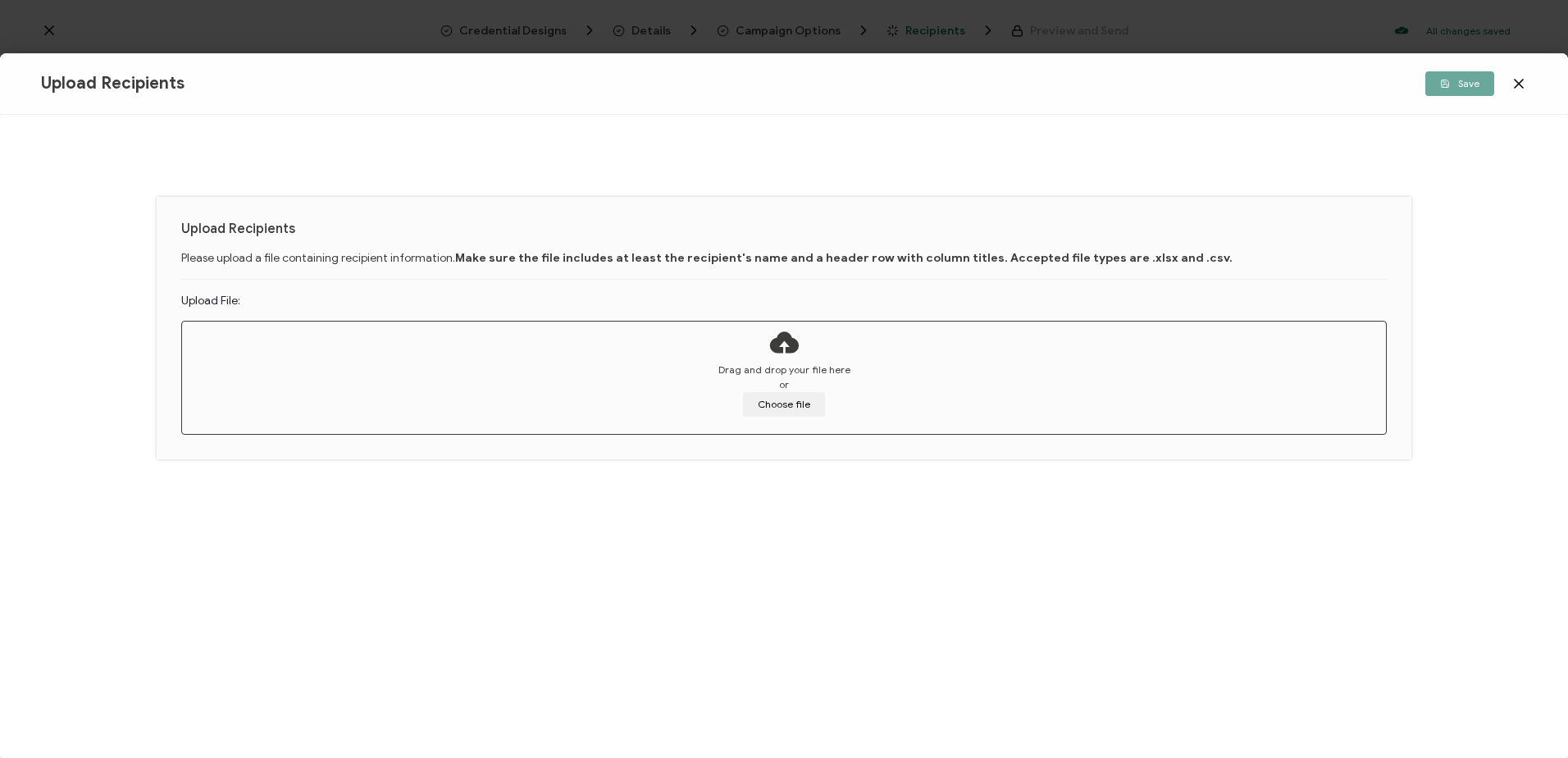
click at [680, 387] on div "Drag and drop your file here or Choose file" at bounding box center [784, 390] width 1204 height 54
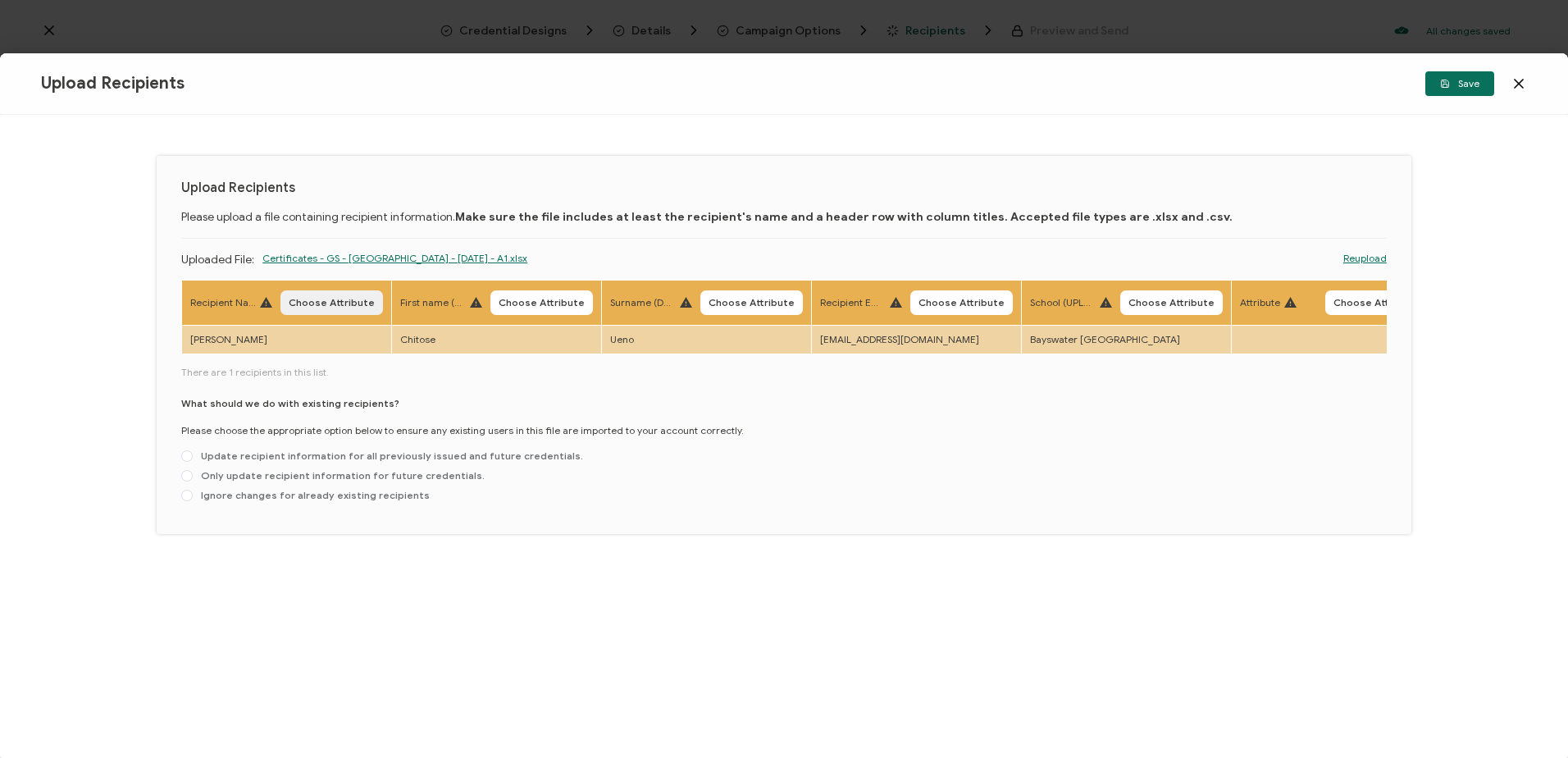
click at [329, 301] on span "Choose Attribute" at bounding box center [331, 303] width 86 height 10
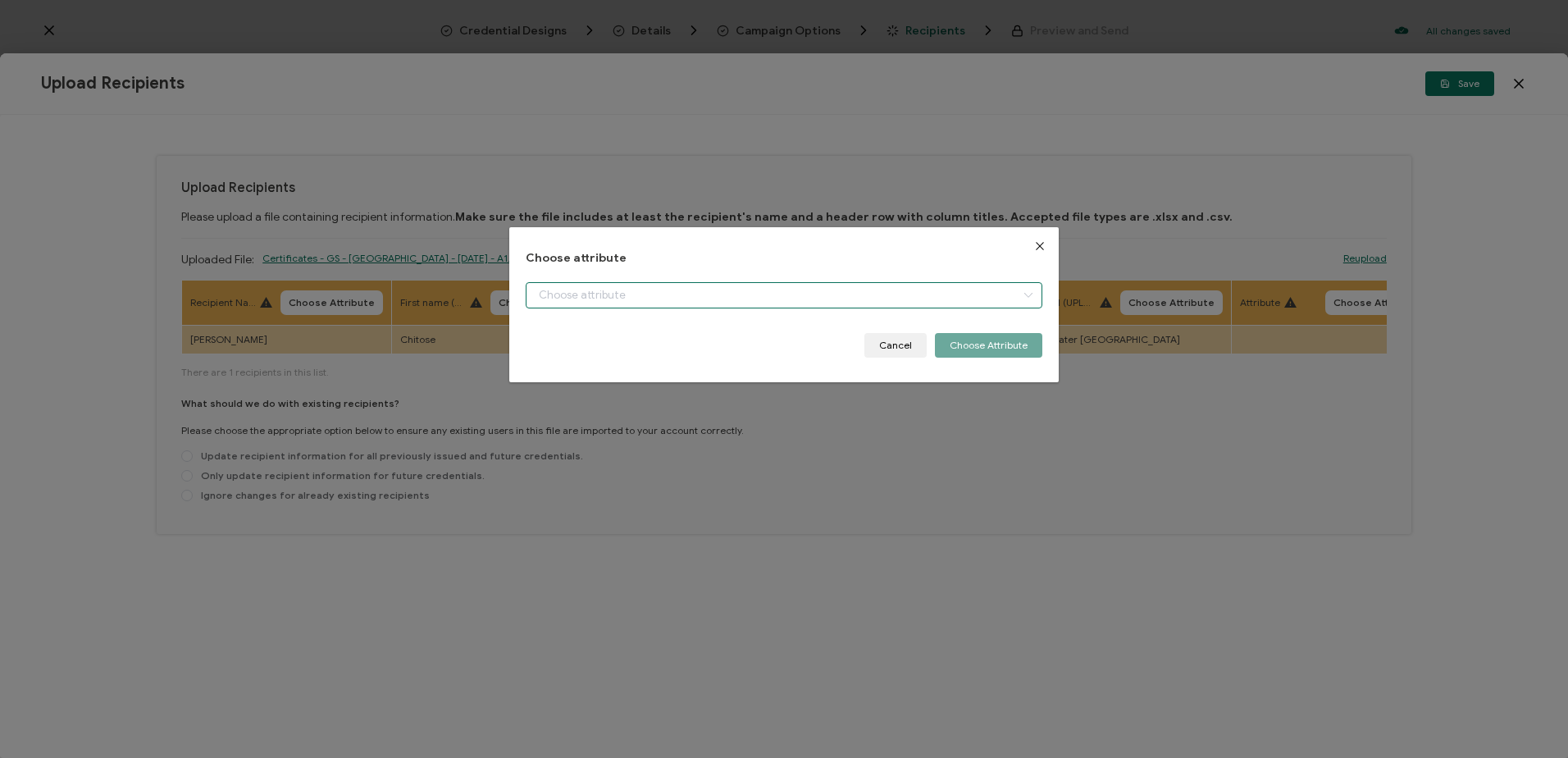
click at [611, 294] on input "dialog" at bounding box center [784, 295] width 516 height 26
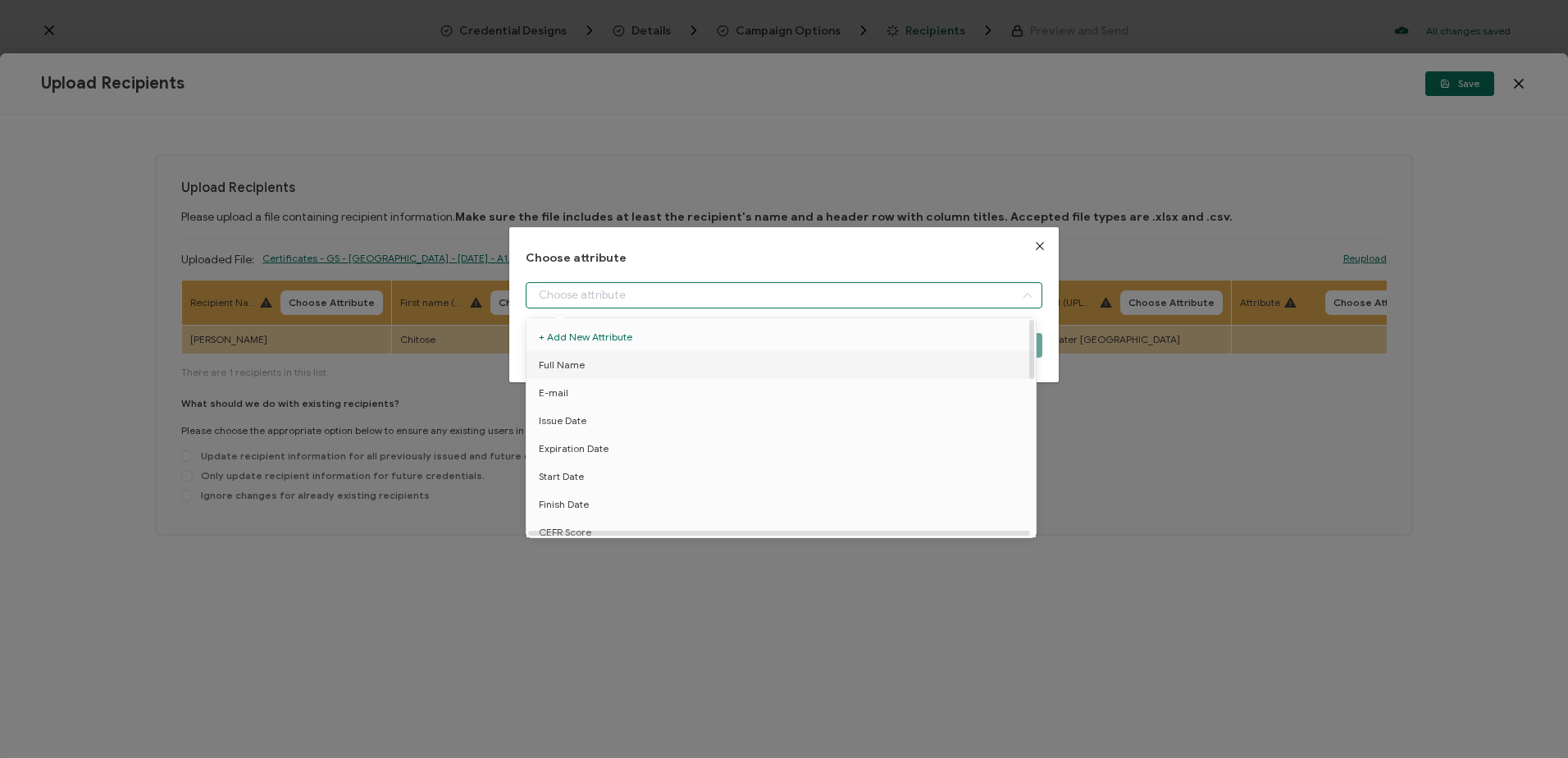
click at [643, 370] on li "Full Name" at bounding box center [784, 365] width 523 height 28
type input "Full Name"
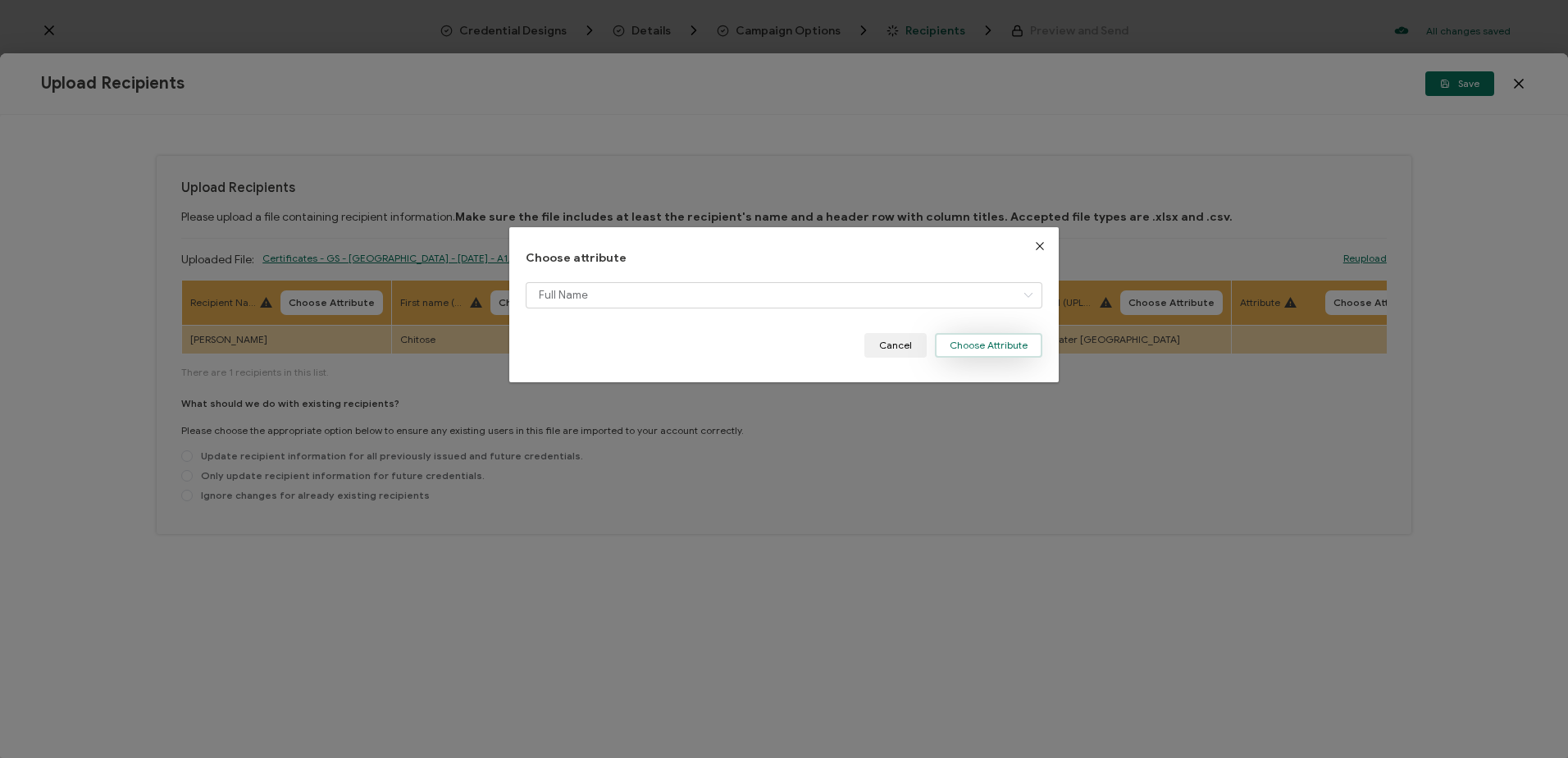
click at [956, 344] on button "Choose Attribute" at bounding box center [988, 346] width 107 height 25
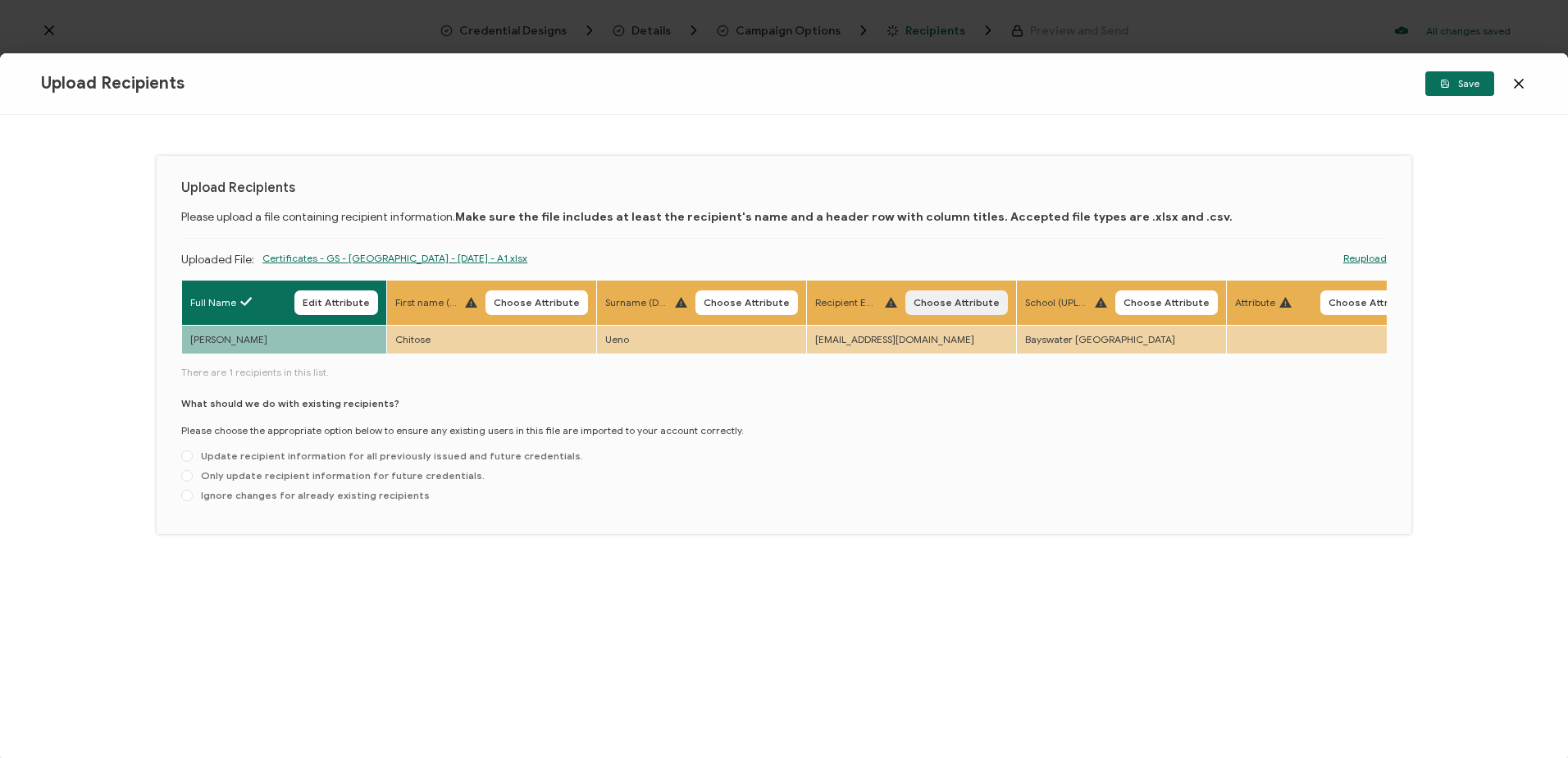
click at [913, 301] on span "Choose Attribute" at bounding box center [956, 303] width 86 height 10
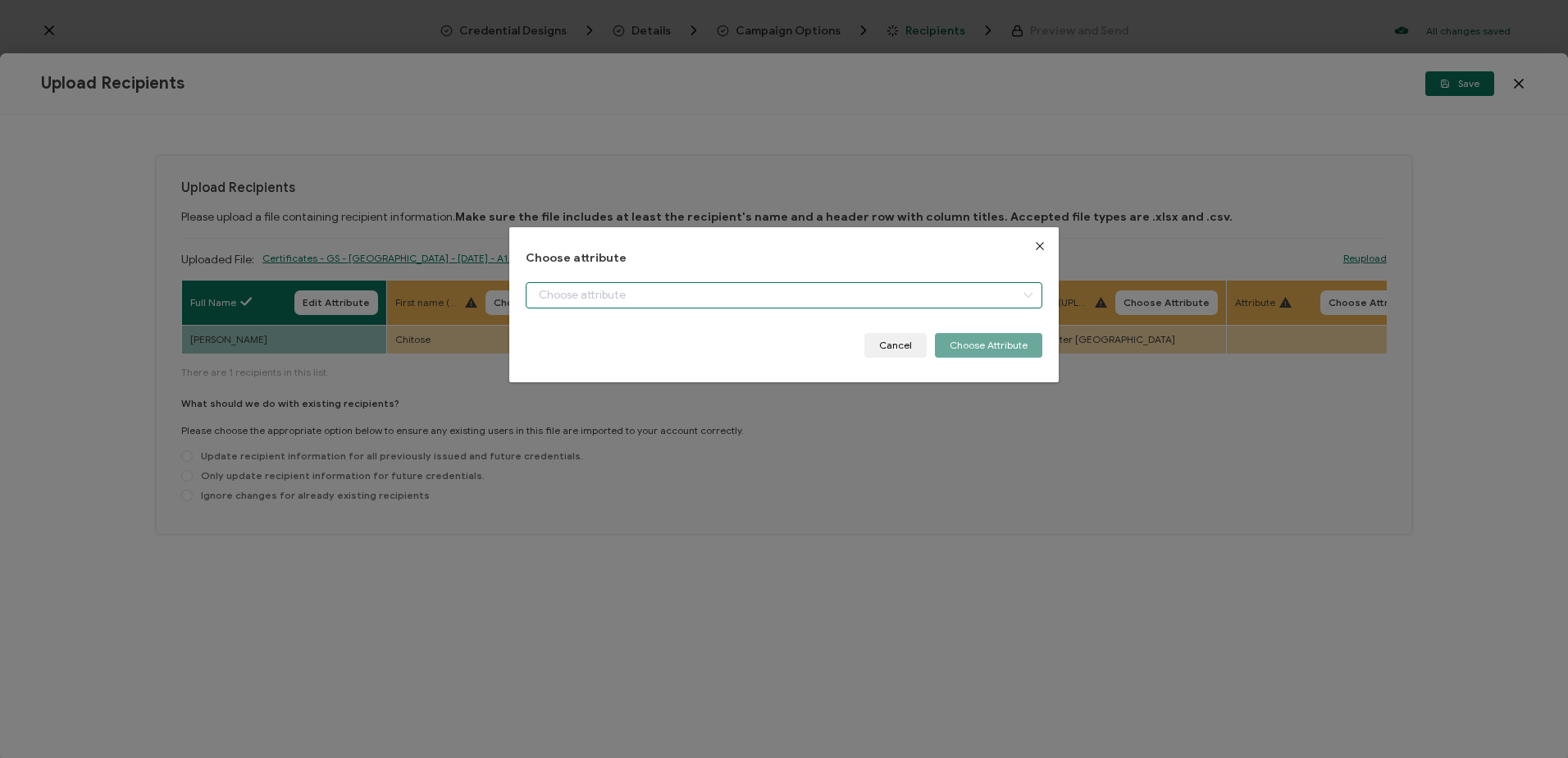
click at [847, 289] on input "dialog" at bounding box center [784, 295] width 516 height 26
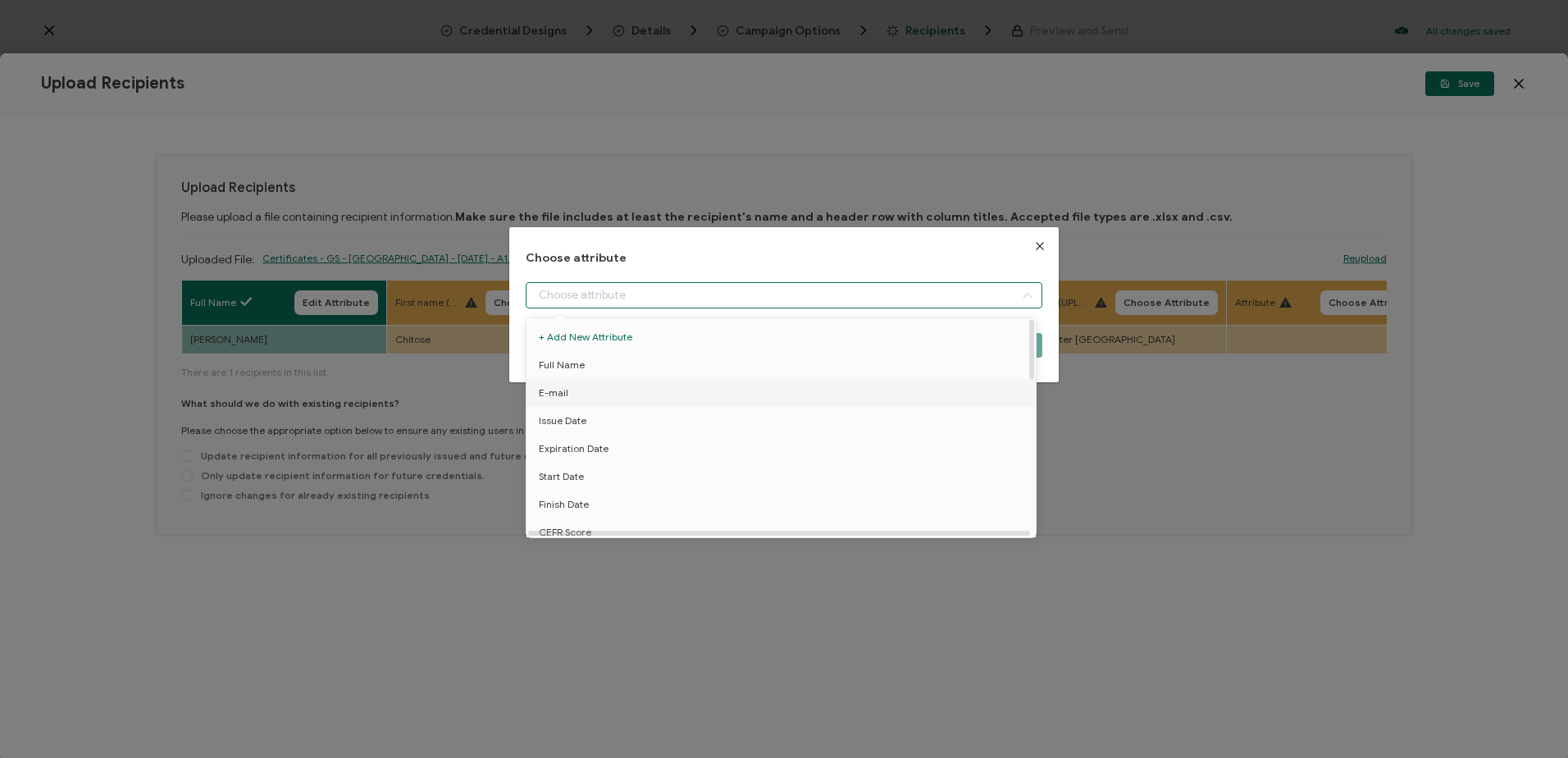
click at [665, 384] on li "E-mail" at bounding box center [784, 393] width 523 height 28
type input "E-mail"
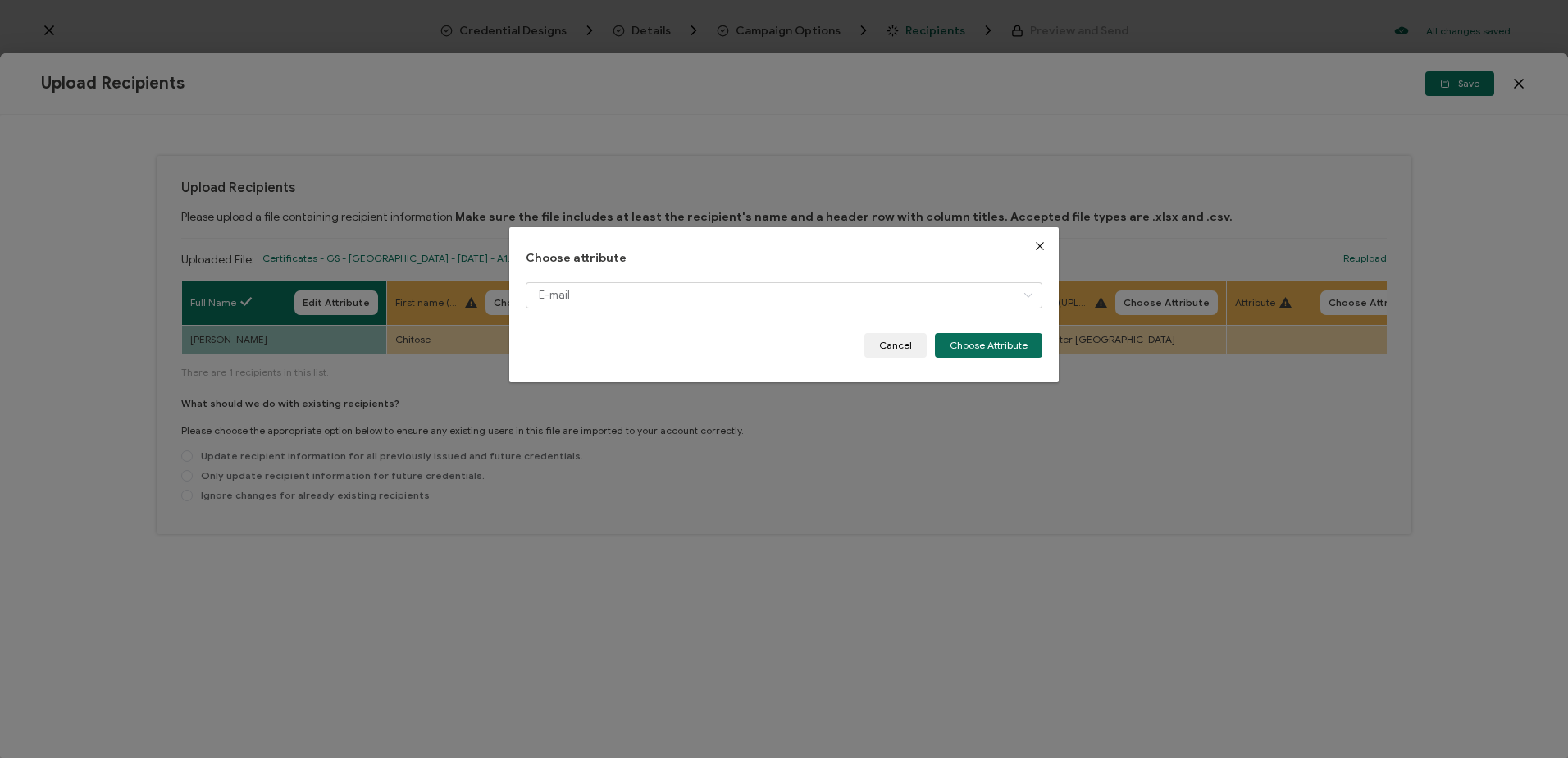
drag, startPoint x: 998, startPoint y: 342, endPoint x: 1134, endPoint y: 318, distance: 138.1
click at [998, 340] on button "Choose Attribute" at bounding box center [988, 346] width 107 height 25
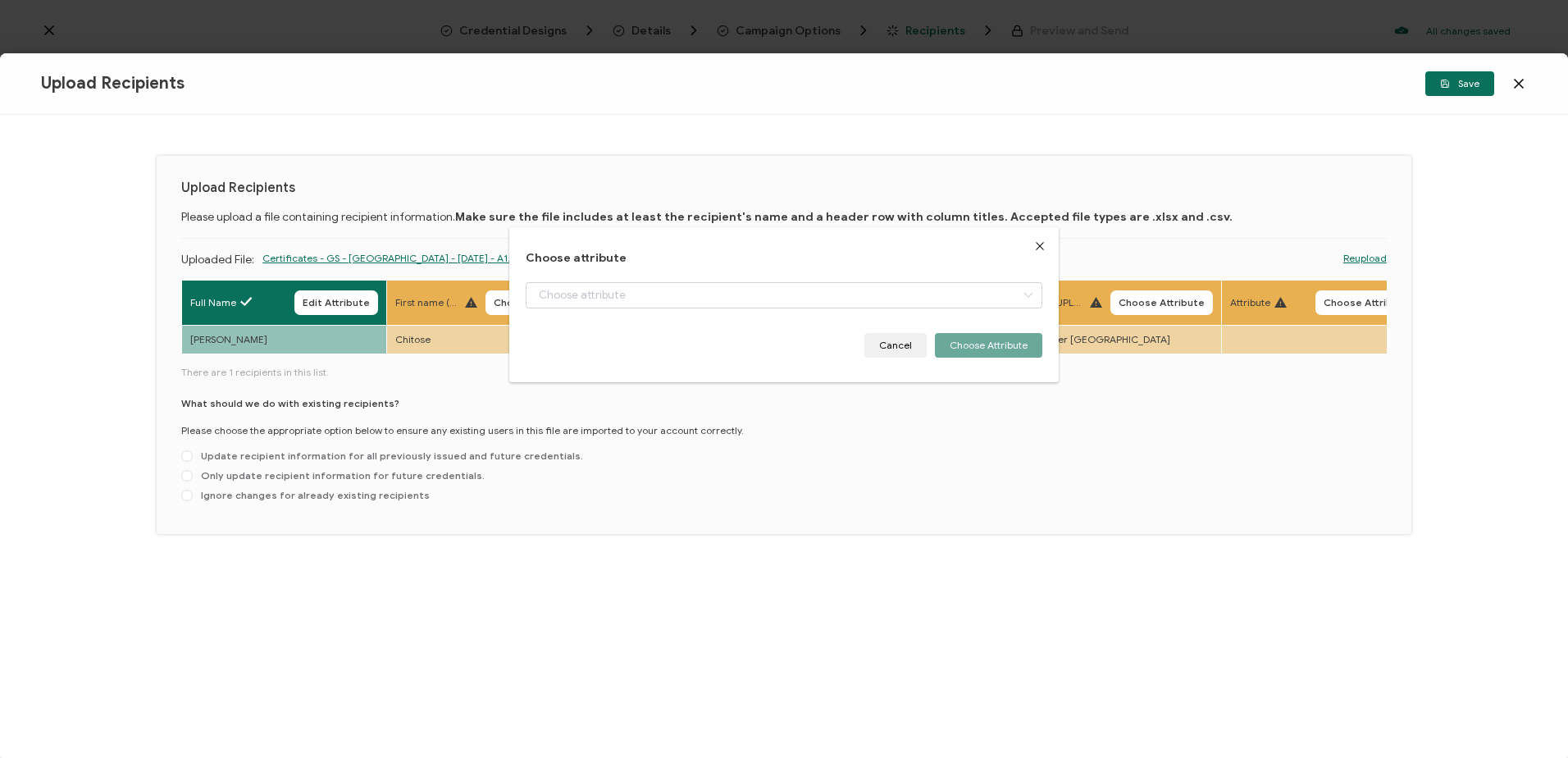
click at [1177, 302] on body "Credential Designs Details Campaign Options Recipients Preview and Send All cha…" at bounding box center [784, 379] width 1568 height 758
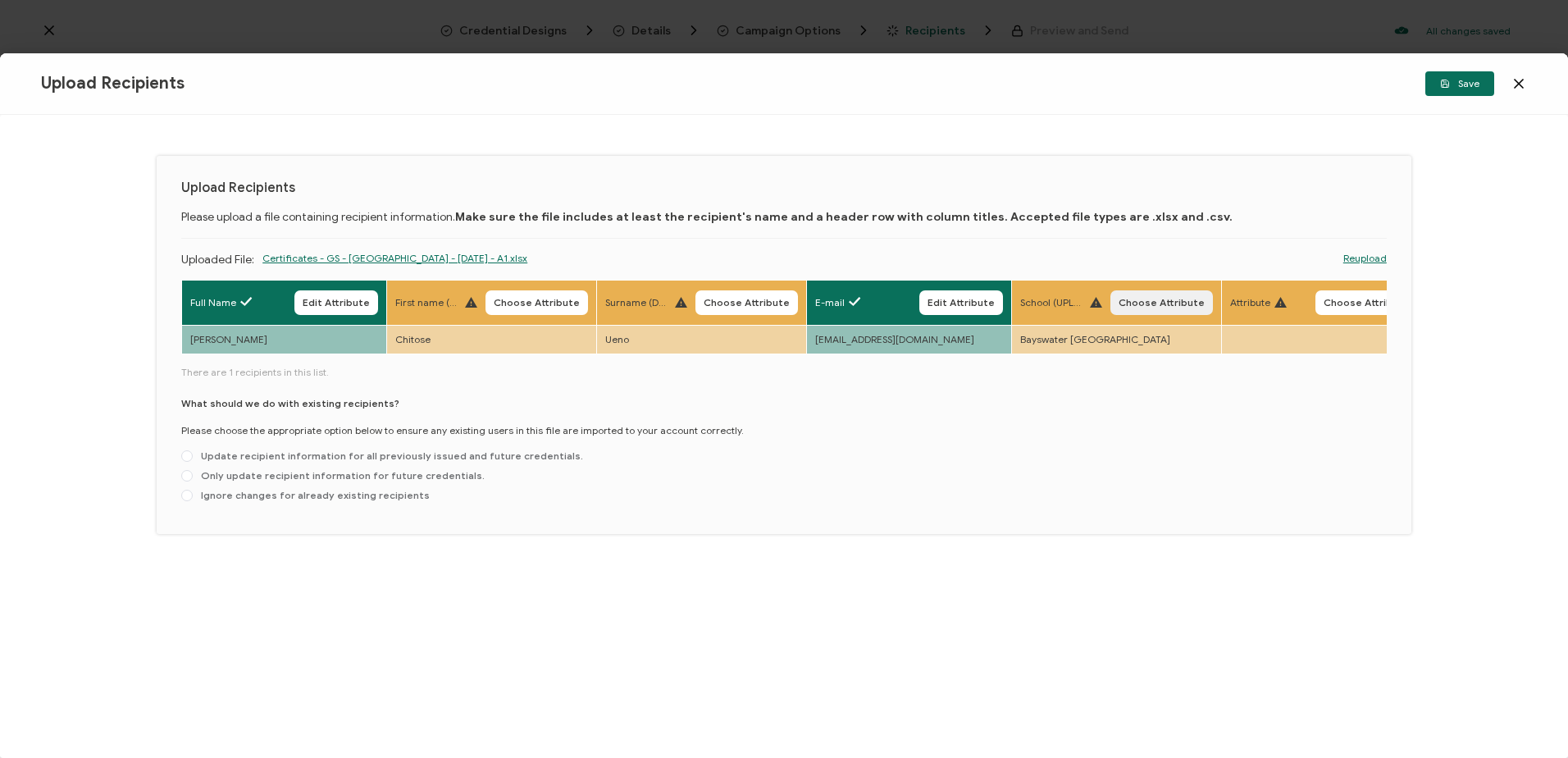
click at [1152, 302] on span "Choose Attribute" at bounding box center [1162, 303] width 86 height 10
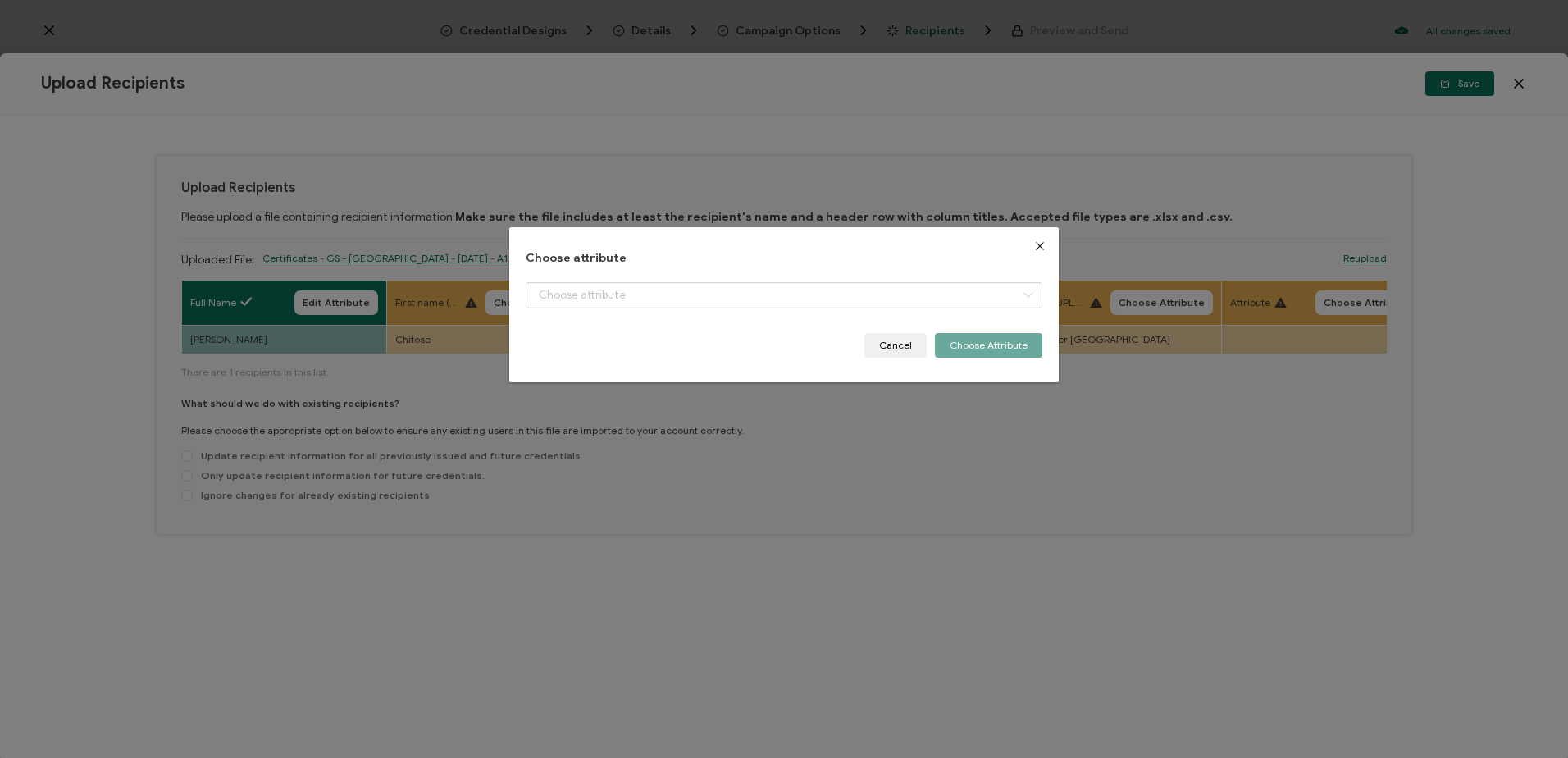
click at [662, 309] on div "dialog" at bounding box center [784, 308] width 516 height 51
click at [652, 299] on input "dialog" at bounding box center [784, 295] width 516 height 26
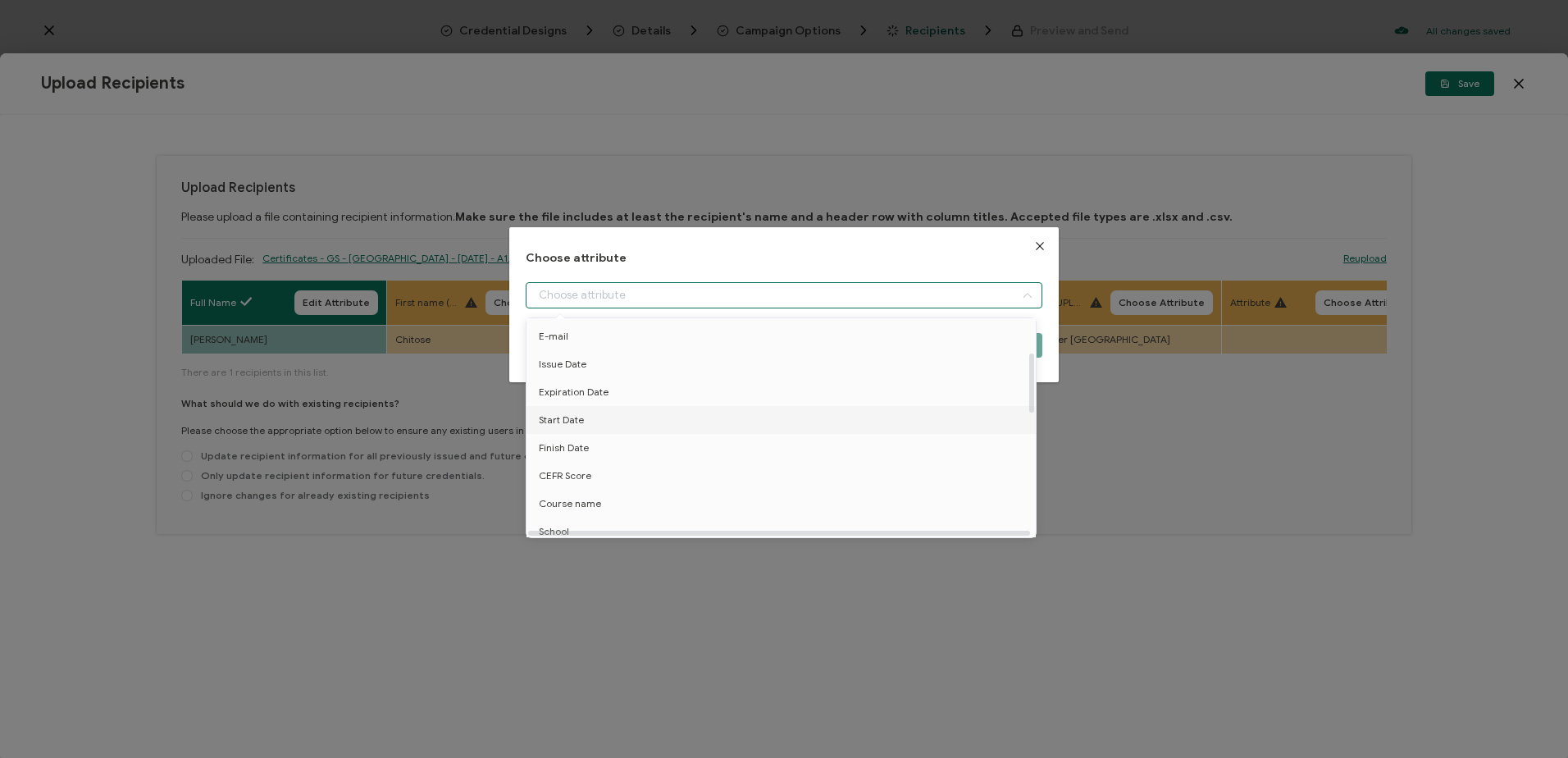
scroll to position [164, 0]
click at [622, 424] on li "School" at bounding box center [784, 424] width 523 height 28
type input "School"
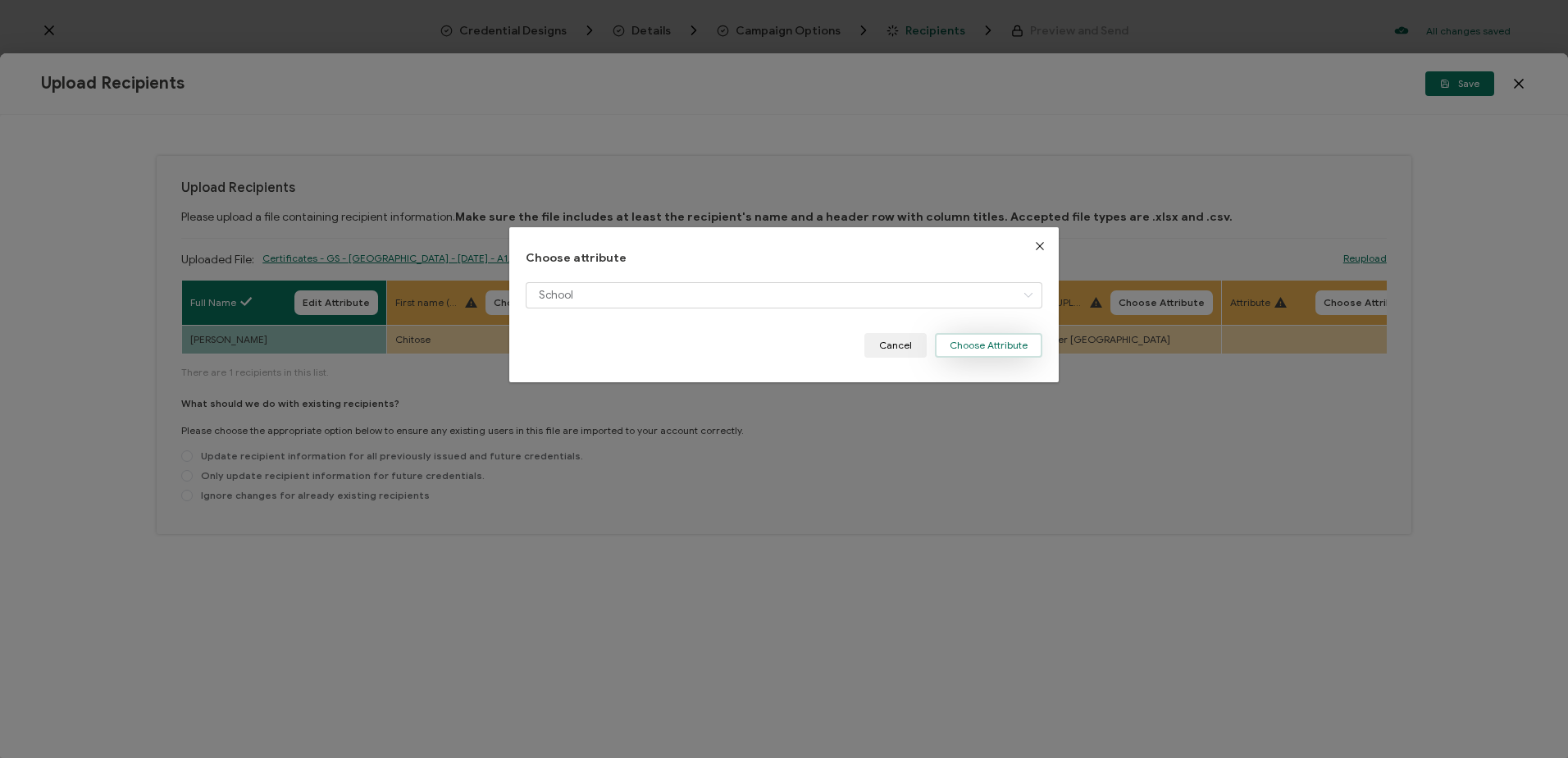
click at [987, 339] on button "Choose Attribute" at bounding box center [988, 346] width 107 height 25
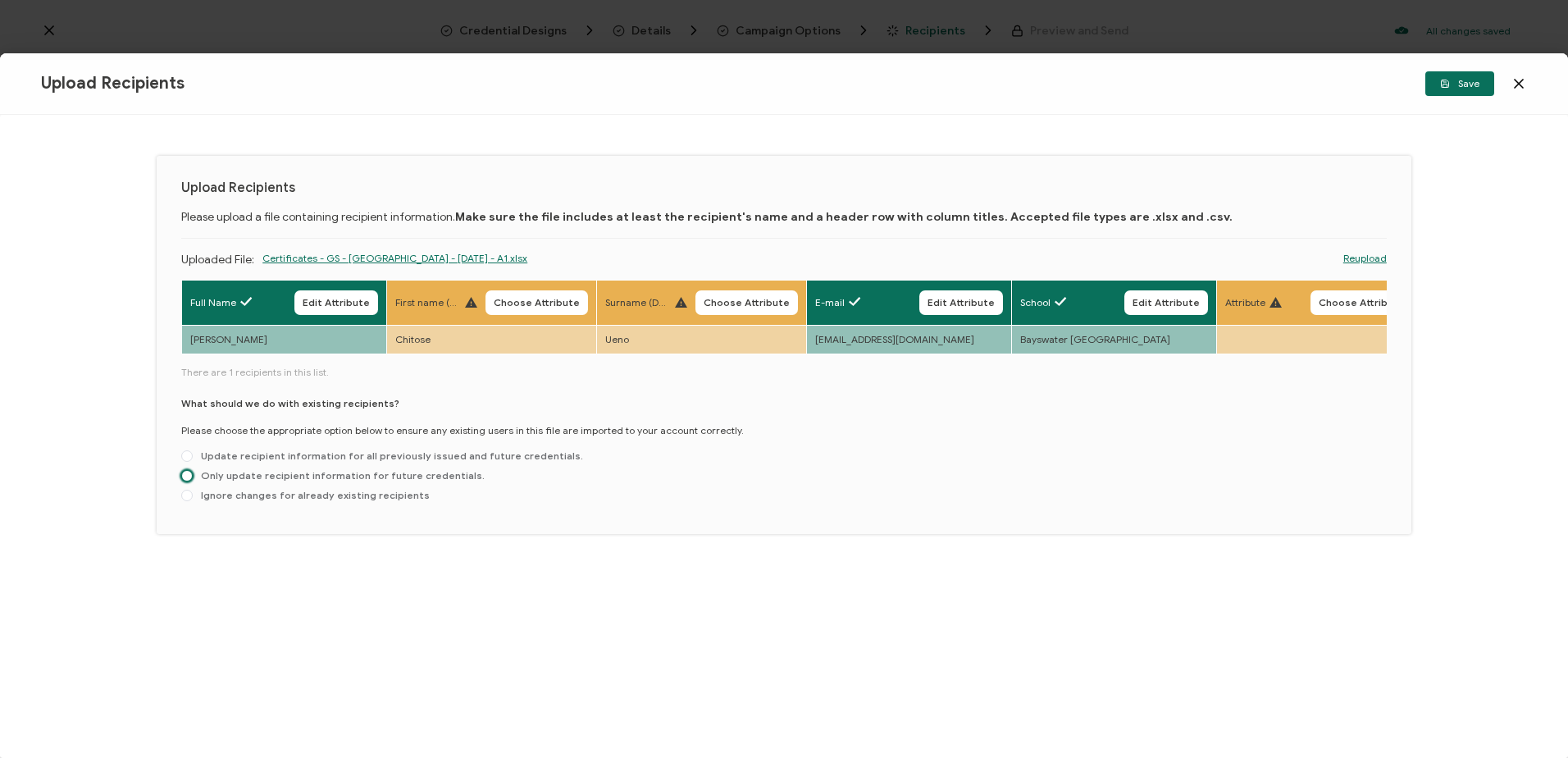
click at [186, 481] on span at bounding box center [187, 476] width 12 height 12
click at [186, 481] on input "Only update recipient information for future credentials." at bounding box center [187, 477] width 12 height 13
radio input "true"
click at [1442, 83] on icon "button" at bounding box center [1445, 83] width 7 height 7
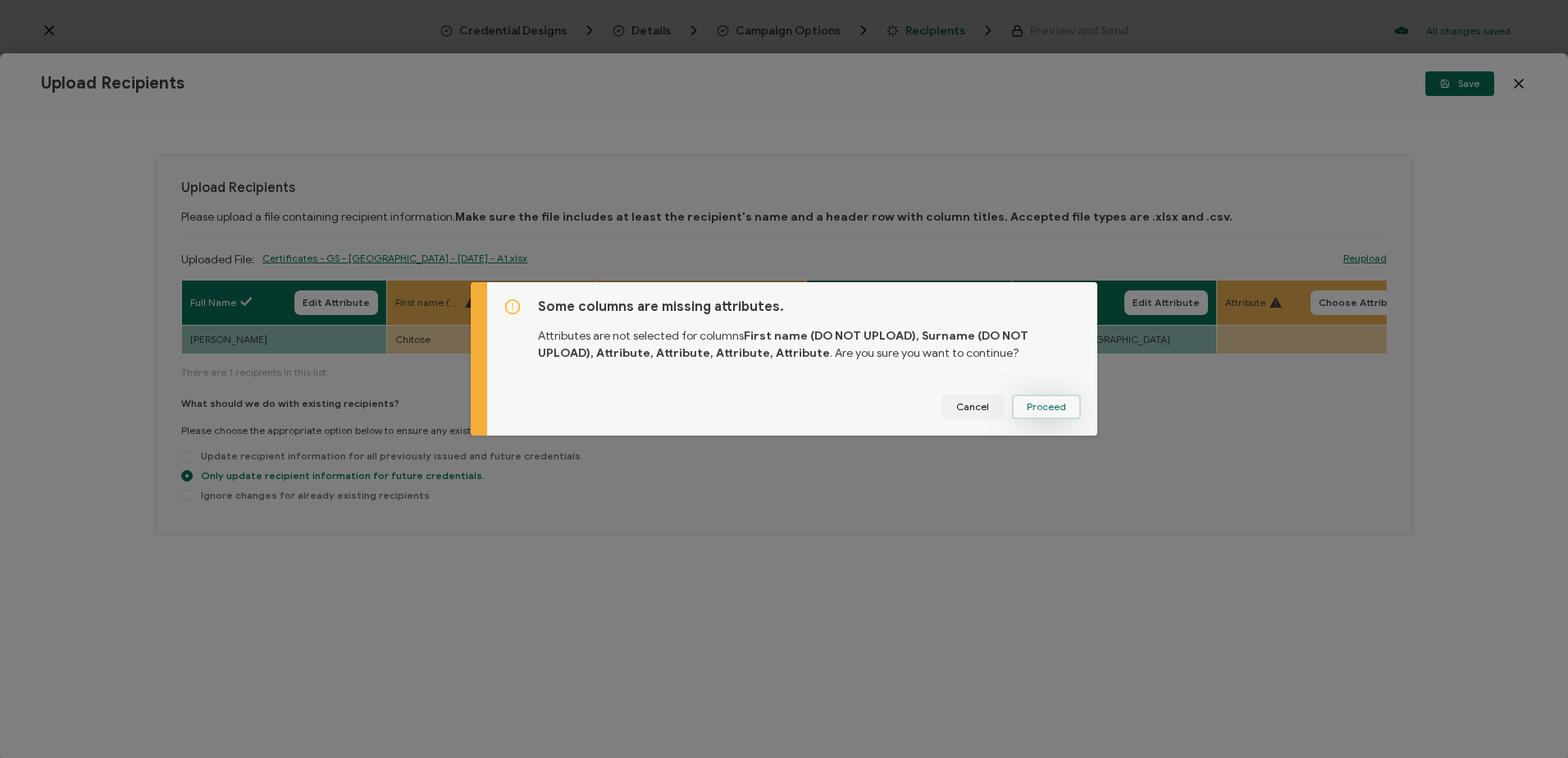
click at [1044, 406] on span "Proceed" at bounding box center [1047, 407] width 40 height 10
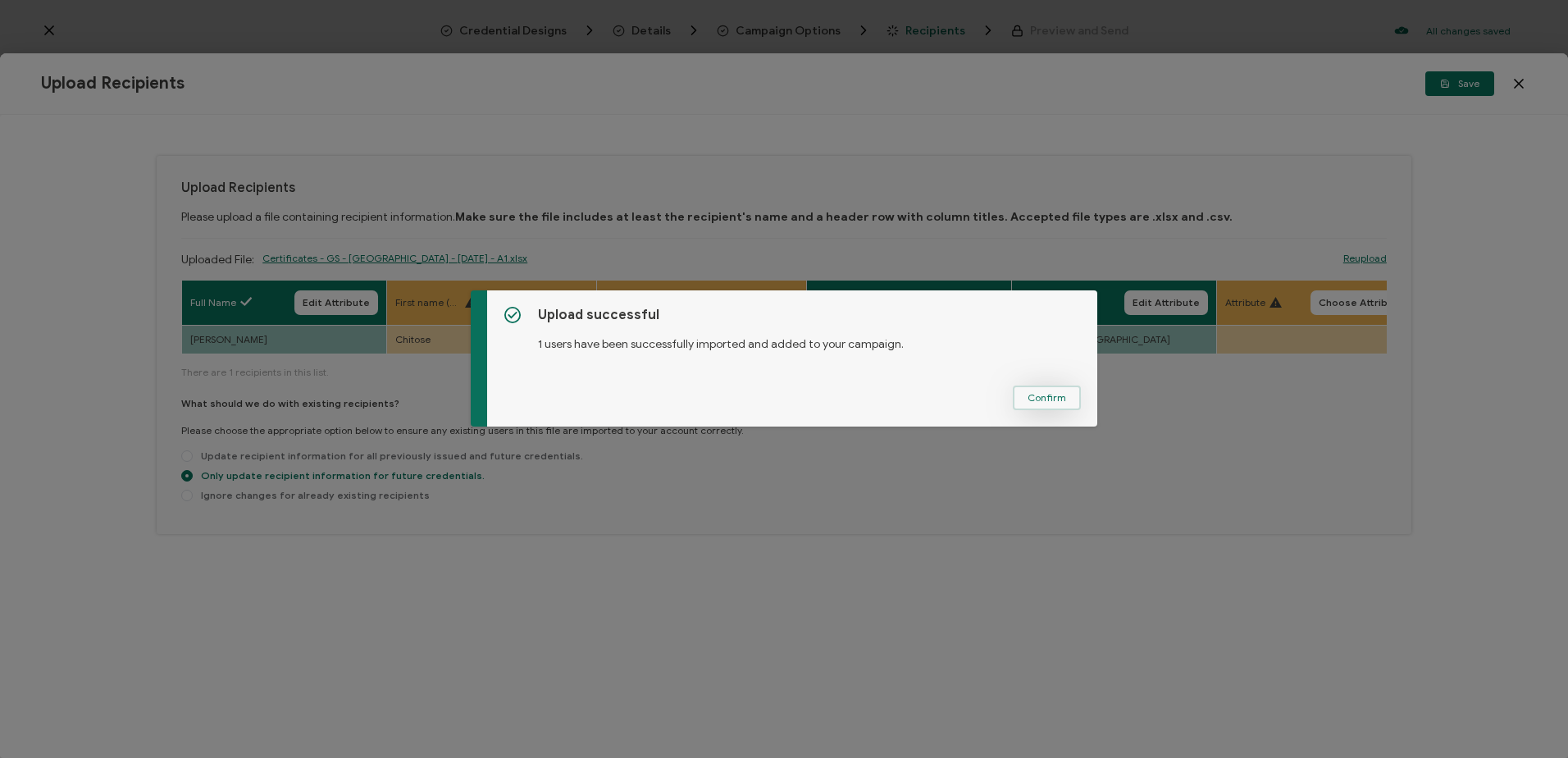
click at [1063, 394] on button "Confirm" at bounding box center [1047, 398] width 68 height 25
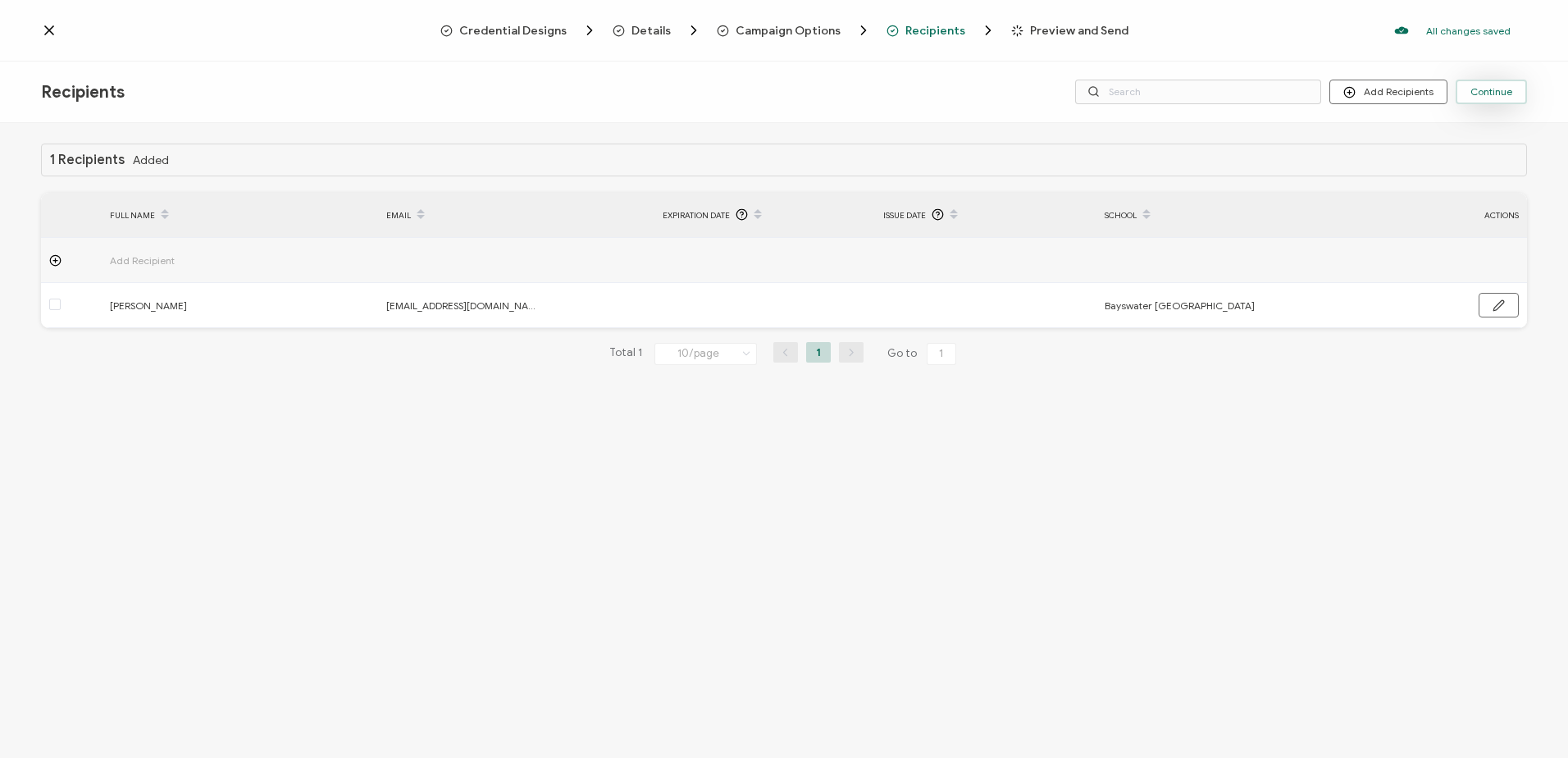
click at [1491, 89] on span "Continue" at bounding box center [1491, 92] width 42 height 10
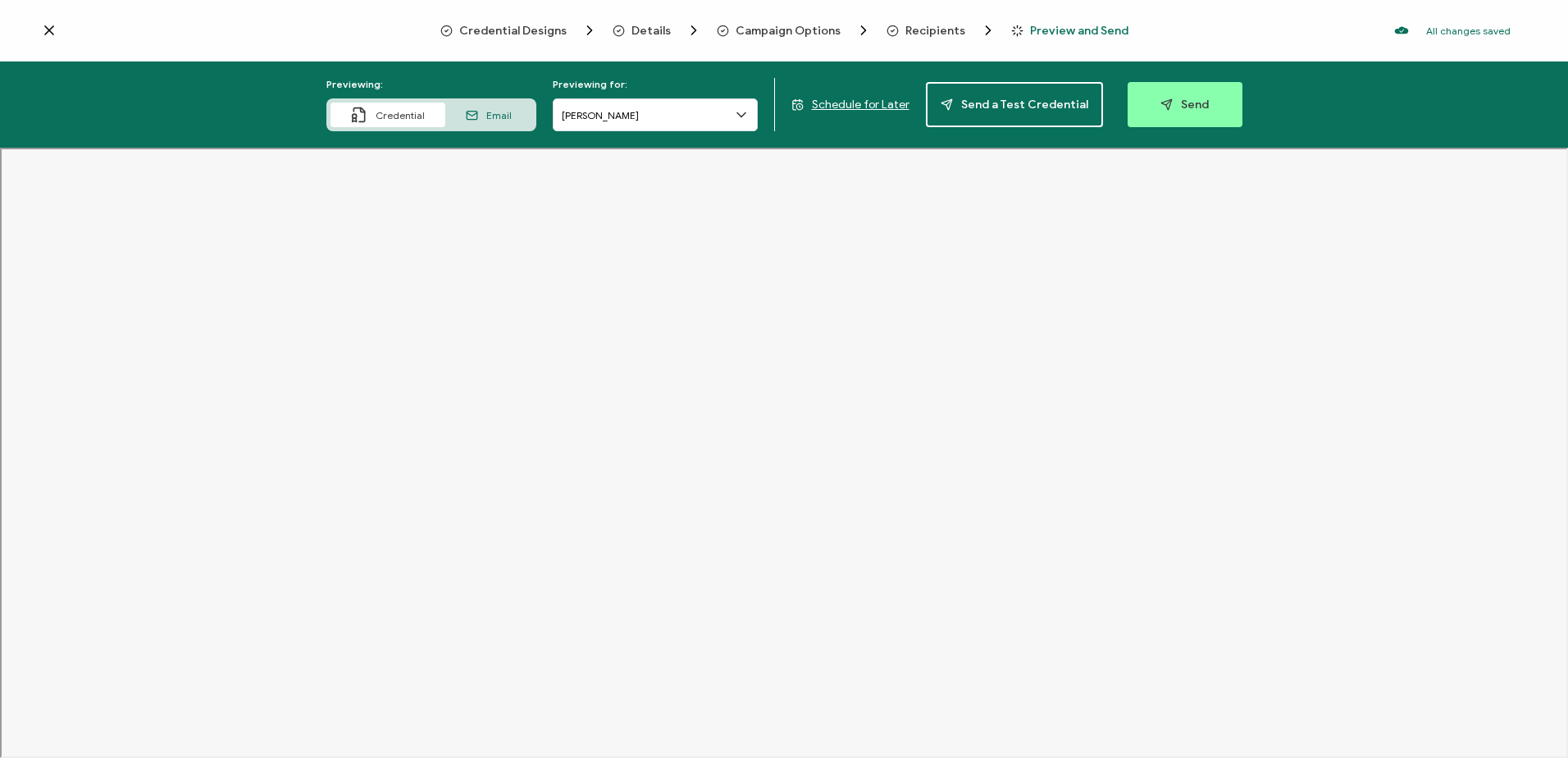
click at [882, 101] on span "Schedule for Later" at bounding box center [861, 104] width 97 height 14
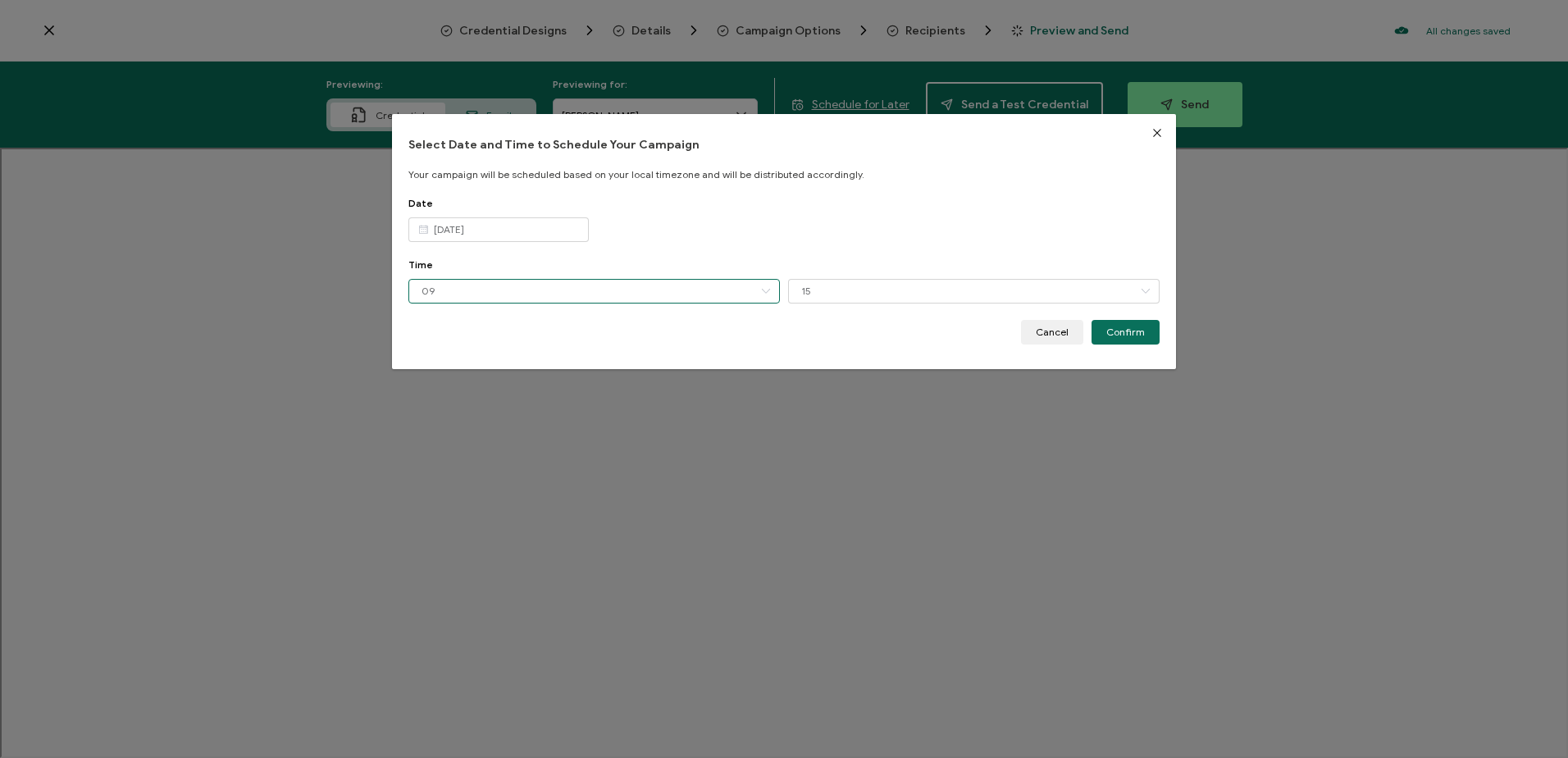
click at [552, 286] on input "09" at bounding box center [594, 291] width 372 height 25
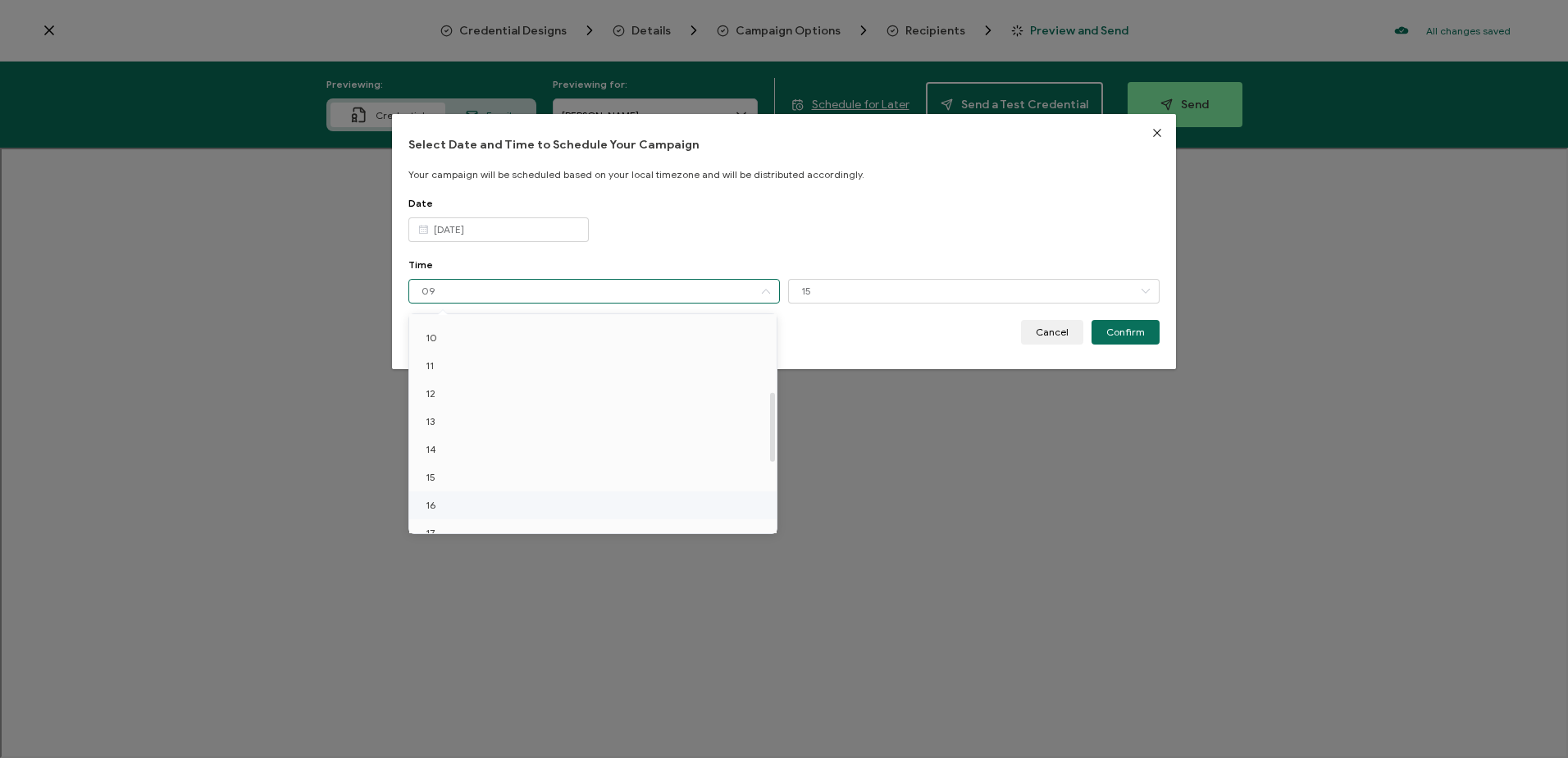
scroll to position [313, 0]
click at [461, 363] on li "12" at bounding box center [595, 355] width 373 height 28
type input "12"
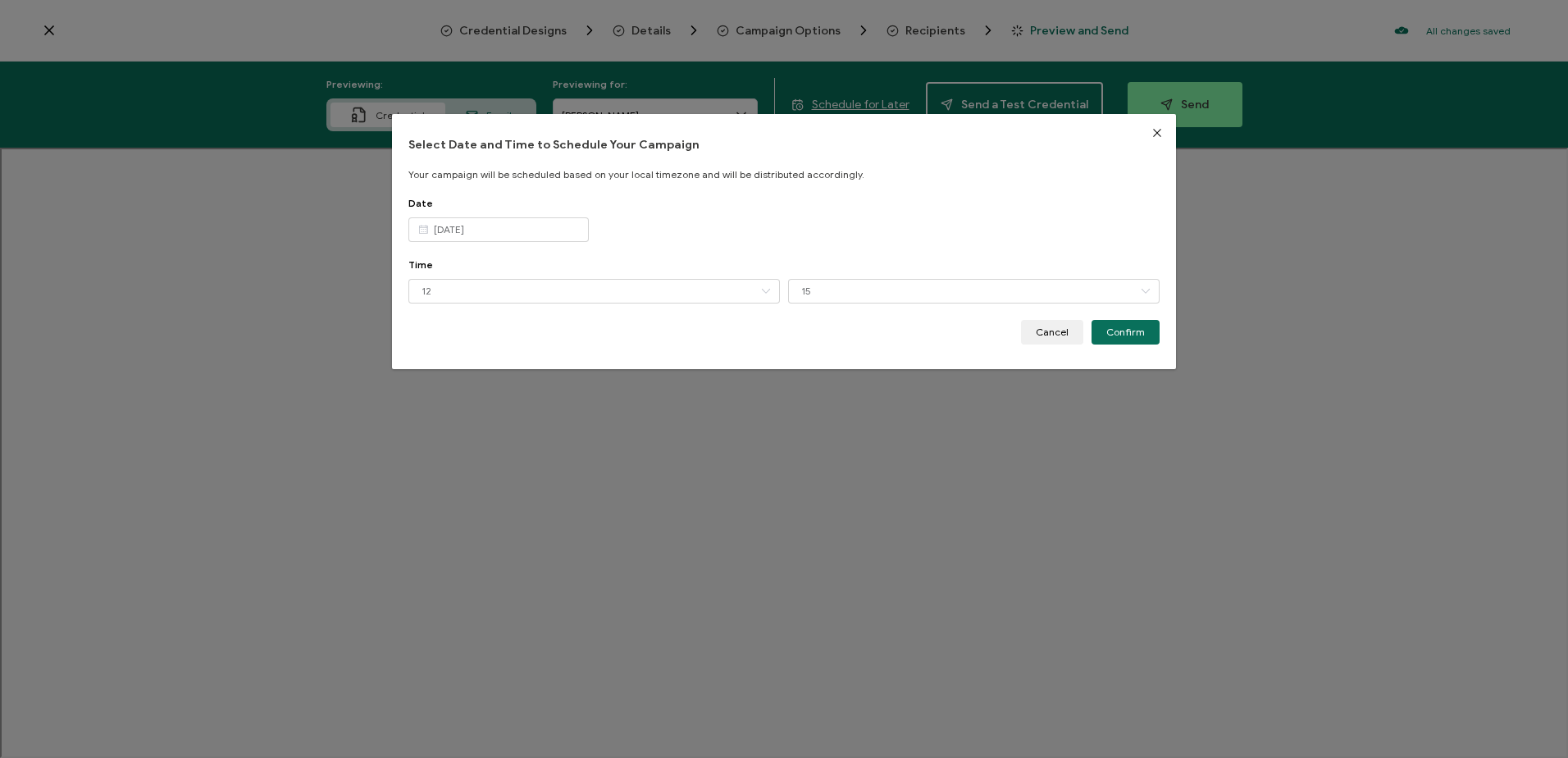
click at [1132, 331] on span "Confirm" at bounding box center [1125, 332] width 39 height 10
